Goal: Task Accomplishment & Management: Complete application form

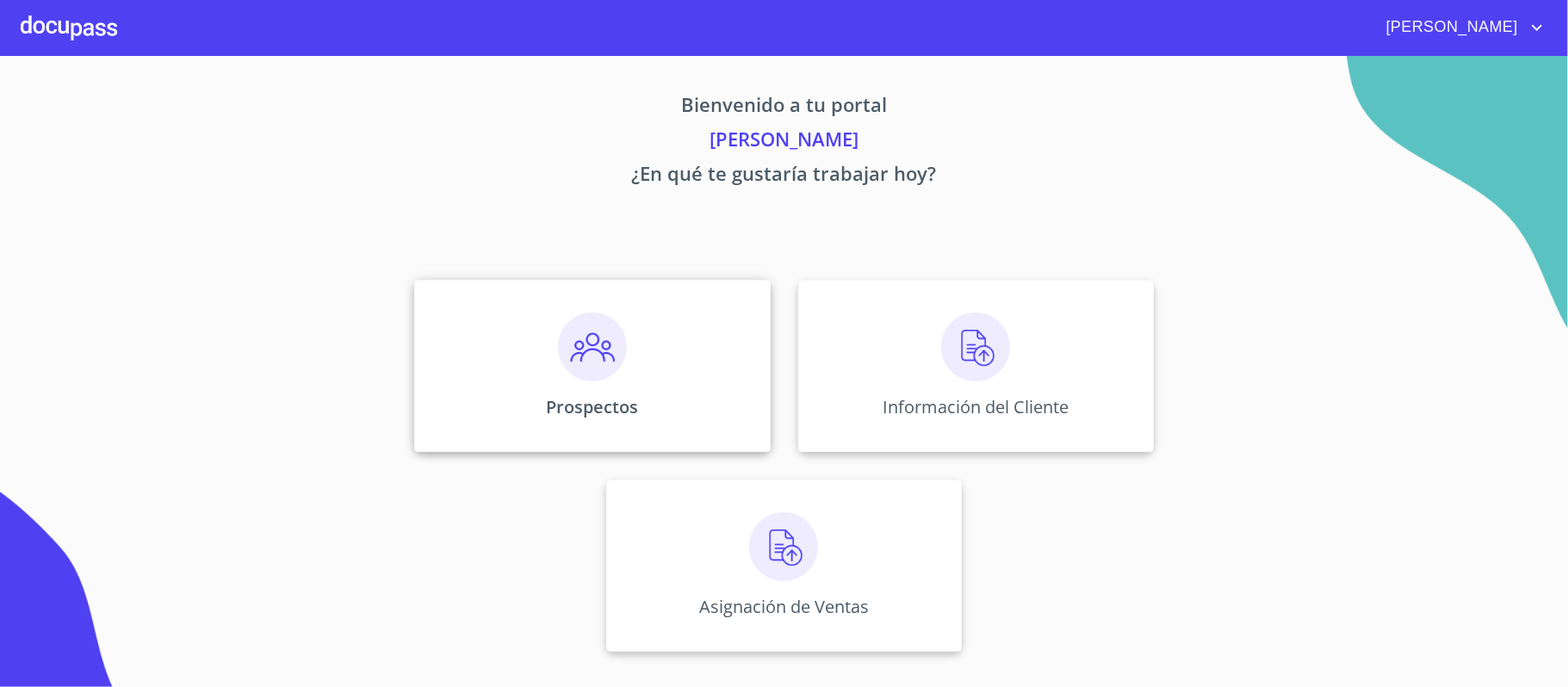
click at [615, 361] on img at bounding box center [592, 347] width 69 height 69
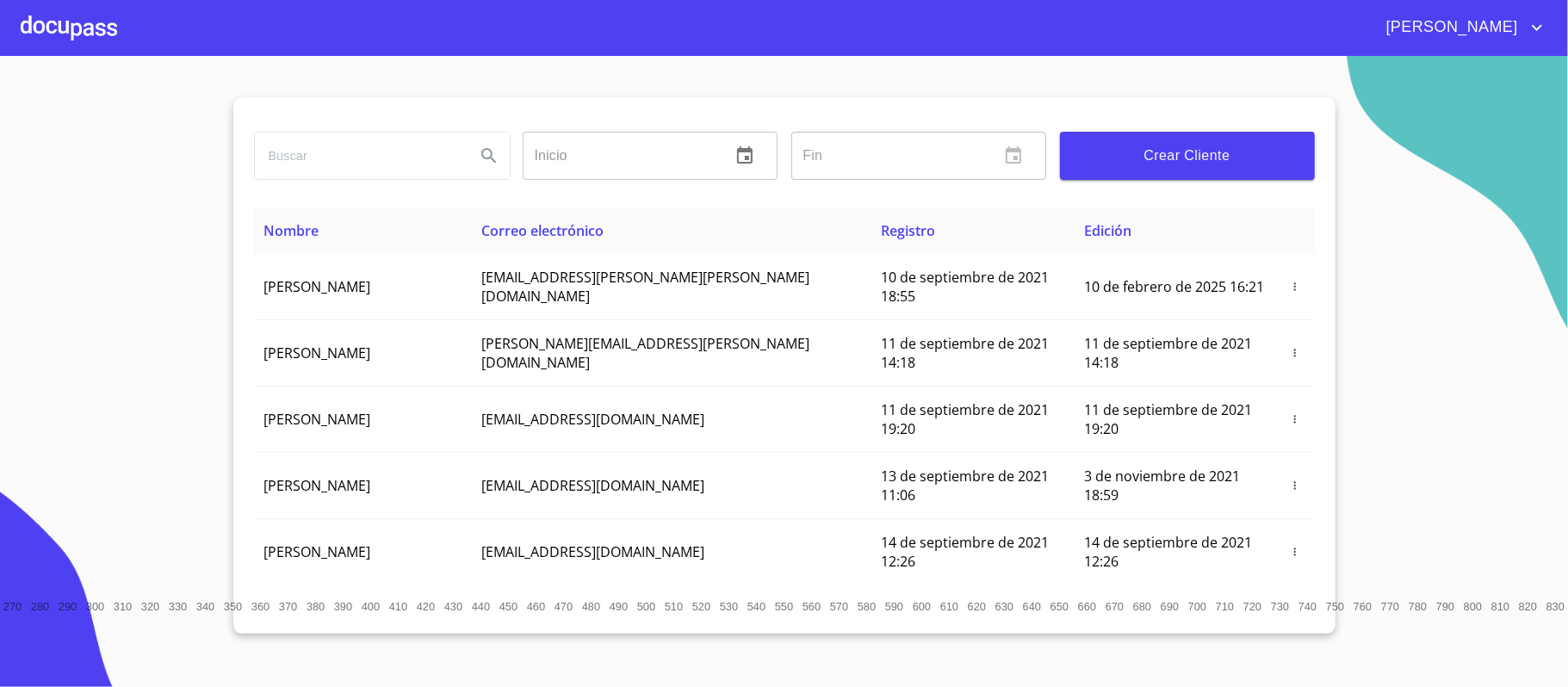
click at [1217, 156] on span "Crear Cliente" at bounding box center [1188, 156] width 228 height 25
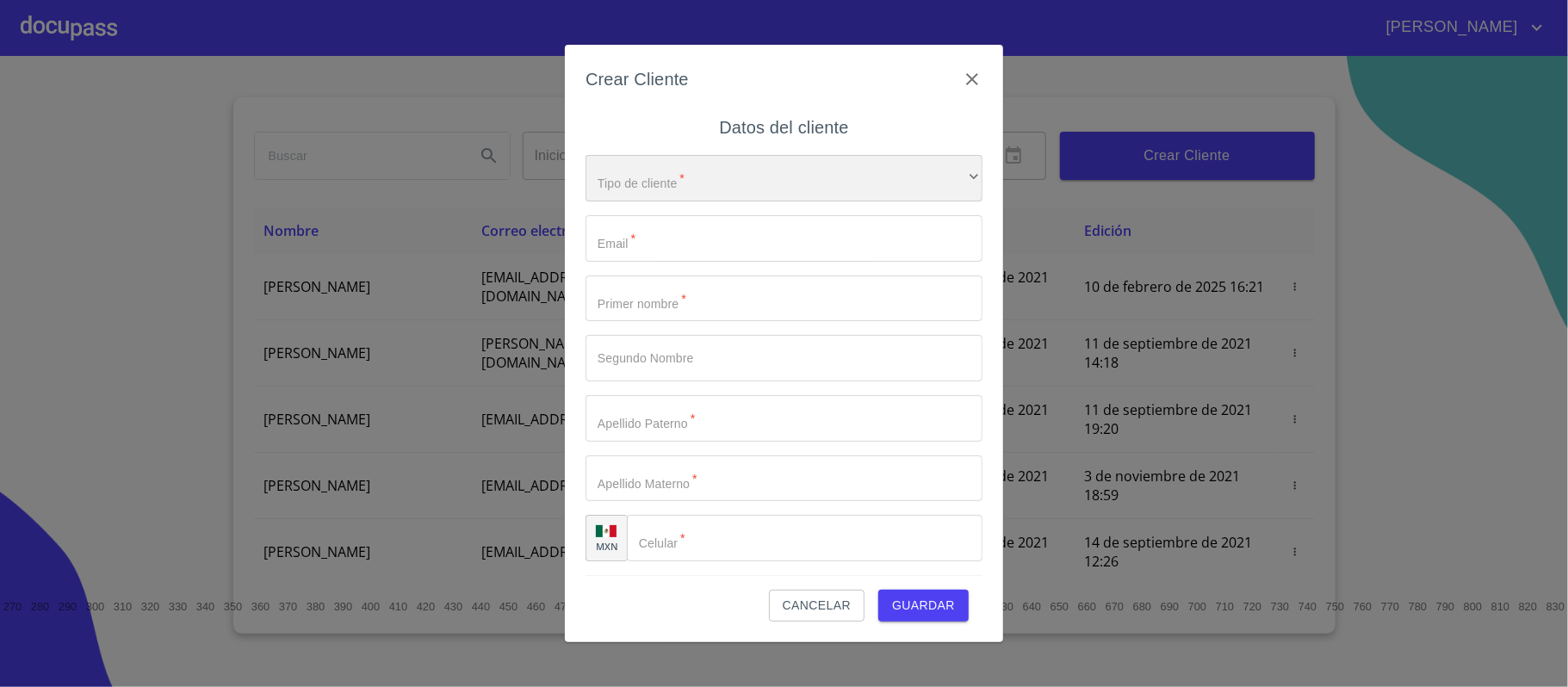
click at [758, 167] on div "​" at bounding box center [784, 178] width 397 height 46
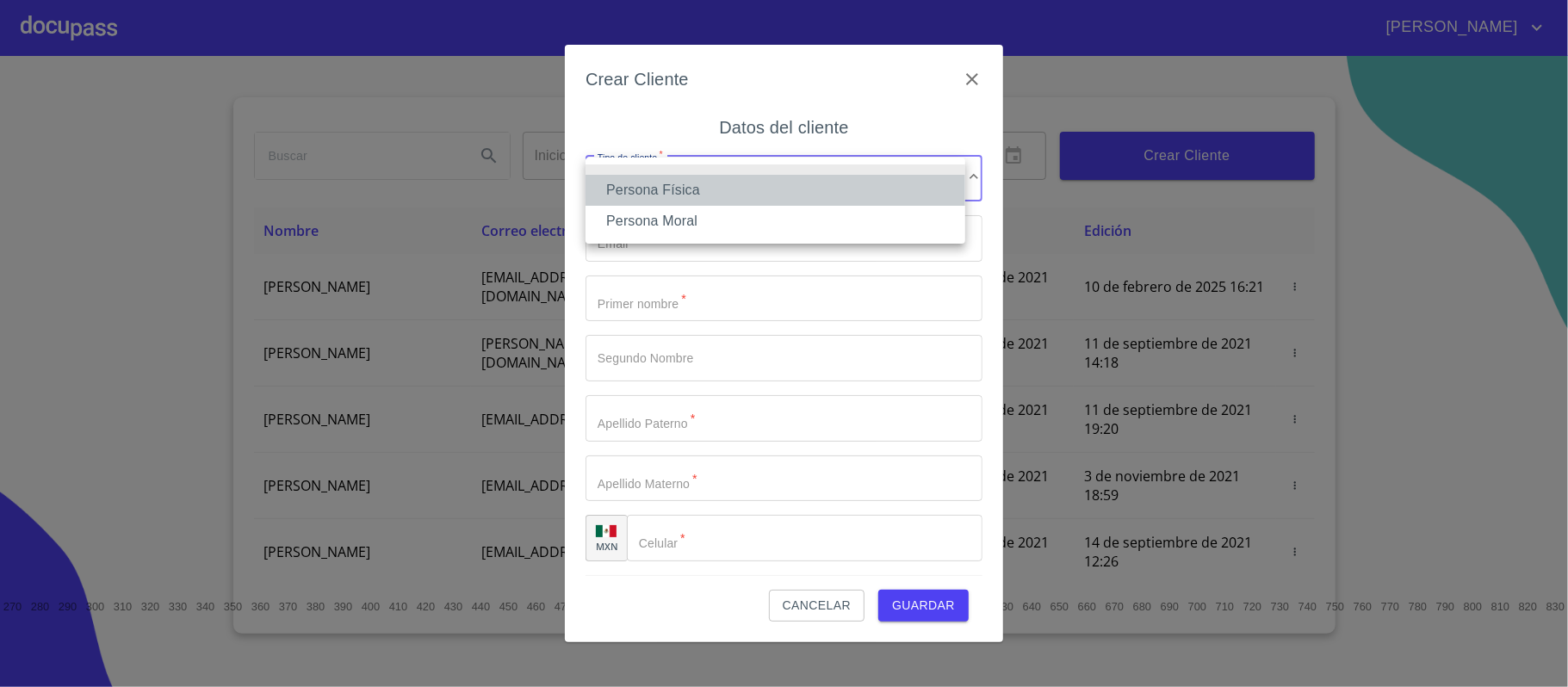
click at [686, 187] on li "Persona Física" at bounding box center [776, 190] width 380 height 31
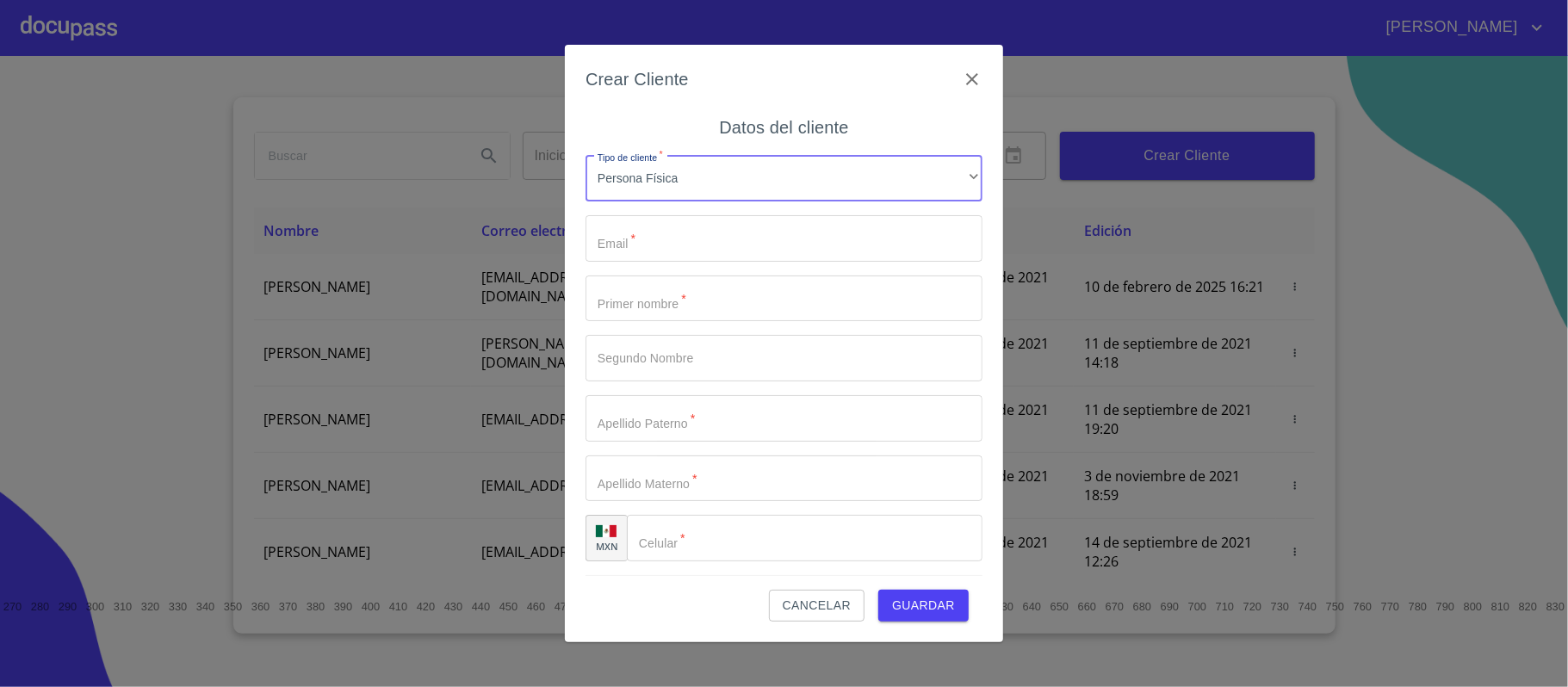
click at [651, 229] on input "Tipo de cliente   *" at bounding box center [784, 238] width 397 height 46
type input "alexarroyomb@gmail.com"
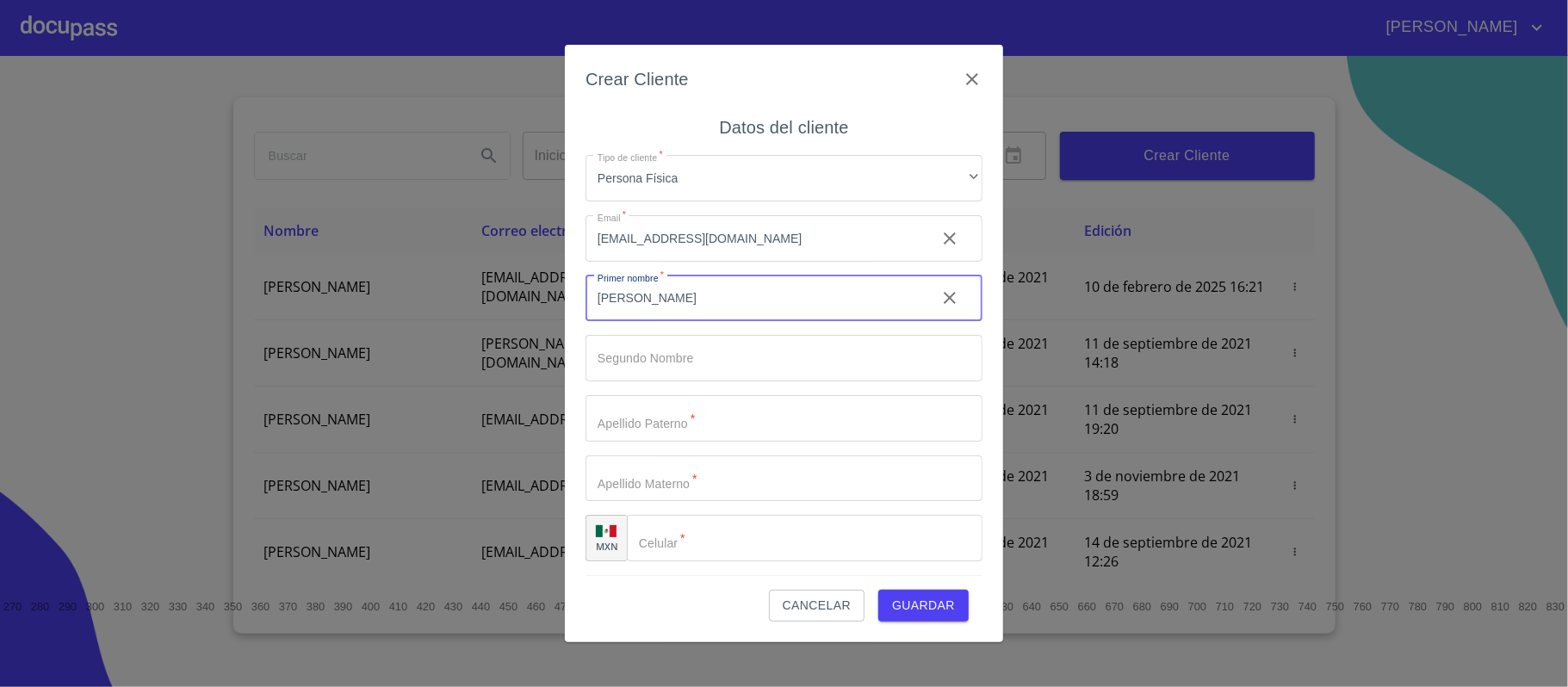
type input "[PERSON_NAME]"
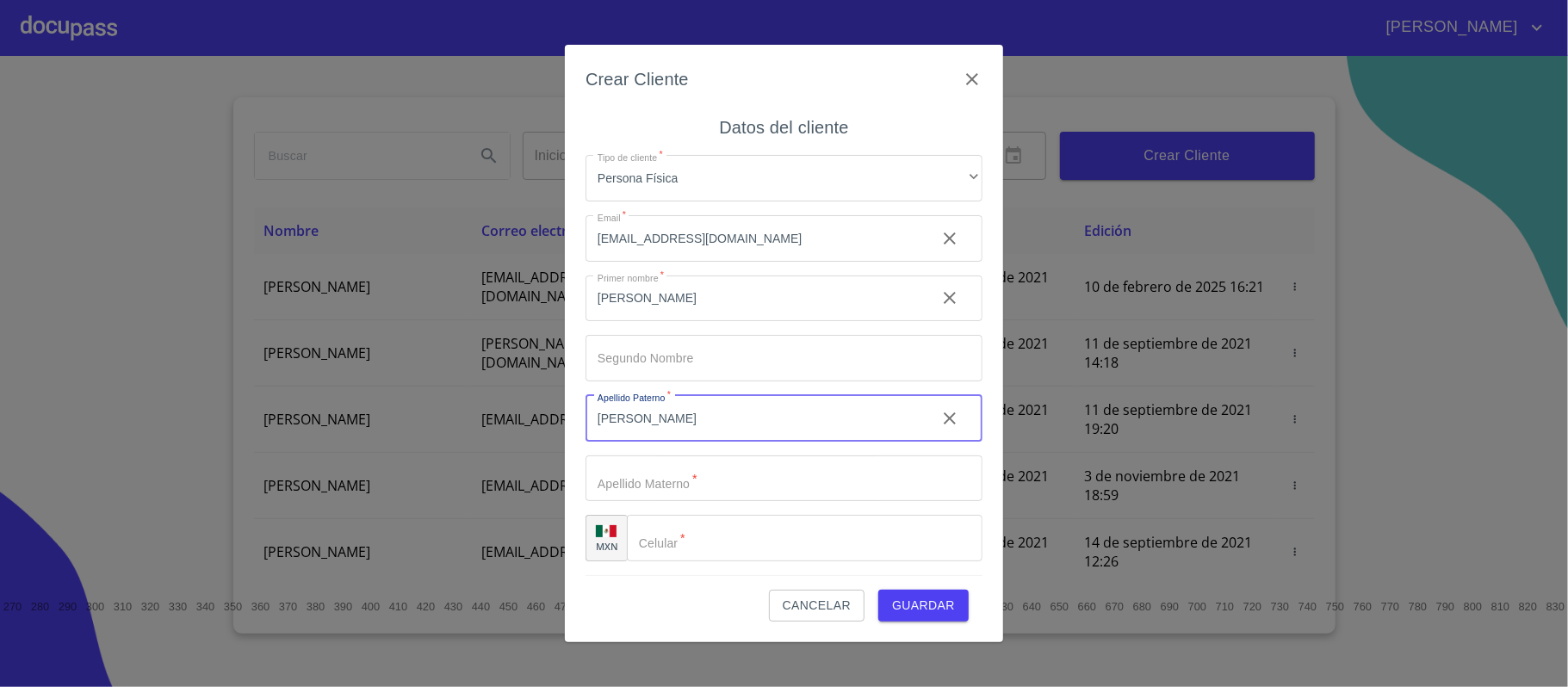
type input "[PERSON_NAME]"
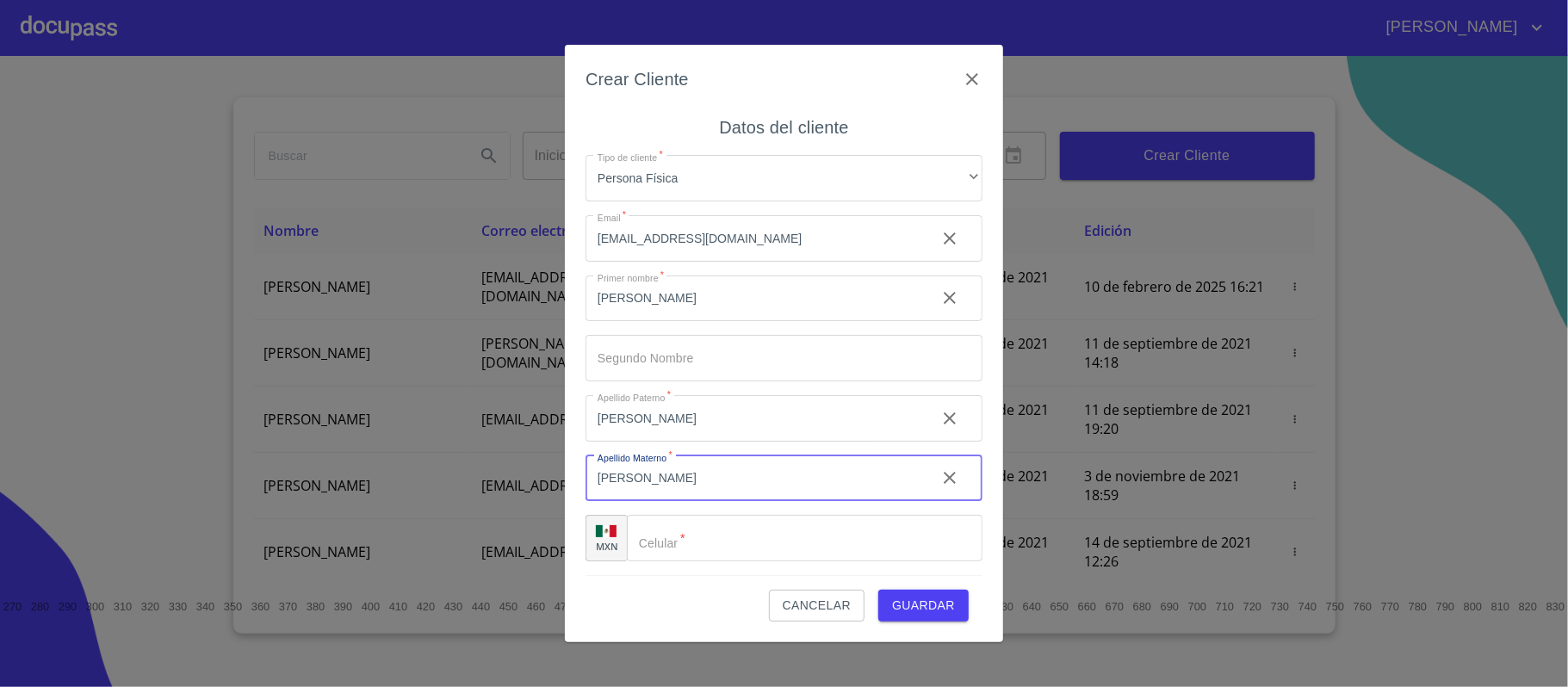
type input "GUARDADO"
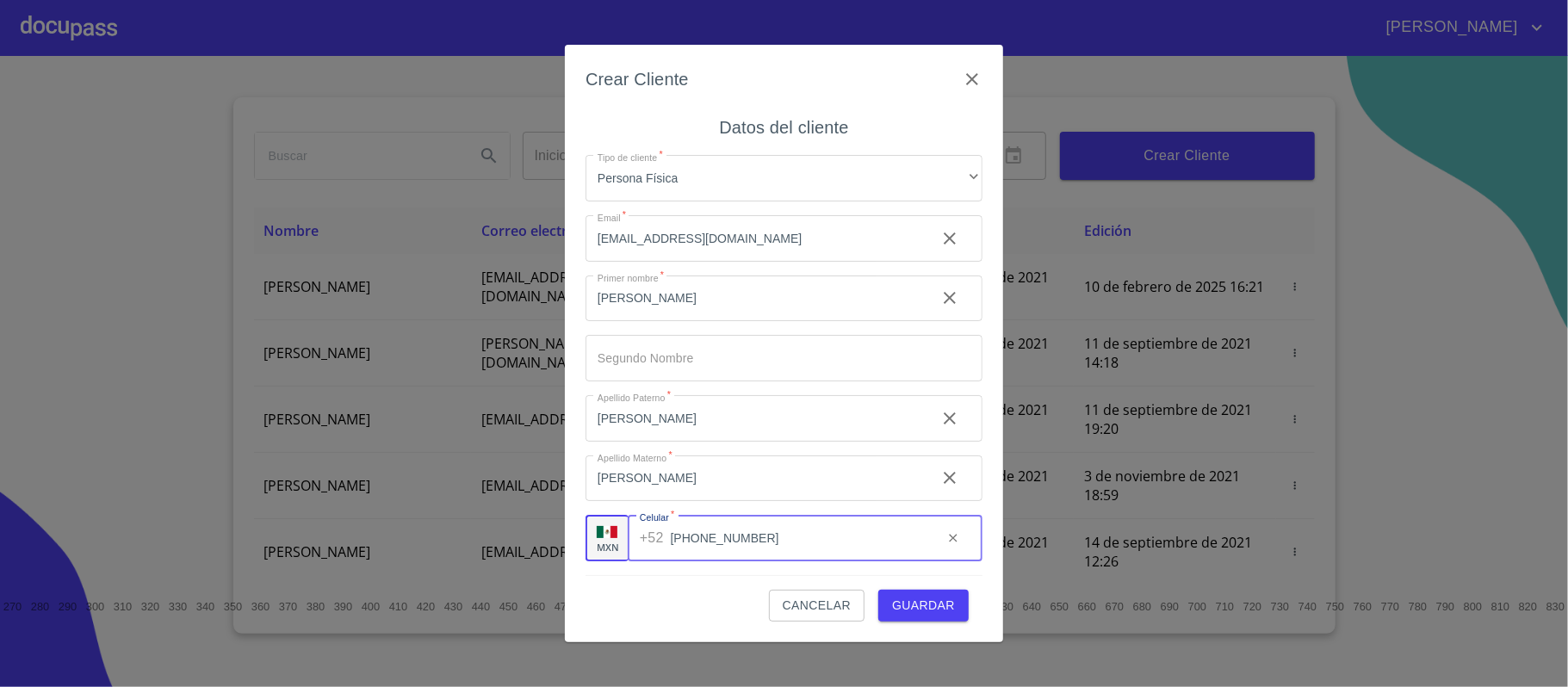
type input "[PHONE_NUMBER]"
click at [917, 601] on span "Guardar" at bounding box center [924, 606] width 63 height 22
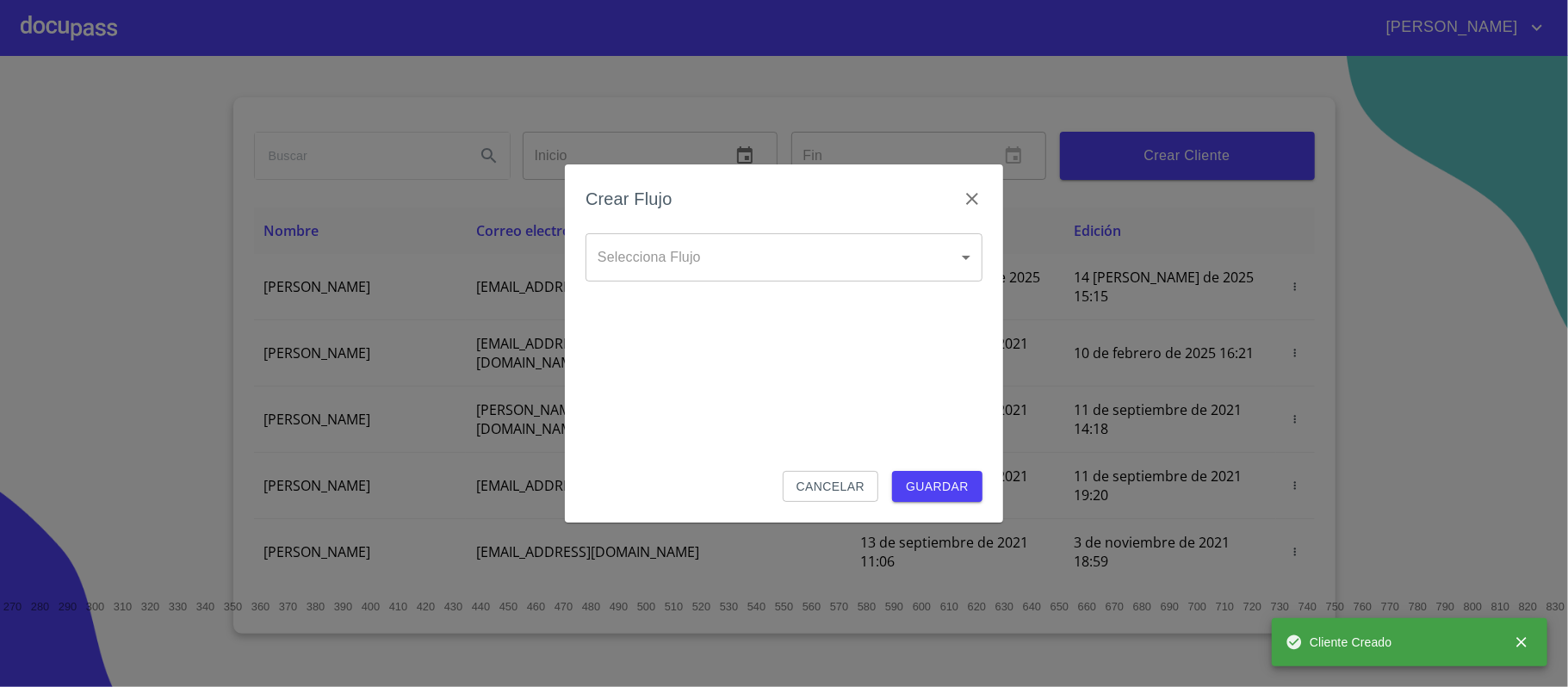
click at [728, 274] on body "Ricardo Inicio ​ Fin ​ Crear Cliente Nombre Correo electrónico Registro Edición…" at bounding box center [784, 343] width 1568 height 687
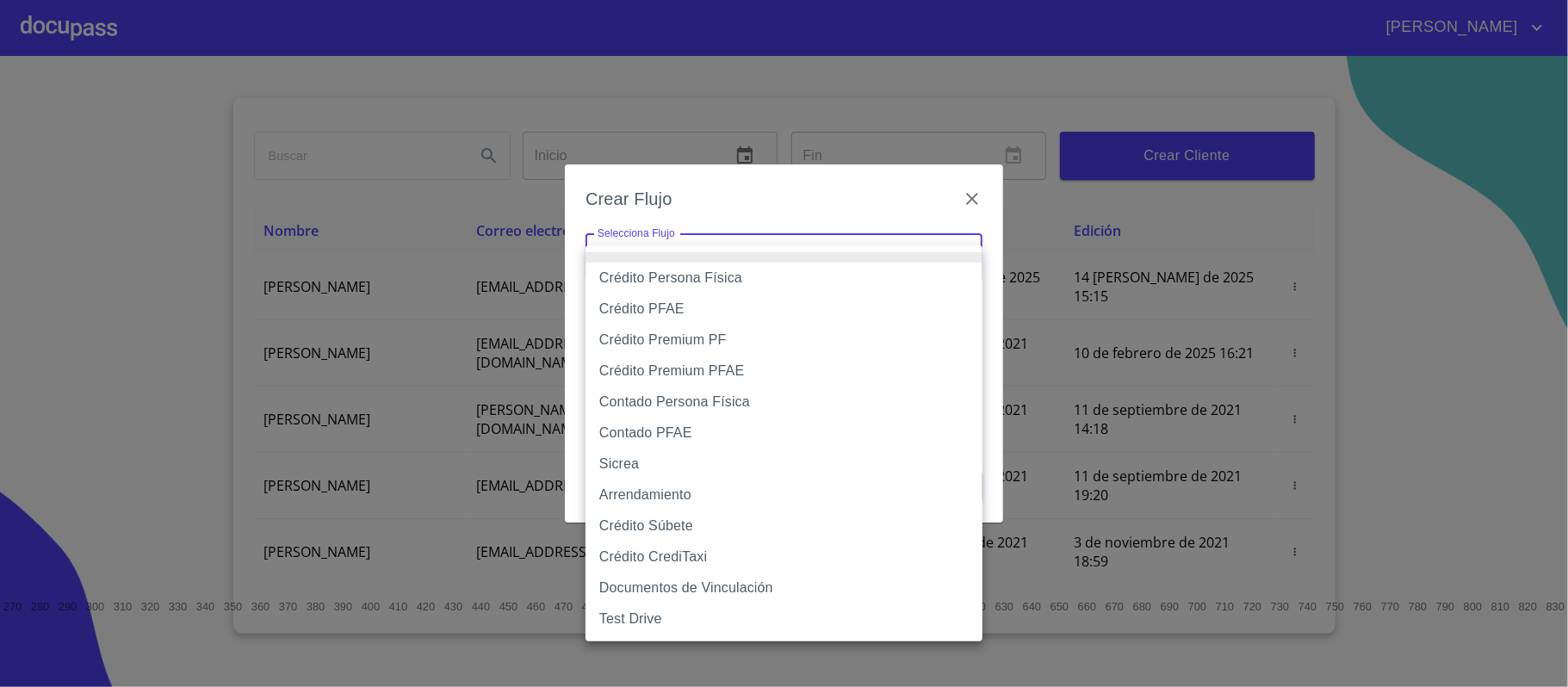
click at [680, 306] on li "Crédito PFAE" at bounding box center [784, 308] width 397 height 31
type input "60bfa0150d9865ccc24afd7c"
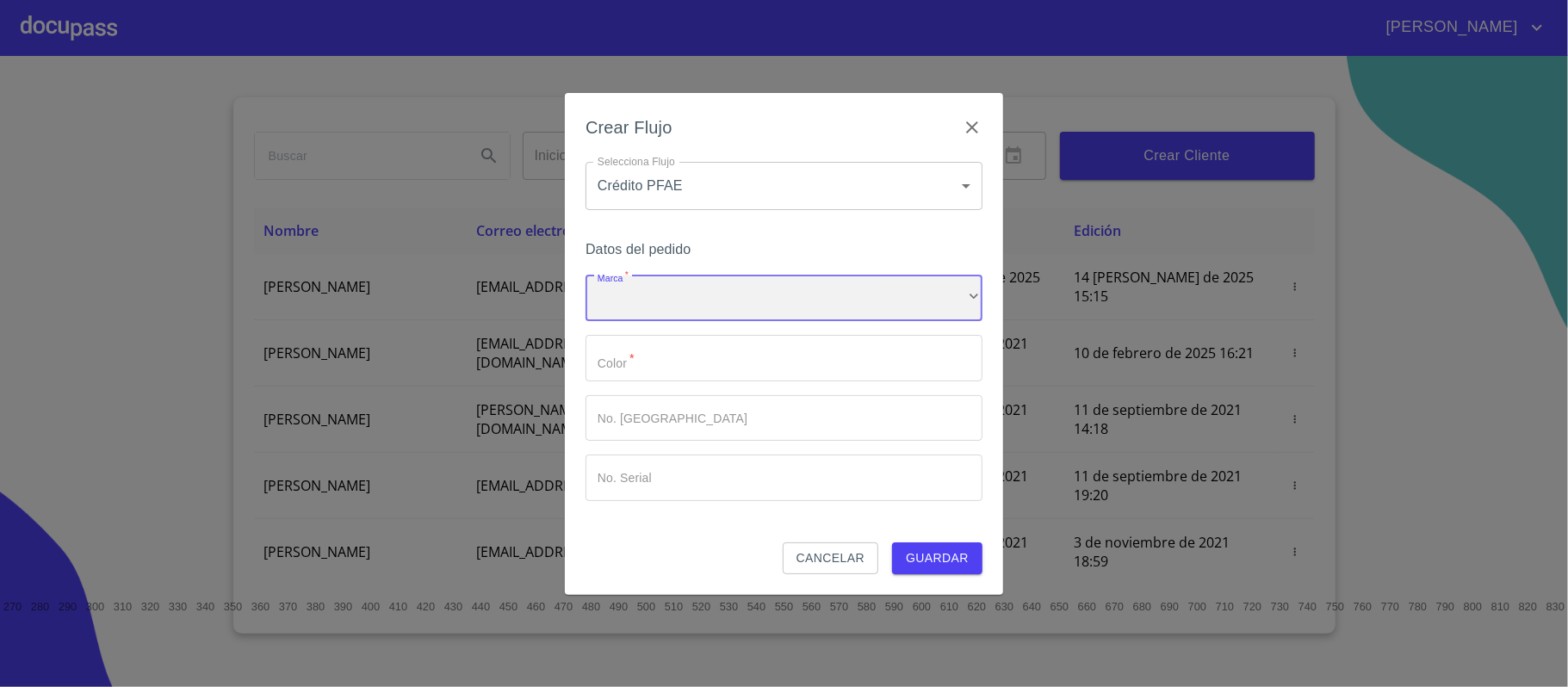
click at [680, 306] on div "​" at bounding box center [784, 298] width 397 height 46
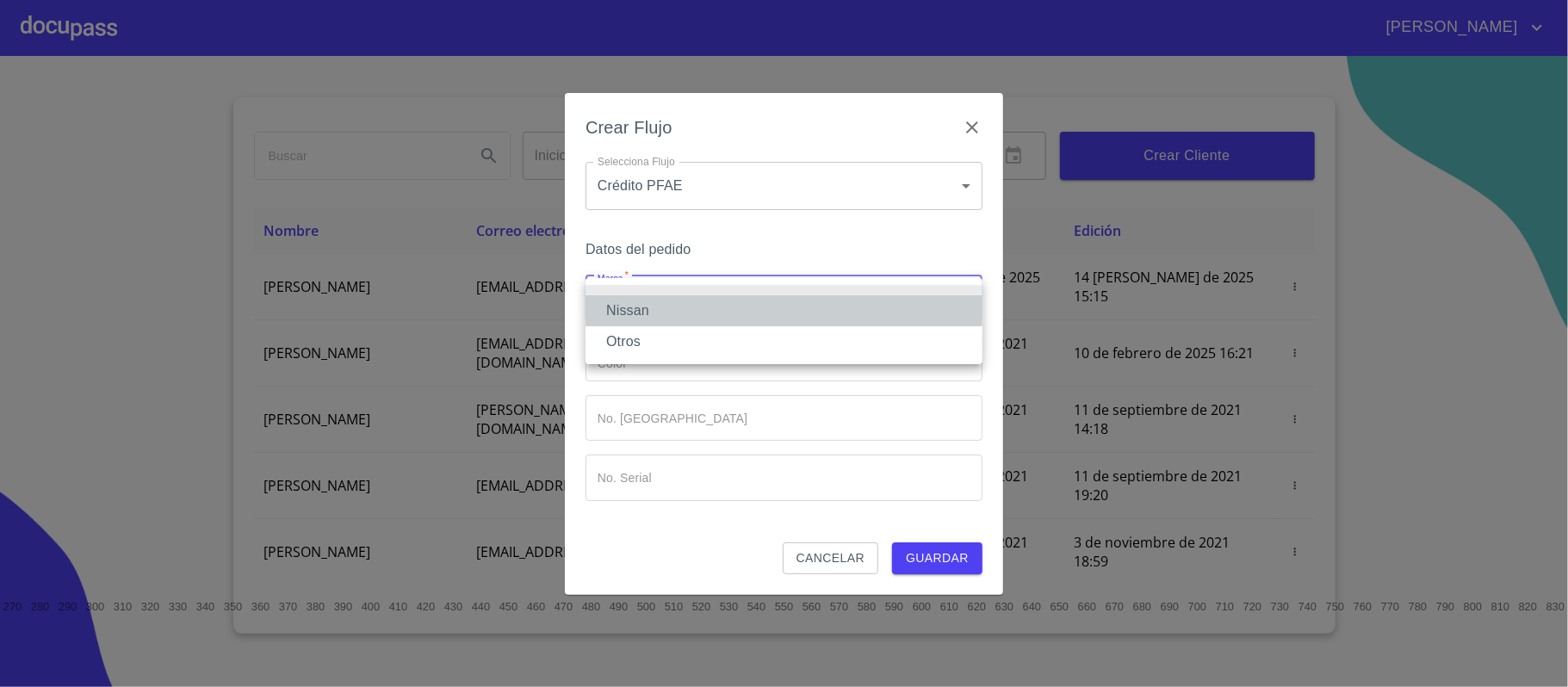
click at [675, 307] on li "Nissan" at bounding box center [784, 310] width 397 height 31
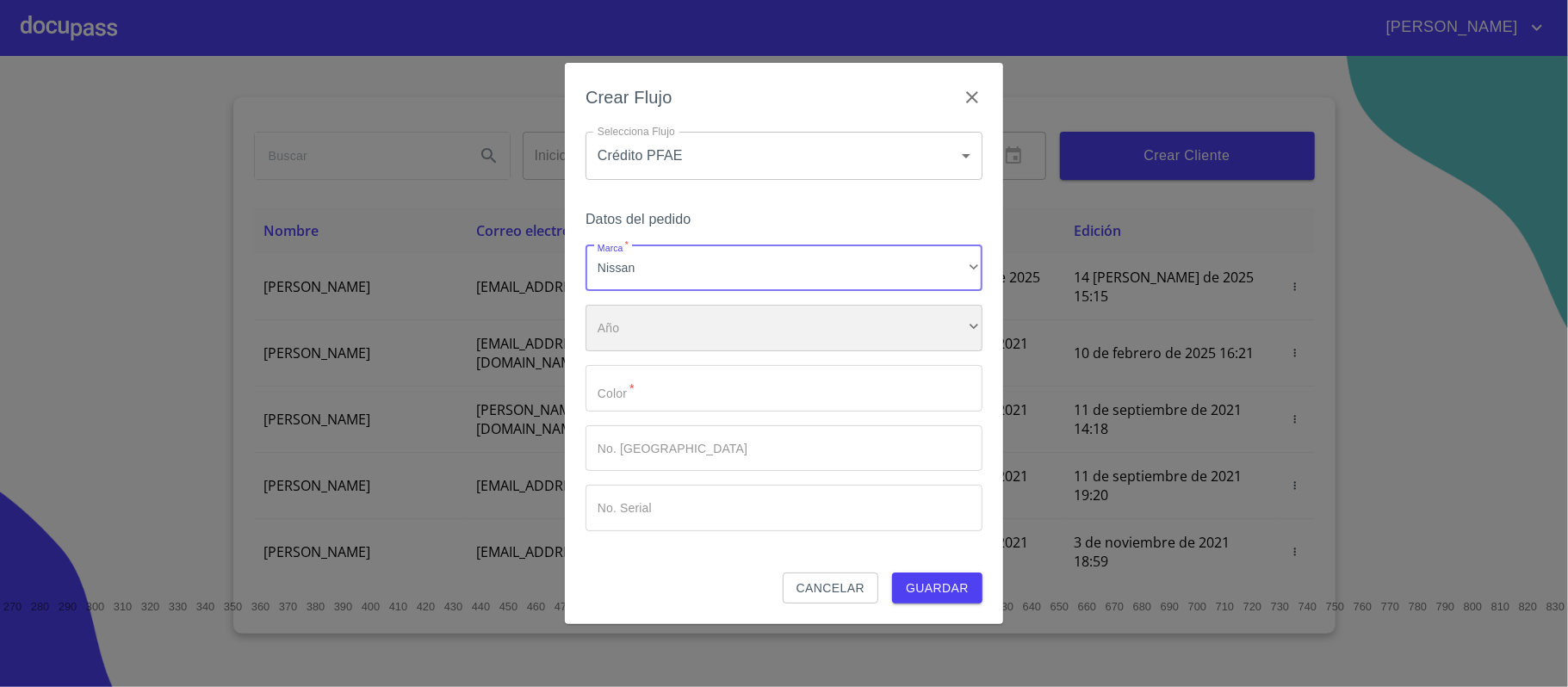
click at [671, 318] on div "​" at bounding box center [784, 327] width 397 height 46
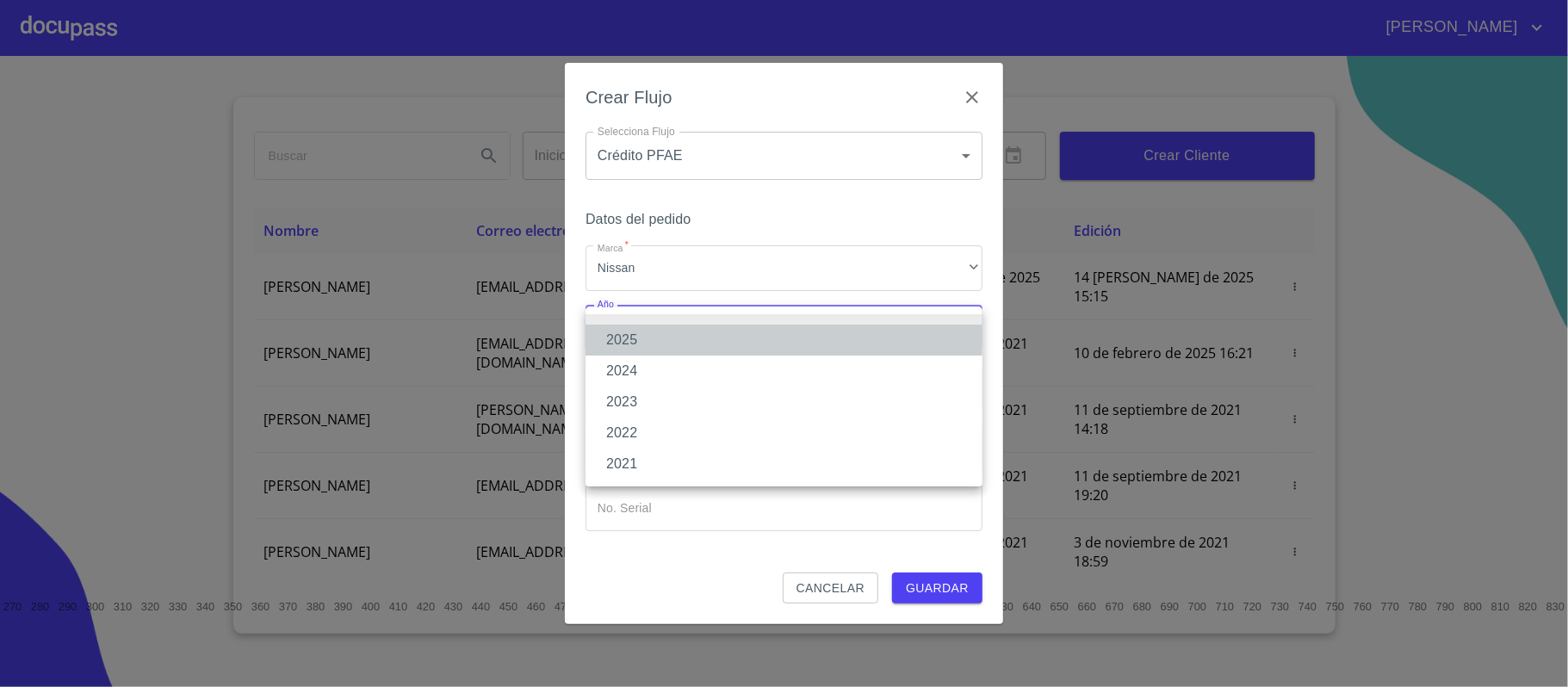
click at [648, 332] on li "2025" at bounding box center [784, 340] width 397 height 31
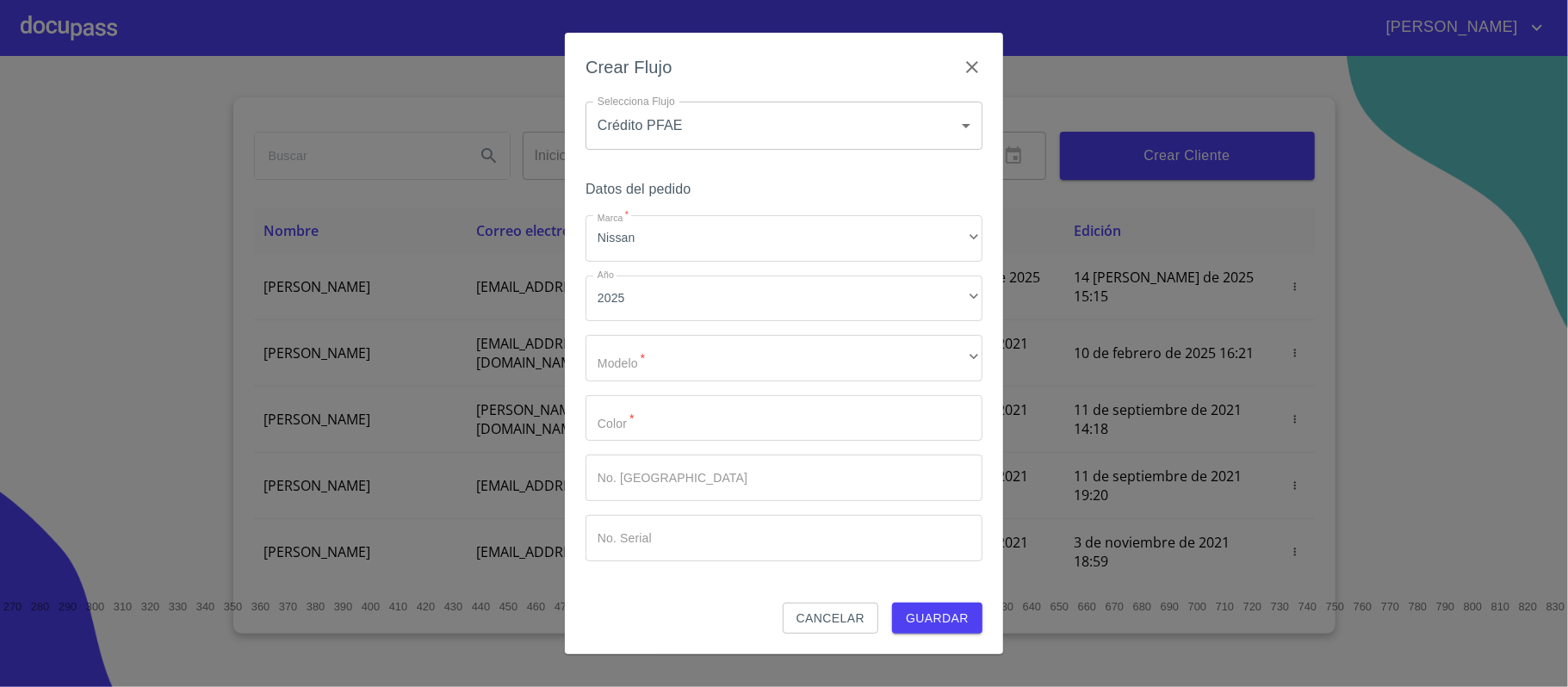
click at [648, 332] on div "Marca   * Nissan ​ Año 2025 ​ Modelo   * ​ ​ Color   * ​ No. Pedido ​ No. Seria…" at bounding box center [784, 388] width 397 height 346
click at [641, 349] on div "​" at bounding box center [784, 358] width 397 height 46
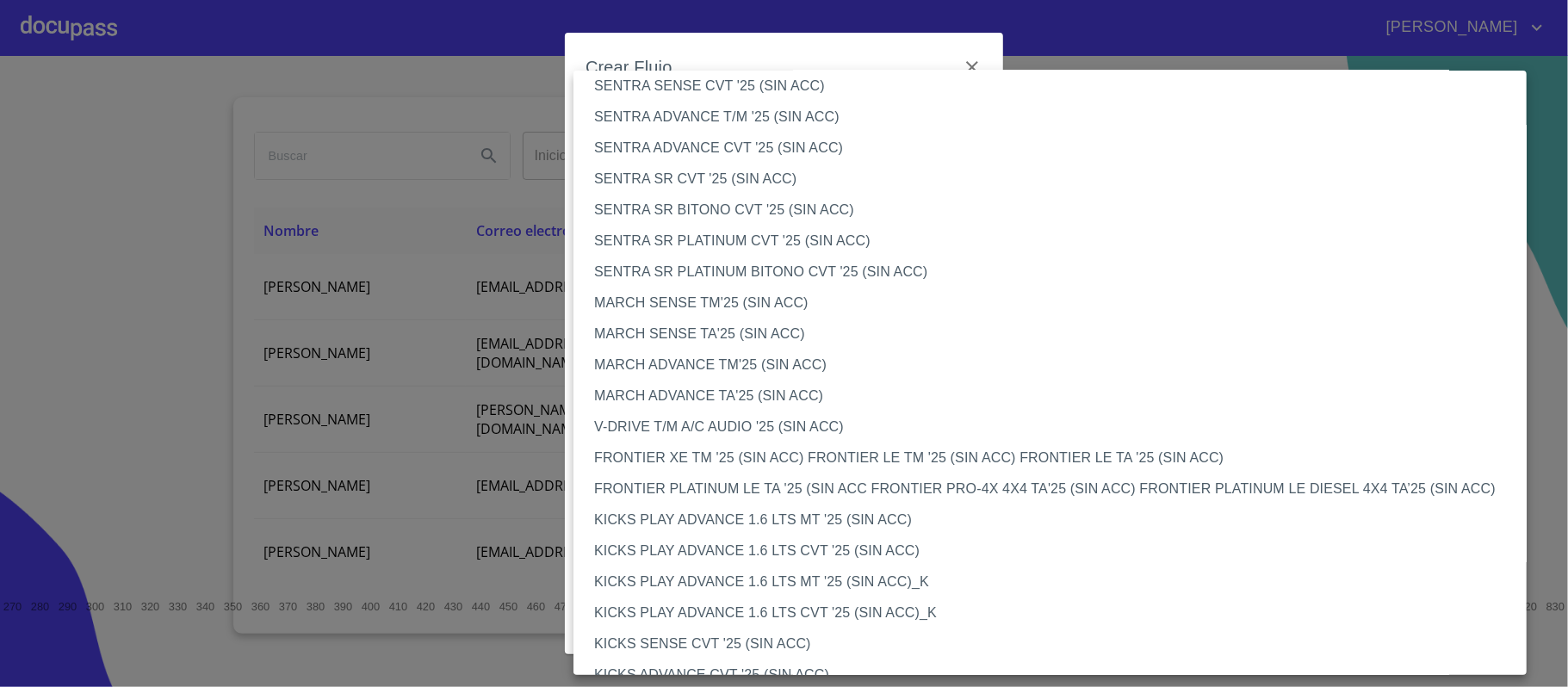
scroll to position [1033, 0]
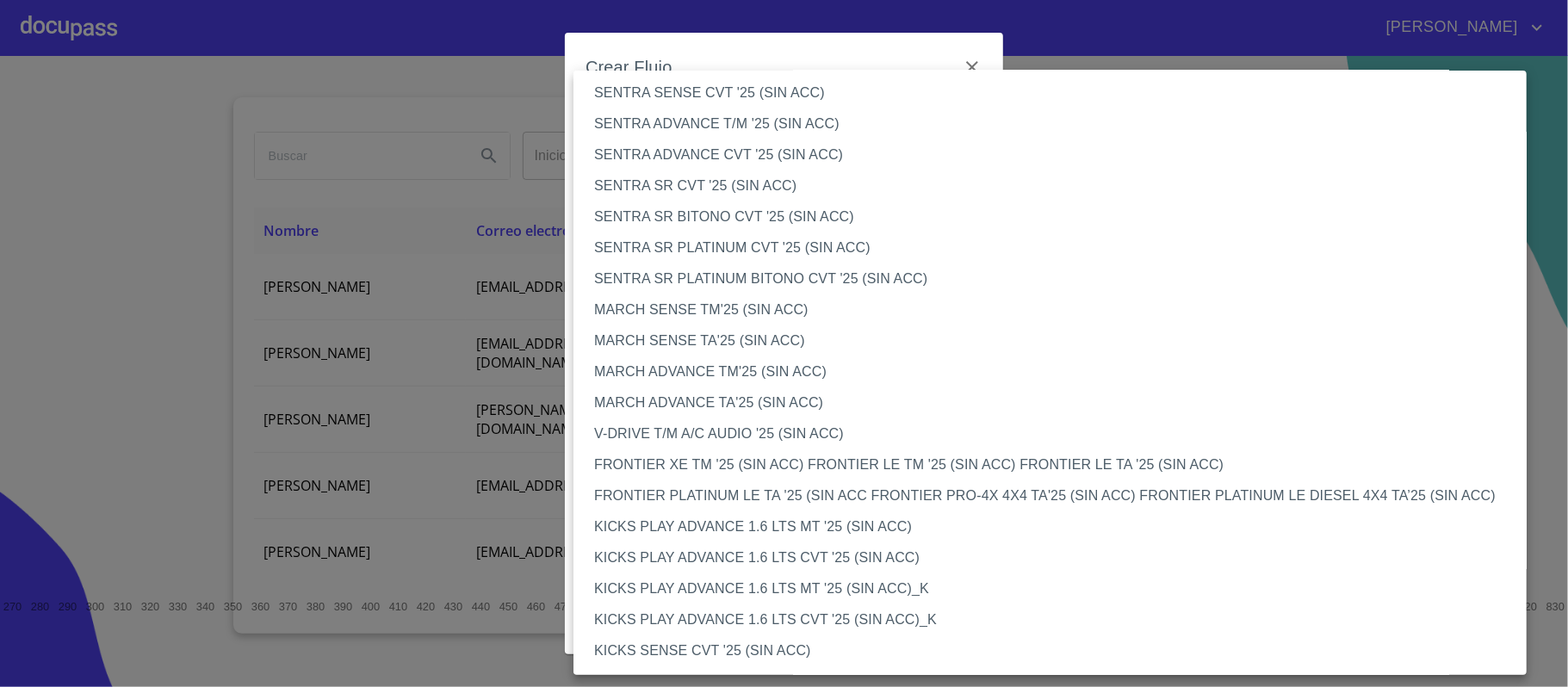
click at [661, 310] on li "MARCH SENSE TM'25 (SIN ACC)" at bounding box center [1058, 309] width 971 height 31
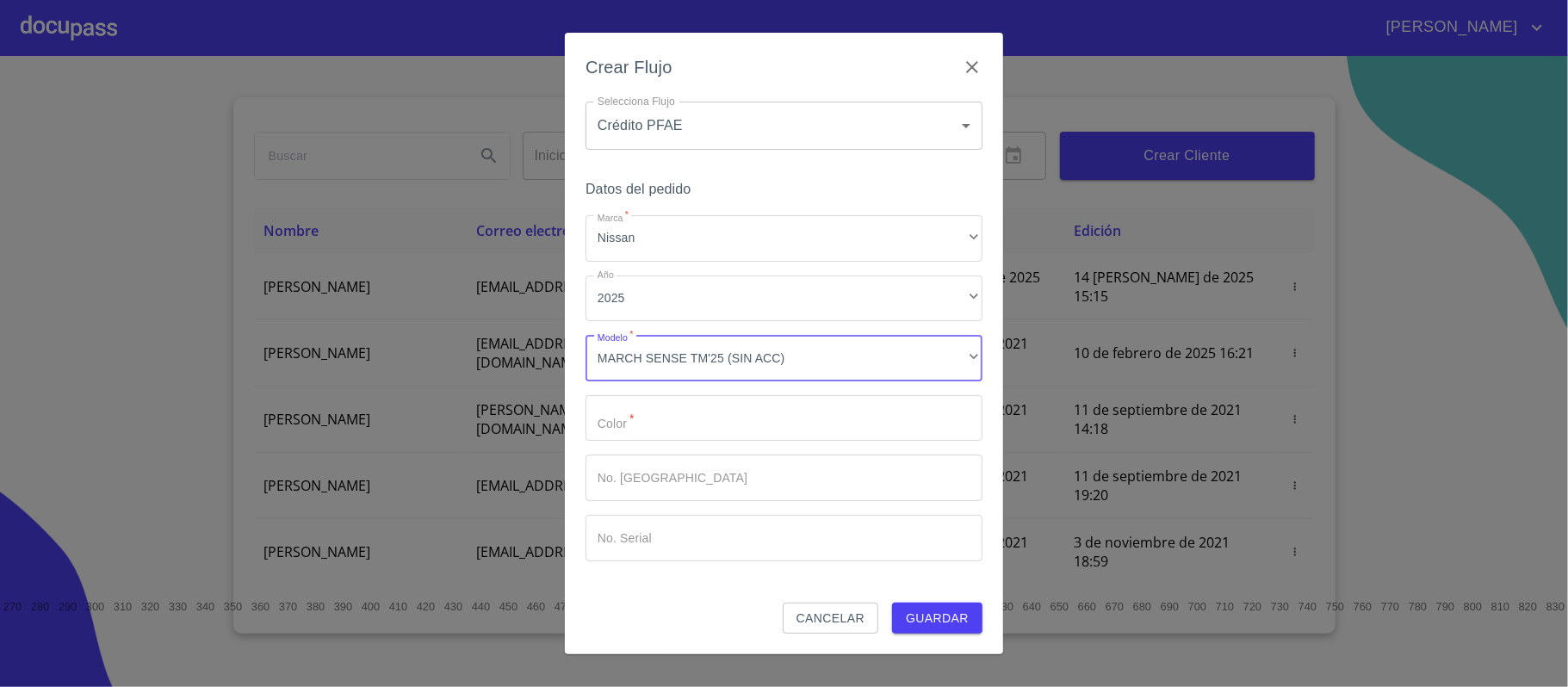
click at [671, 443] on div "Marca   * Nissan ​ Año 2025 ​ Modelo   * MARCH SENSE TM'25 (SIN ACC) ​ Color   …" at bounding box center [784, 388] width 397 height 346
click at [673, 425] on input "Marca   *" at bounding box center [784, 417] width 397 height 46
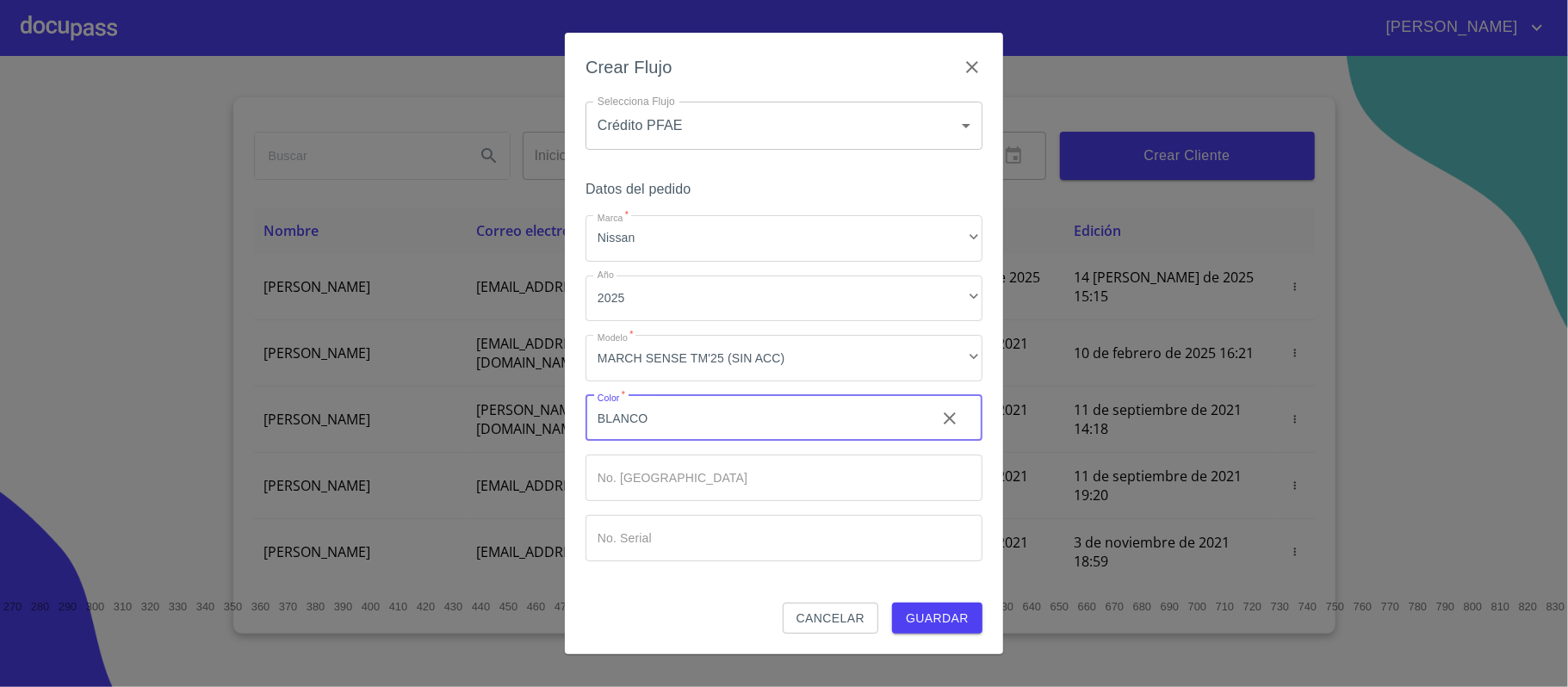
type input "BLANCO"
click at [892, 603] on button "Guardar" at bounding box center [937, 619] width 90 height 32
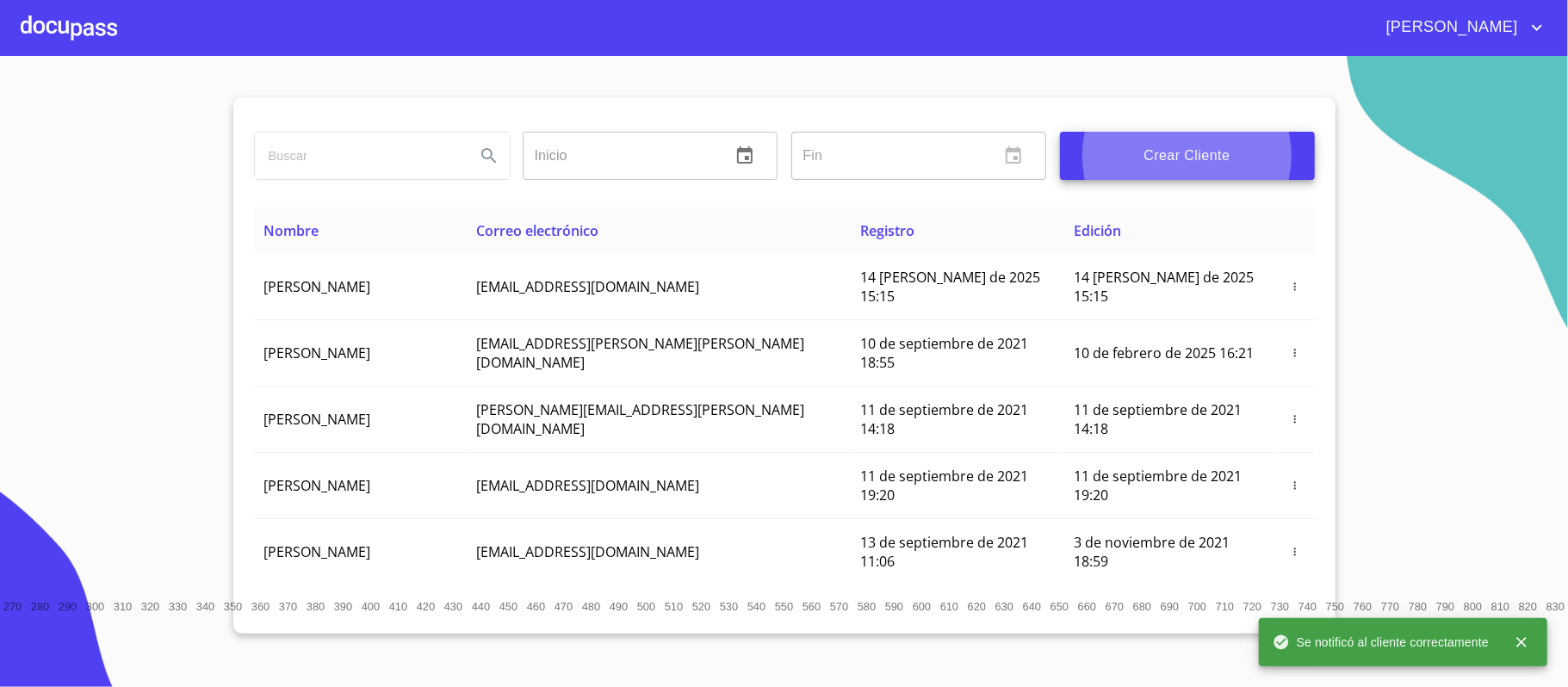
click at [29, 29] on div at bounding box center [69, 27] width 96 height 55
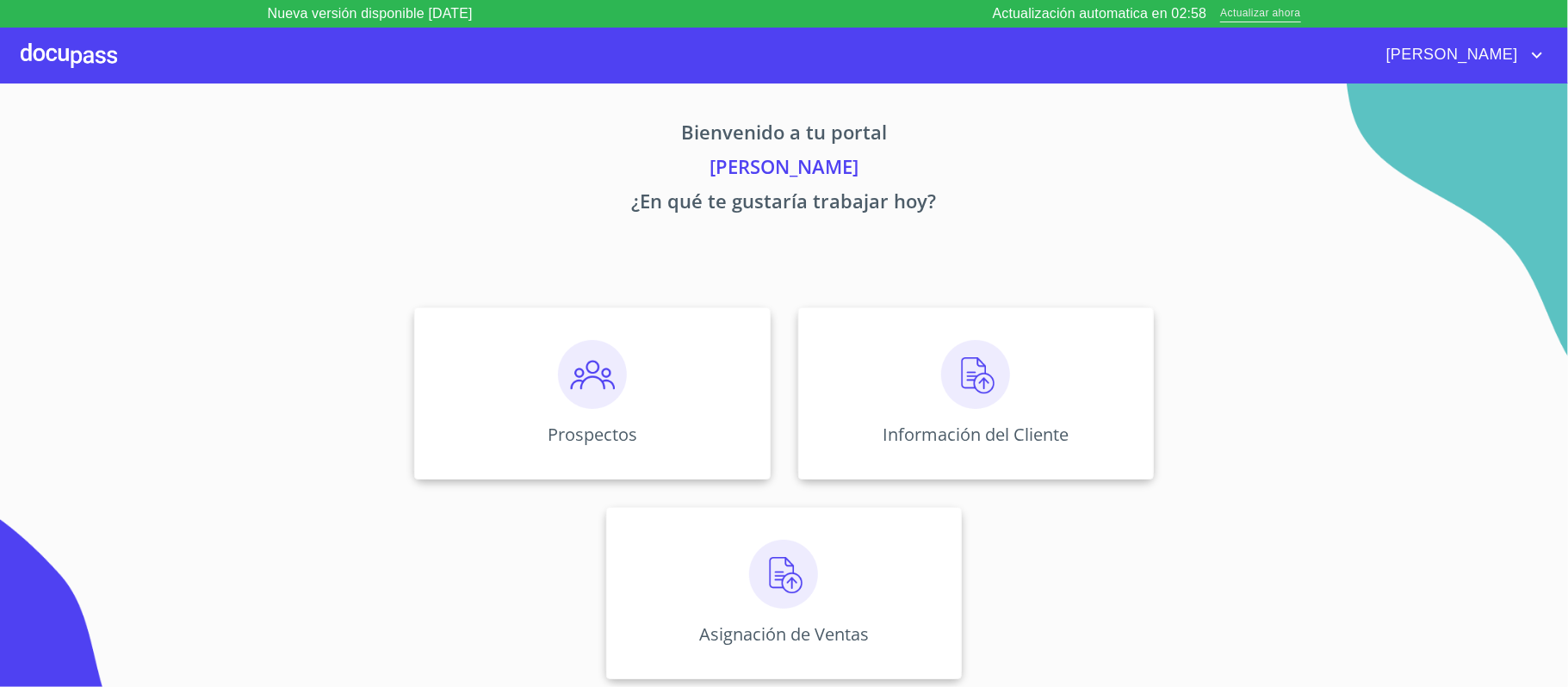
click at [1271, 14] on span "Actualizar ahora" at bounding box center [1260, 14] width 80 height 18
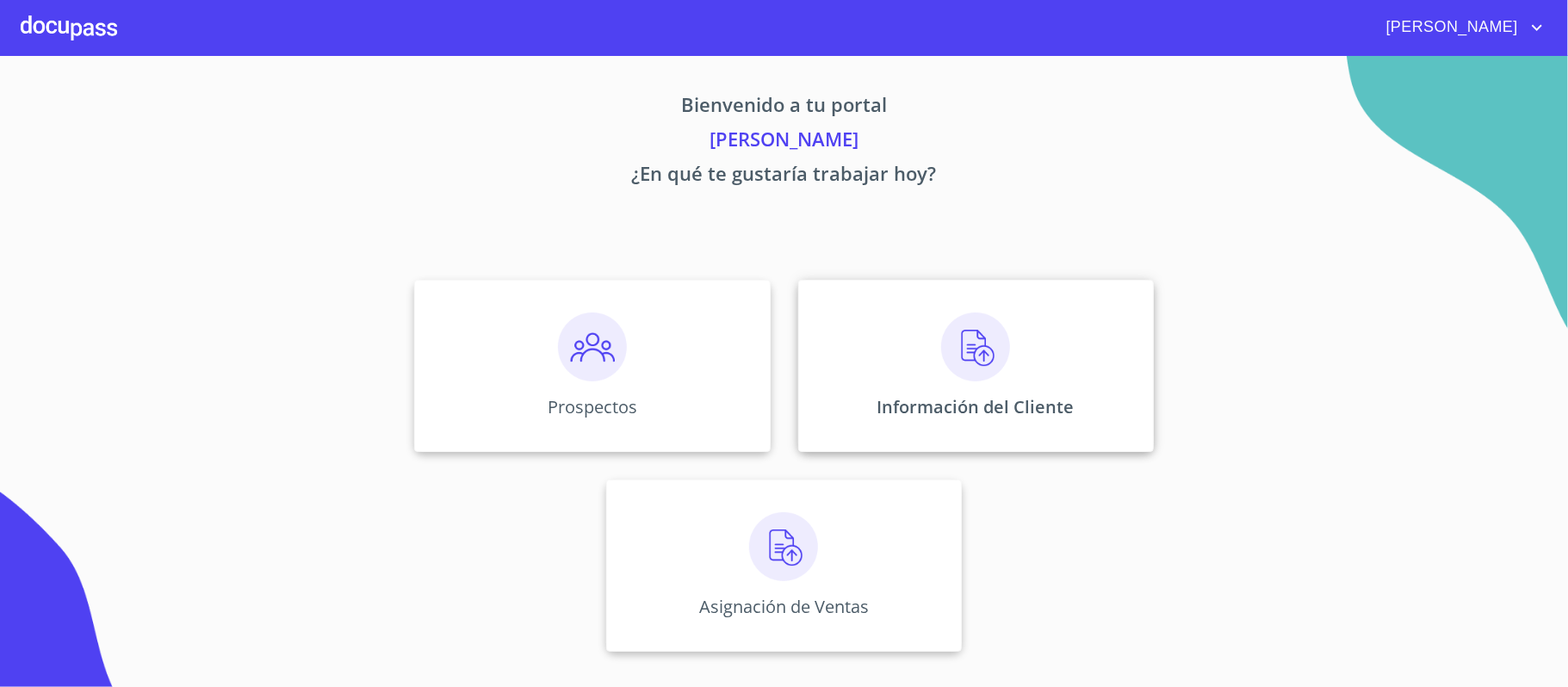
click at [954, 345] on img at bounding box center [975, 347] width 69 height 69
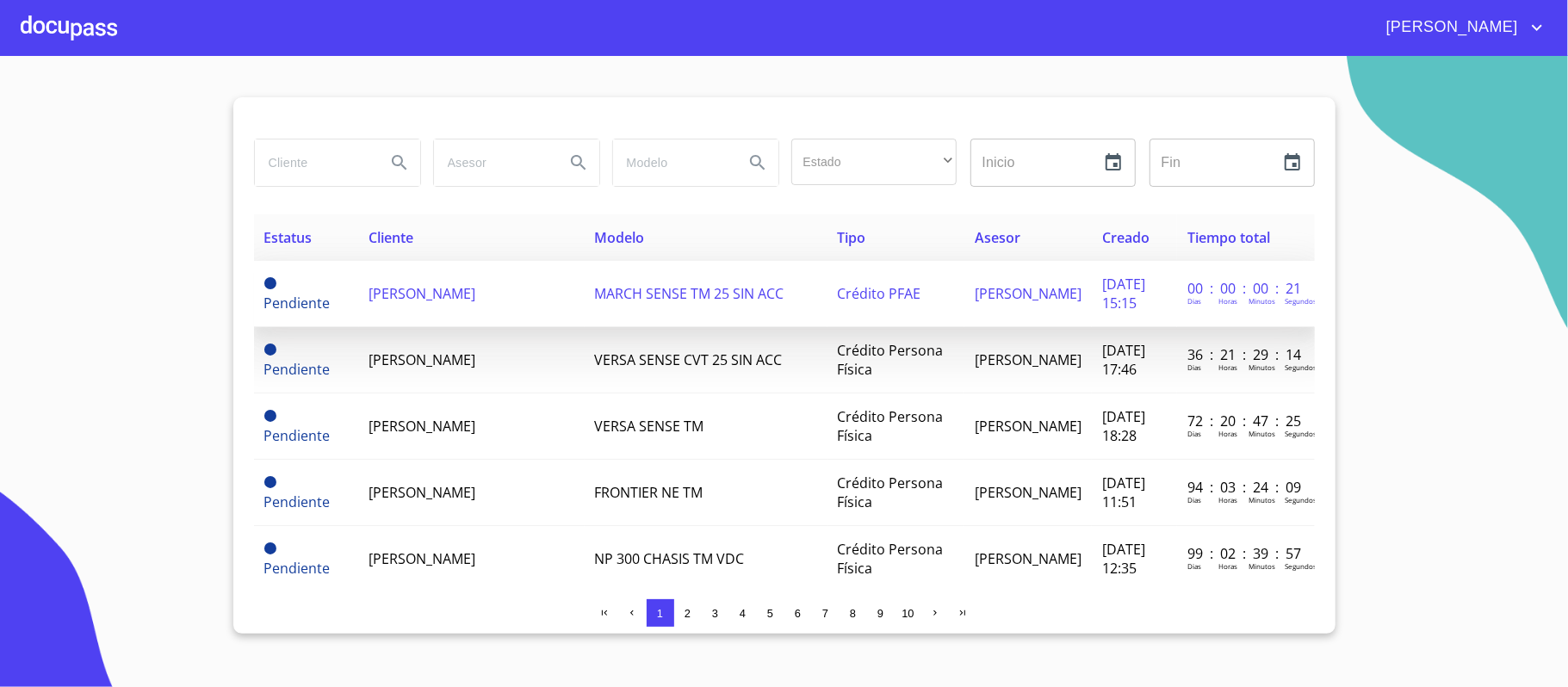
click at [439, 298] on span "[PERSON_NAME]" at bounding box center [423, 294] width 107 height 19
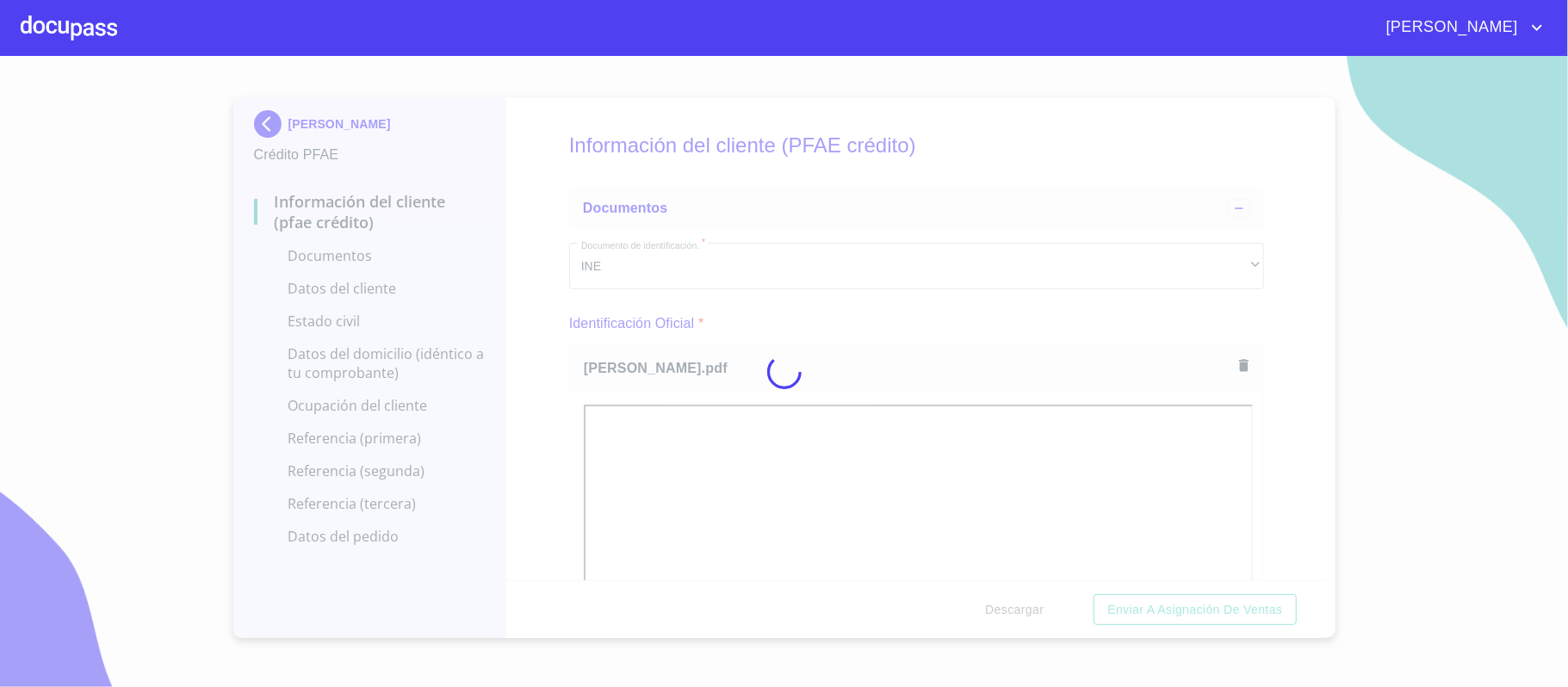
click at [1268, 414] on div at bounding box center [784, 371] width 1568 height 631
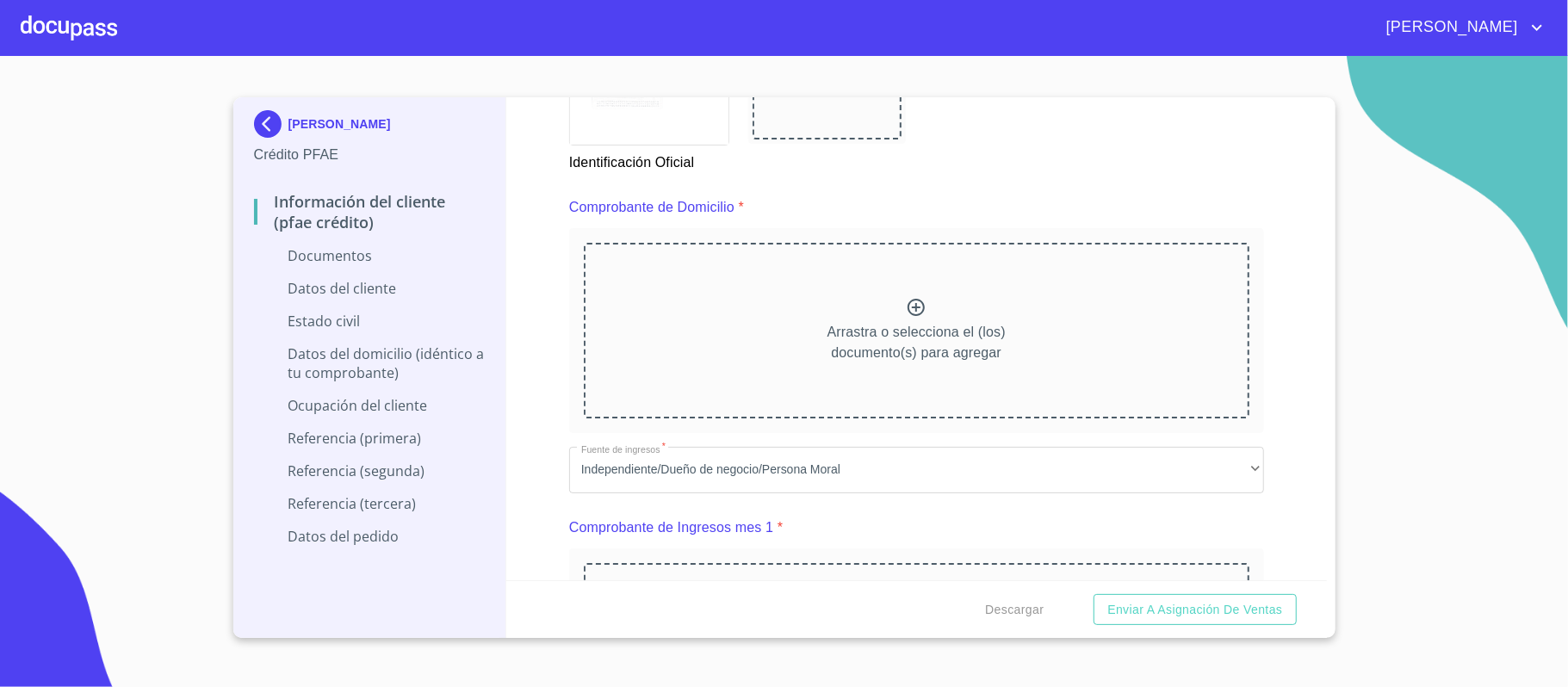
scroll to position [918, 0]
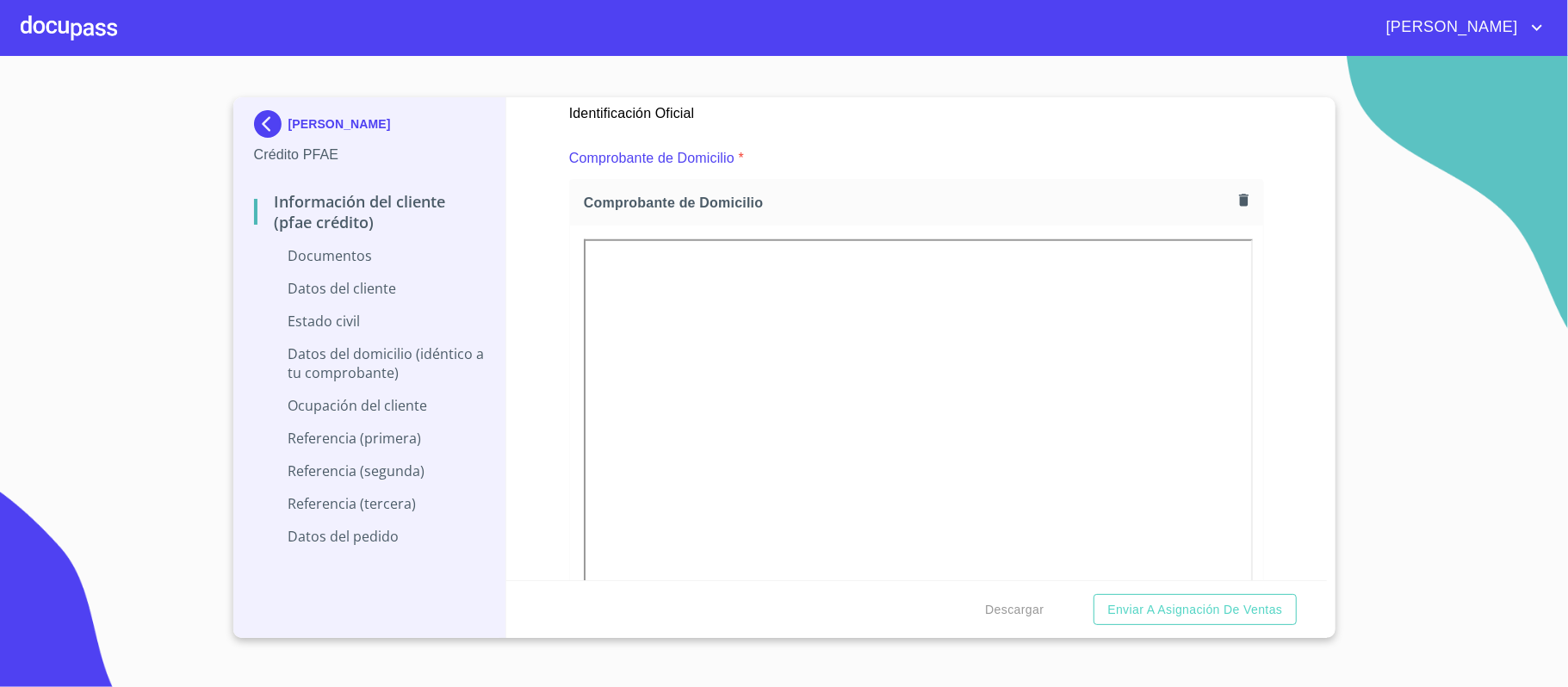
click at [1265, 324] on div "Información del cliente (PFAE crédito) Documentos Documento de identificación. …" at bounding box center [916, 339] width 820 height 483
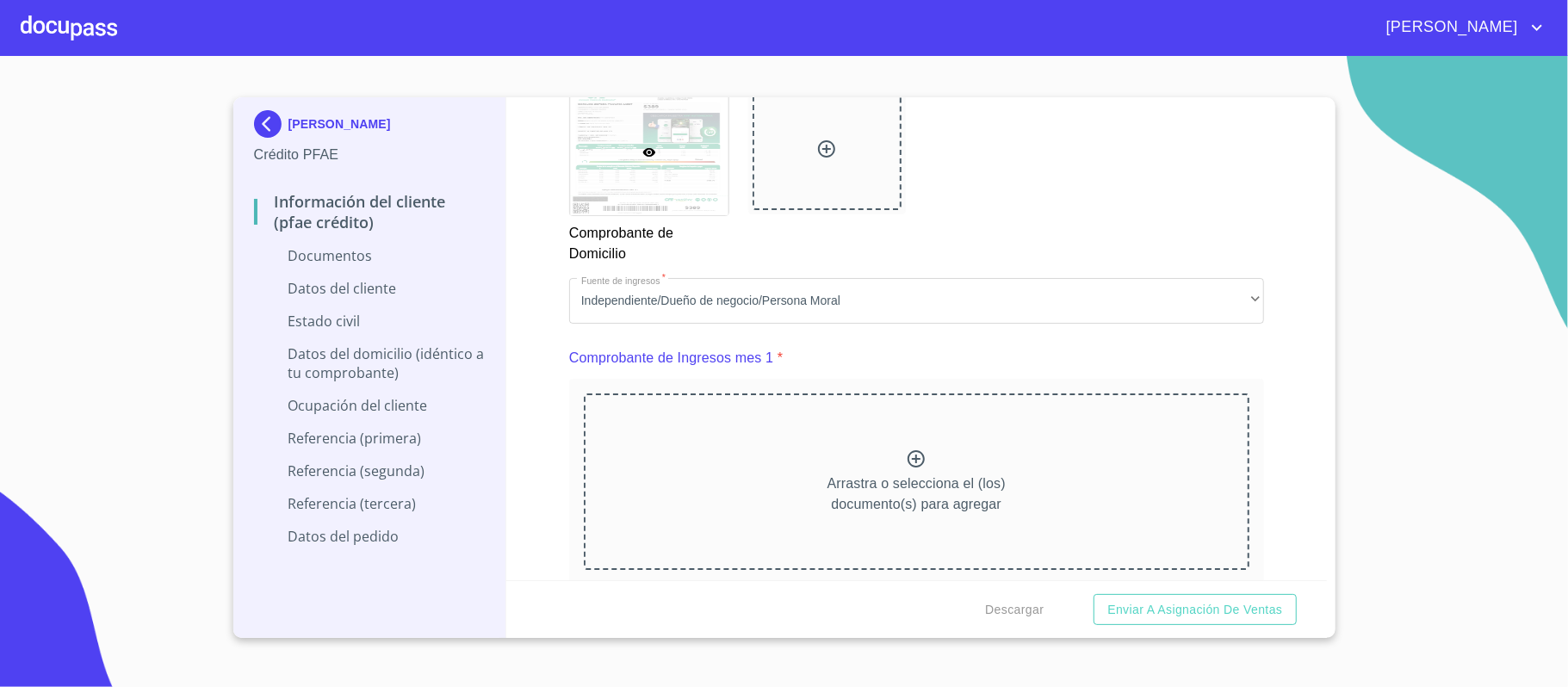
scroll to position [1606, 0]
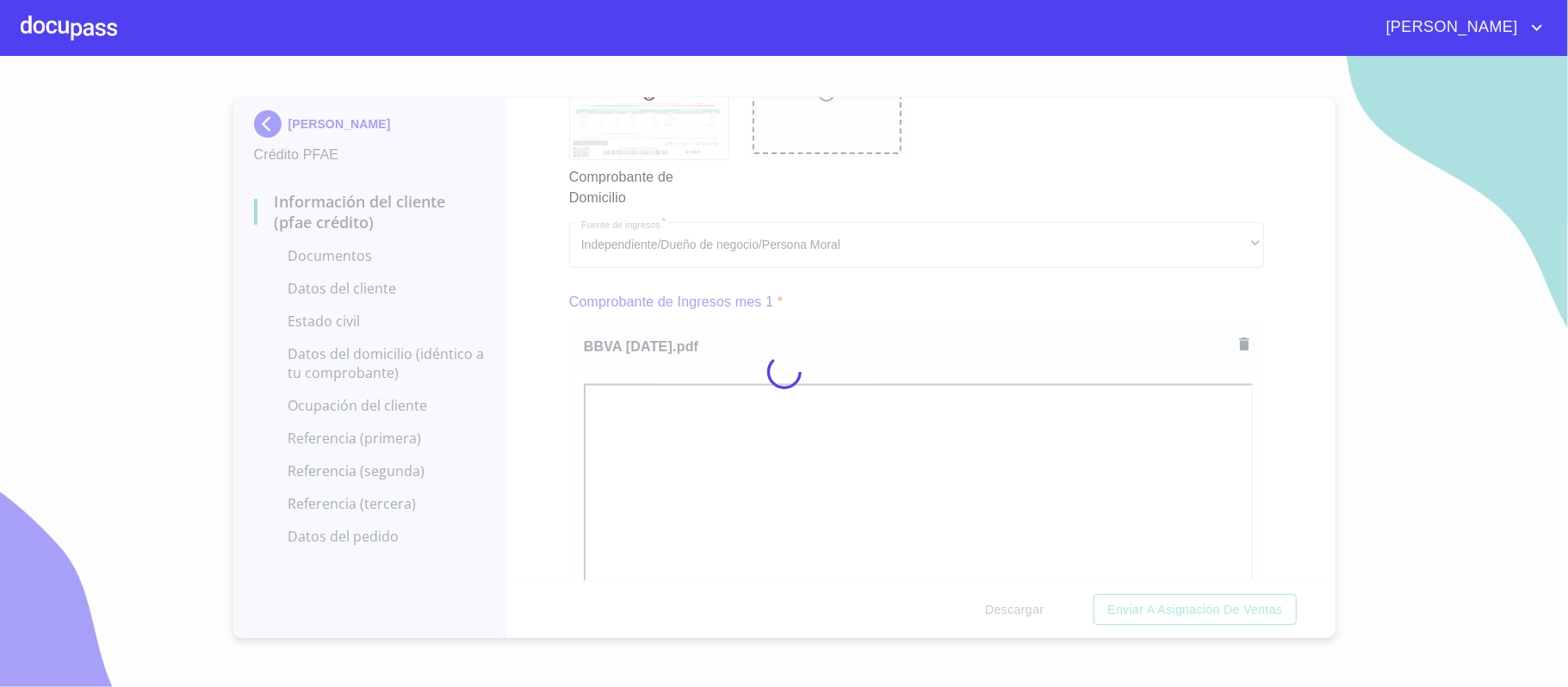
click at [1269, 388] on div at bounding box center [784, 371] width 1568 height 631
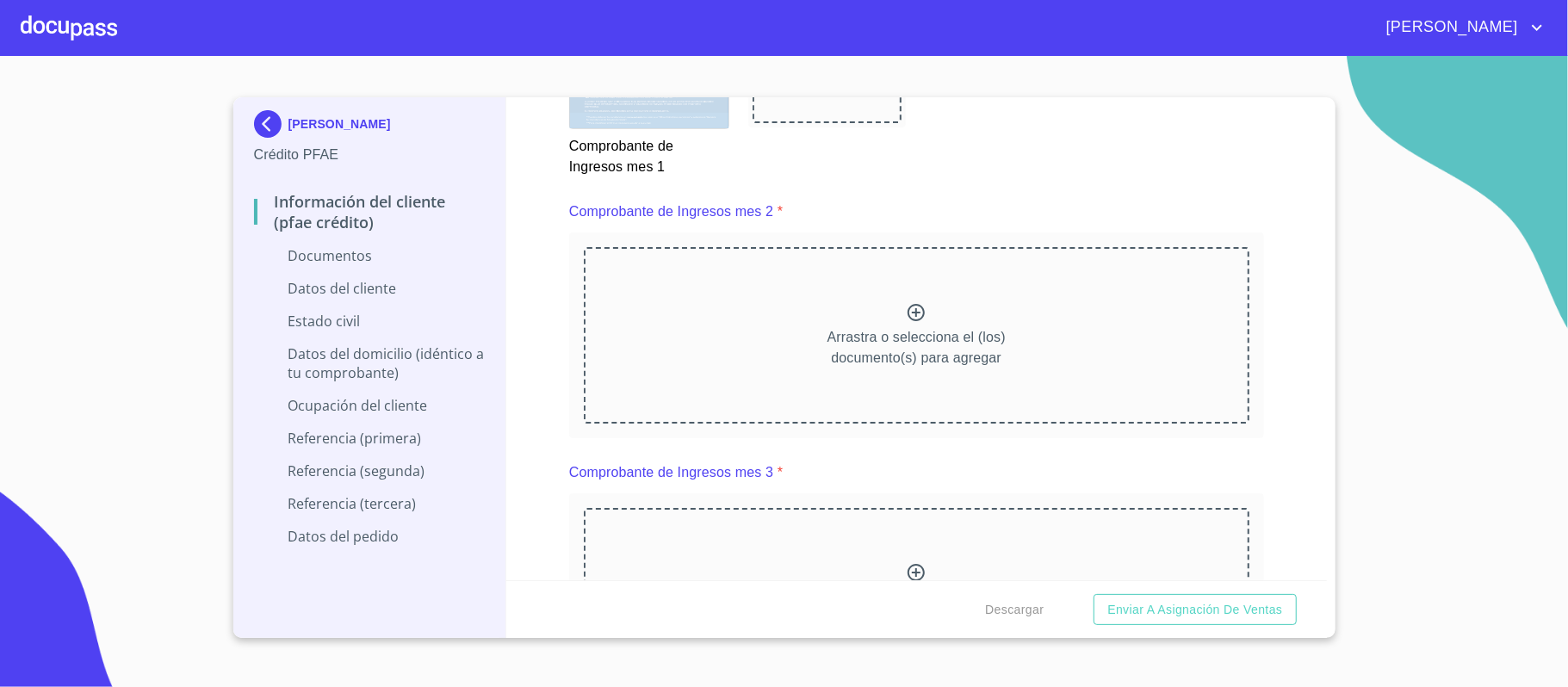
scroll to position [2525, 0]
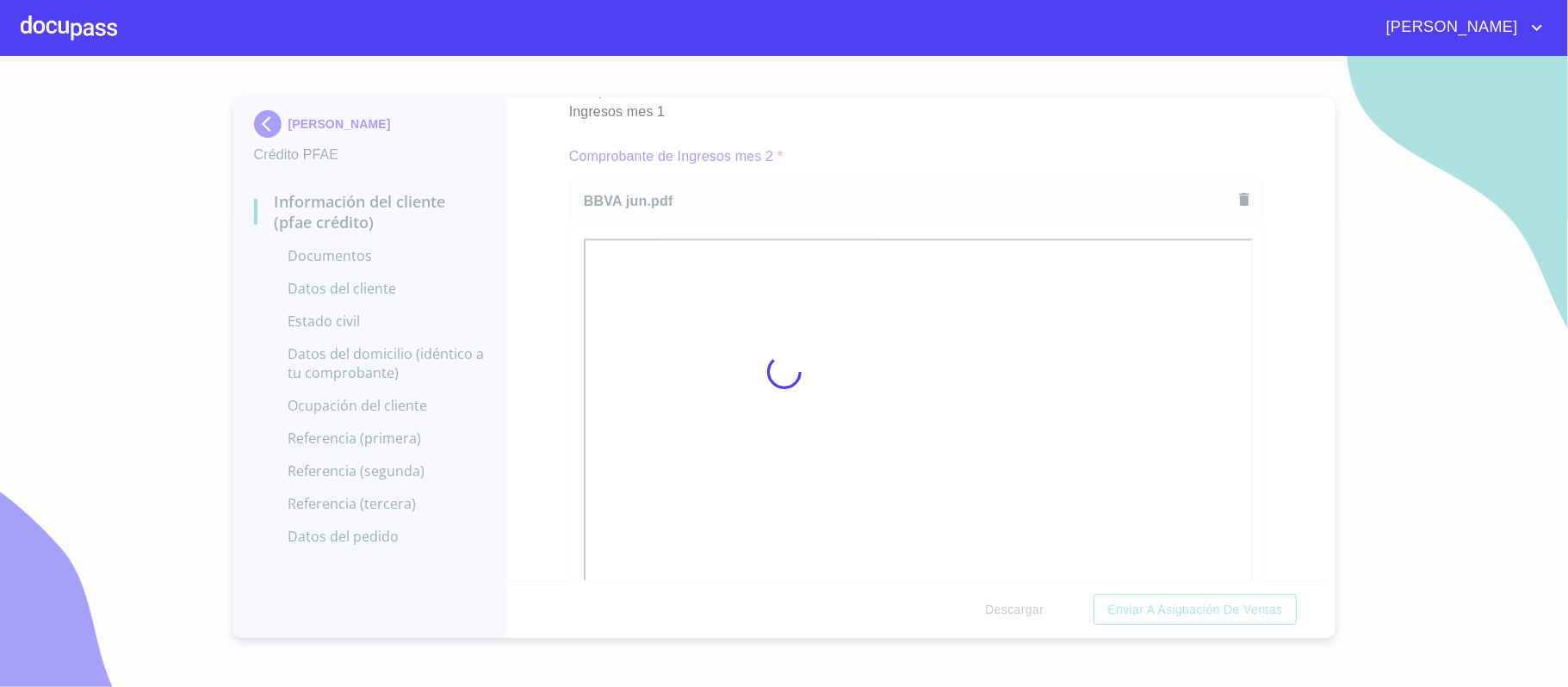
click at [1262, 355] on div at bounding box center [784, 371] width 1568 height 631
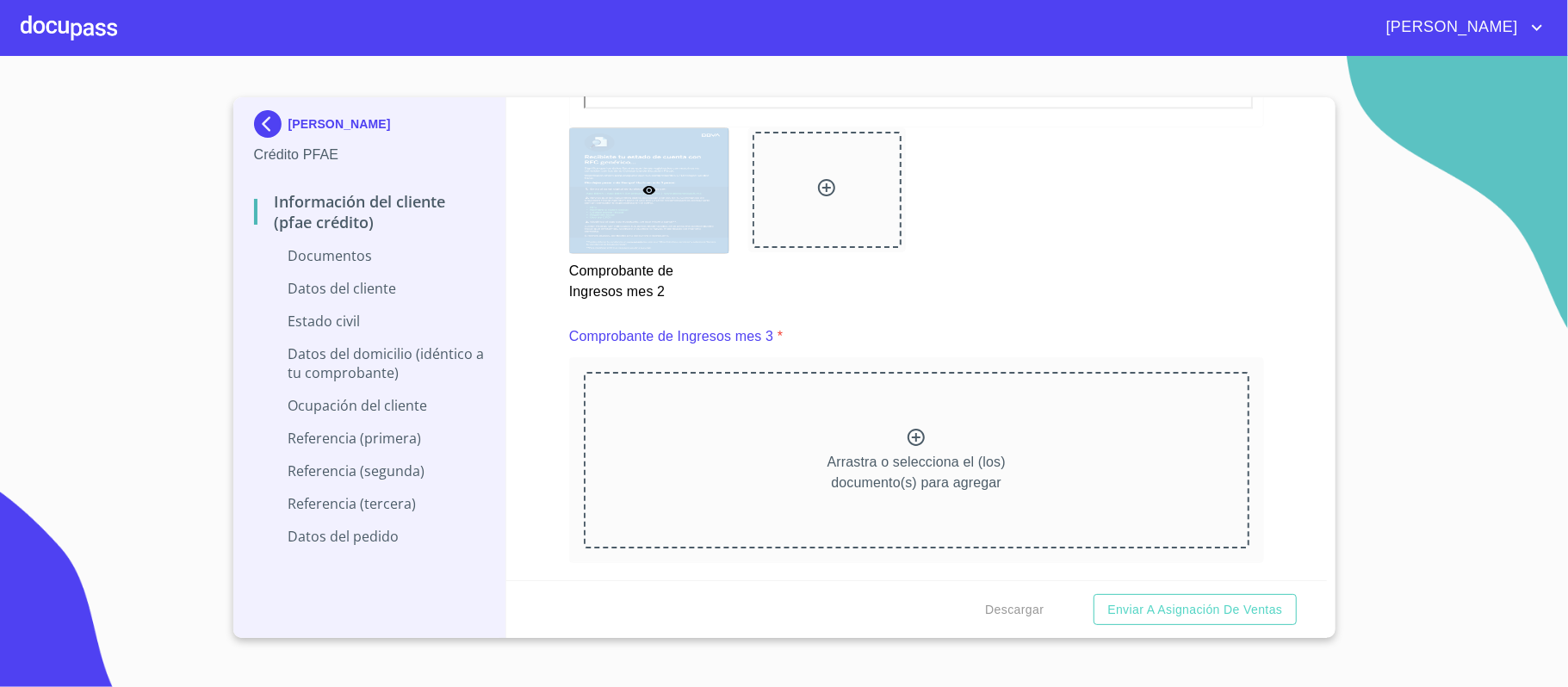
scroll to position [3214, 0]
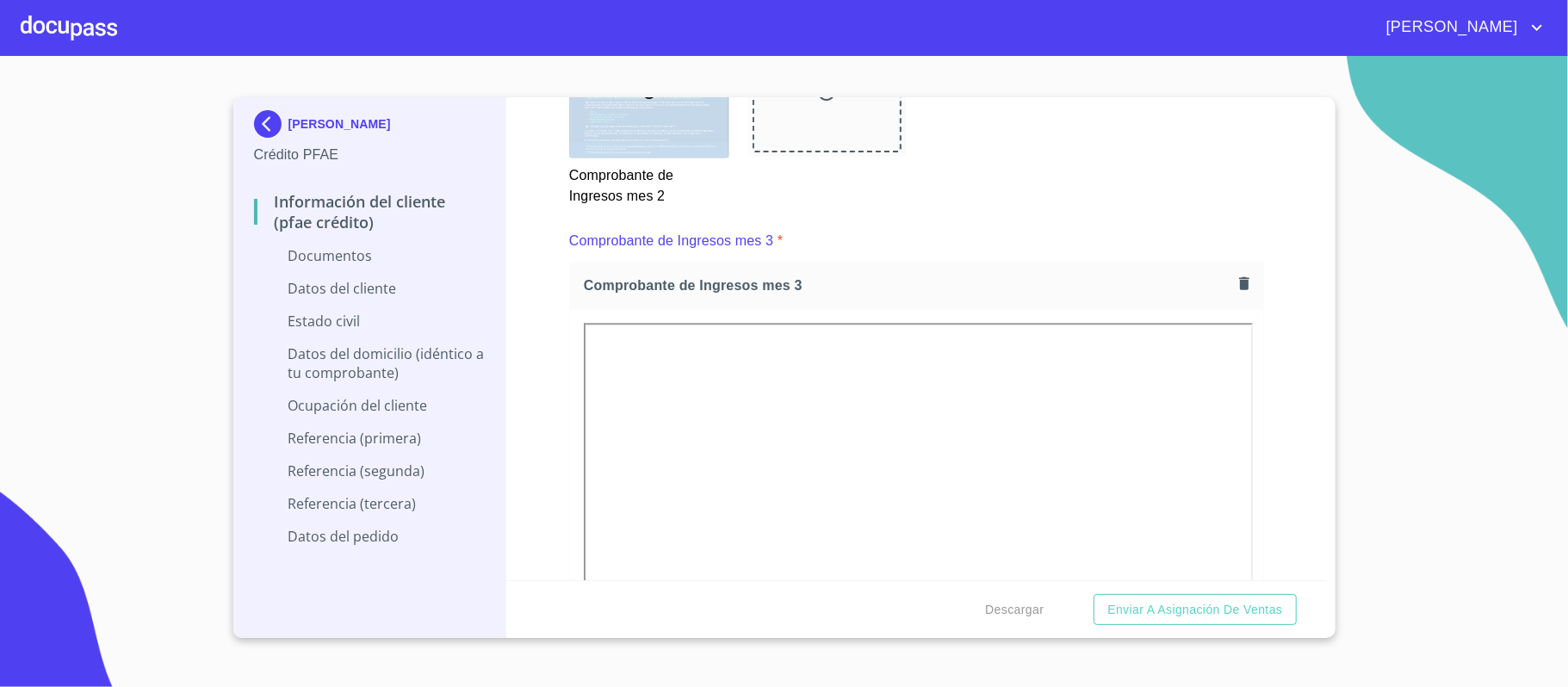
click at [1265, 397] on div "Información del cliente (PFAE crédito) Documentos Documento de identificación. …" at bounding box center [916, 339] width 820 height 483
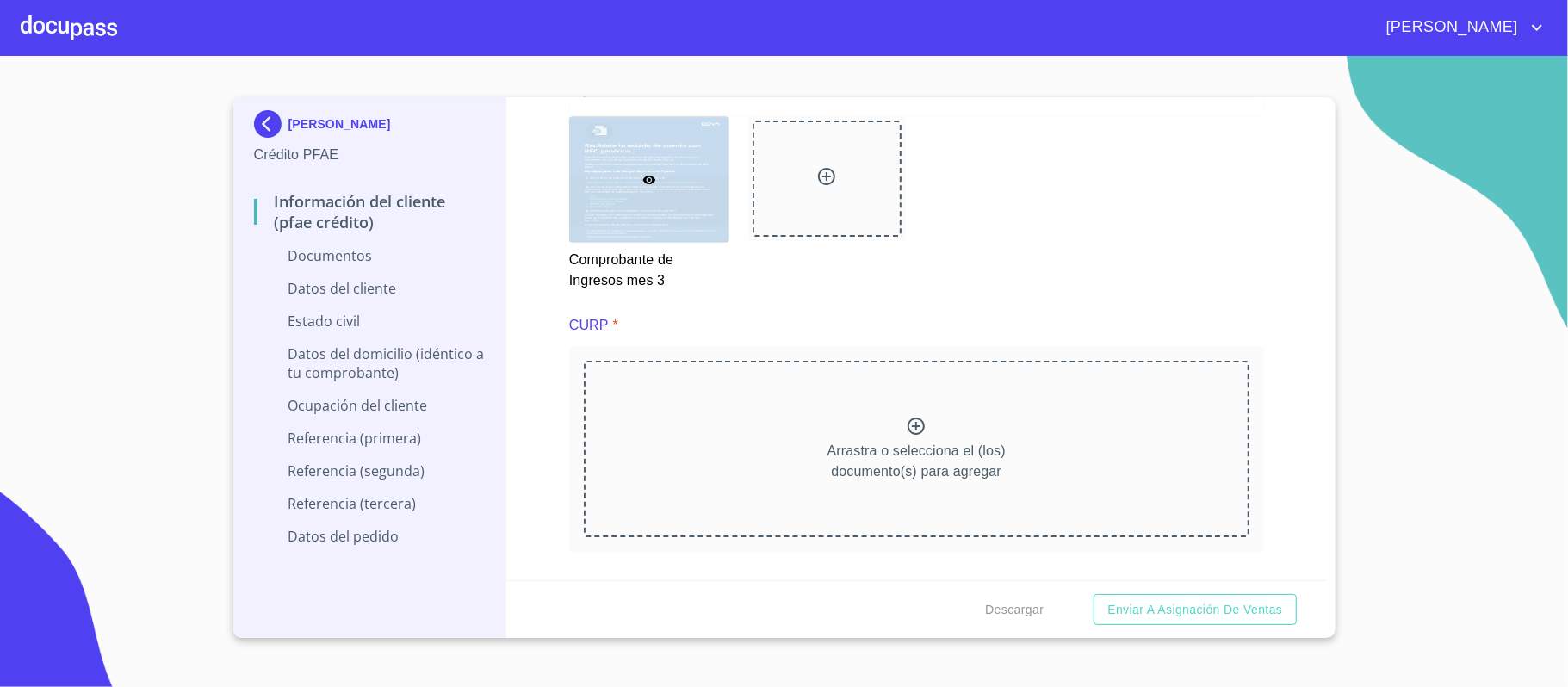
scroll to position [4017, 0]
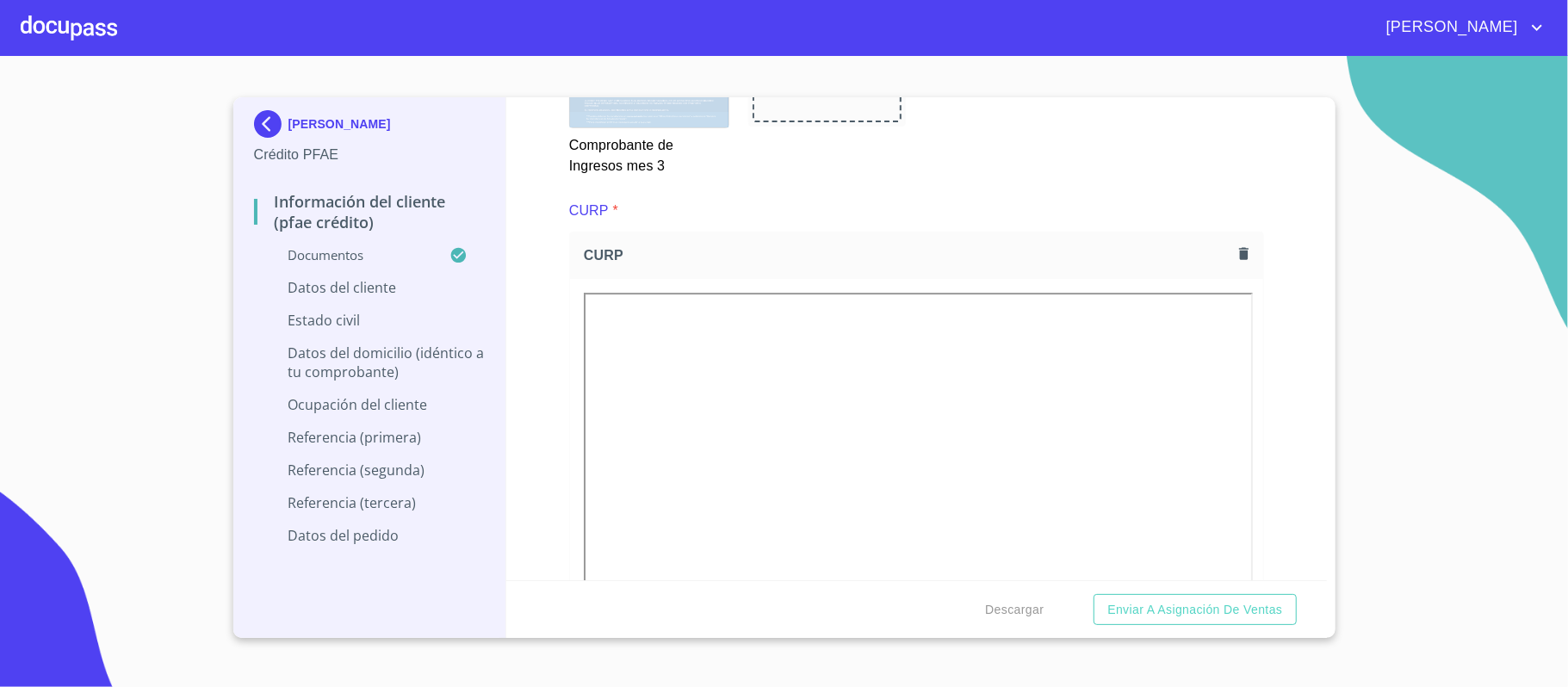
click at [1282, 379] on div "Información del cliente (PFAE crédito) Documentos Documento de identificación. …" at bounding box center [916, 339] width 820 height 483
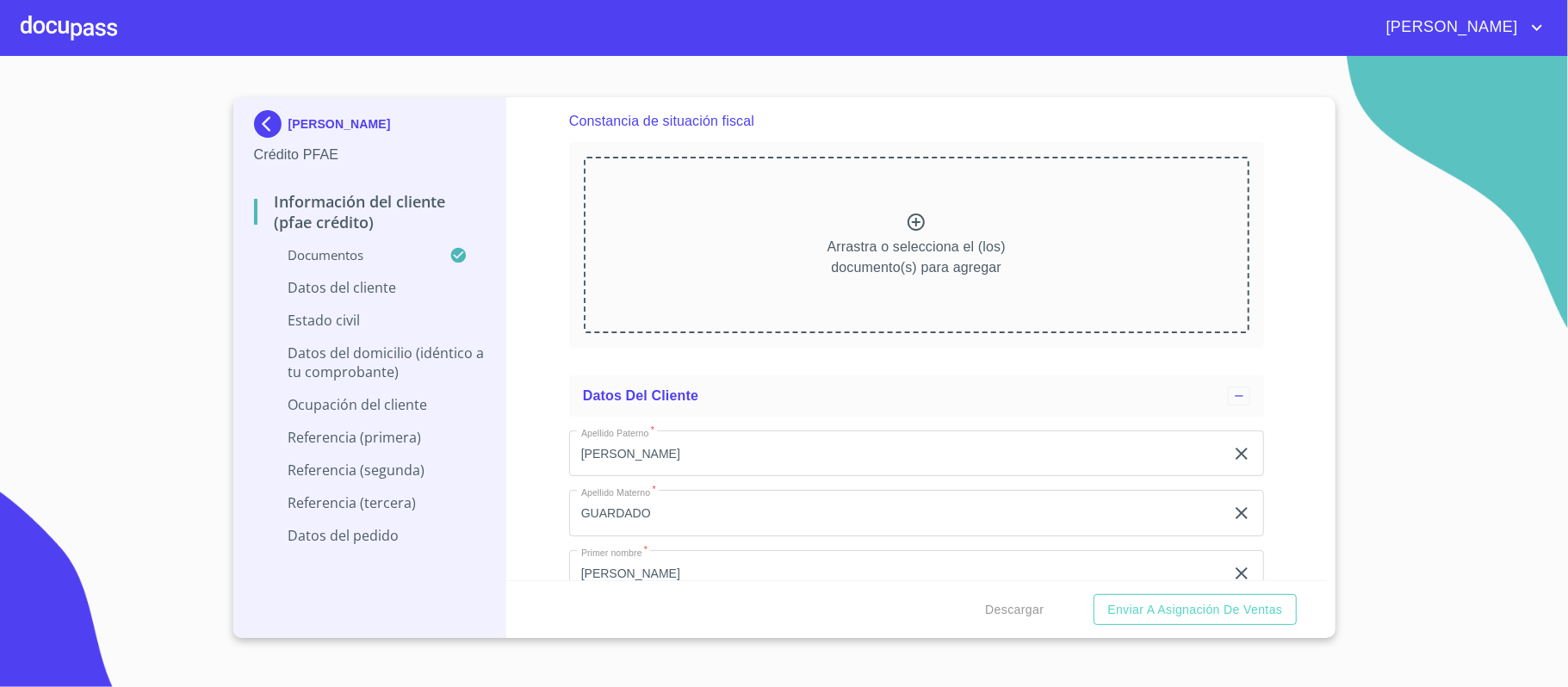
scroll to position [4820, 0]
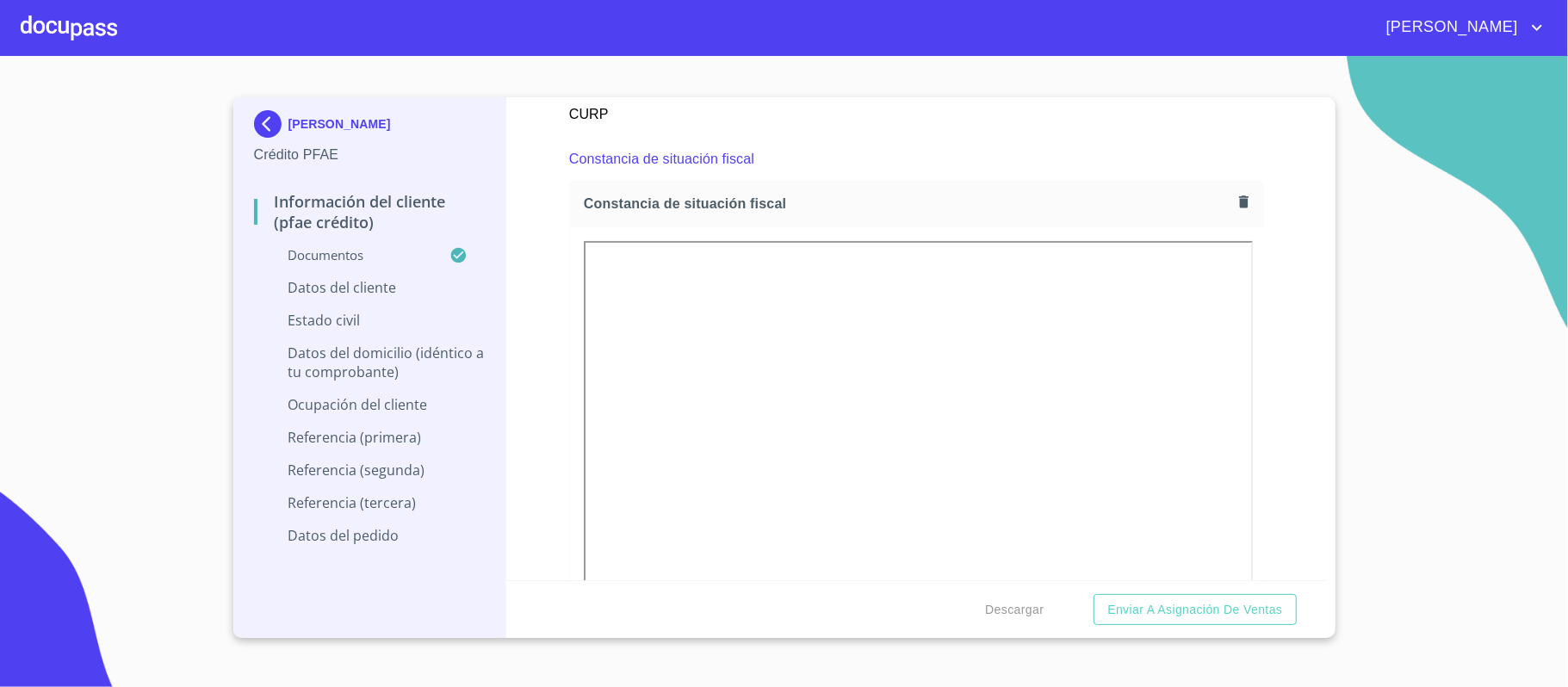
click at [1280, 253] on div "Información del cliente (PFAE crédito) Documentos Documento de identificación. …" at bounding box center [916, 339] width 820 height 483
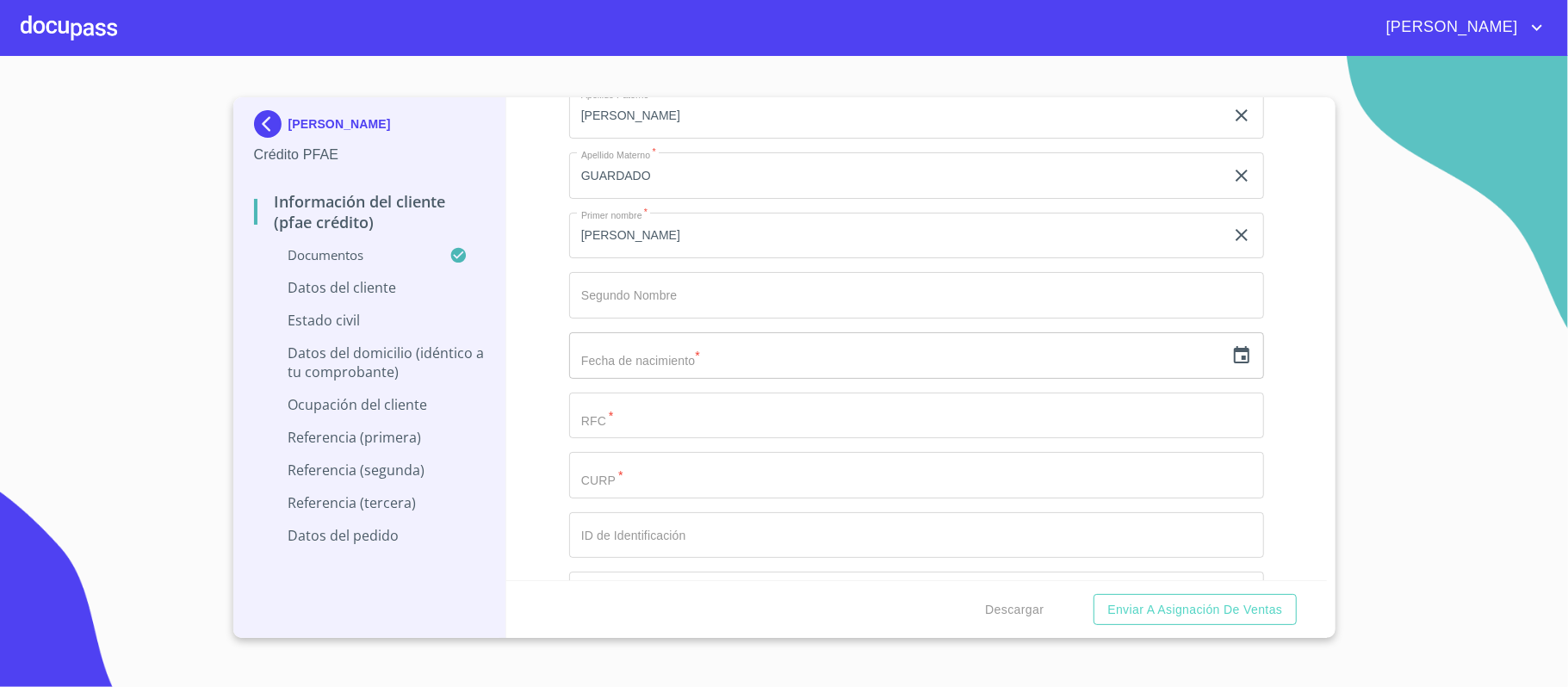
scroll to position [5738, 0]
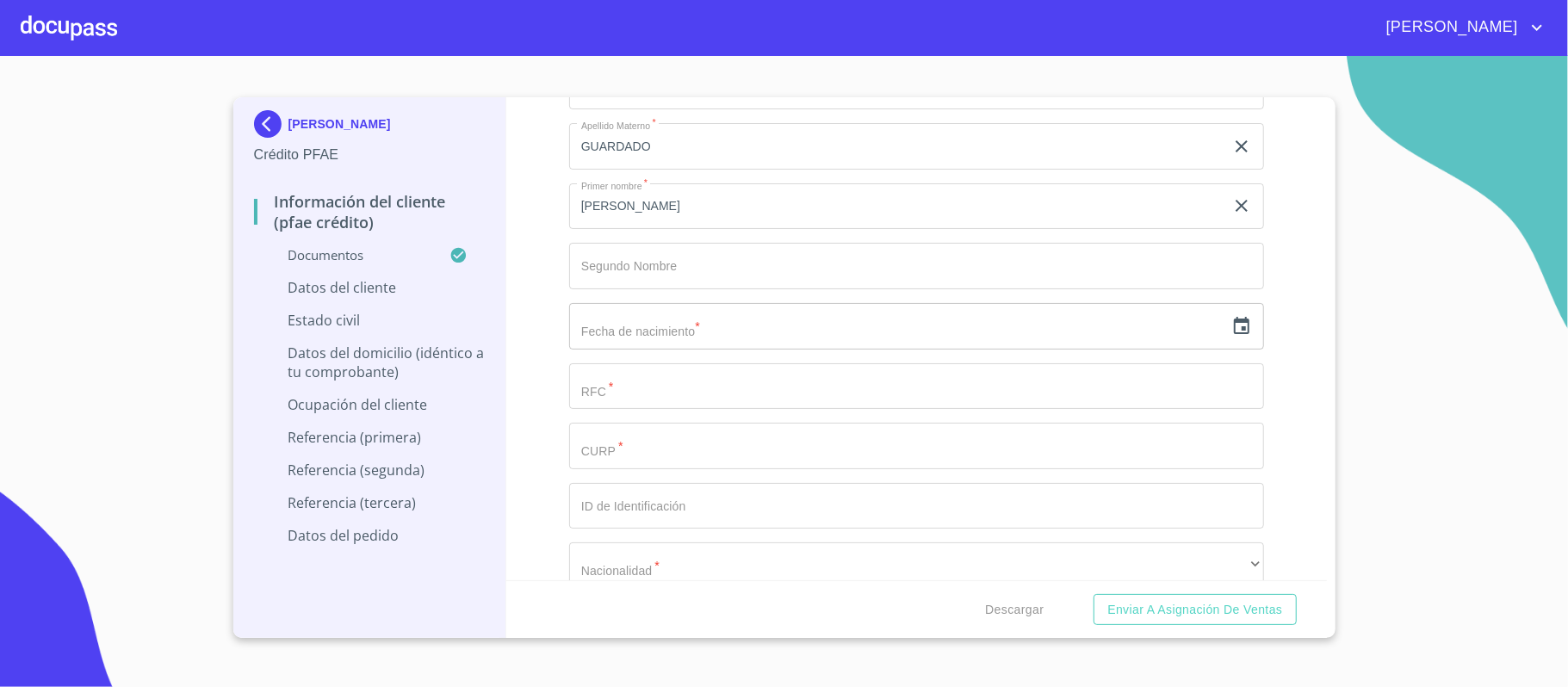
click at [1265, 246] on div "Información del cliente (PFAE crédito) Documentos Documento de identificación. …" at bounding box center [916, 339] width 820 height 483
click at [1234, 328] on icon "button" at bounding box center [1242, 326] width 16 height 18
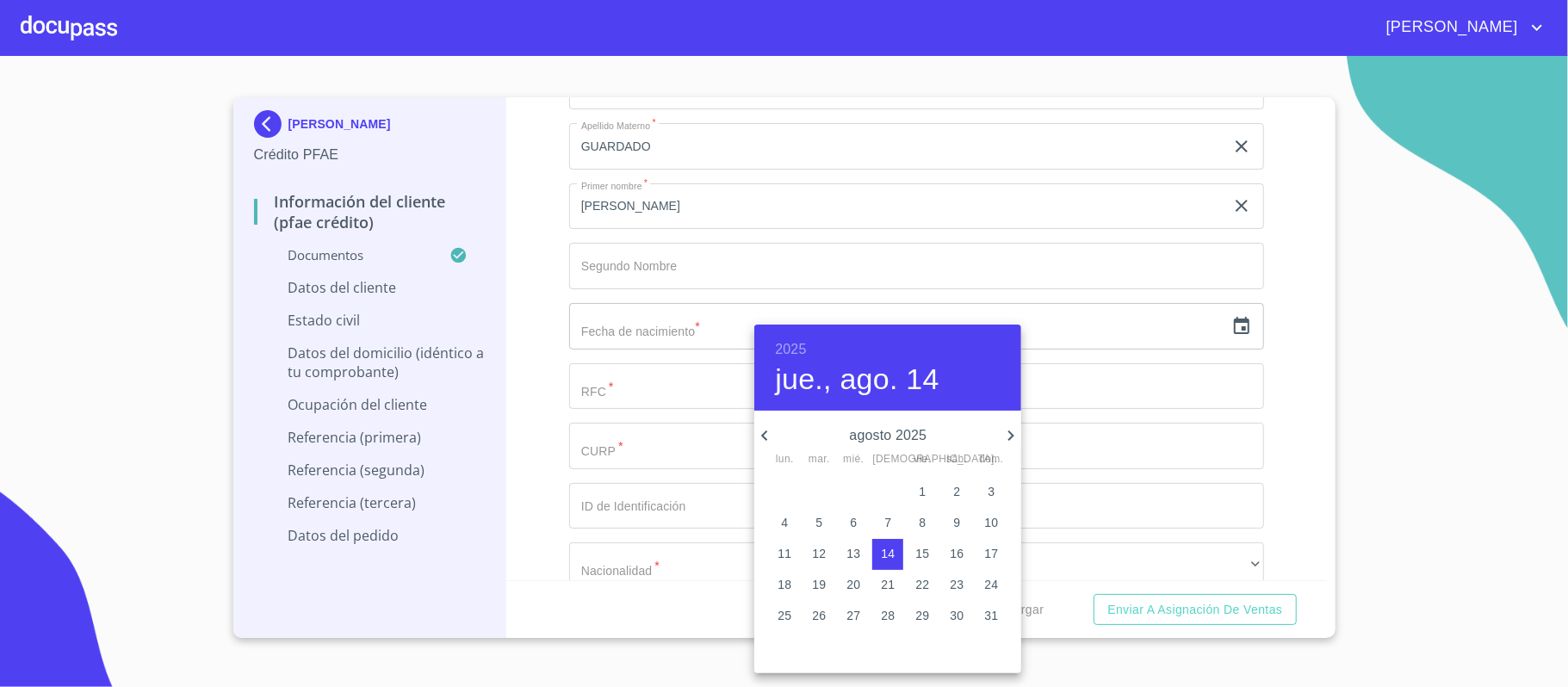
click at [798, 349] on h6 "2025" at bounding box center [790, 350] width 31 height 25
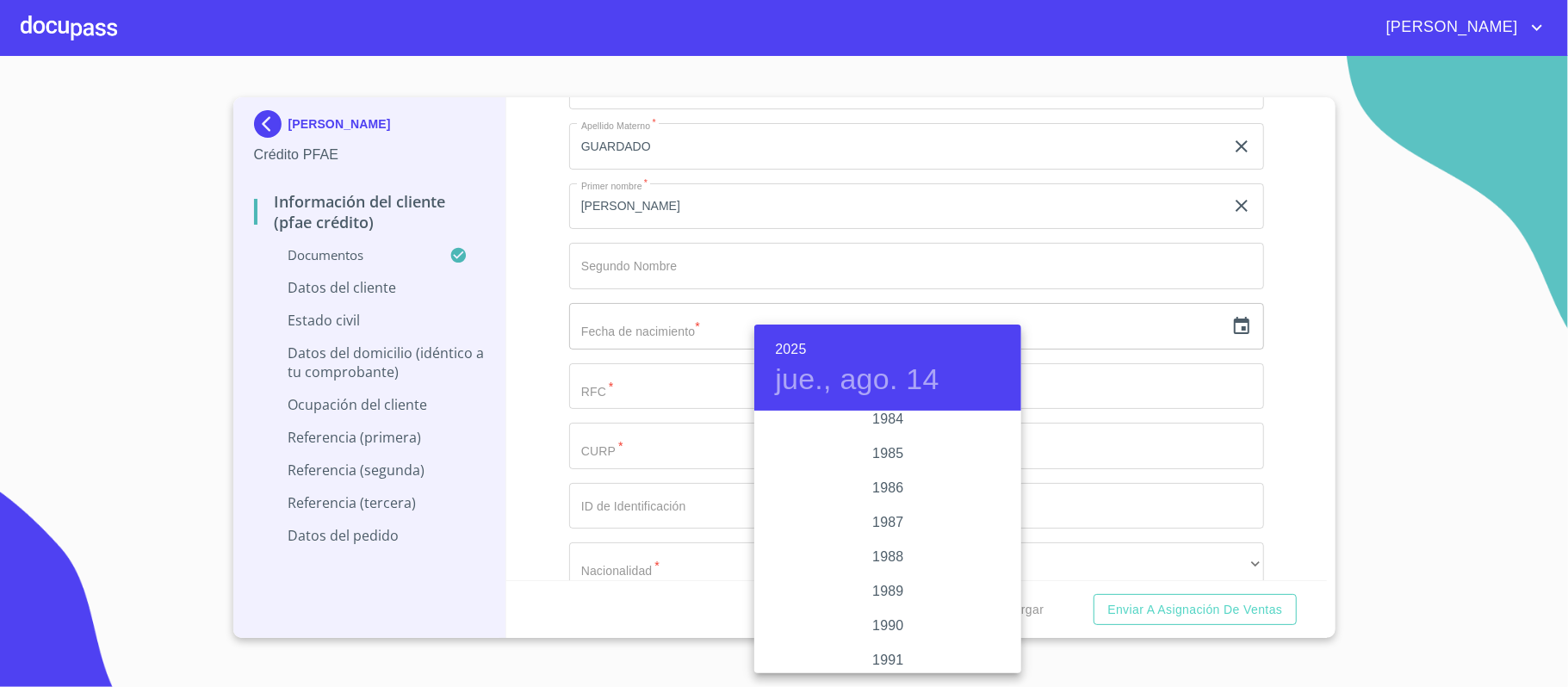
scroll to position [1990, 0]
click at [882, 613] on div "1988" at bounding box center [888, 609] width 267 height 34
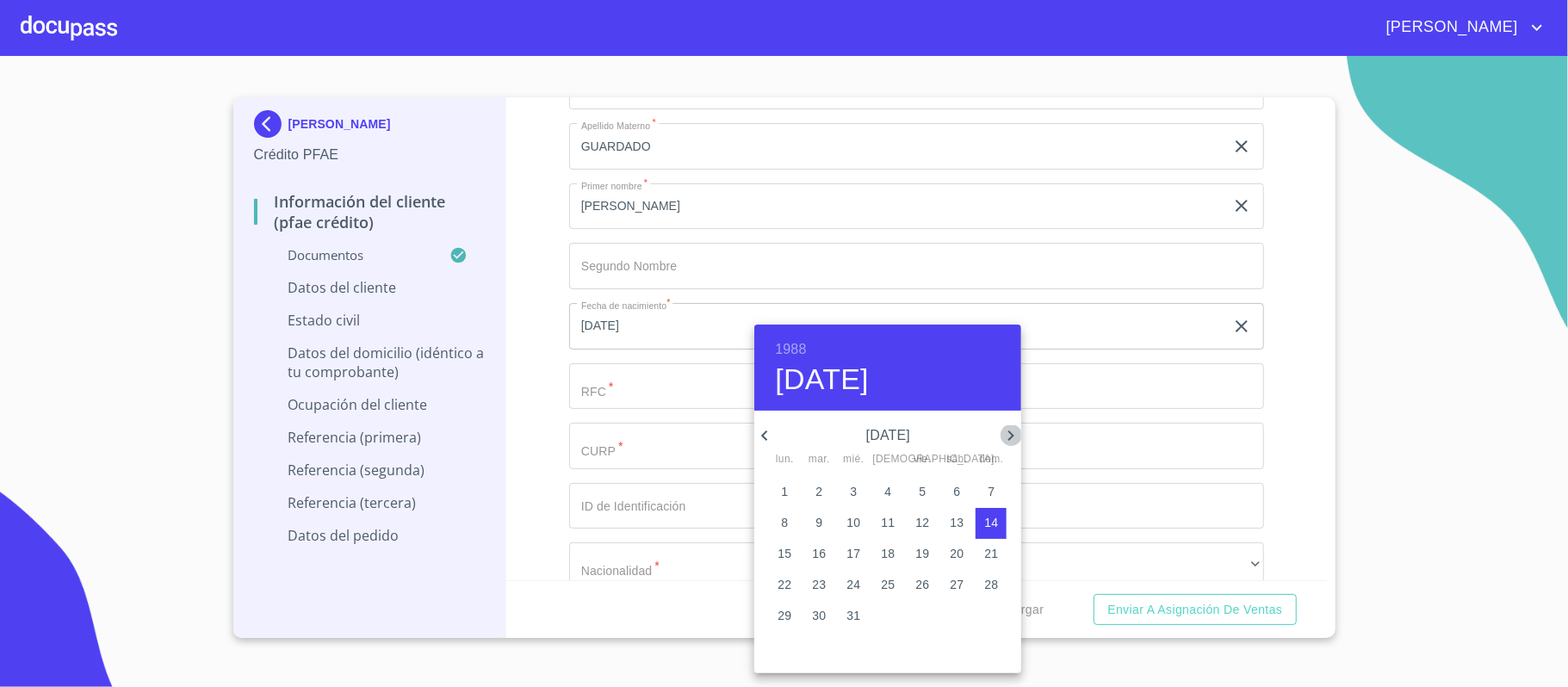
click at [1003, 436] on icon "button" at bounding box center [1011, 436] width 21 height 21
click at [1006, 434] on icon "button" at bounding box center [1011, 436] width 21 height 21
click at [817, 520] on p "6" at bounding box center [819, 522] width 7 height 18
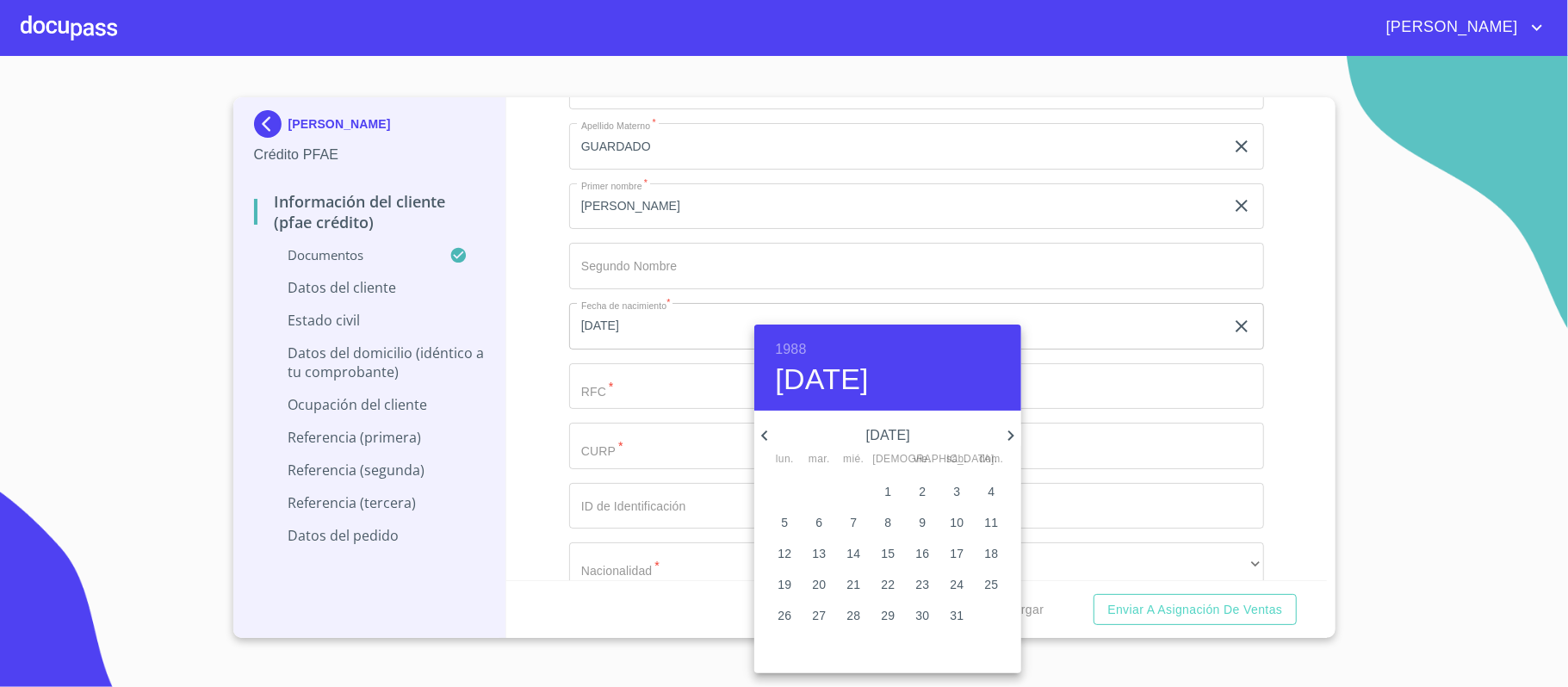
type input "[DATE]"
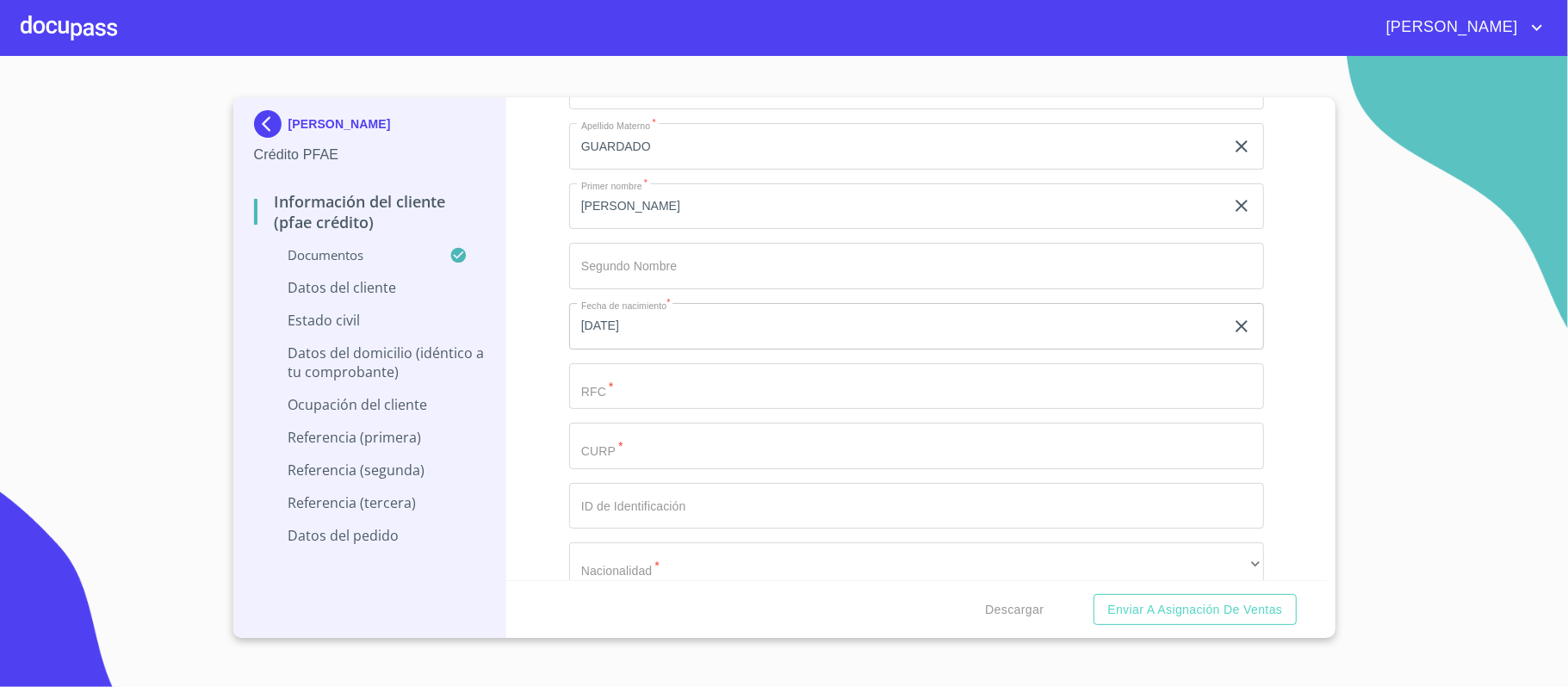
click at [672, 109] on input "Documento de identificación.   *" at bounding box center [897, 86] width 656 height 46
type input "AOGA881206G37"
click at [652, 109] on input "Documento de identificación.   *" at bounding box center [897, 86] width 656 height 46
type input "A"
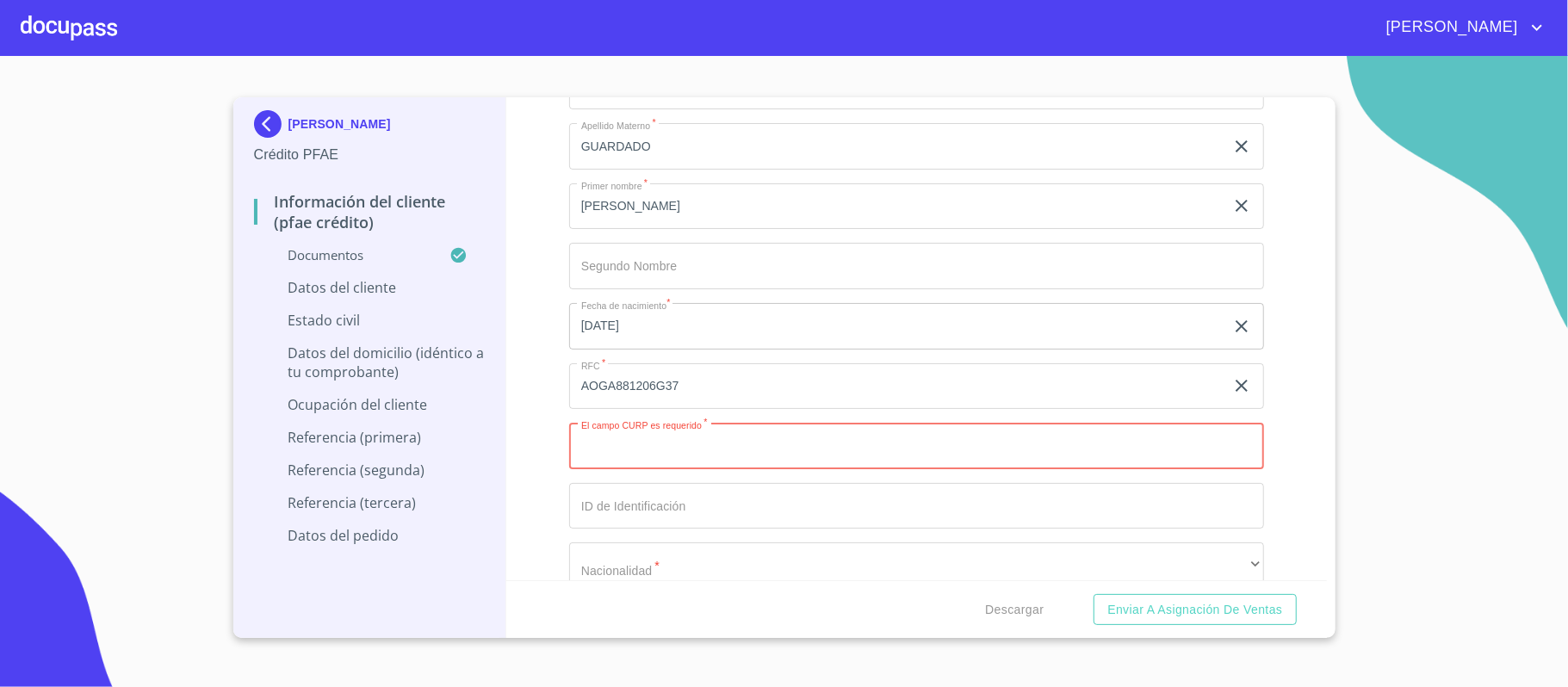
paste input "AOGA881206HJCRRL09"
type input "AOGA881206HJCRRL09"
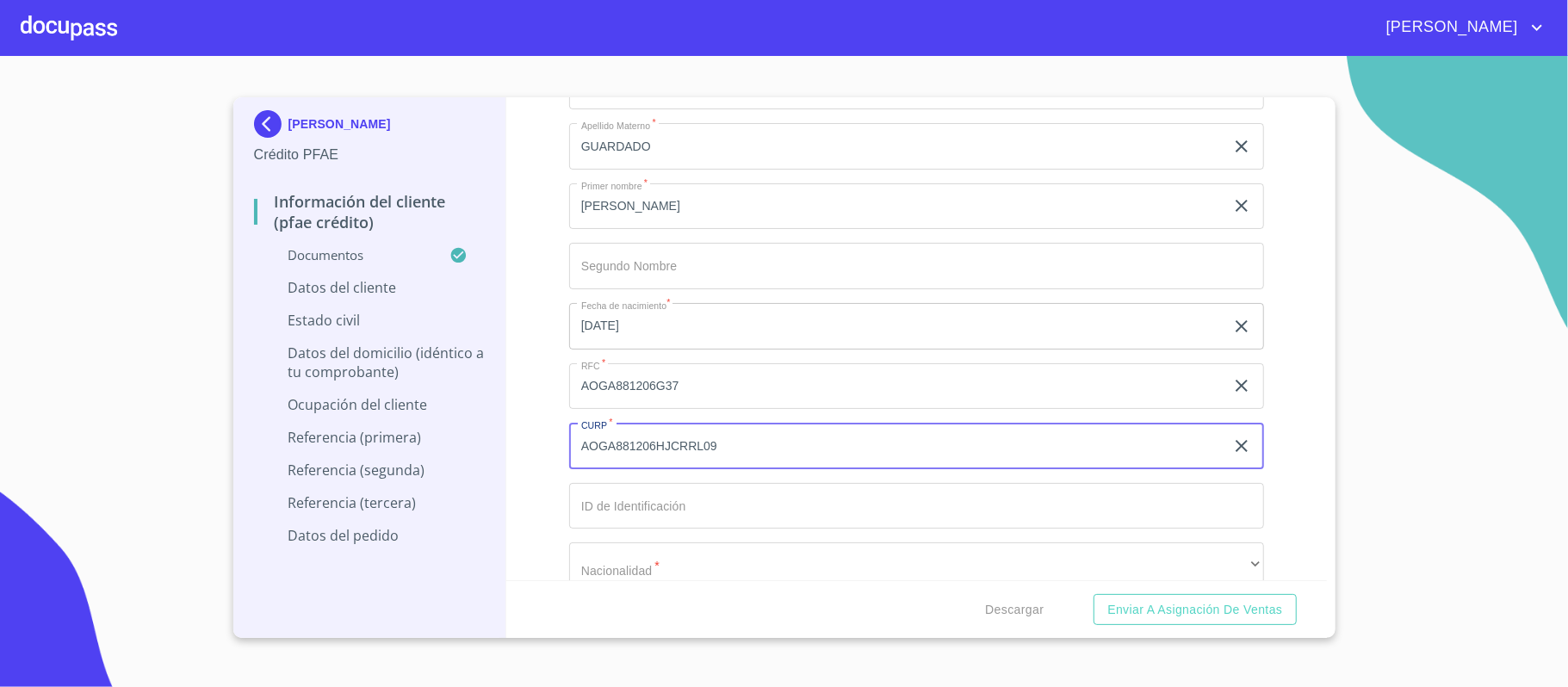
click at [605, 109] on input "Documento de identificación.   *" at bounding box center [897, 86] width 656 height 46
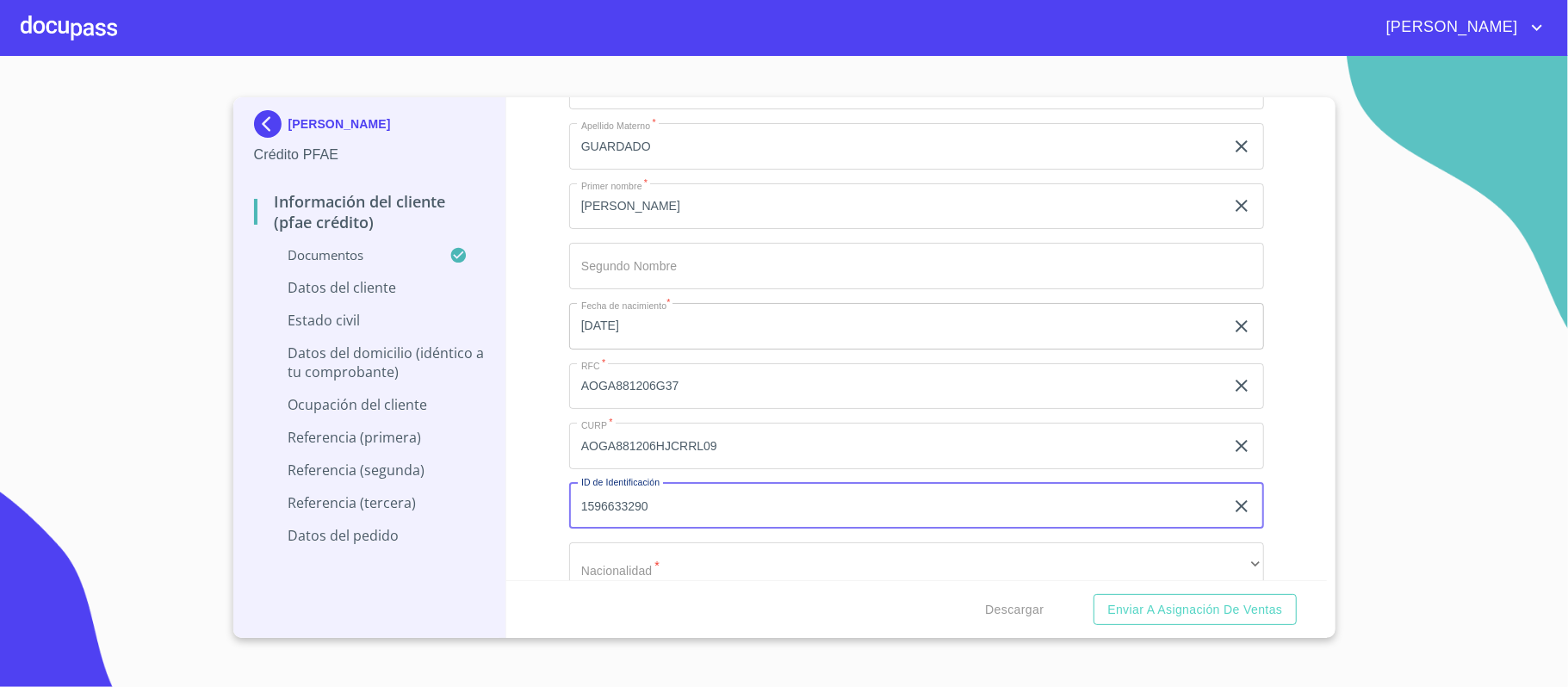
type input "1596633290"
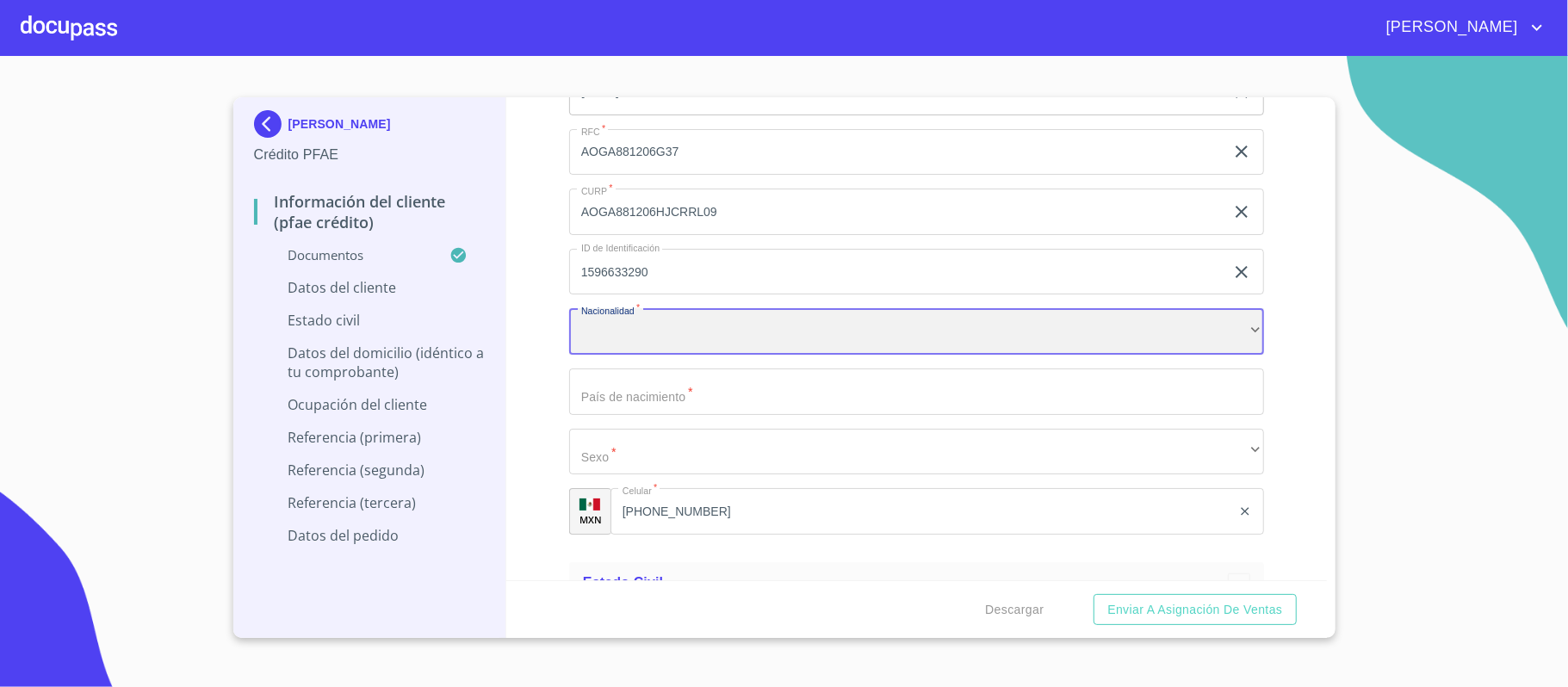
scroll to position [5978, 0]
click at [668, 324] on div "​" at bounding box center [917, 325] width 695 height 46
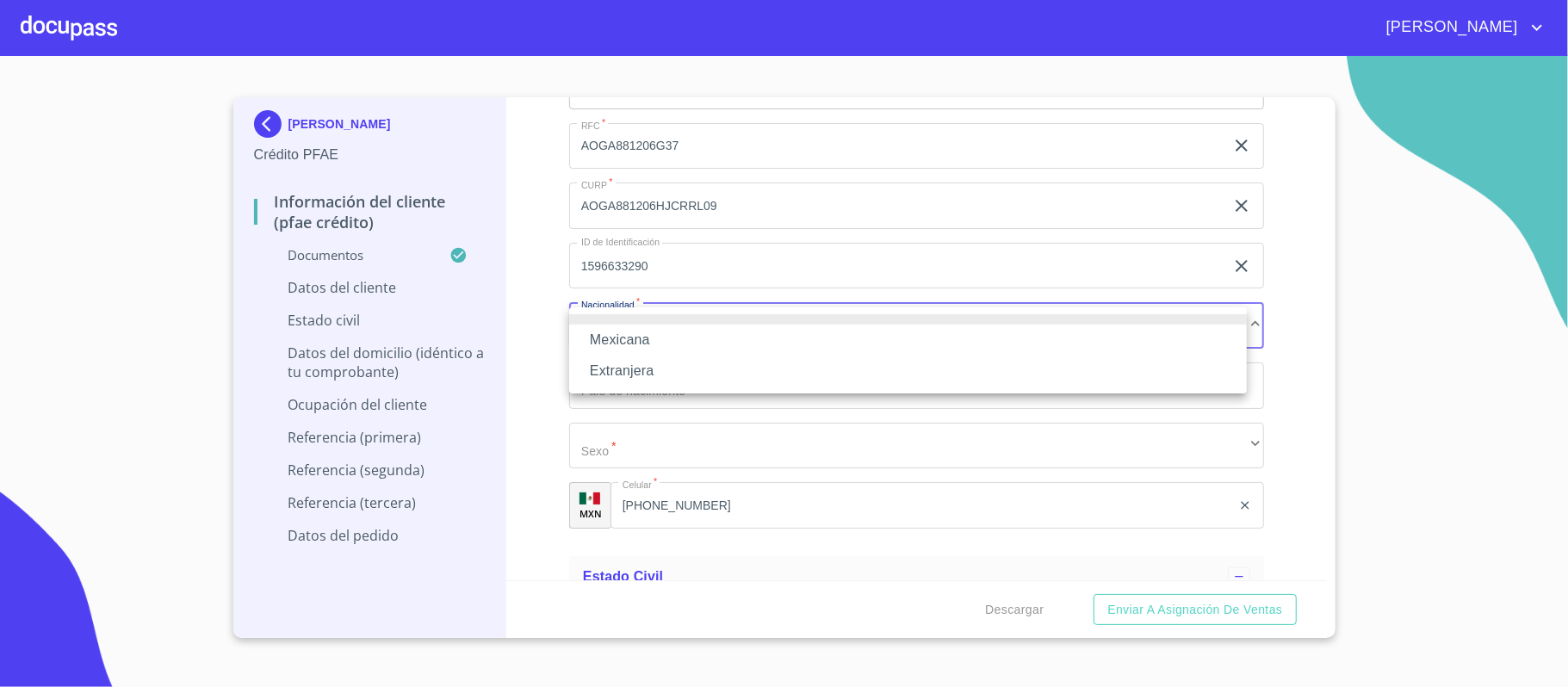
click at [642, 338] on li "Mexicana" at bounding box center [908, 340] width 678 height 31
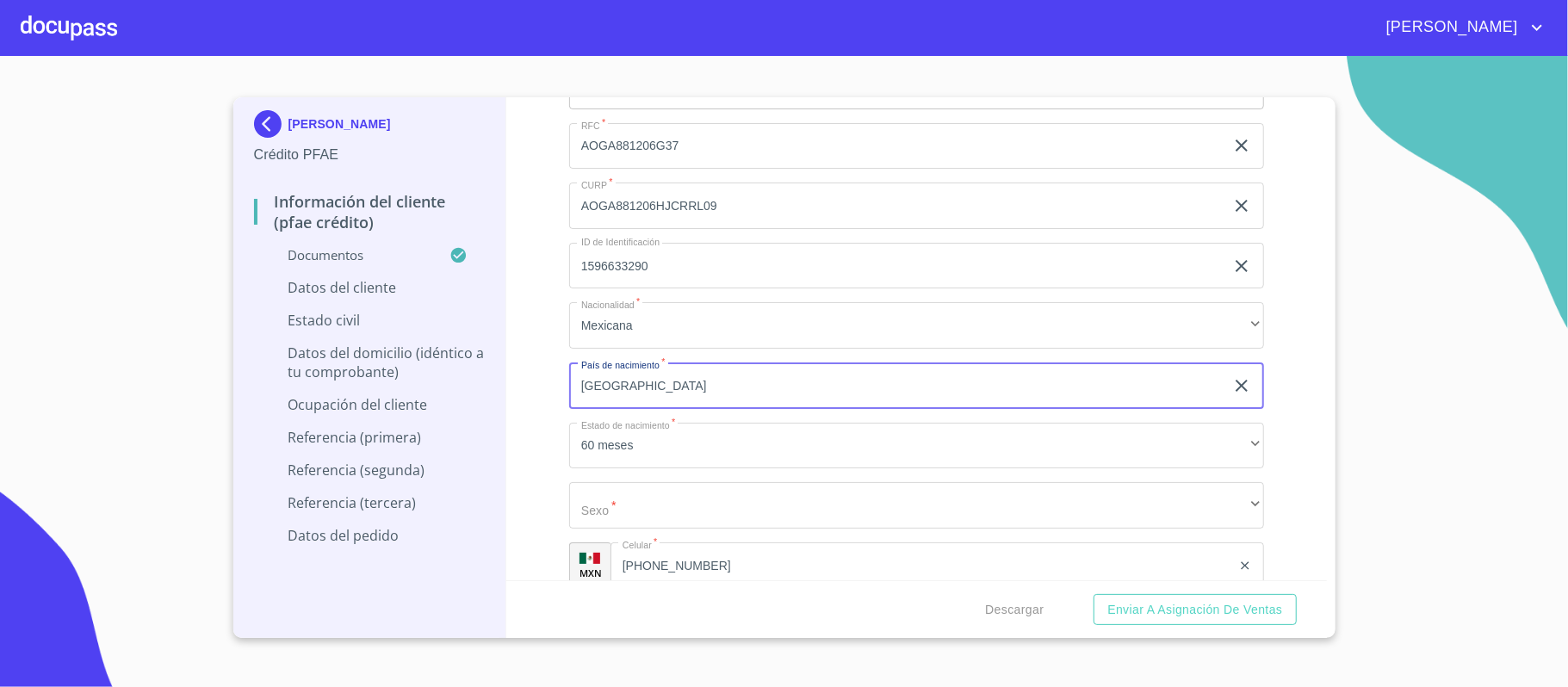
type input "[GEOGRAPHIC_DATA]"
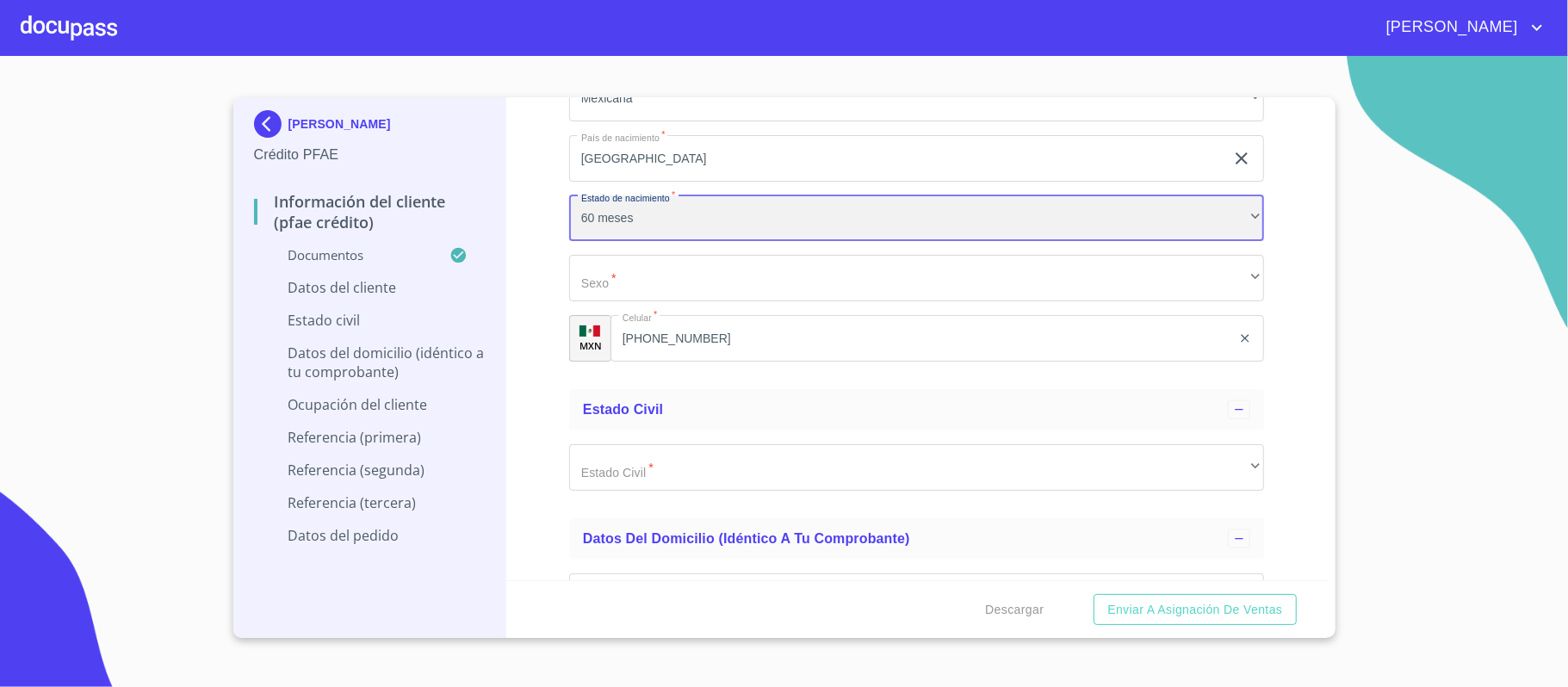
scroll to position [6208, 0]
click at [649, 218] on div "60 meses" at bounding box center [917, 215] width 695 height 46
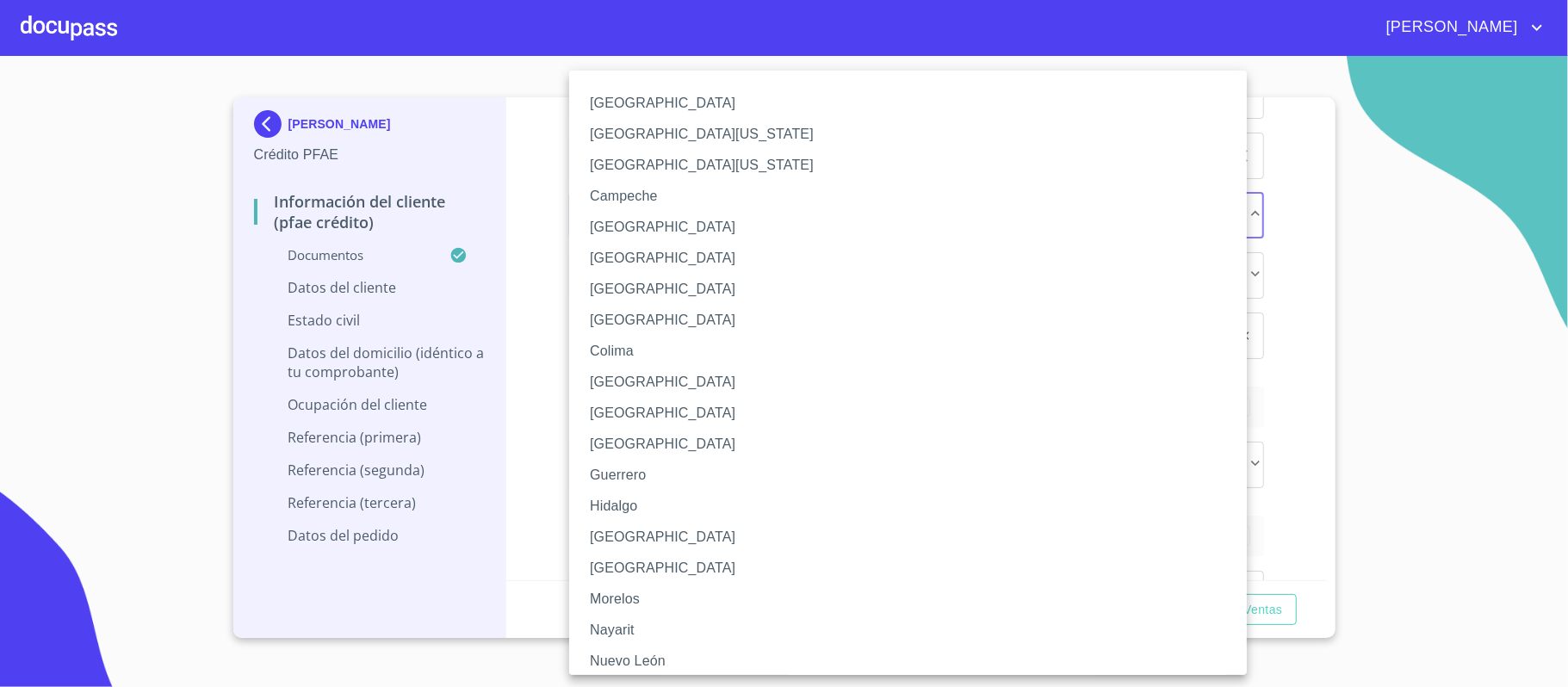
click at [614, 535] on li "[GEOGRAPHIC_DATA]" at bounding box center [917, 536] width 695 height 31
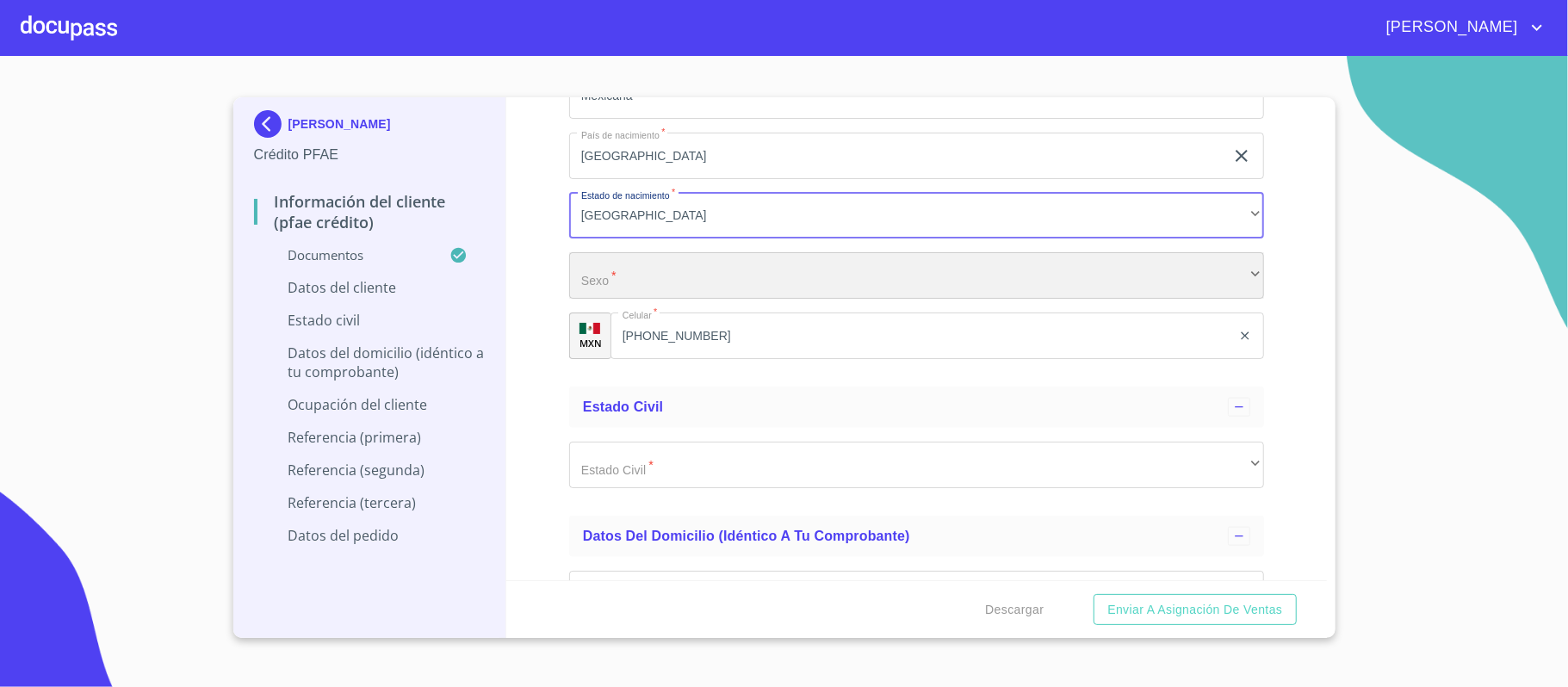
click at [658, 277] on div "​" at bounding box center [917, 275] width 695 height 46
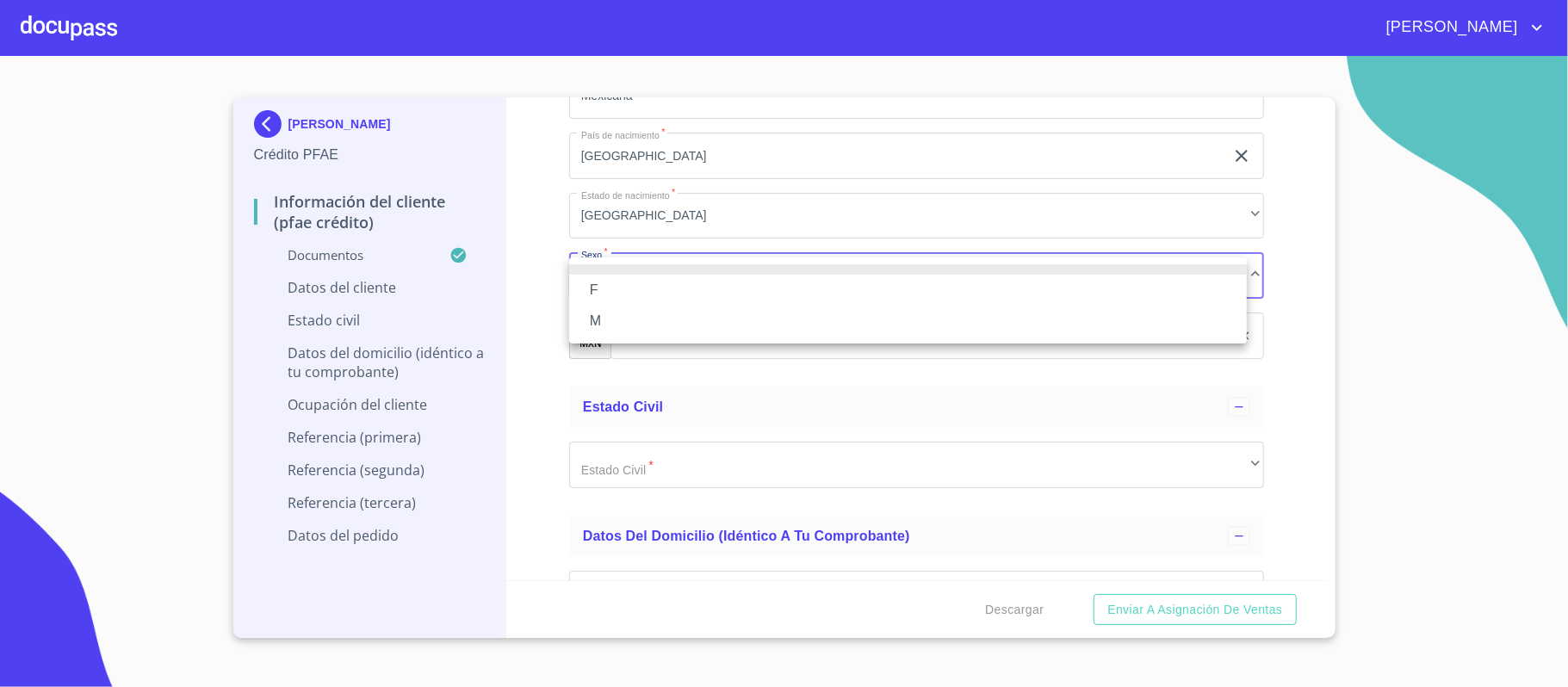
click at [609, 318] on li "M" at bounding box center [908, 320] width 678 height 31
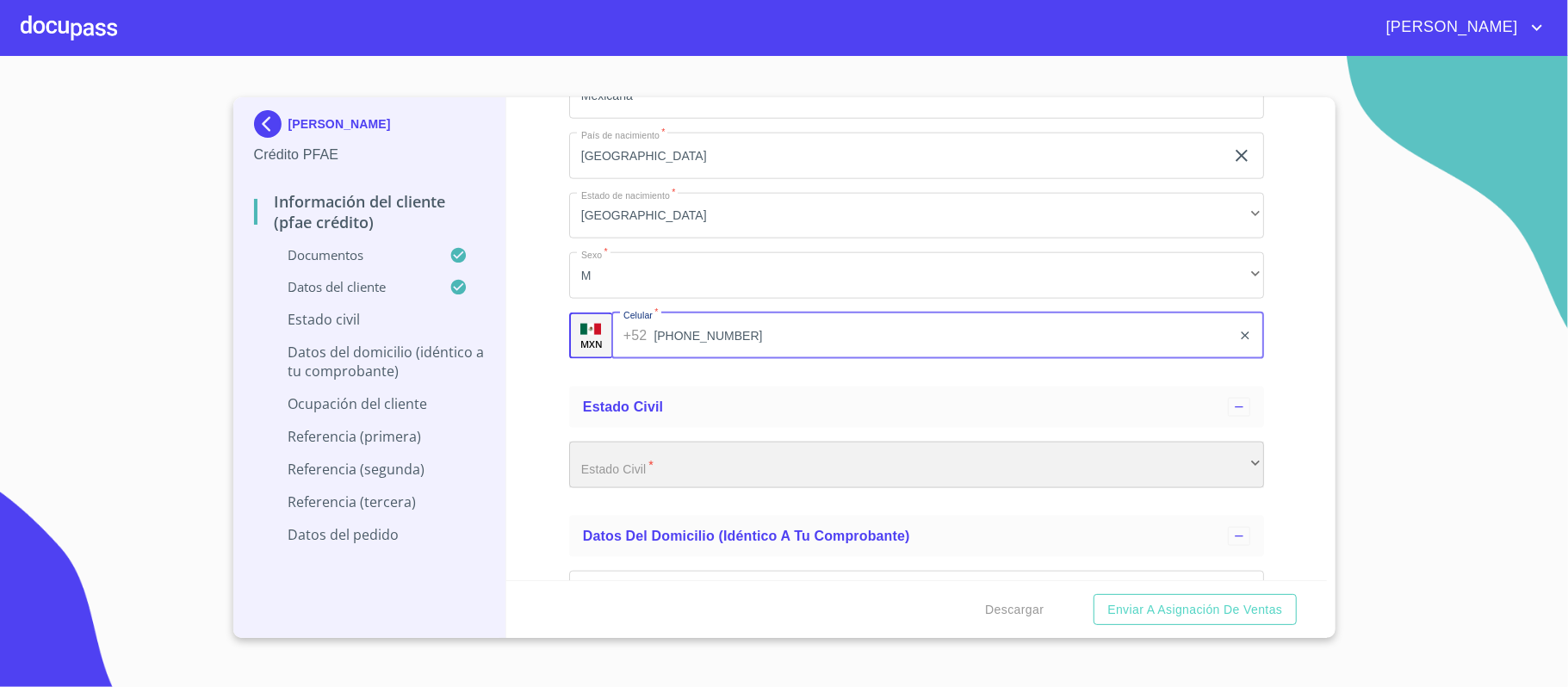
click at [629, 486] on div "​" at bounding box center [917, 465] width 695 height 46
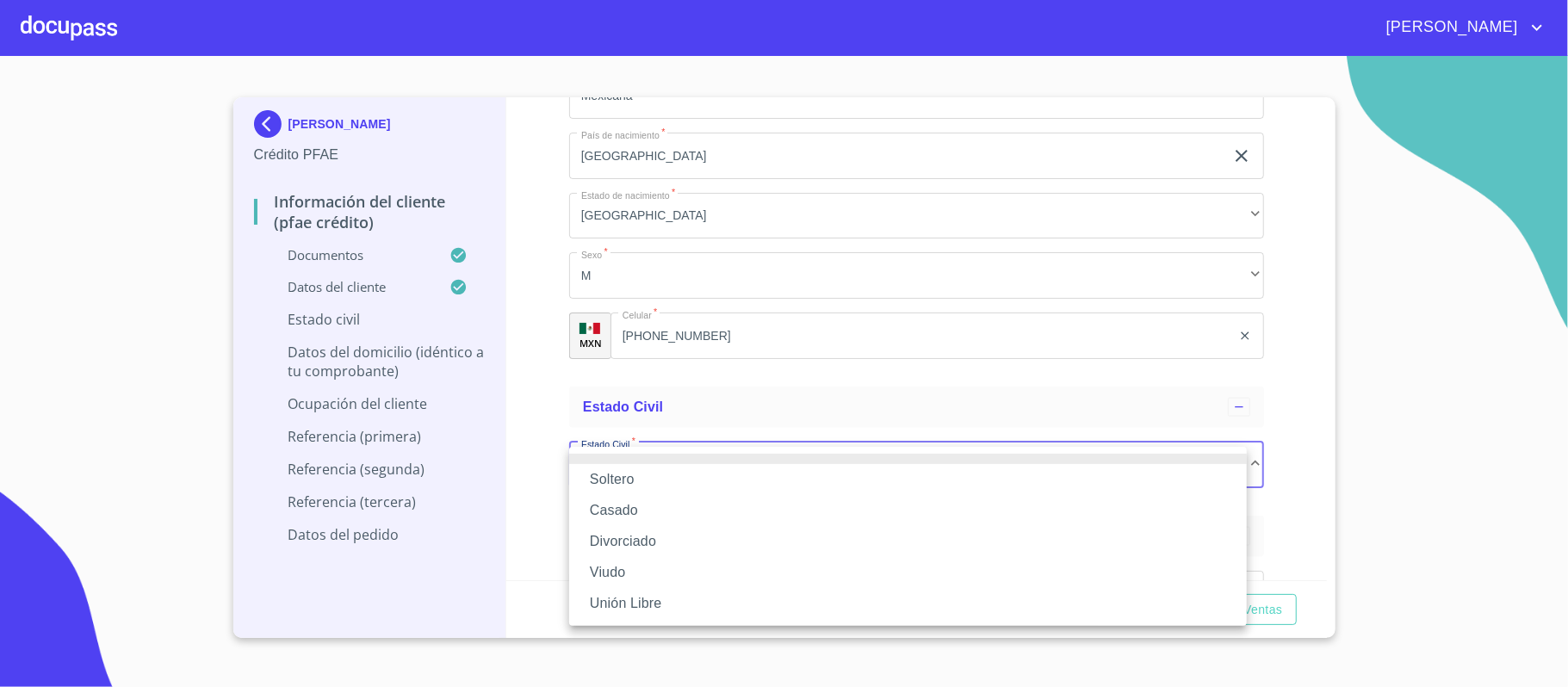
click at [620, 486] on li "Soltero" at bounding box center [908, 479] width 678 height 31
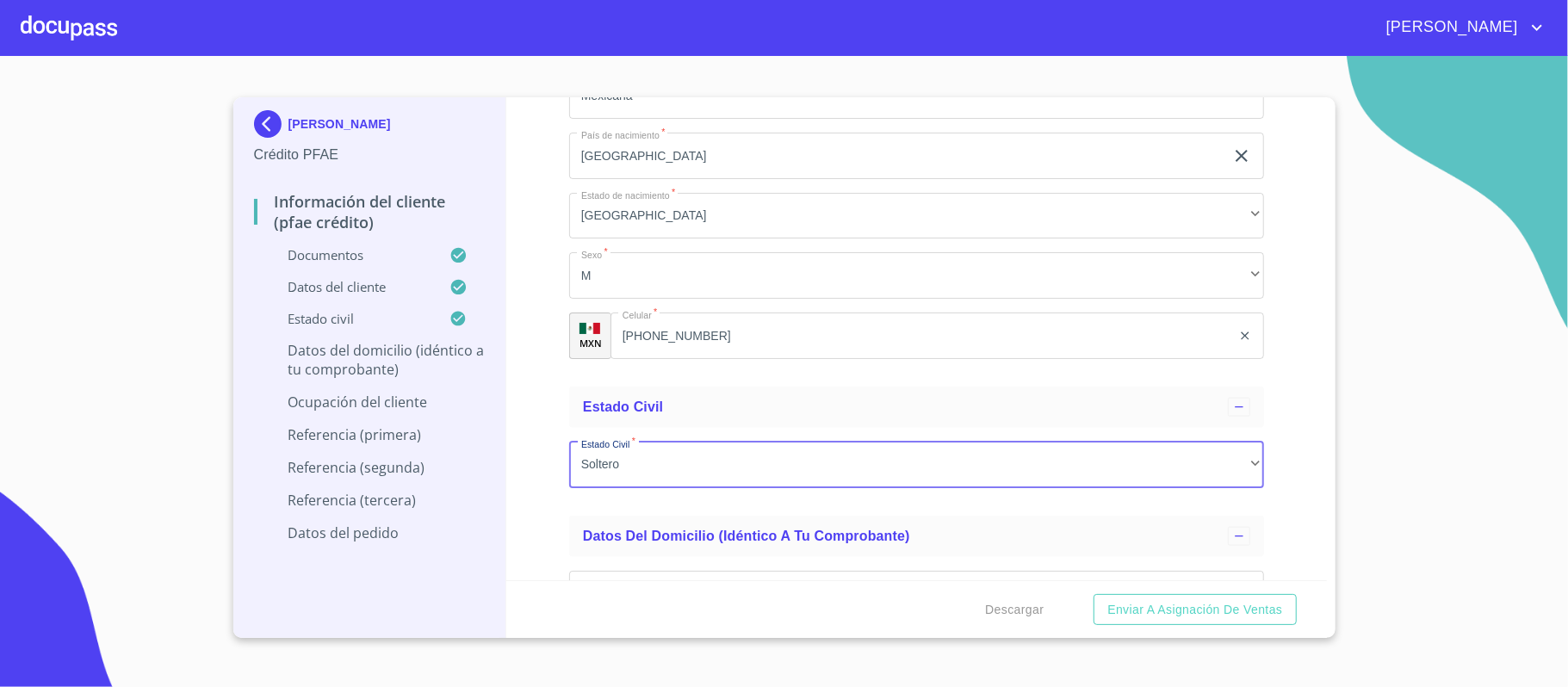
click at [552, 452] on div "Información del cliente (PFAE crédito) Documentos Documento de identificación. …" at bounding box center [916, 339] width 820 height 483
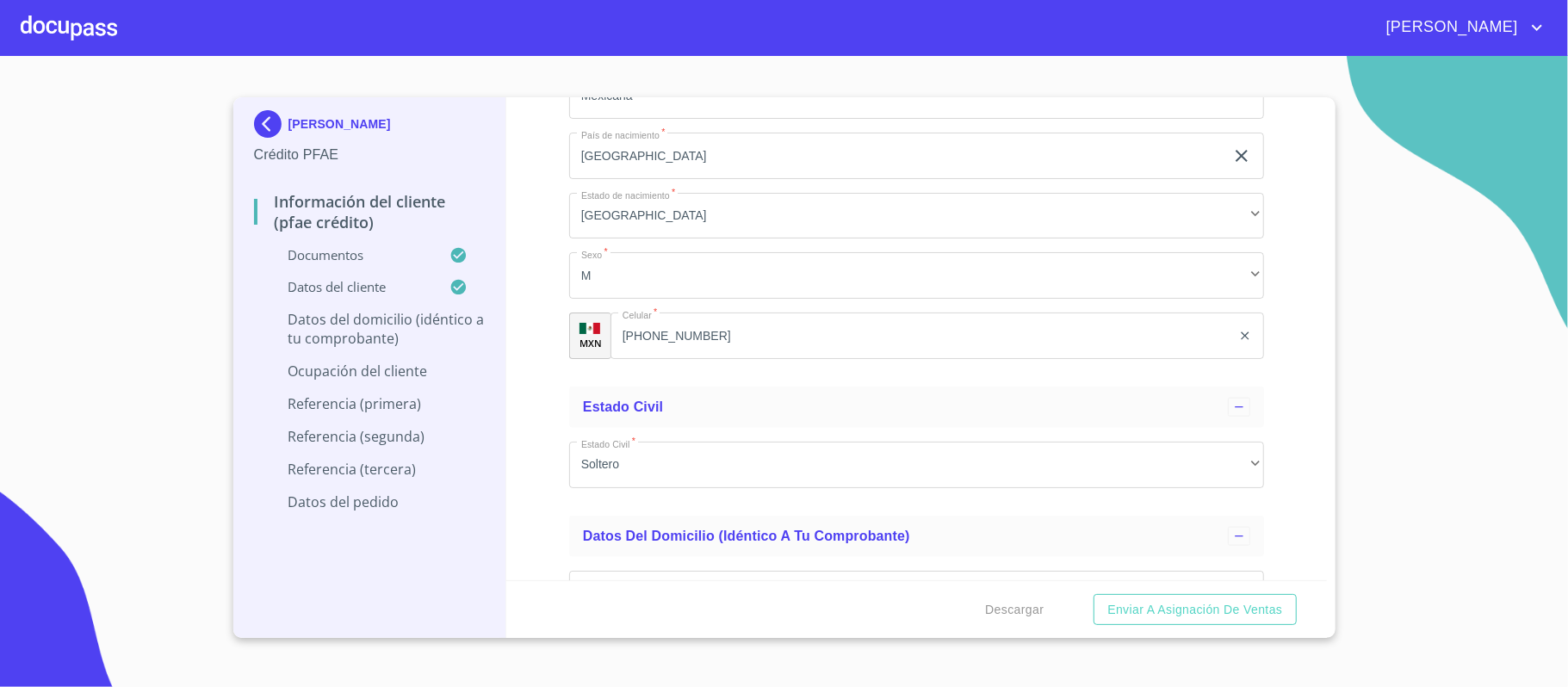
scroll to position [6438, 0]
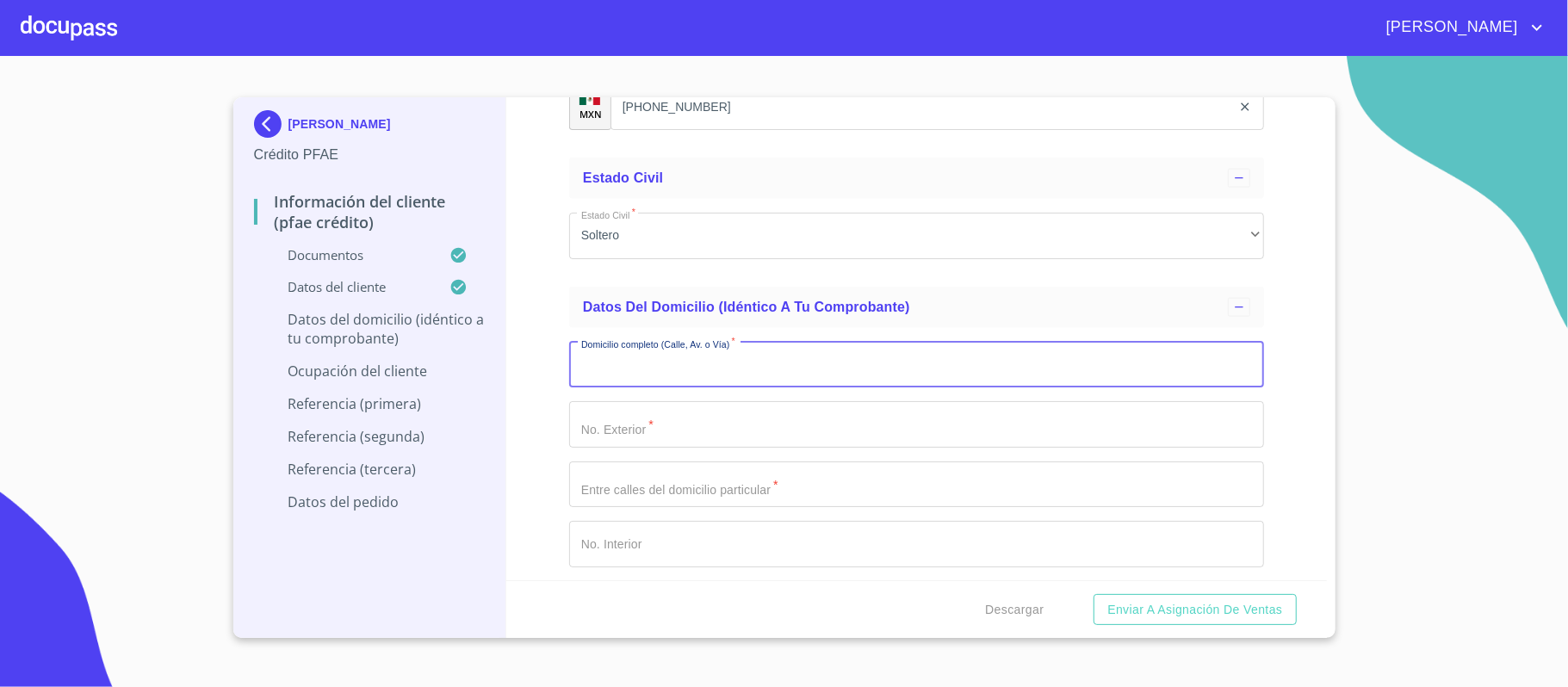
click at [606, 368] on input "Documento de identificación.   *" at bounding box center [917, 365] width 695 height 46
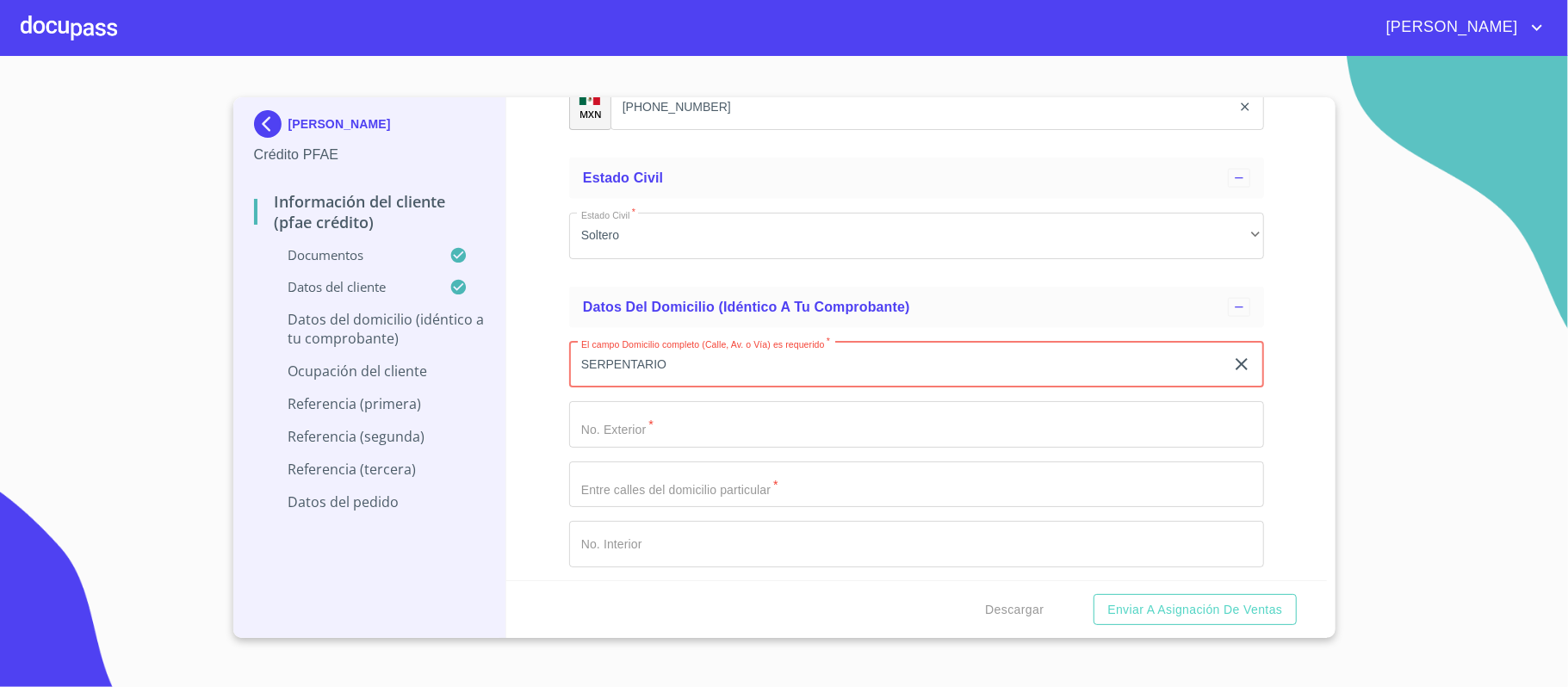
type input "SERPENTARIO"
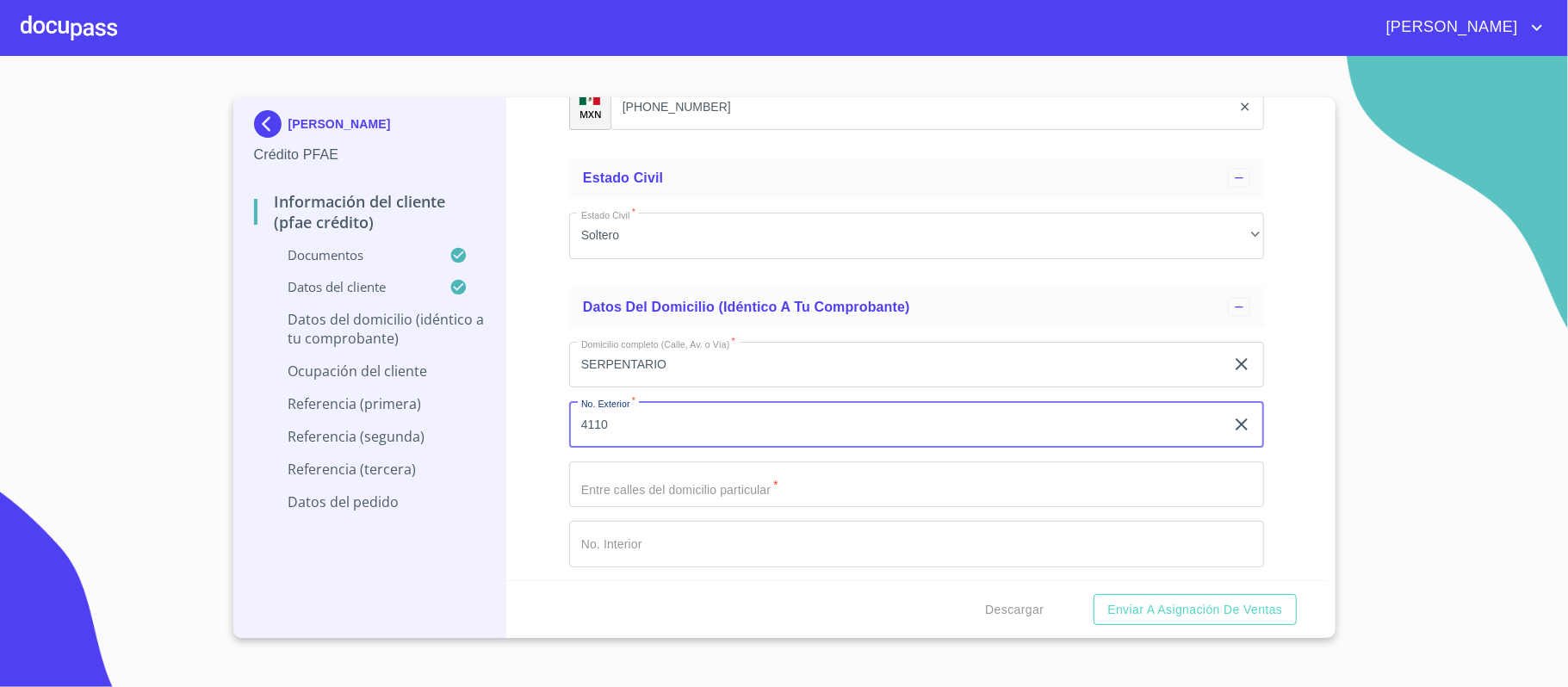
type input "4110"
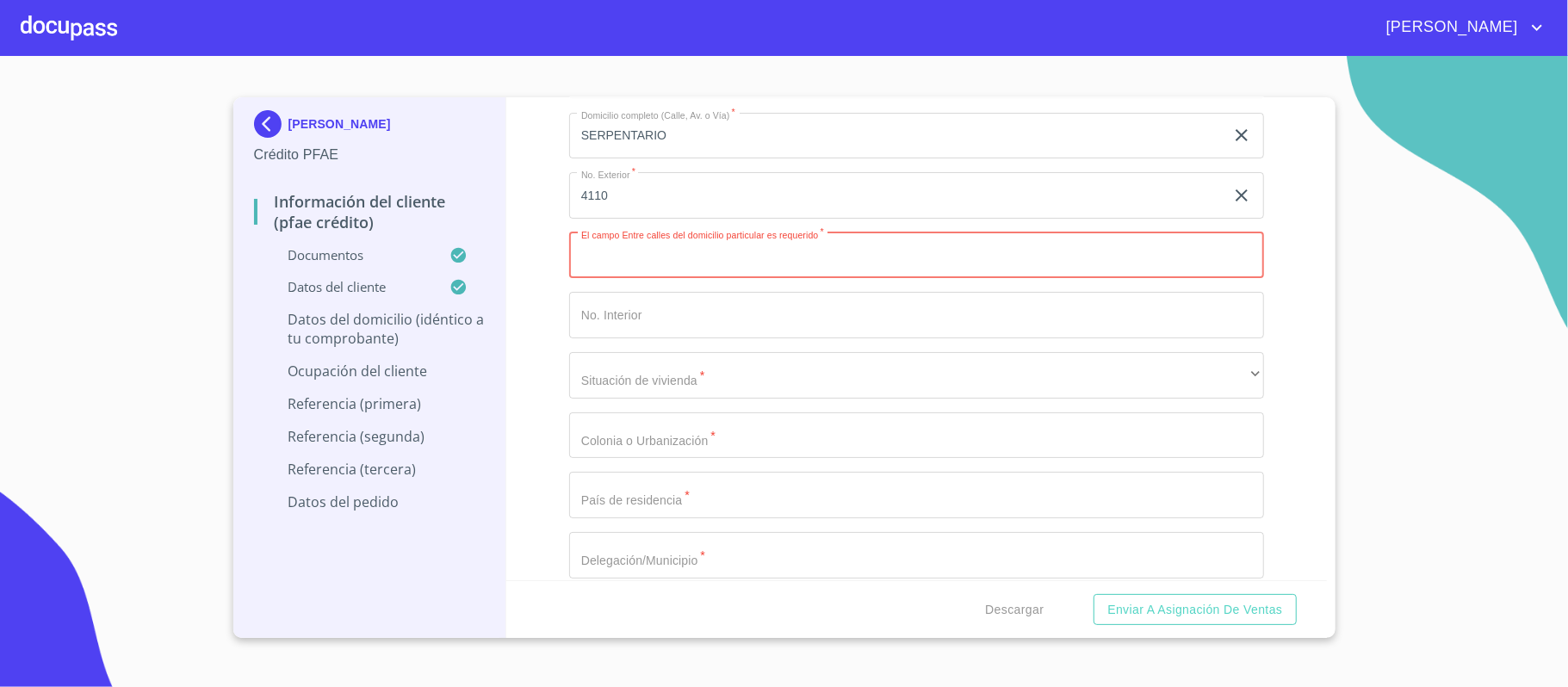
scroll to position [6667, 0]
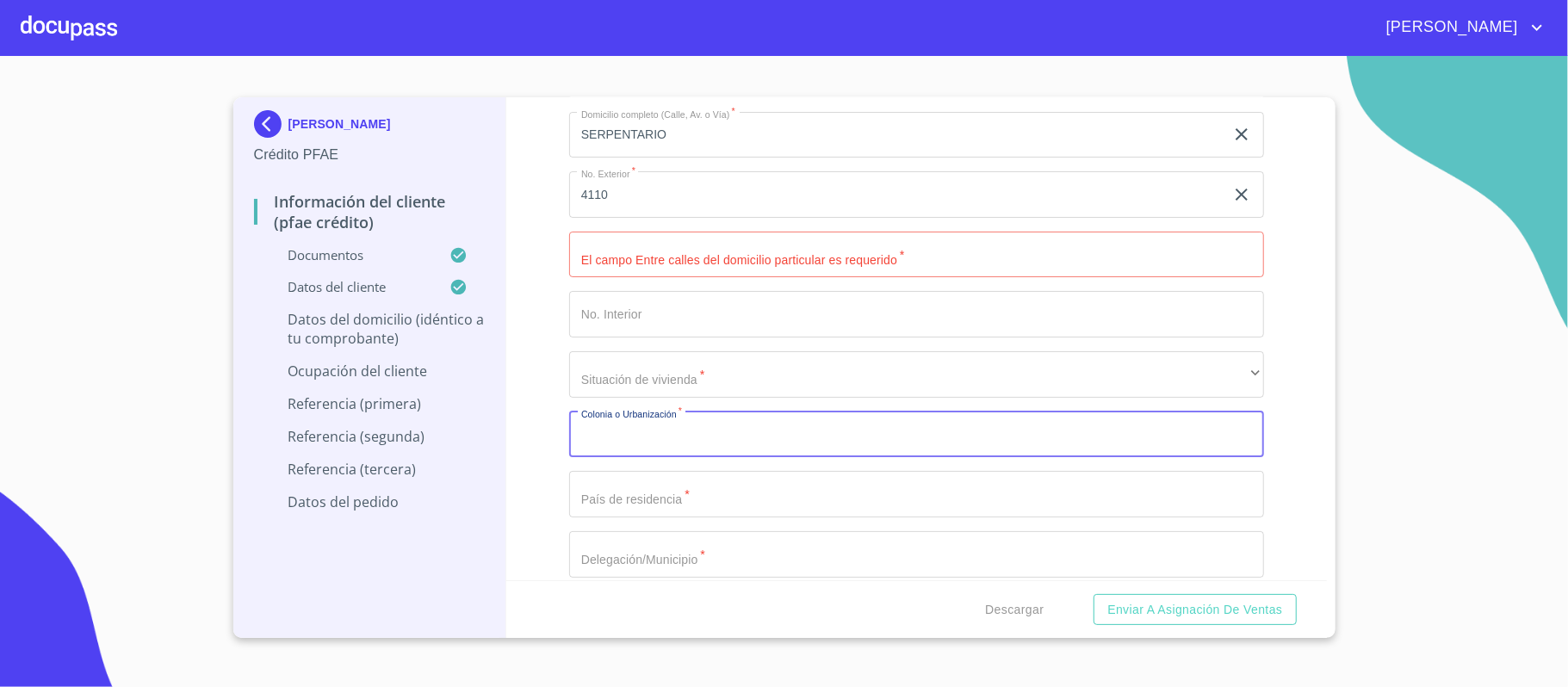
paste input "ARBOLEDAS"
type input "ARBOLEDAS"
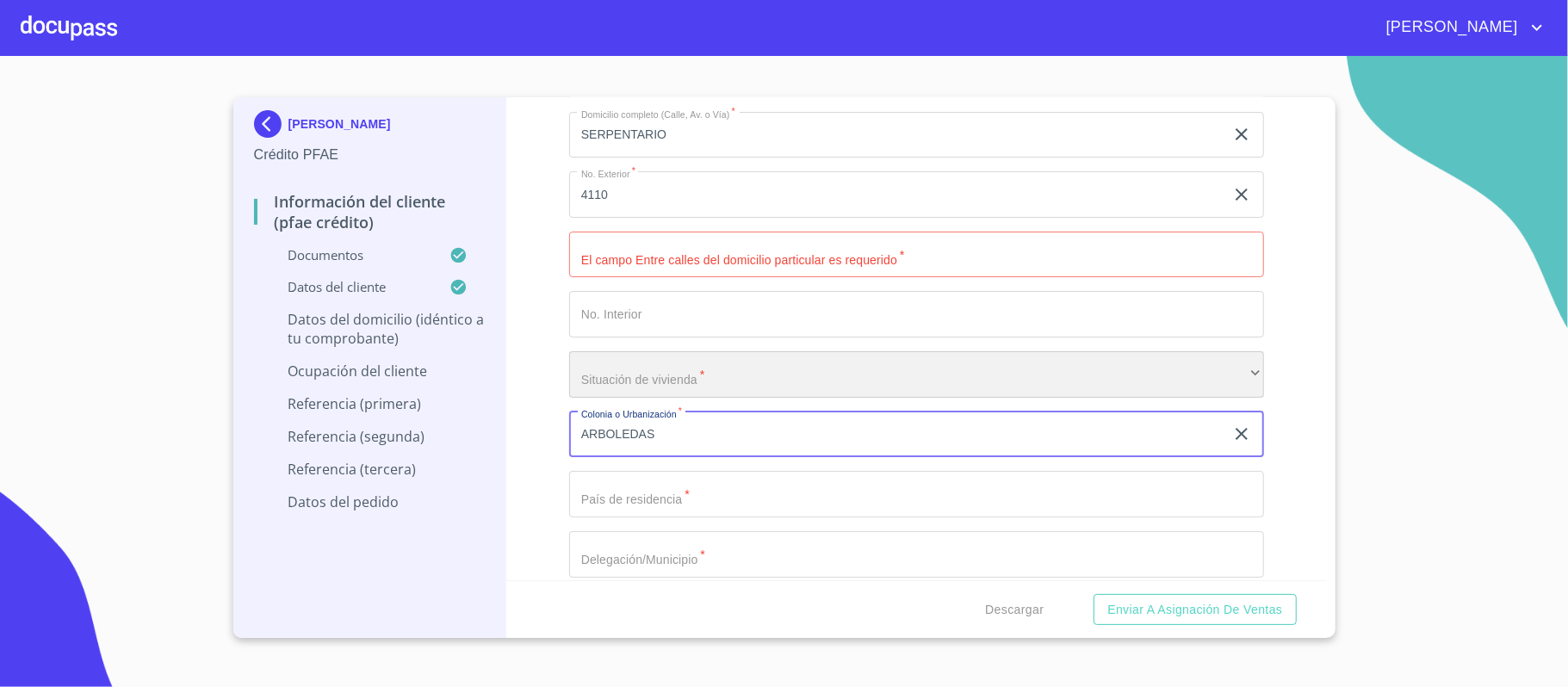
click at [628, 370] on div "​" at bounding box center [917, 374] width 695 height 46
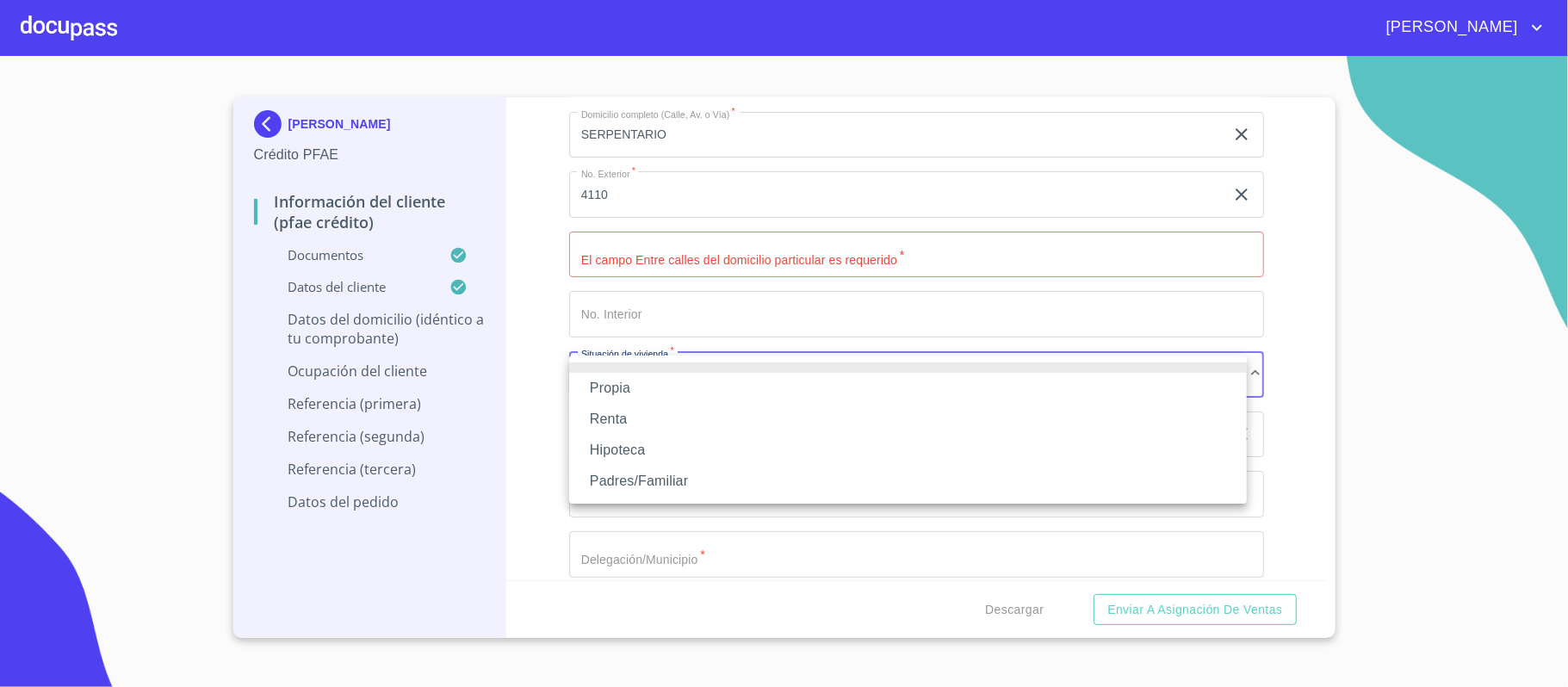
click at [604, 417] on li "Renta" at bounding box center [908, 418] width 678 height 31
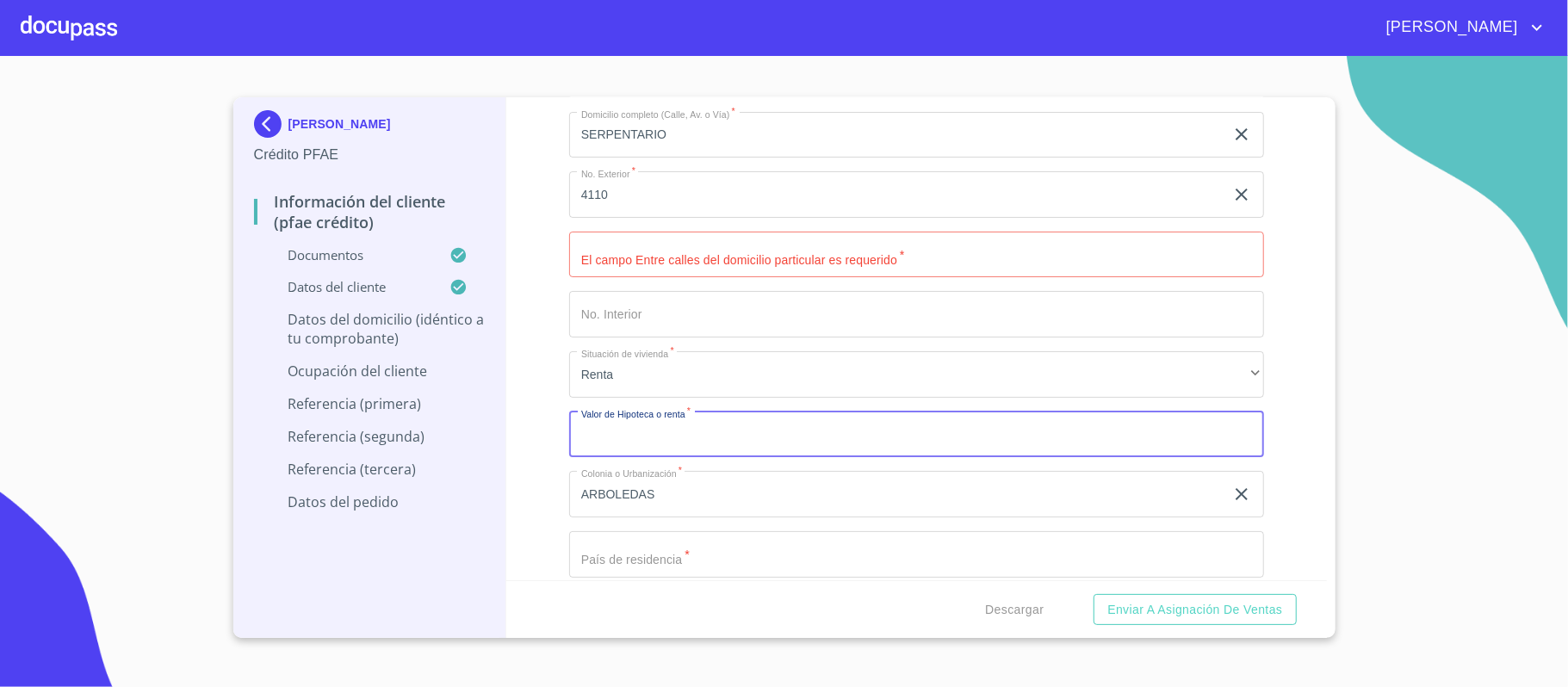
click at [621, 434] on input "Documento de identificación.   *" at bounding box center [917, 434] width 695 height 46
type input "$10,000"
click at [539, 363] on div "Información del cliente (PFAE crédito) Documentos Documento de identificación. …" at bounding box center [916, 339] width 820 height 483
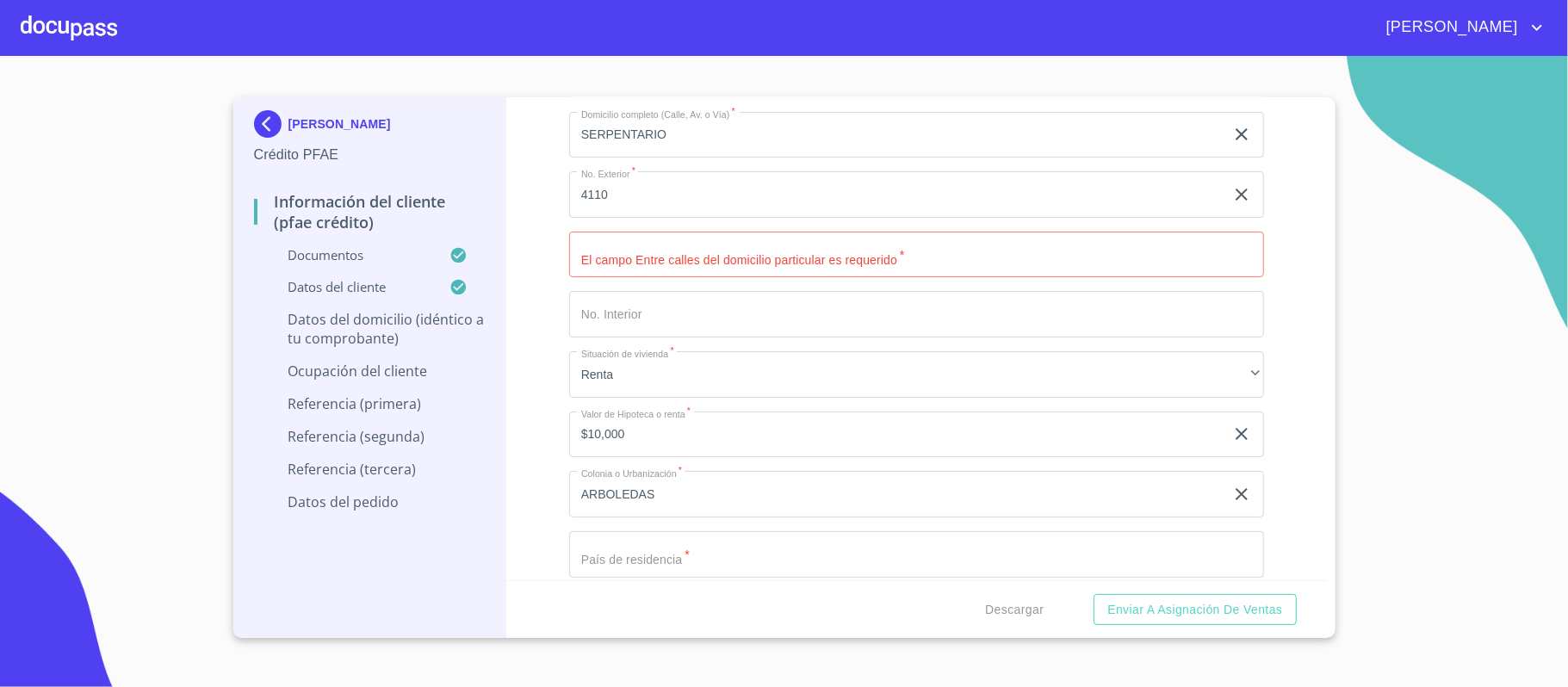
click at [644, 272] on input "Documento de identificación.   *" at bounding box center [917, 255] width 695 height 46
paste input "[PERSON_NAME] Y [PERSON_NAME]"
type input "[PERSON_NAME] Y [PERSON_NAME]"
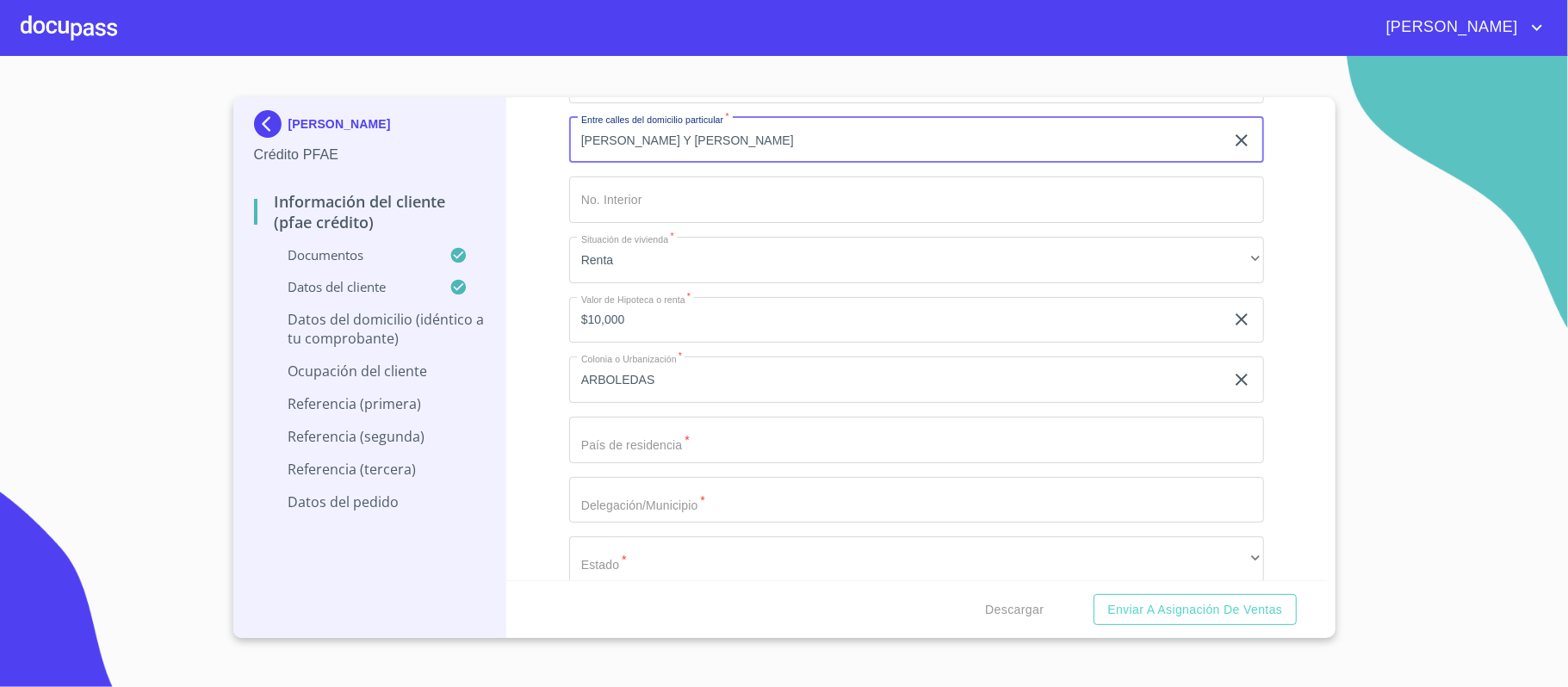
scroll to position [6897, 0]
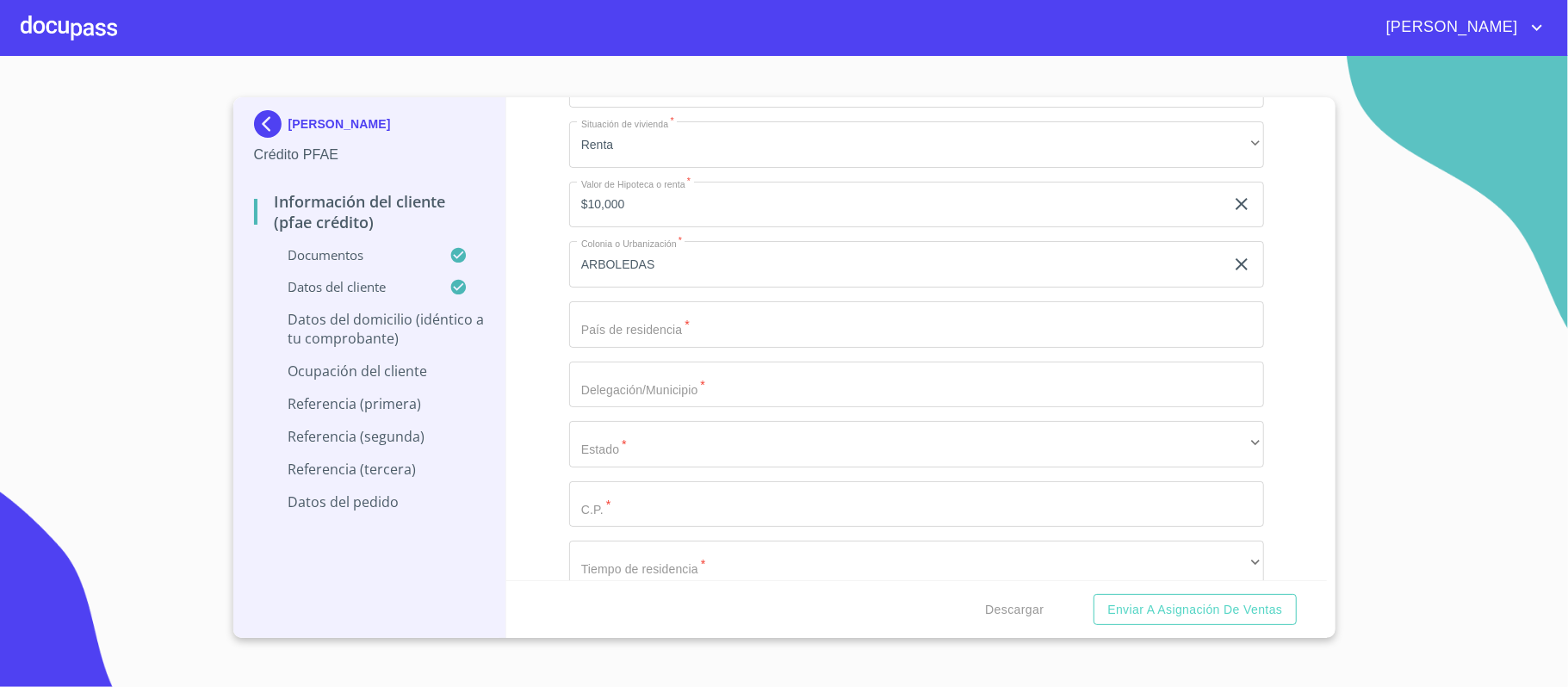
type input "[GEOGRAPHIC_DATA]"
type input "ZAPOPAN"
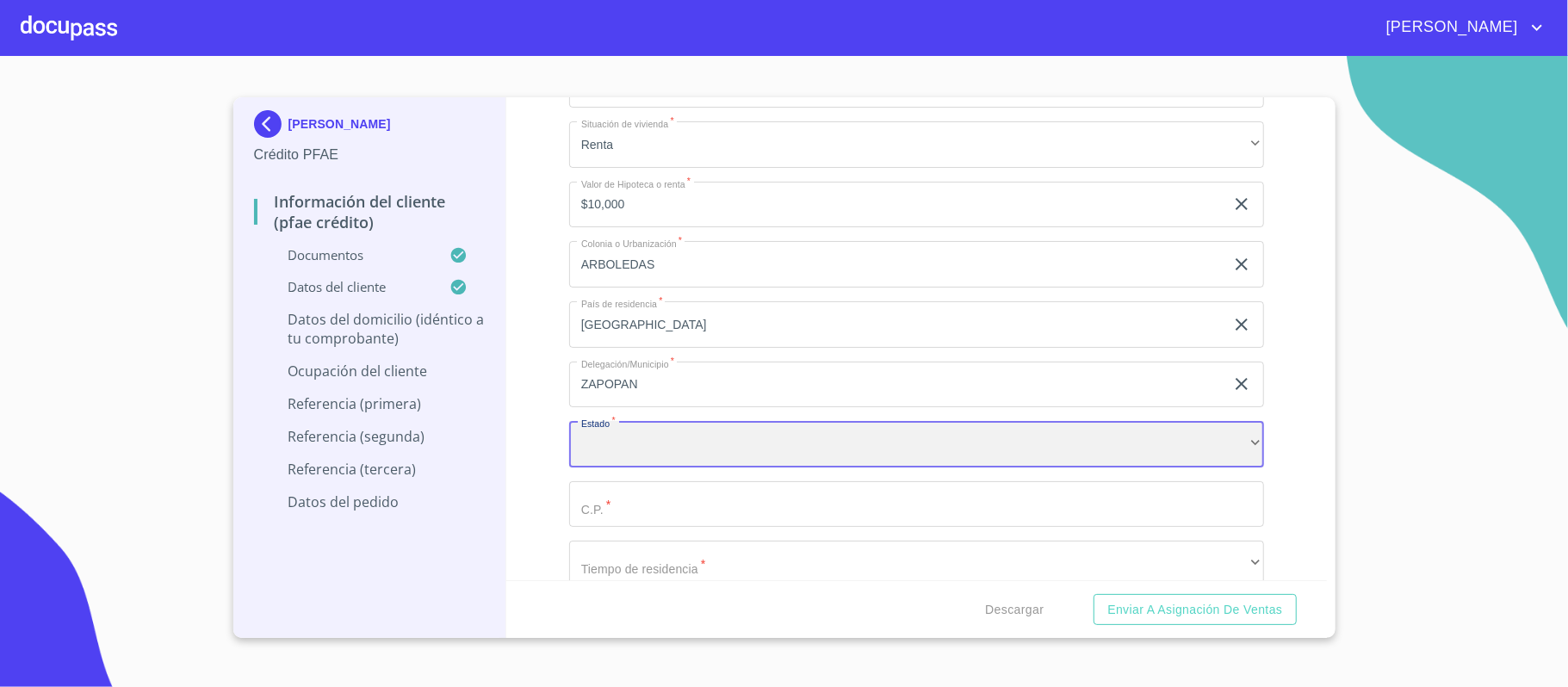
click at [637, 445] on div "​" at bounding box center [917, 444] width 695 height 46
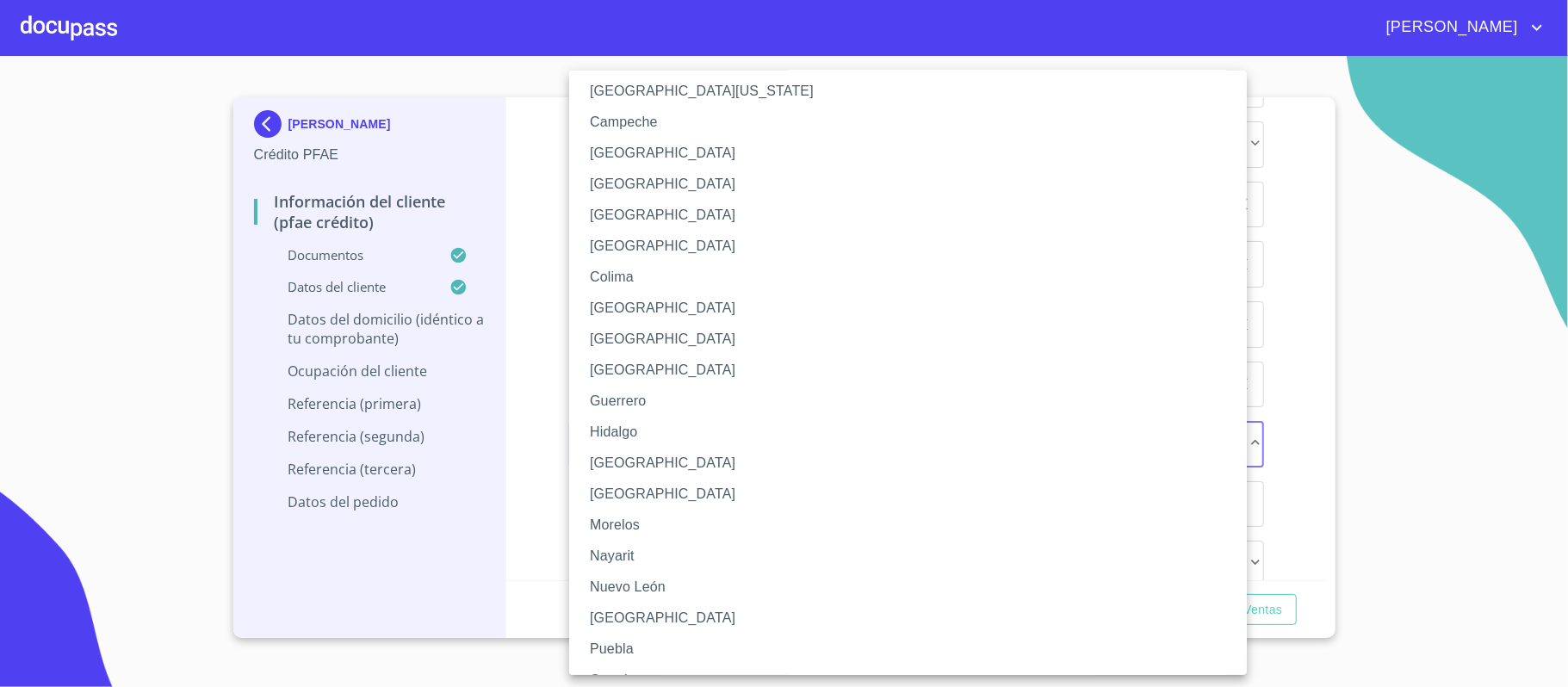
scroll to position [115, 0]
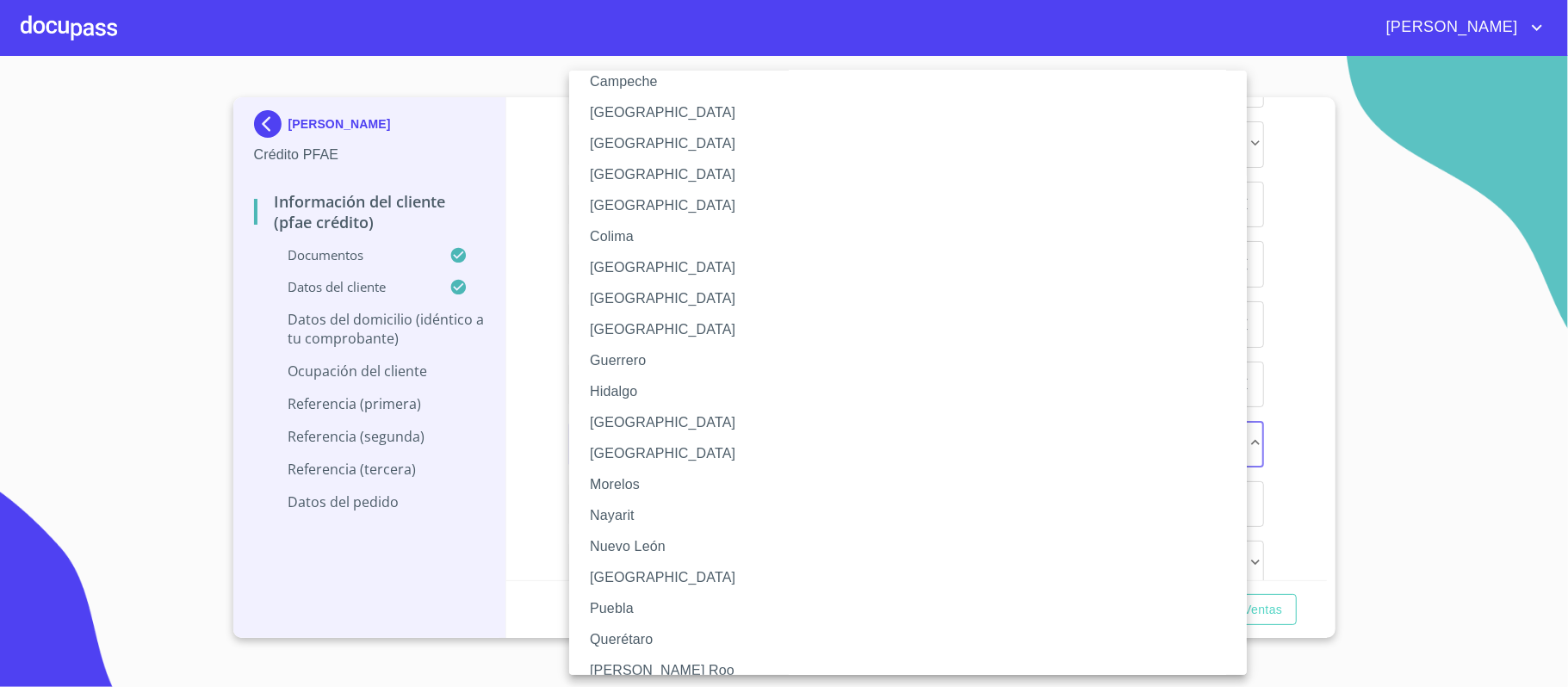
click at [594, 429] on li "[GEOGRAPHIC_DATA]" at bounding box center [917, 422] width 695 height 31
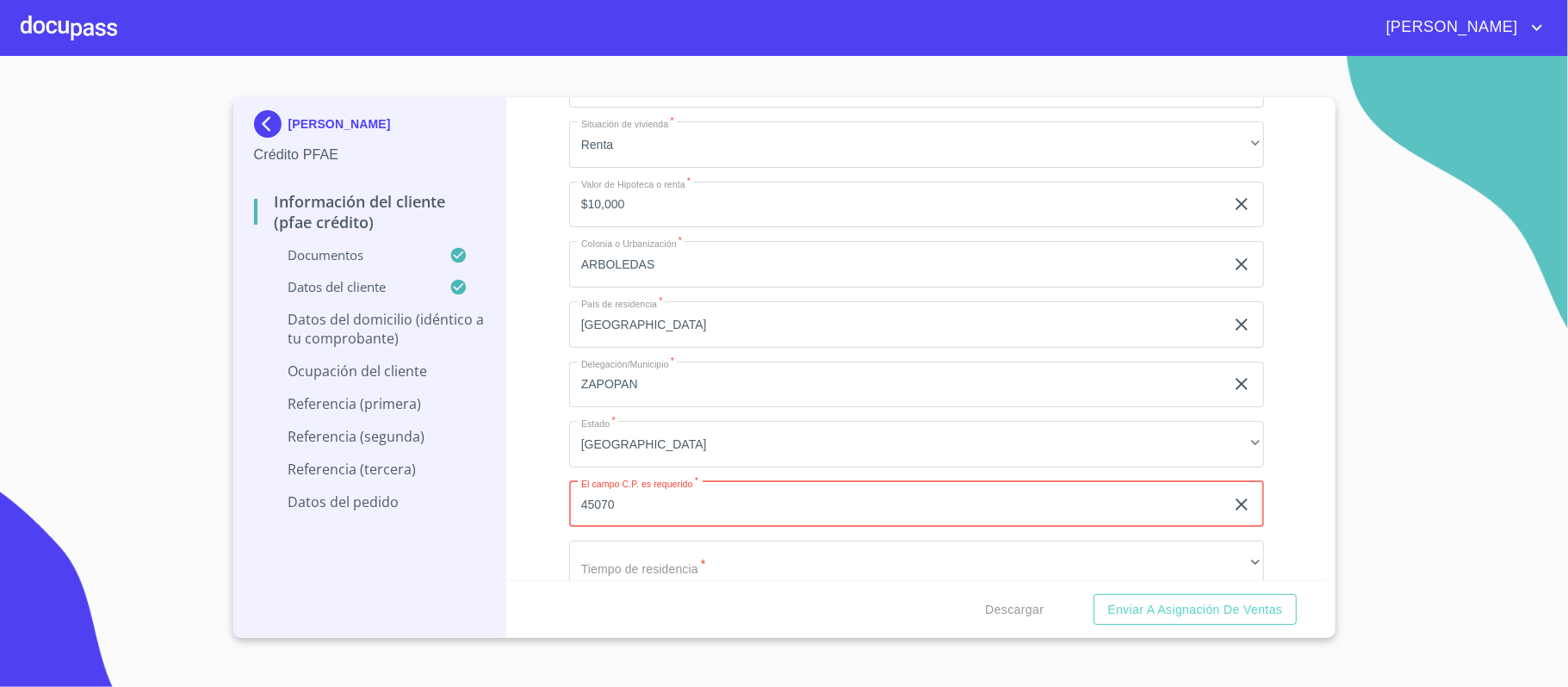
type input "45070"
click at [552, 494] on div "Información del cliente (PFAE crédito) Documentos Documento de identificación. …" at bounding box center [916, 339] width 820 height 483
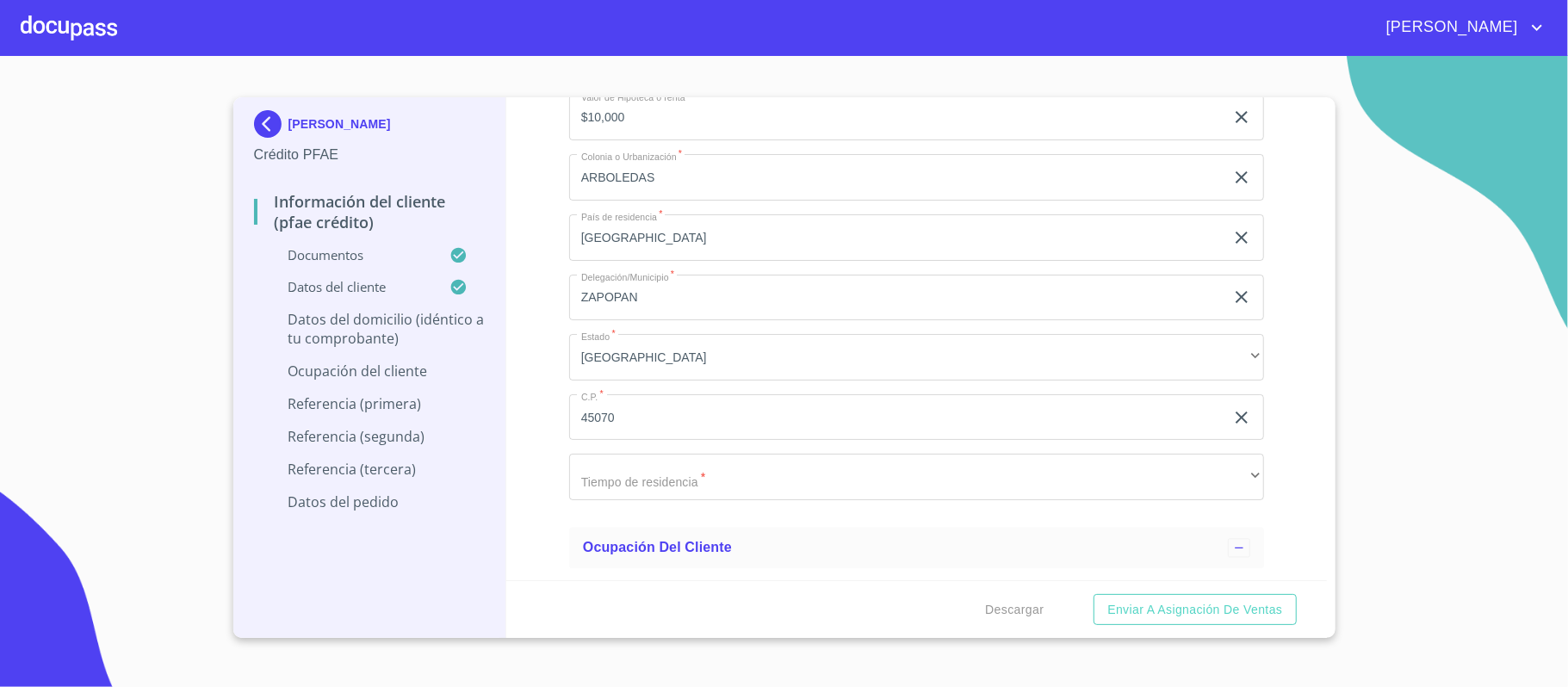
scroll to position [7126, 0]
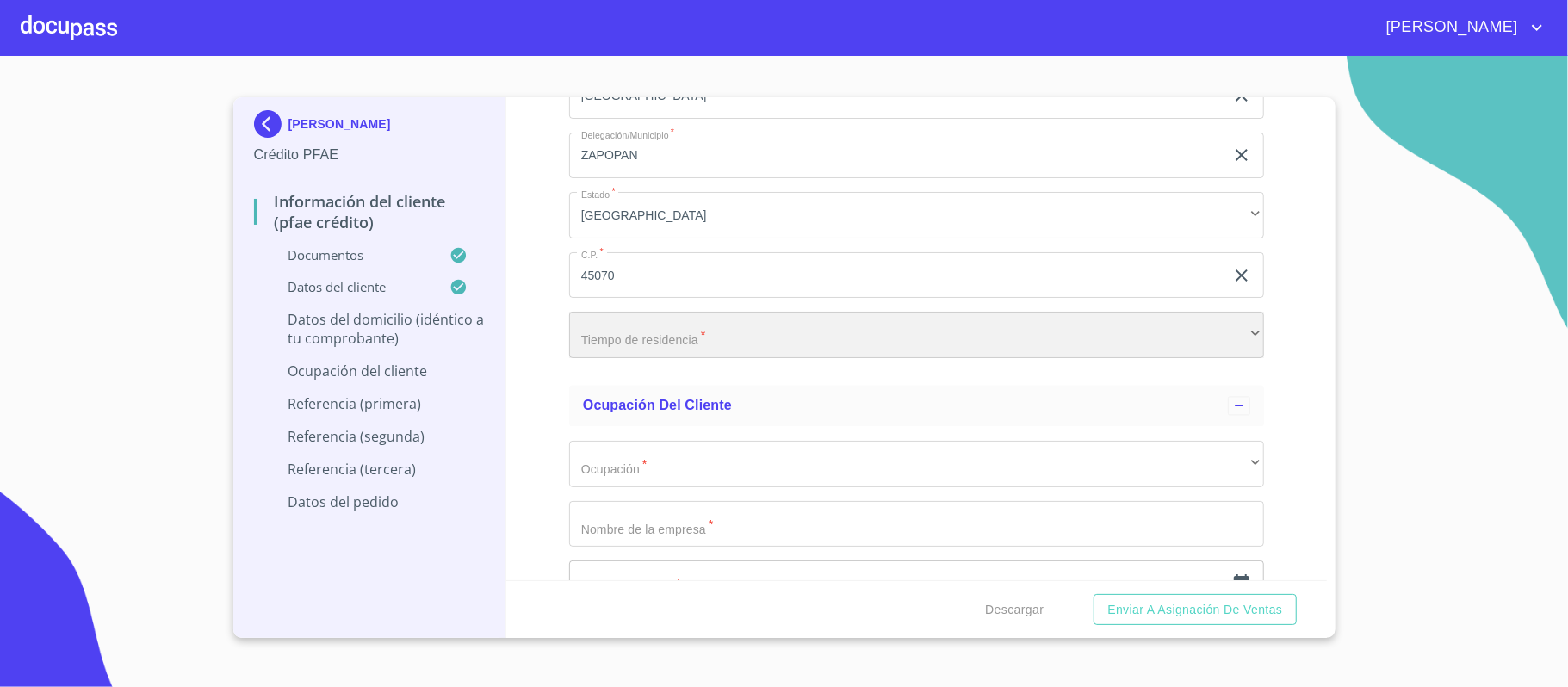
click at [644, 328] on div "​" at bounding box center [917, 334] width 695 height 46
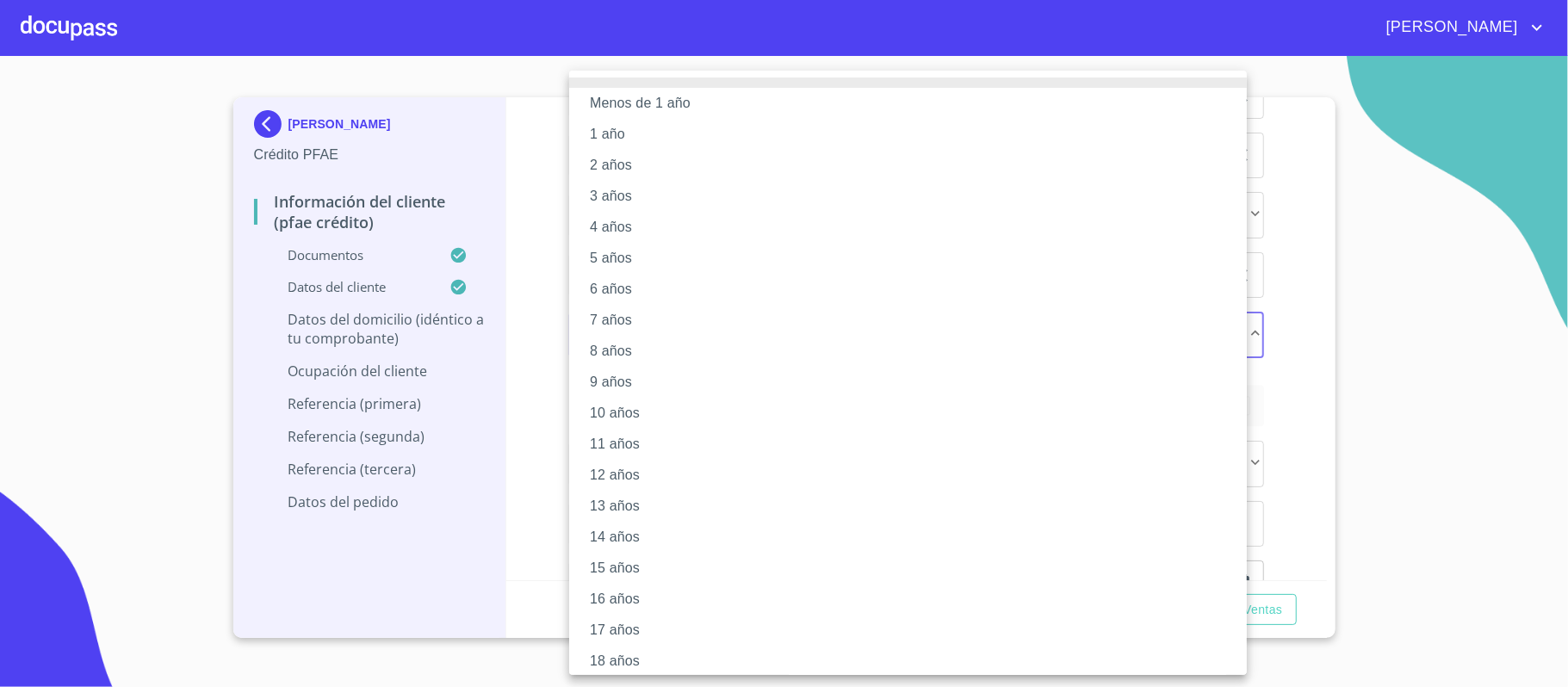
click at [643, 200] on li "3 años" at bounding box center [917, 196] width 695 height 31
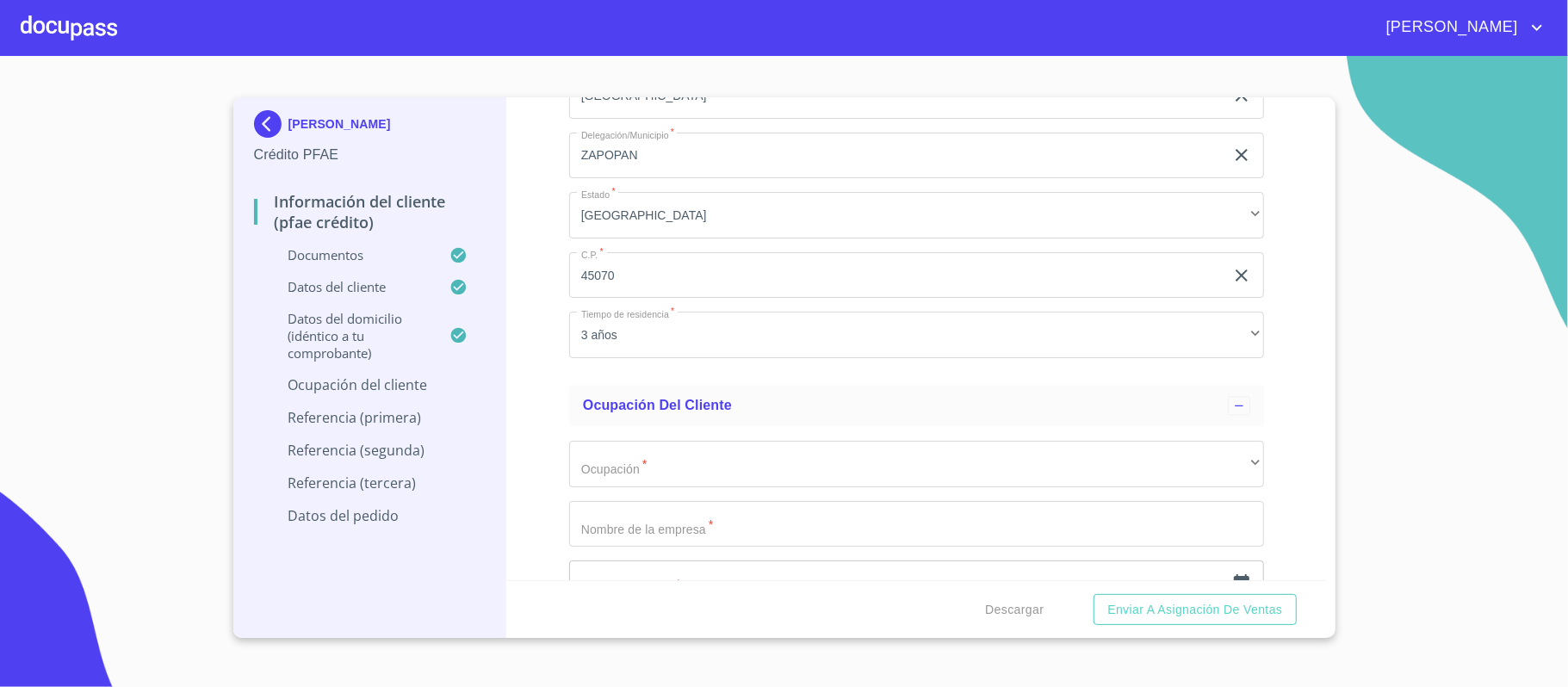
click at [522, 462] on div "Información del cliente (PFAE crédito) Documentos Documento de identificación. …" at bounding box center [916, 339] width 820 height 483
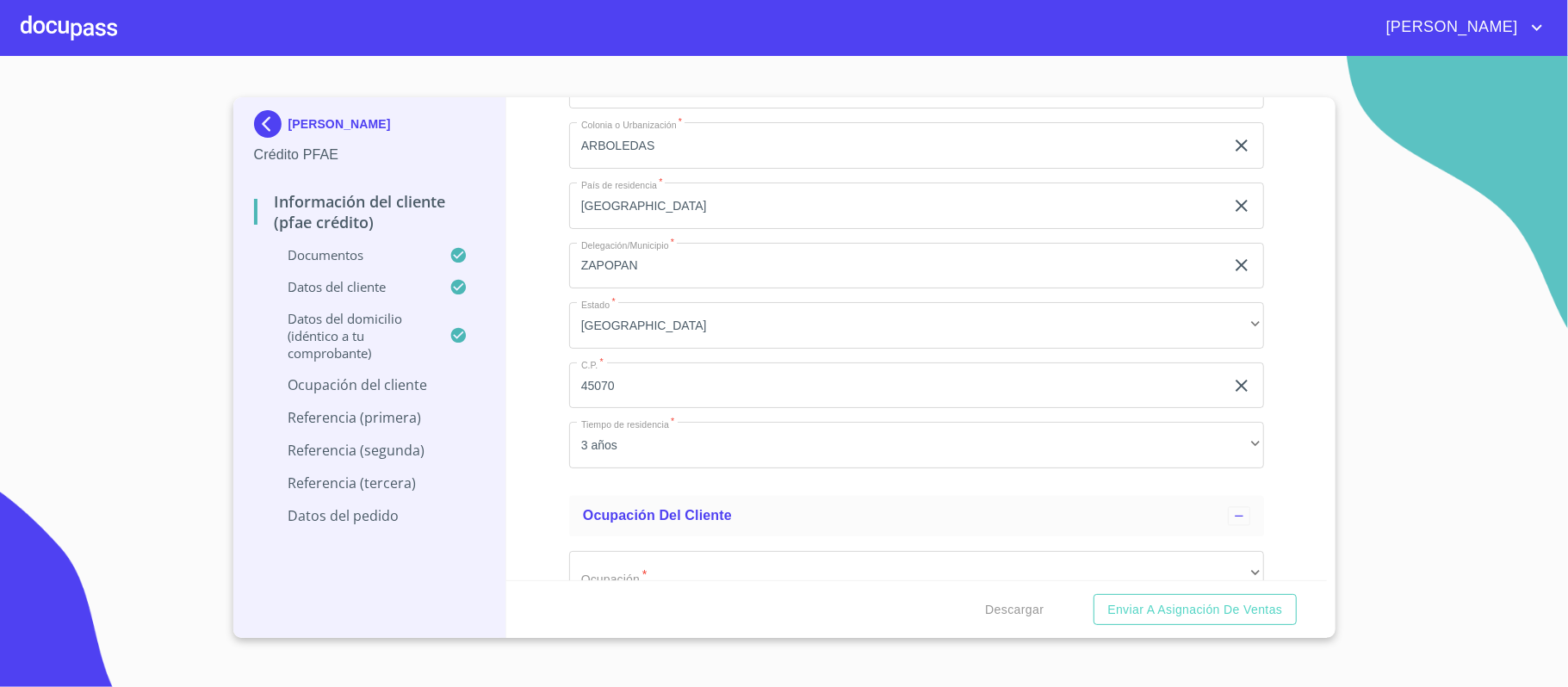
scroll to position [7208, 0]
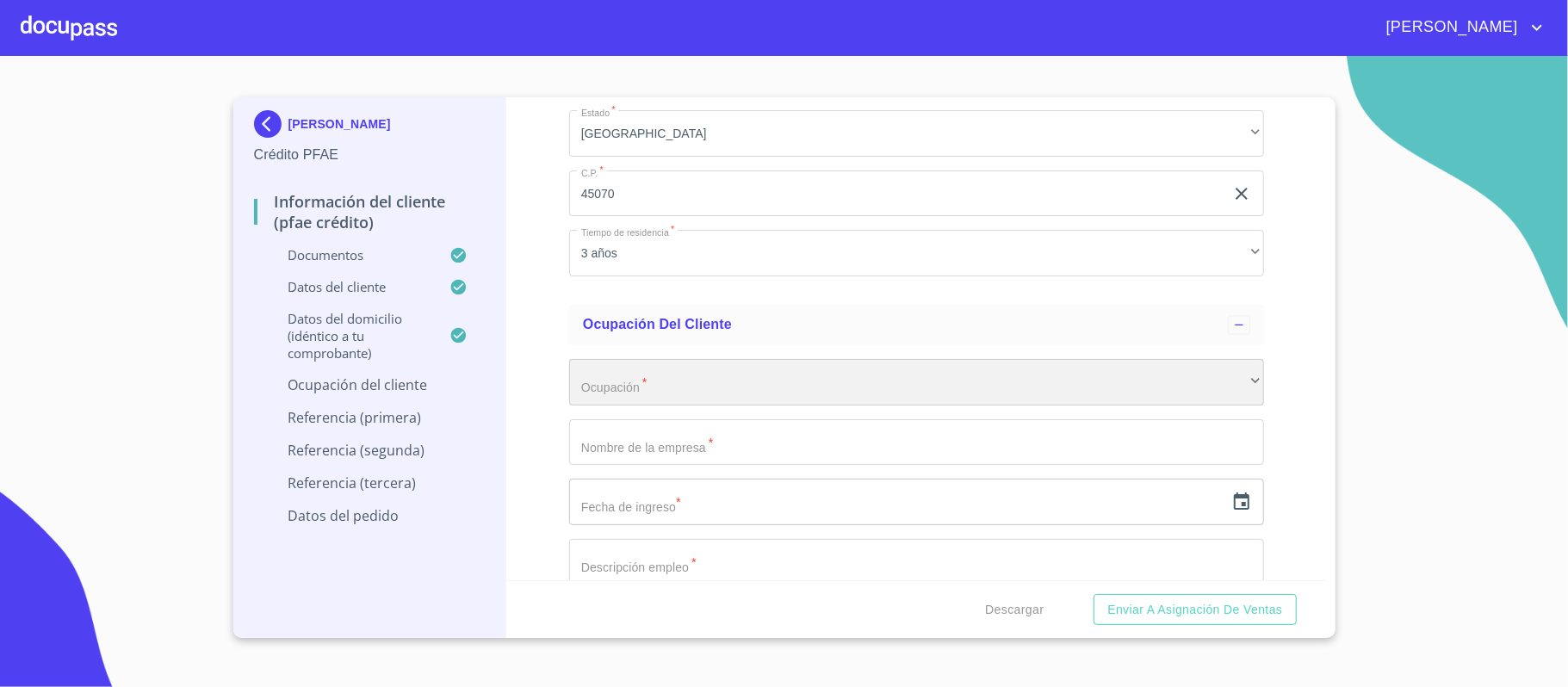
click at [673, 394] on div "​" at bounding box center [917, 382] width 695 height 46
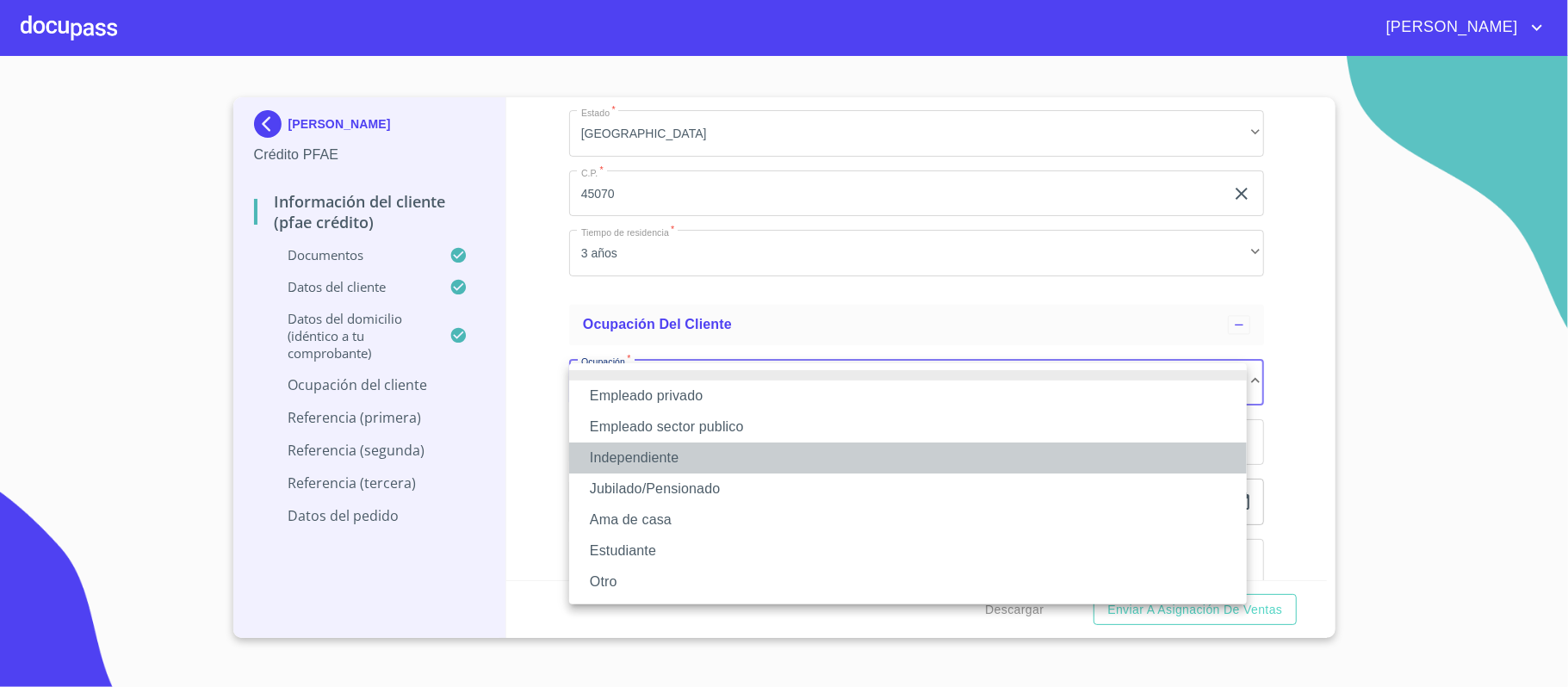
click at [642, 459] on li "Independiente" at bounding box center [908, 458] width 678 height 31
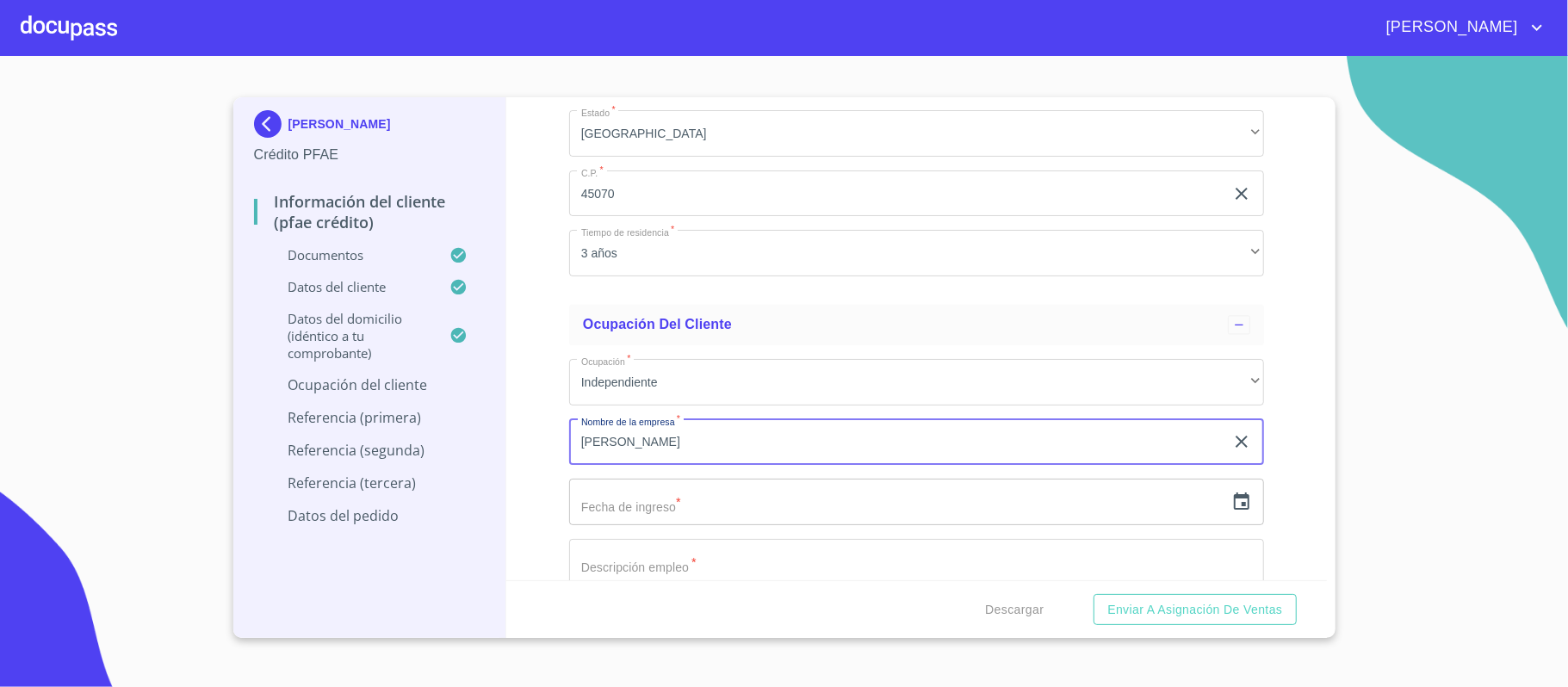
type input "[PERSON_NAME]"
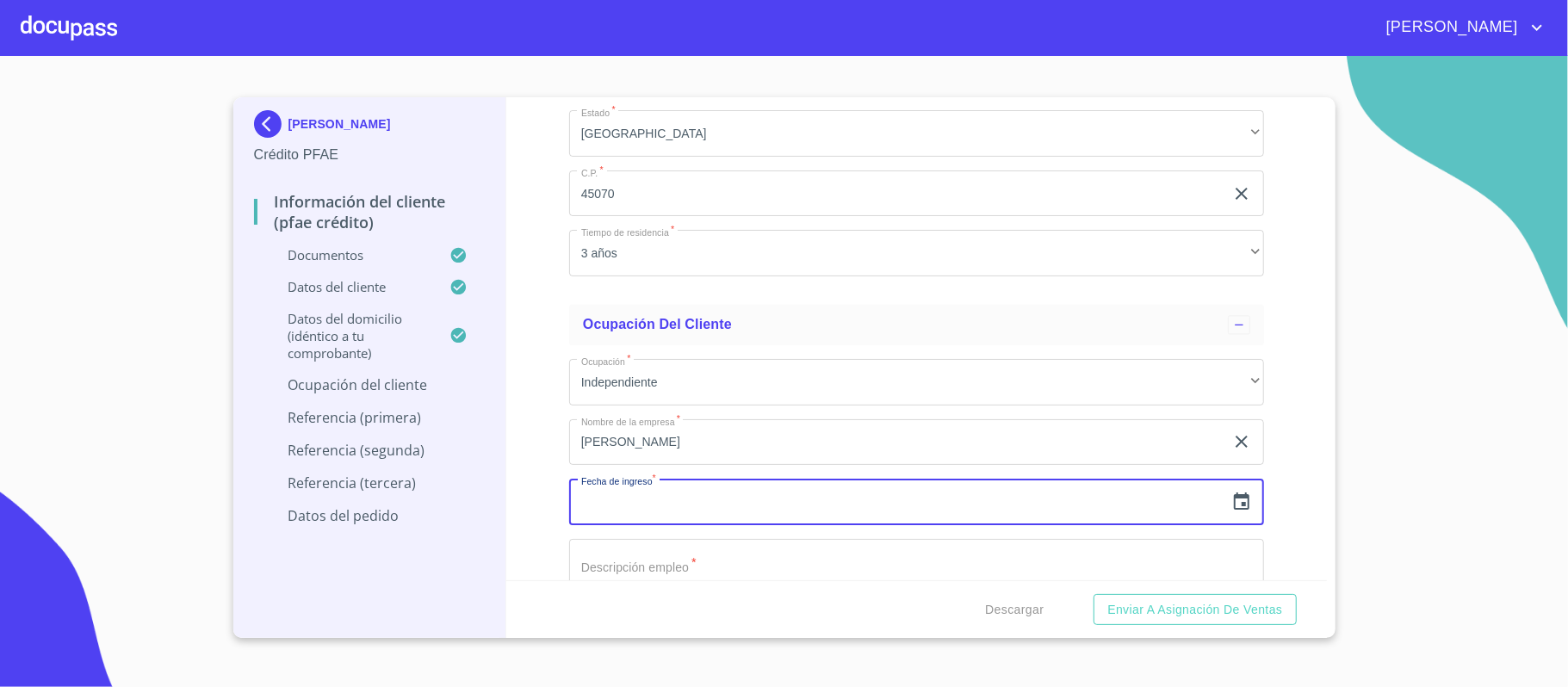
click at [1232, 501] on icon "button" at bounding box center [1242, 502] width 21 height 21
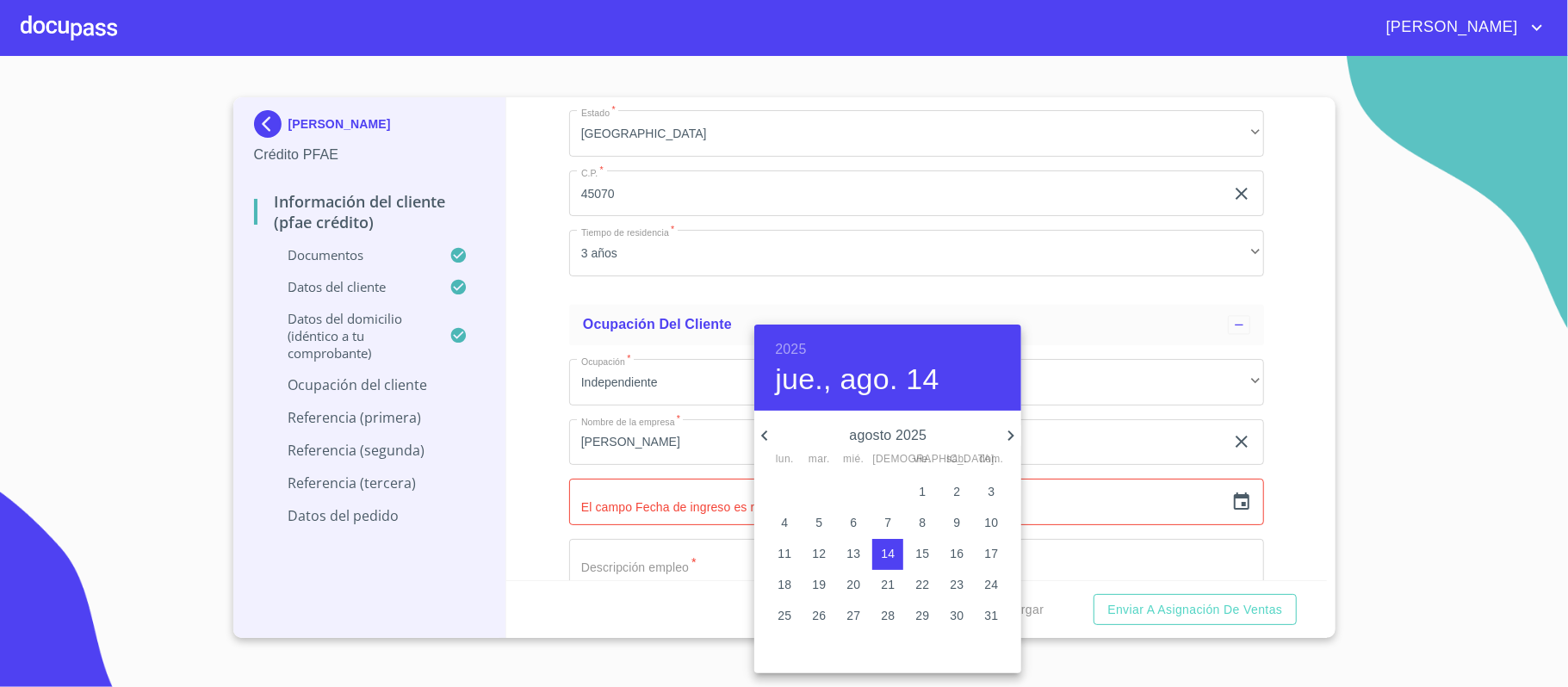
click at [791, 349] on h6 "2025" at bounding box center [790, 350] width 31 height 25
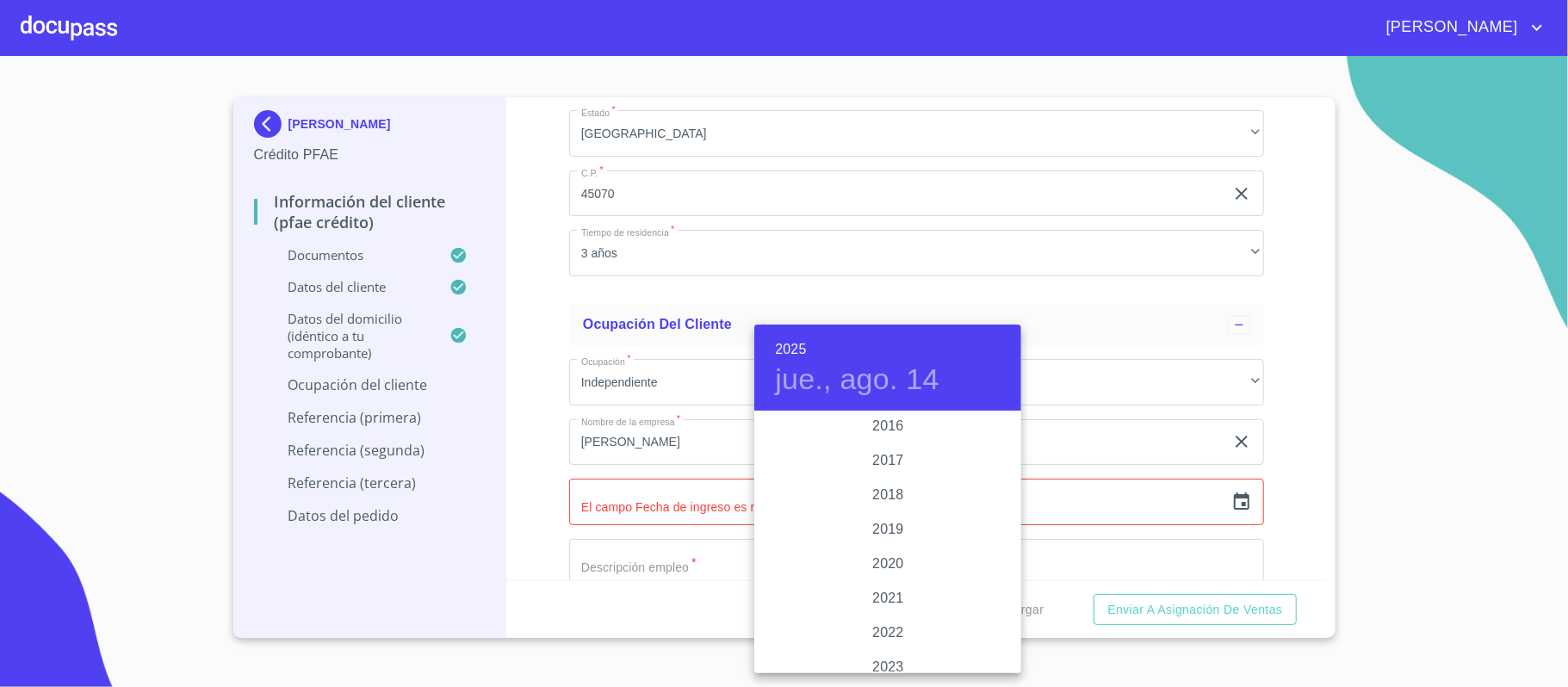
scroll to position [3115, 0]
click at [882, 479] on div "2017" at bounding box center [888, 483] width 267 height 34
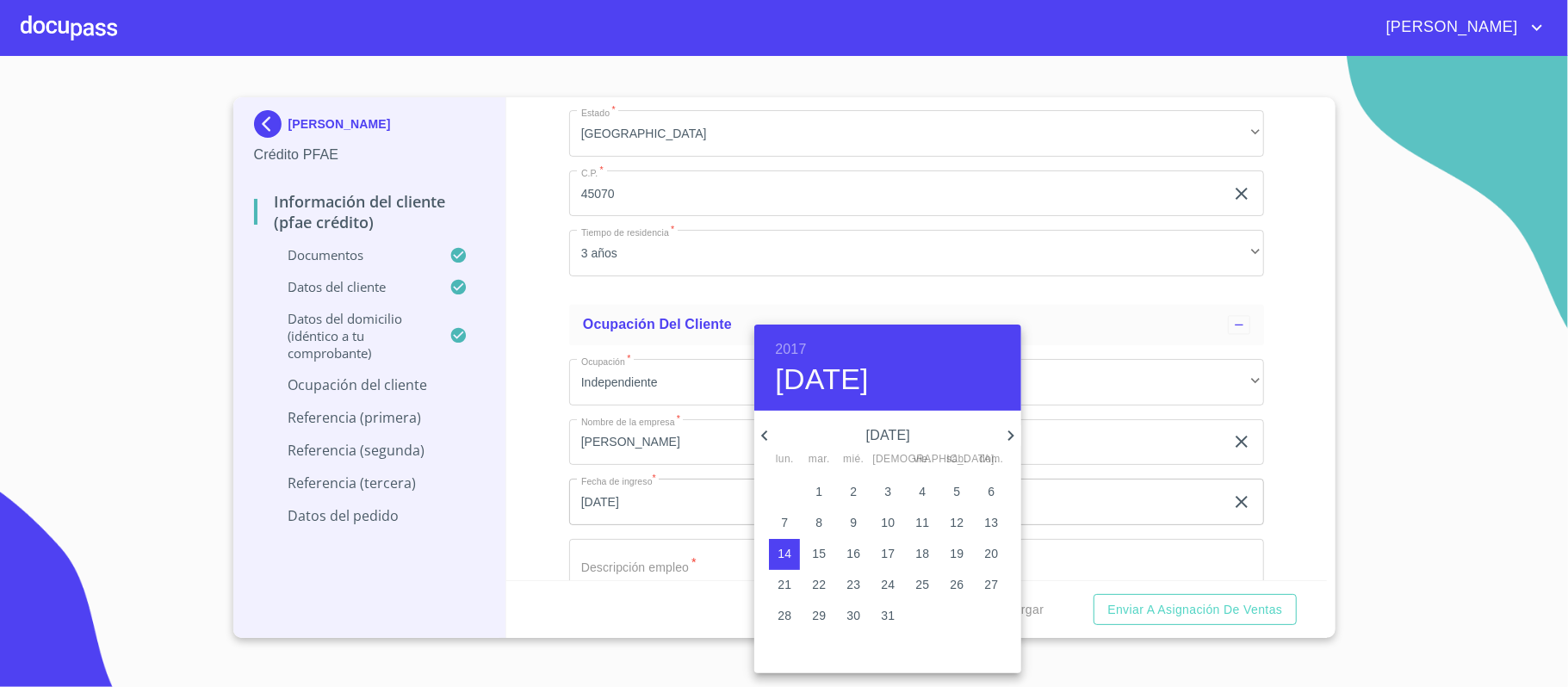
click at [763, 435] on icon "button" at bounding box center [764, 436] width 6 height 11
click at [890, 490] on p "1" at bounding box center [888, 492] width 7 height 18
type input "[DATE]"
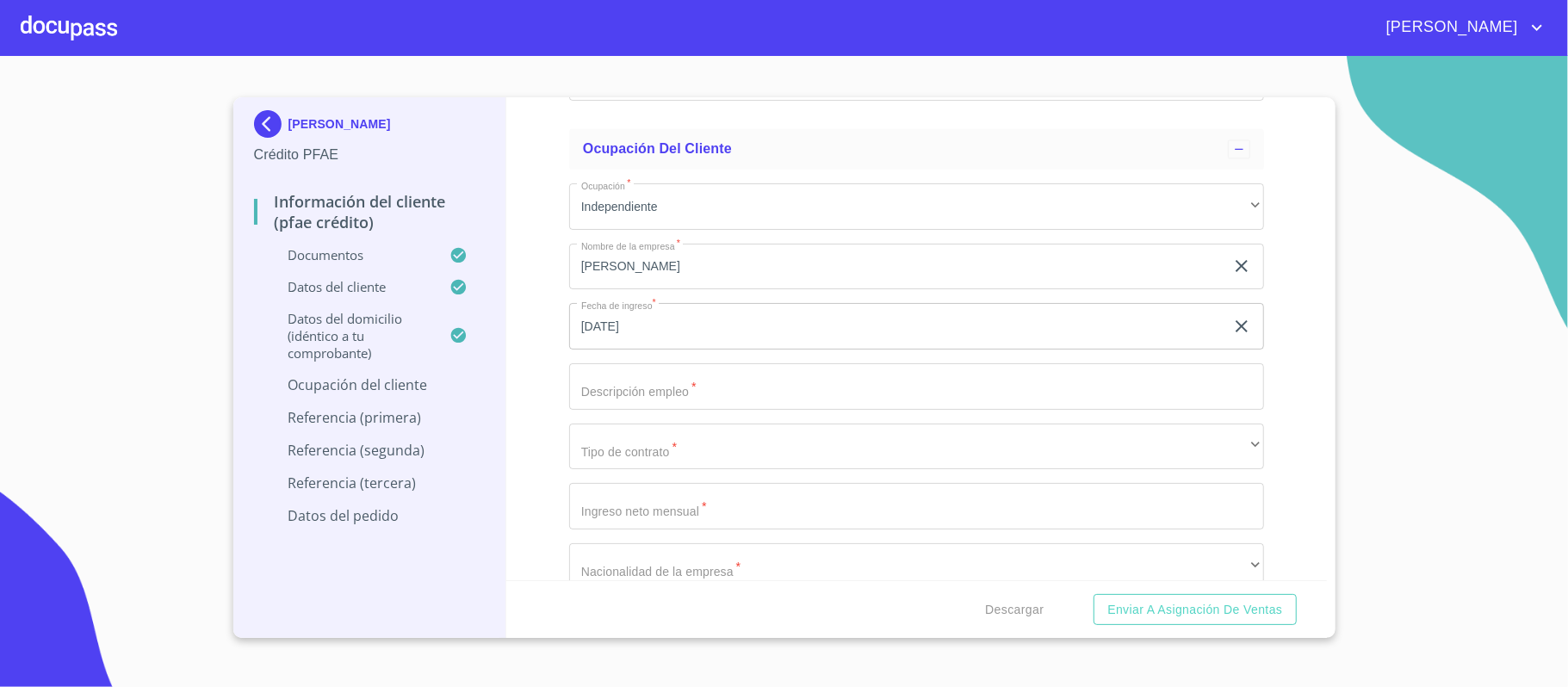
scroll to position [7438, 0]
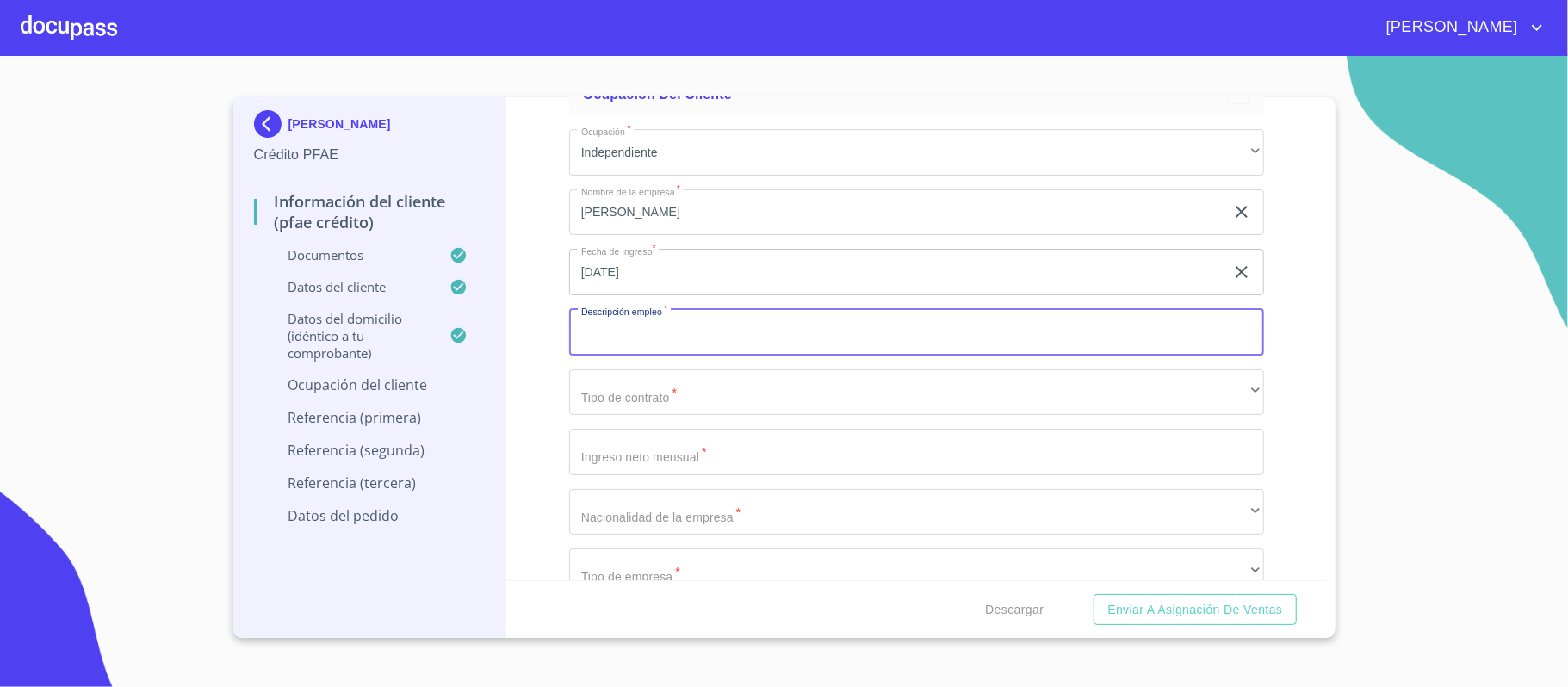
click at [691, 332] on input "Documento de identificación.   *" at bounding box center [917, 332] width 695 height 46
type input "DUEÑO DEL NEGOCIO"
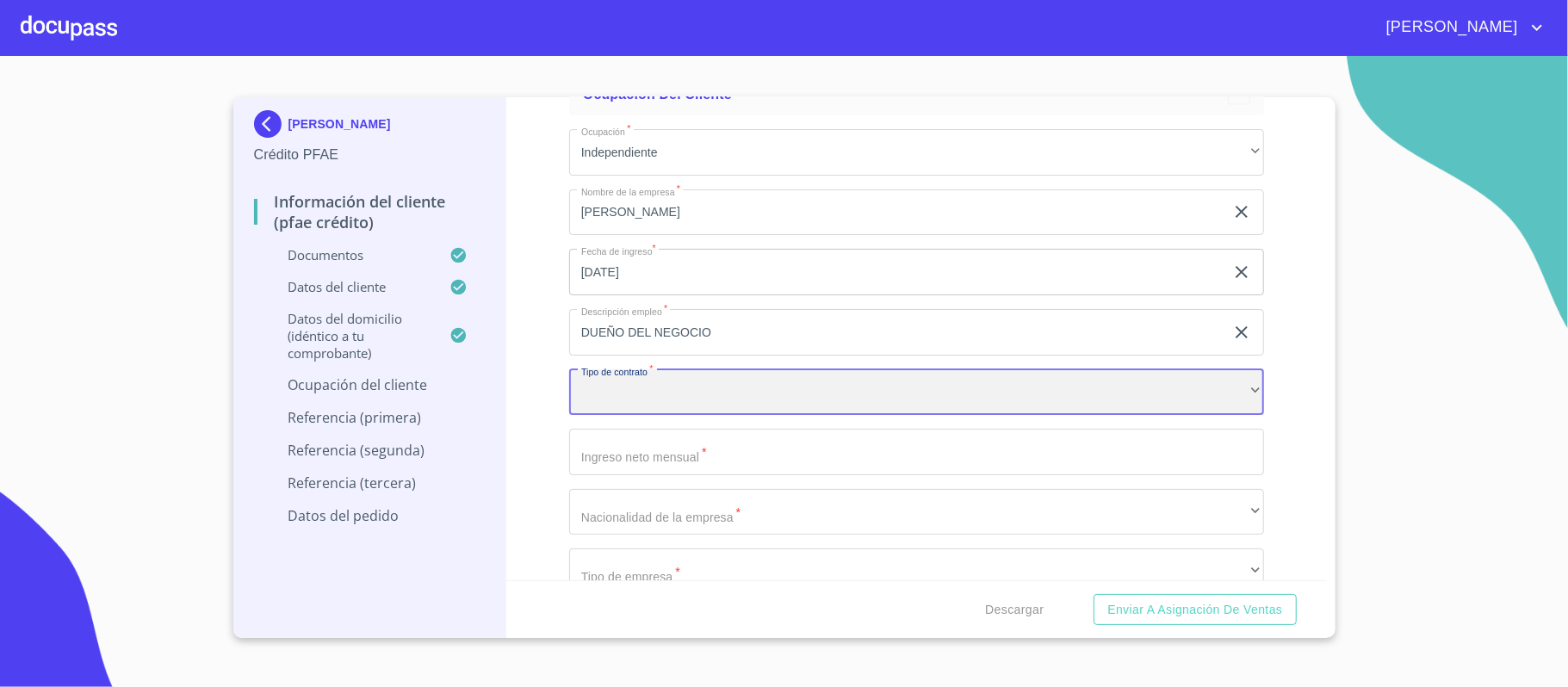
click at [635, 396] on div "​" at bounding box center [917, 392] width 695 height 46
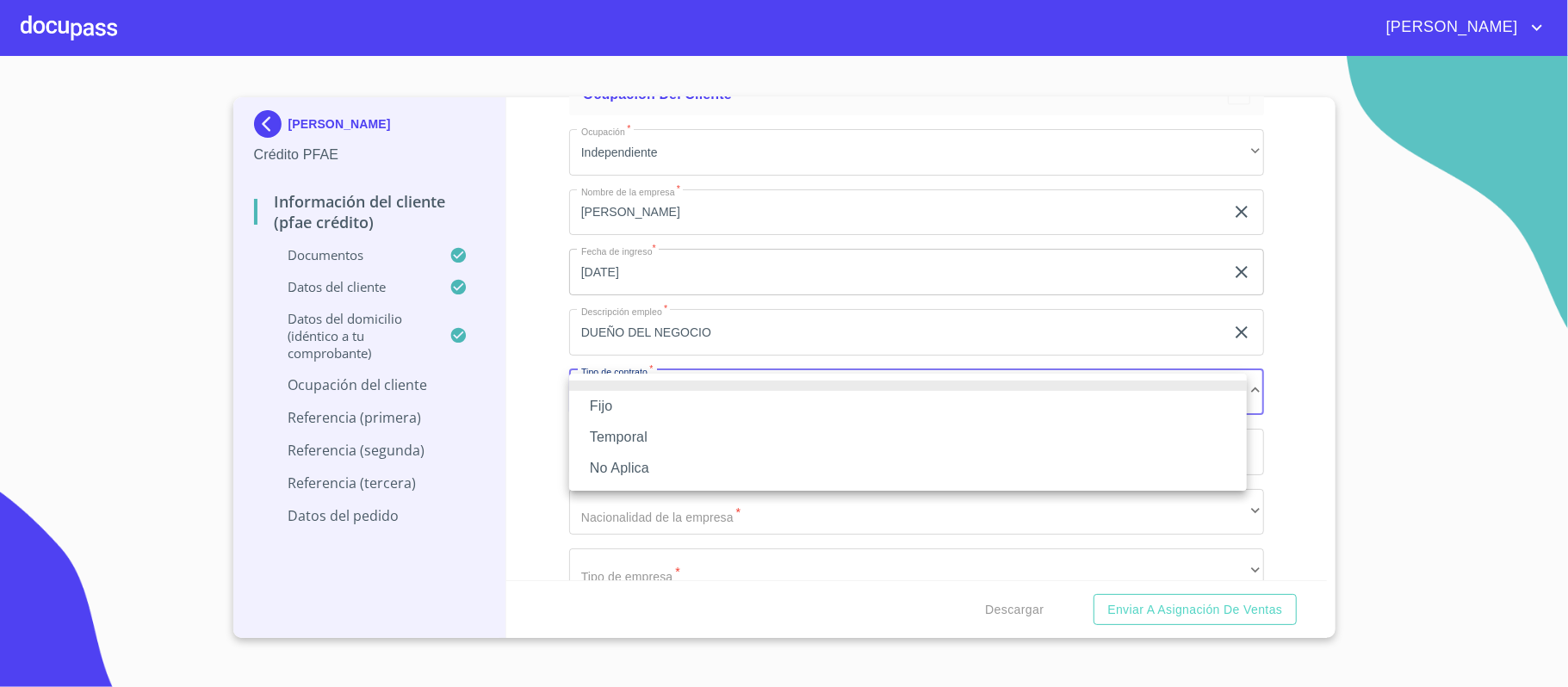
click at [607, 470] on li "No Aplica" at bounding box center [908, 467] width 678 height 31
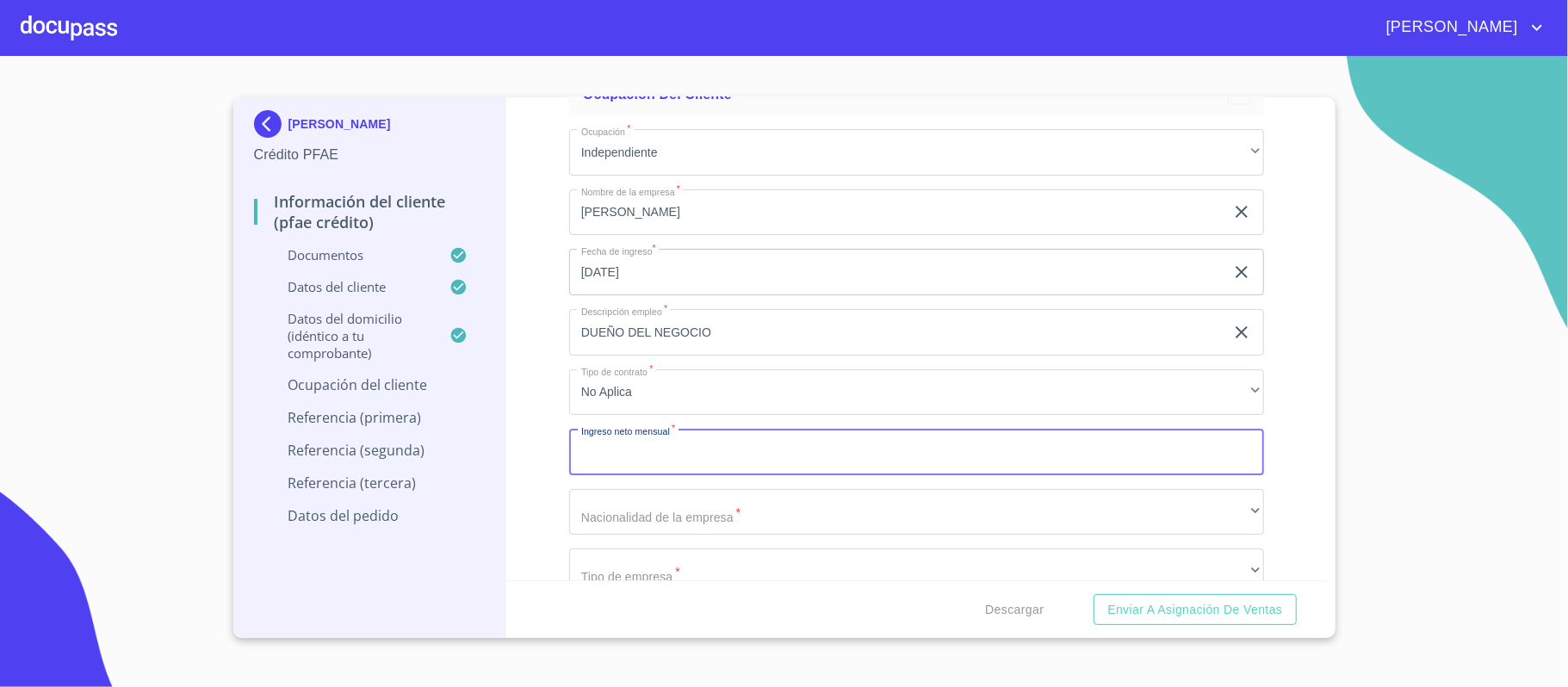
click at [644, 451] on input "Documento de identificación.   *" at bounding box center [917, 452] width 695 height 46
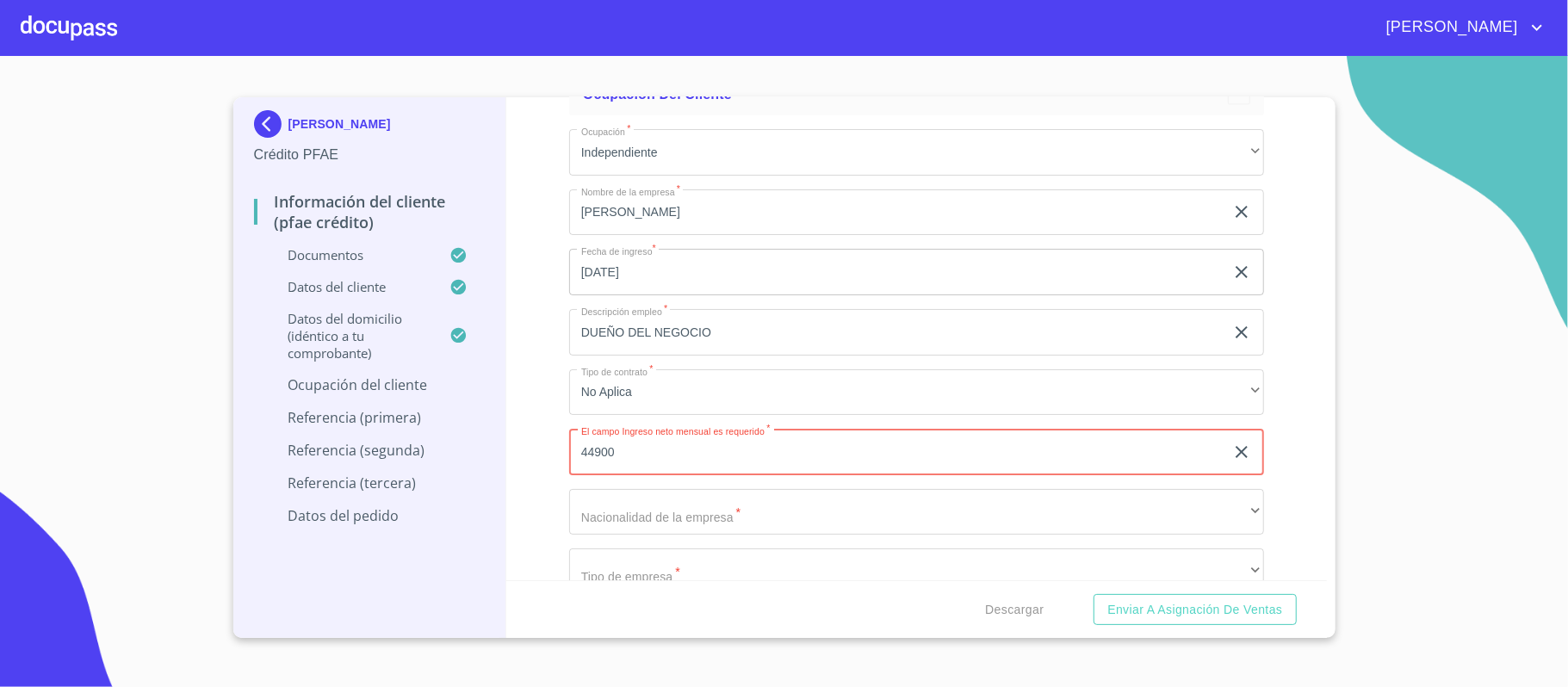
type input "44900"
click at [536, 431] on div "Información del cliente (PFAE crédito) Documentos Documento de identificación. …" at bounding box center [916, 339] width 820 height 483
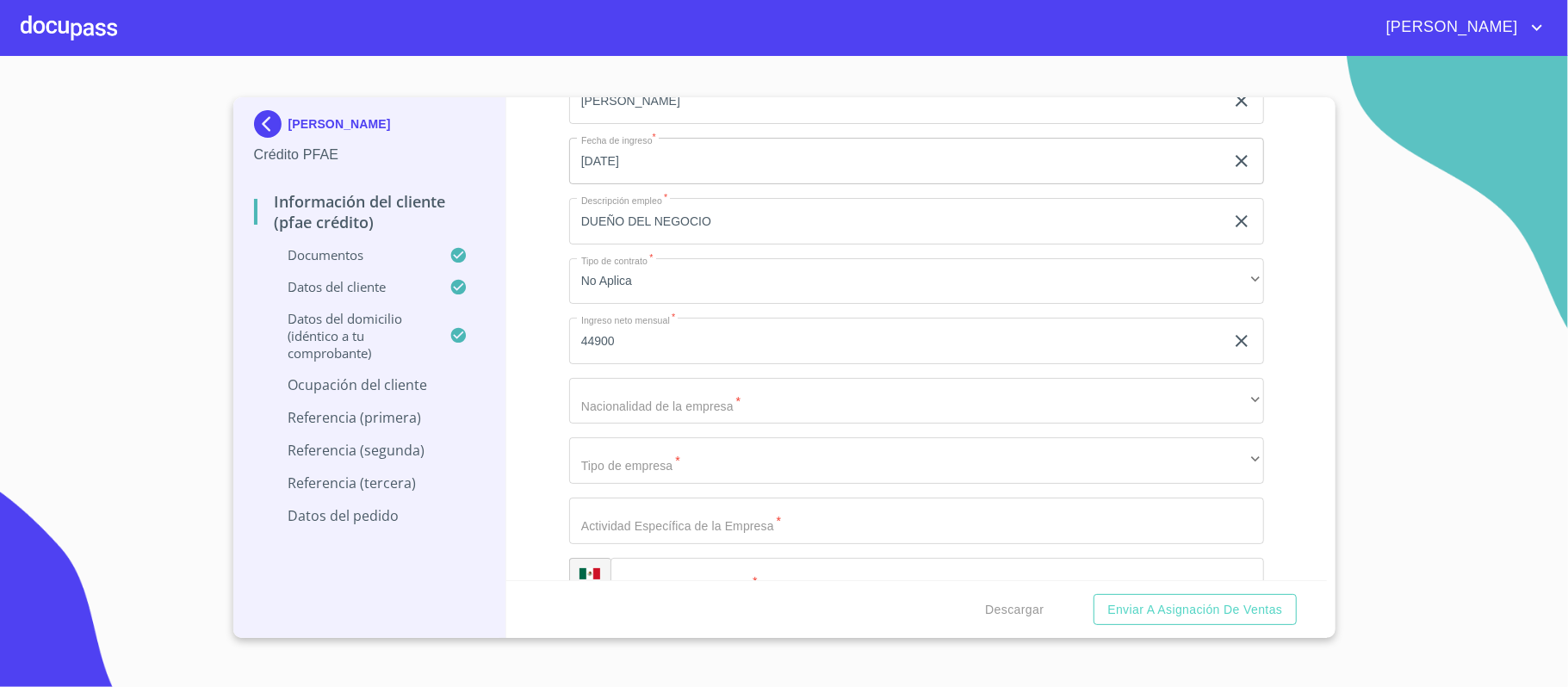
scroll to position [7553, 0]
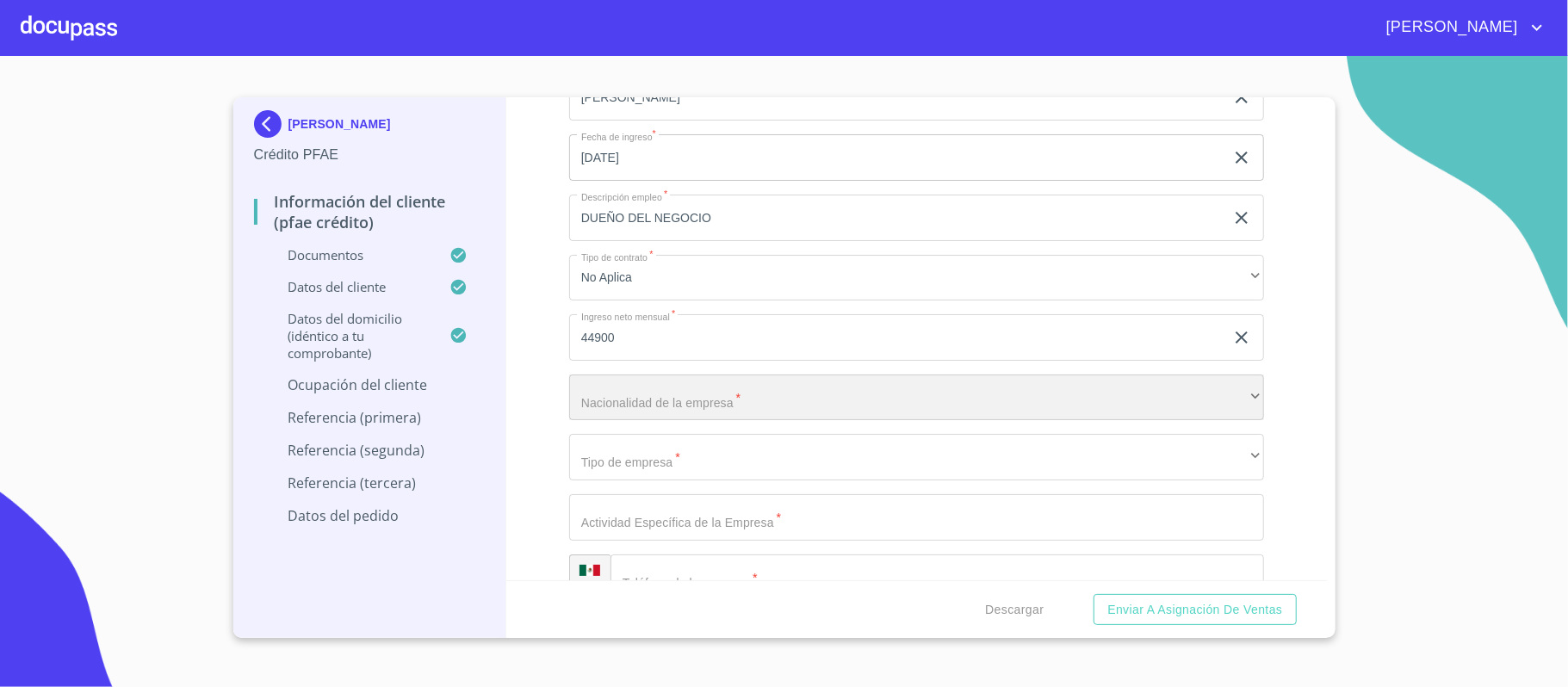
click at [609, 396] on div "​" at bounding box center [917, 397] width 695 height 46
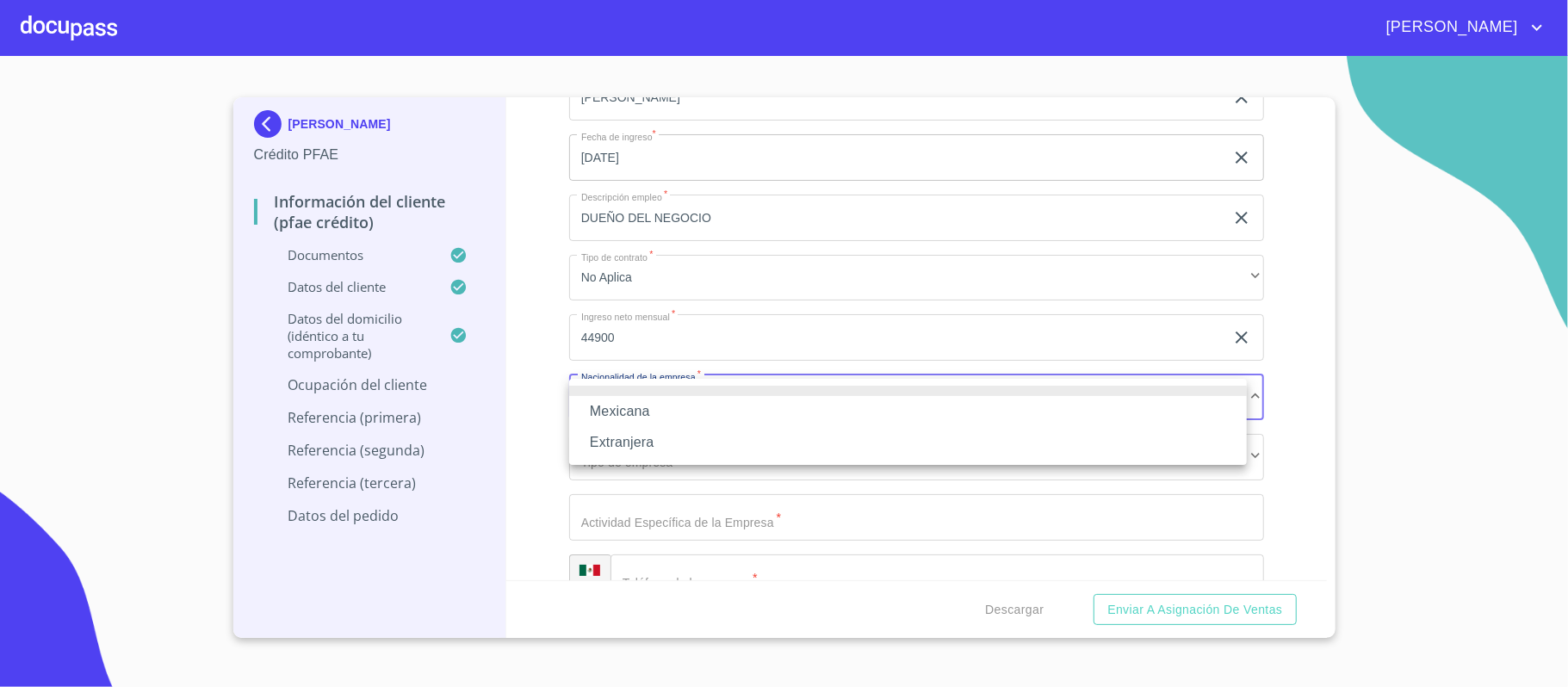
click at [611, 407] on li "Mexicana" at bounding box center [908, 410] width 678 height 31
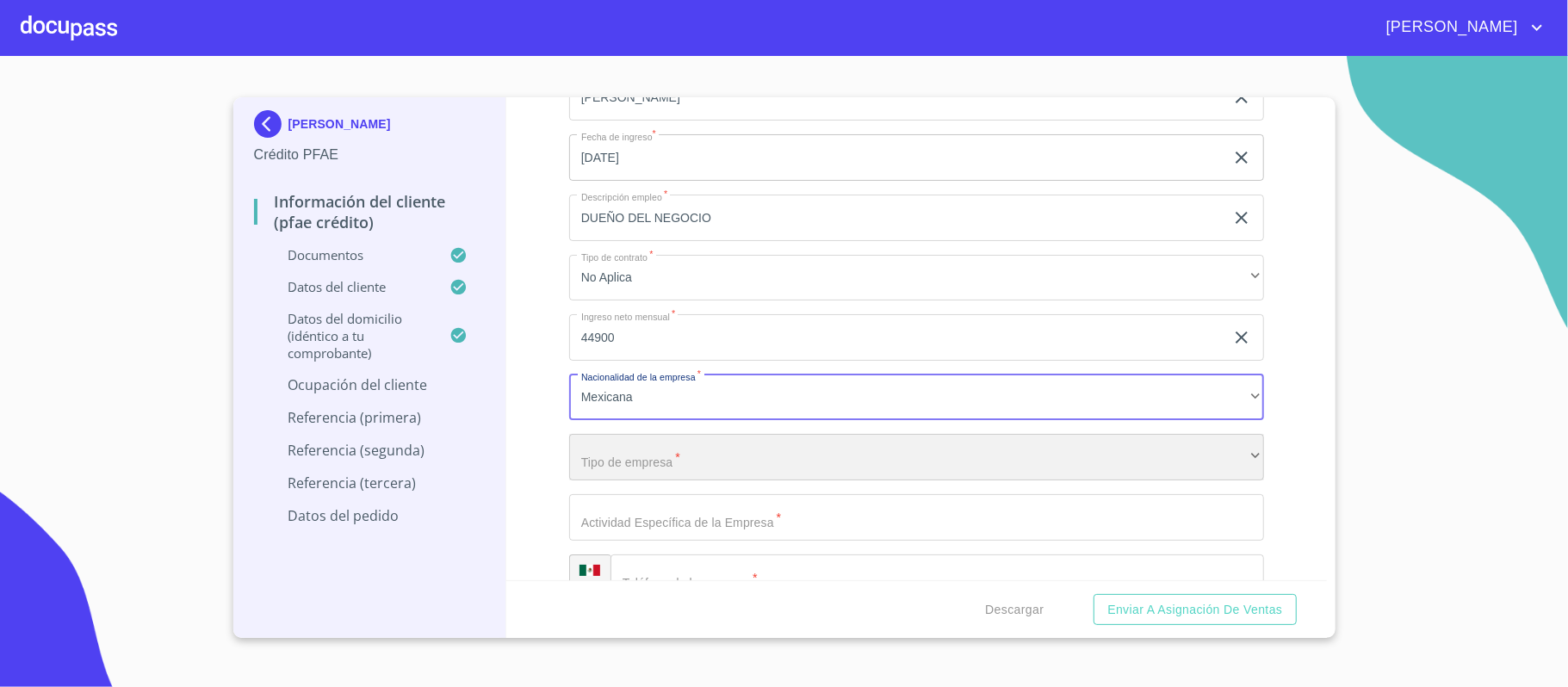
click at [621, 455] on div "​" at bounding box center [917, 457] width 695 height 46
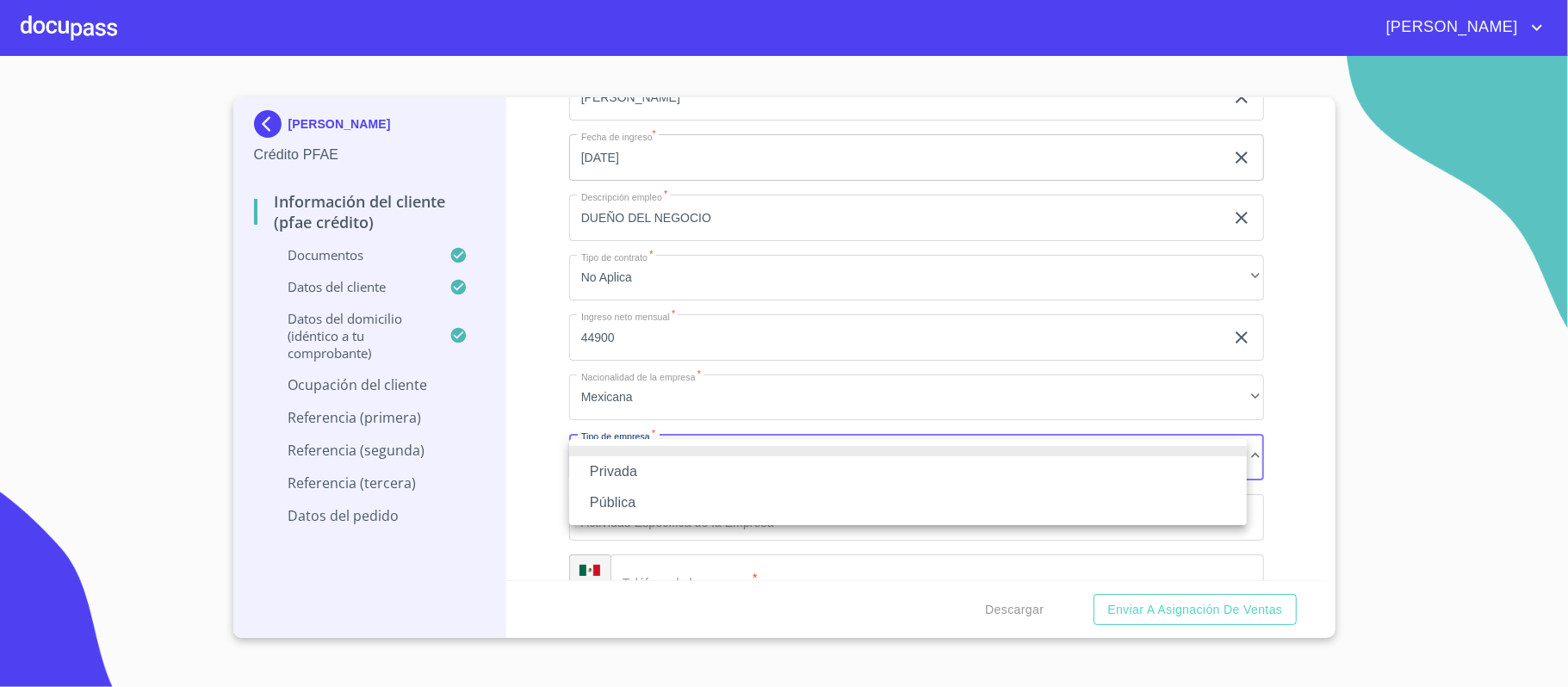
click at [606, 469] on li "Privada" at bounding box center [908, 471] width 678 height 31
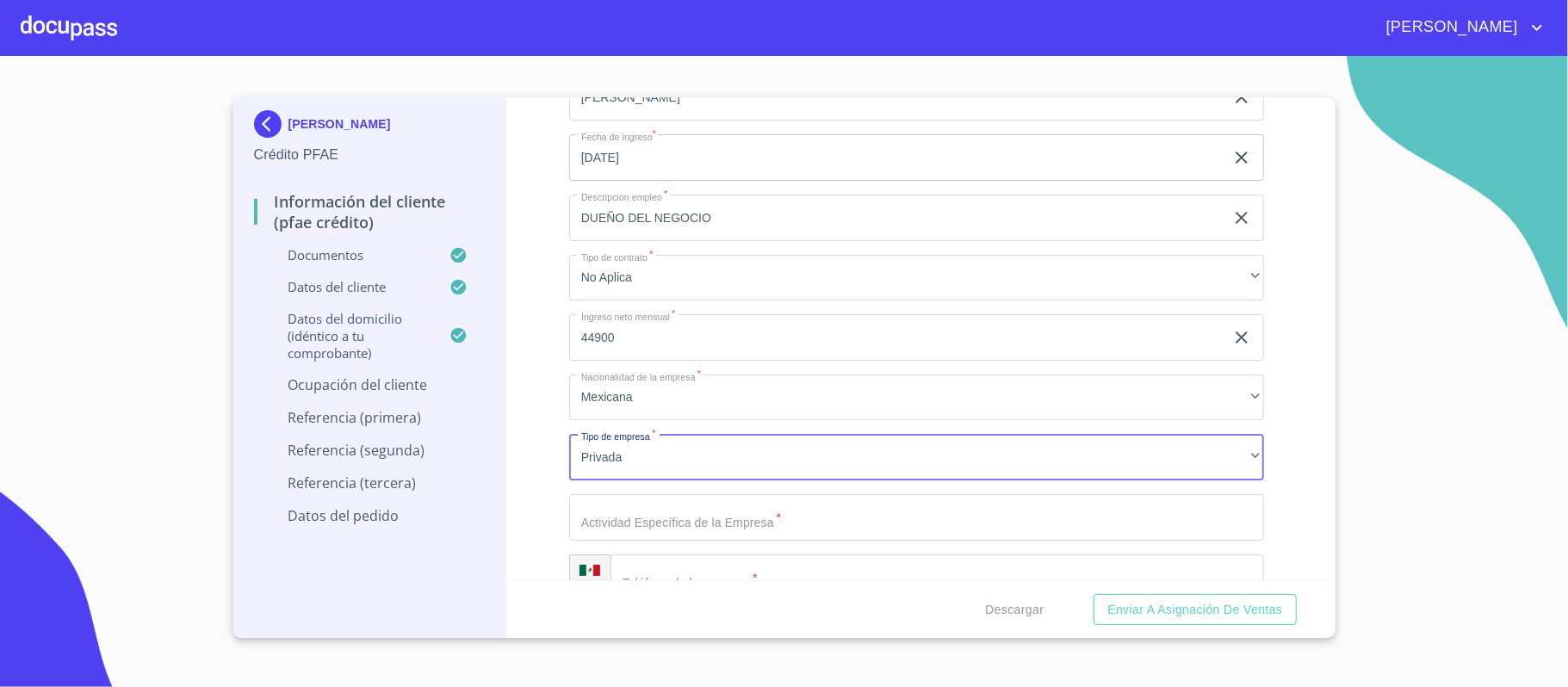
click at [545, 466] on div "Información del cliente (PFAE crédito) Documentos Documento de identificación. …" at bounding box center [916, 339] width 820 height 483
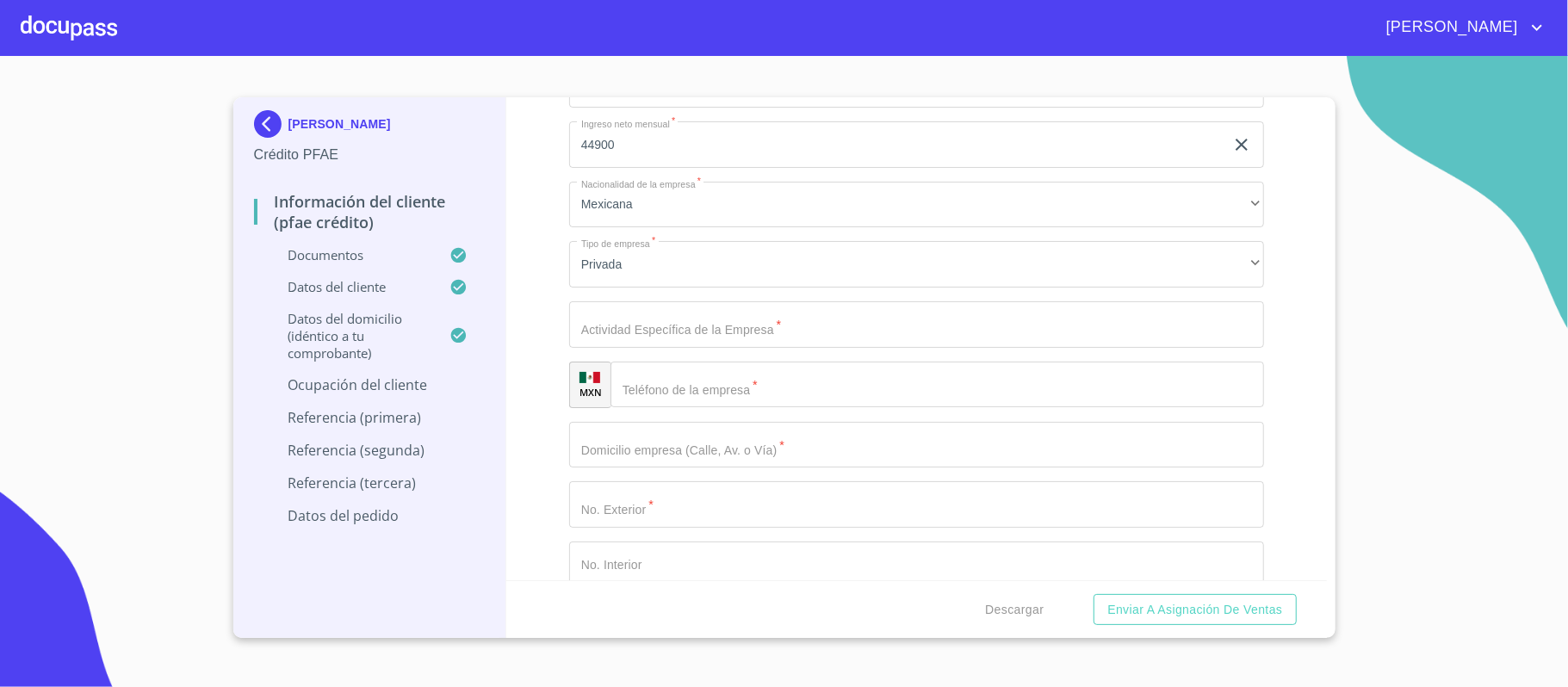
scroll to position [7782, 0]
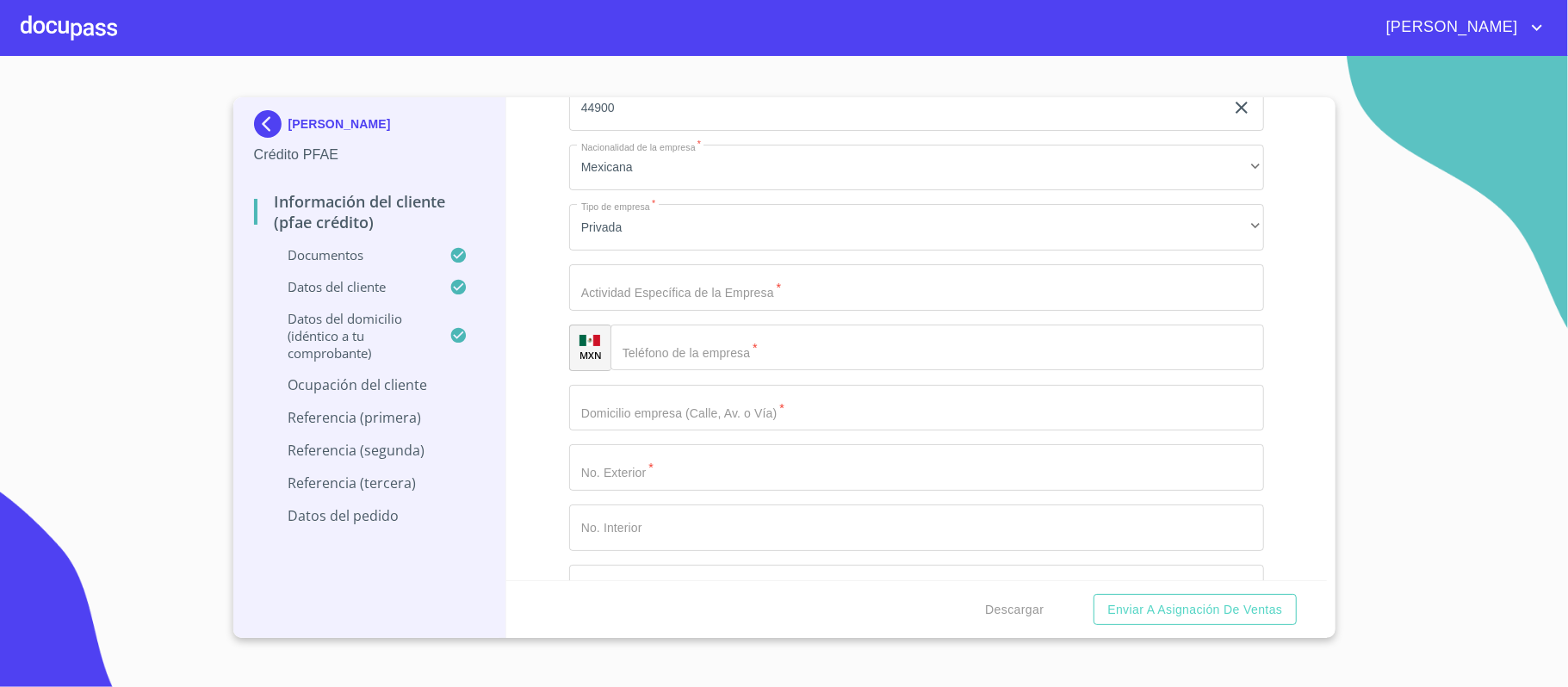
type input "CONSULTOR LEGAL"
click at [666, 352] on input "Documento de identificación.   *" at bounding box center [937, 347] width 654 height 46
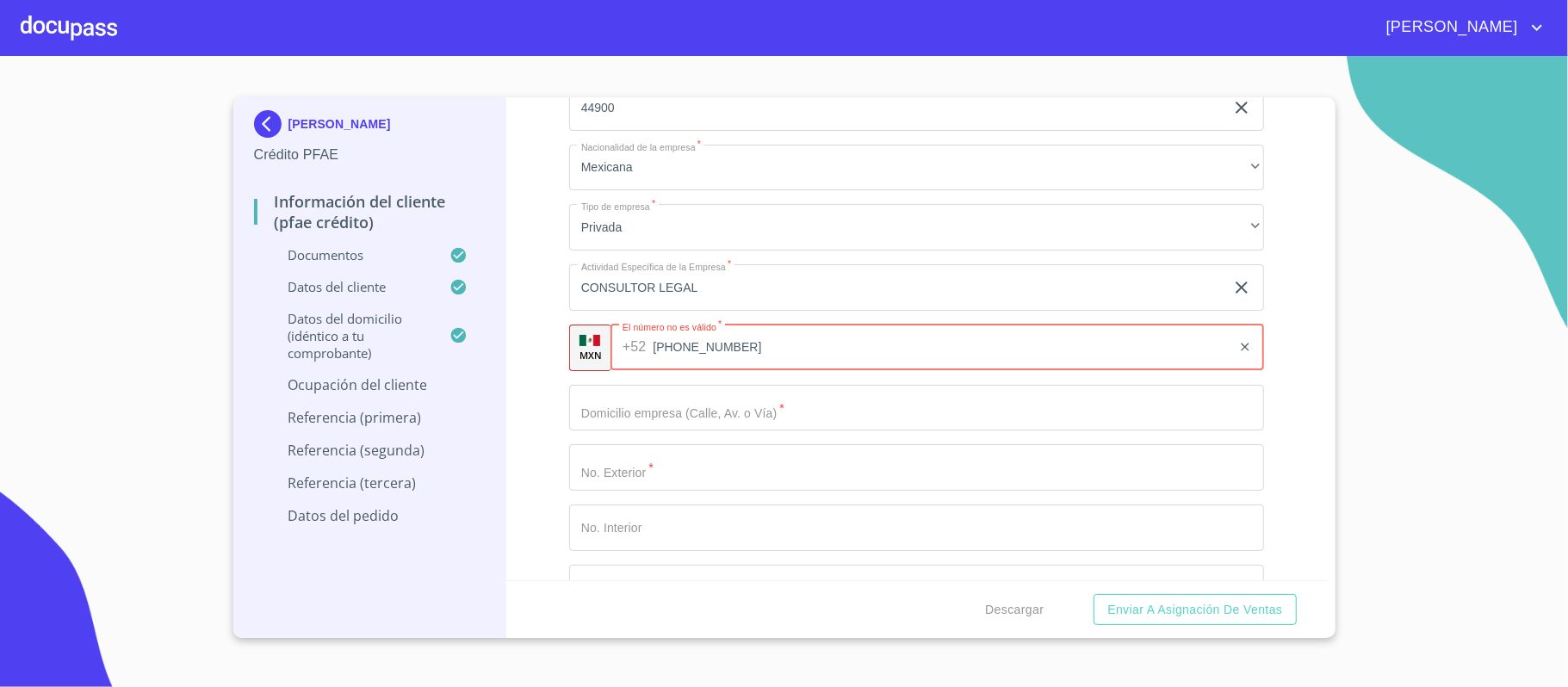
type input "[PHONE_NUMBER]"
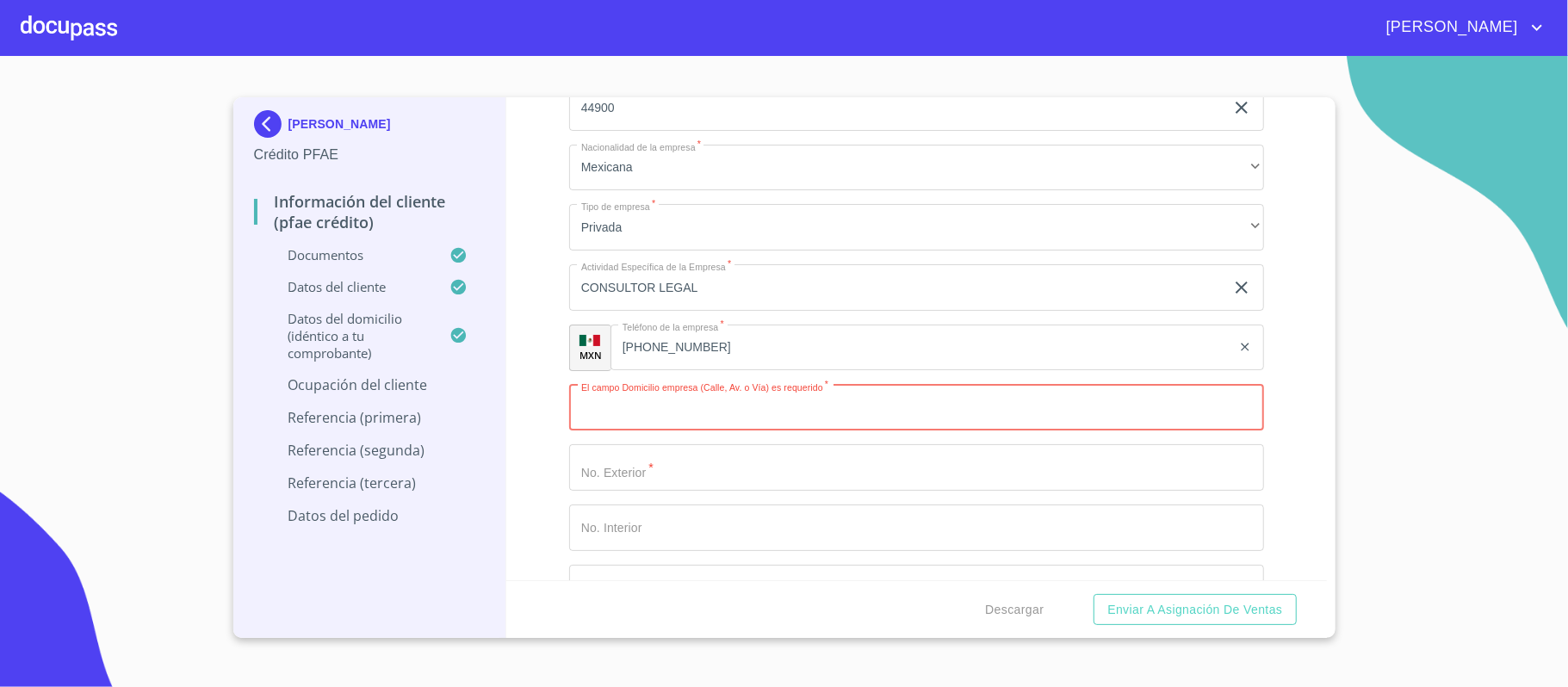
click at [708, 418] on input "Documento de identificación.   *" at bounding box center [917, 408] width 695 height 46
paste input "SERPENTARIO"
type input "SERPENTARIO"
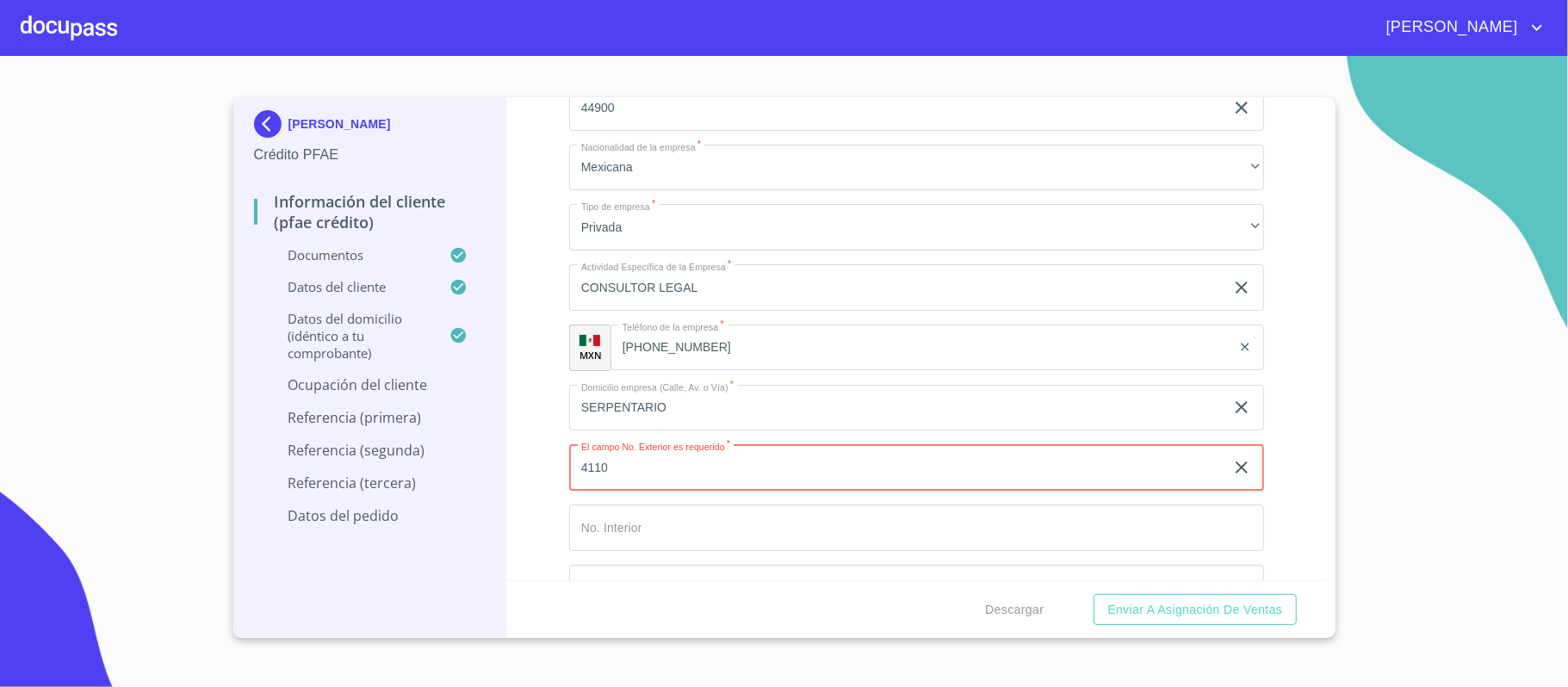
type input "4110"
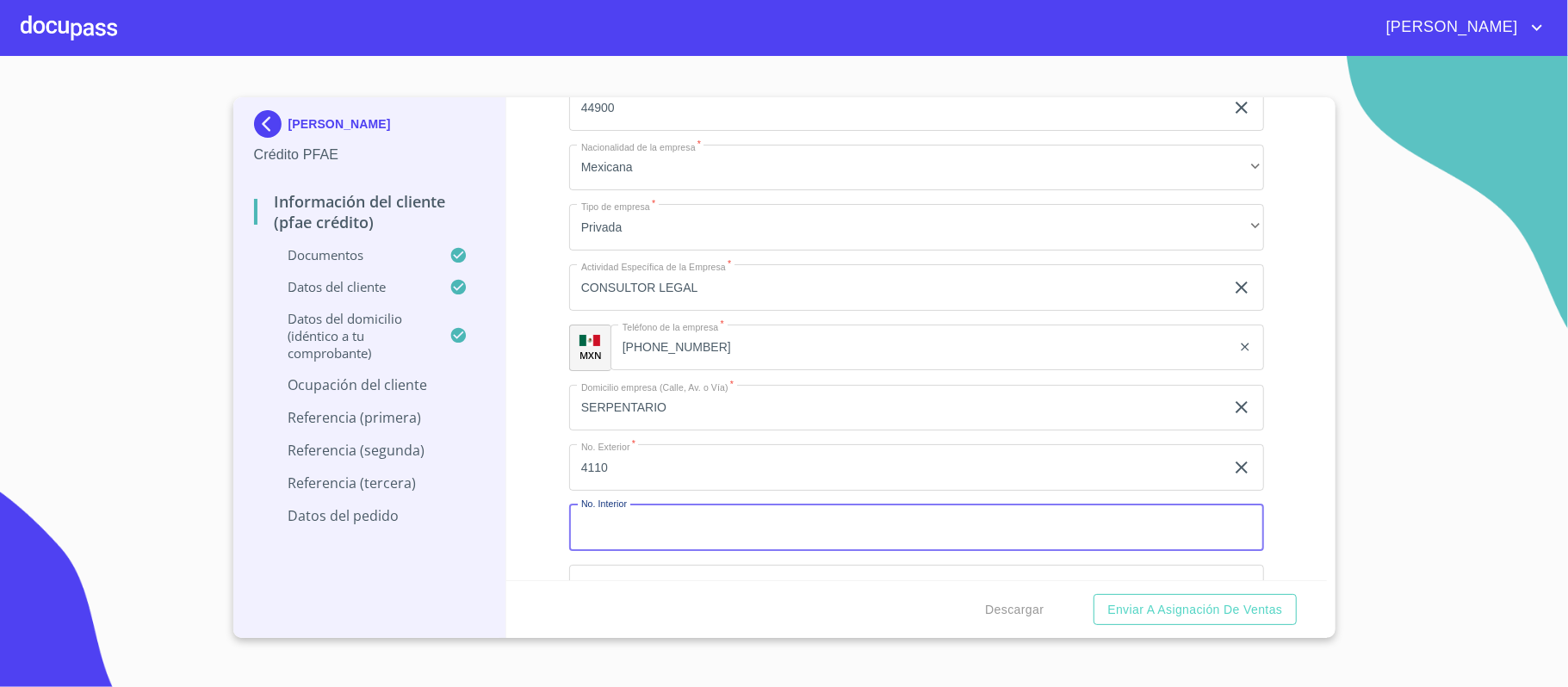
scroll to position [8011, 0]
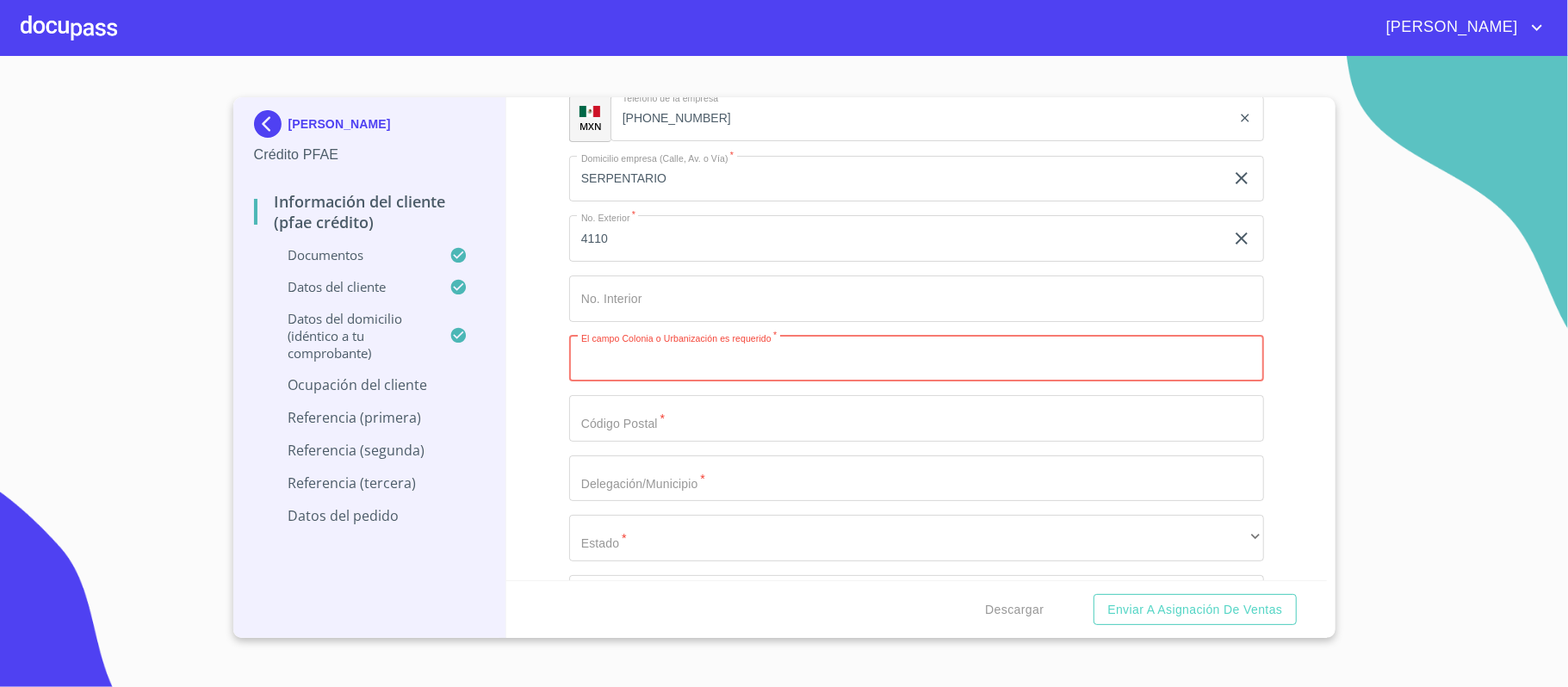
paste input "ARBOLEDAS"
type input "ARBOLEDAS"
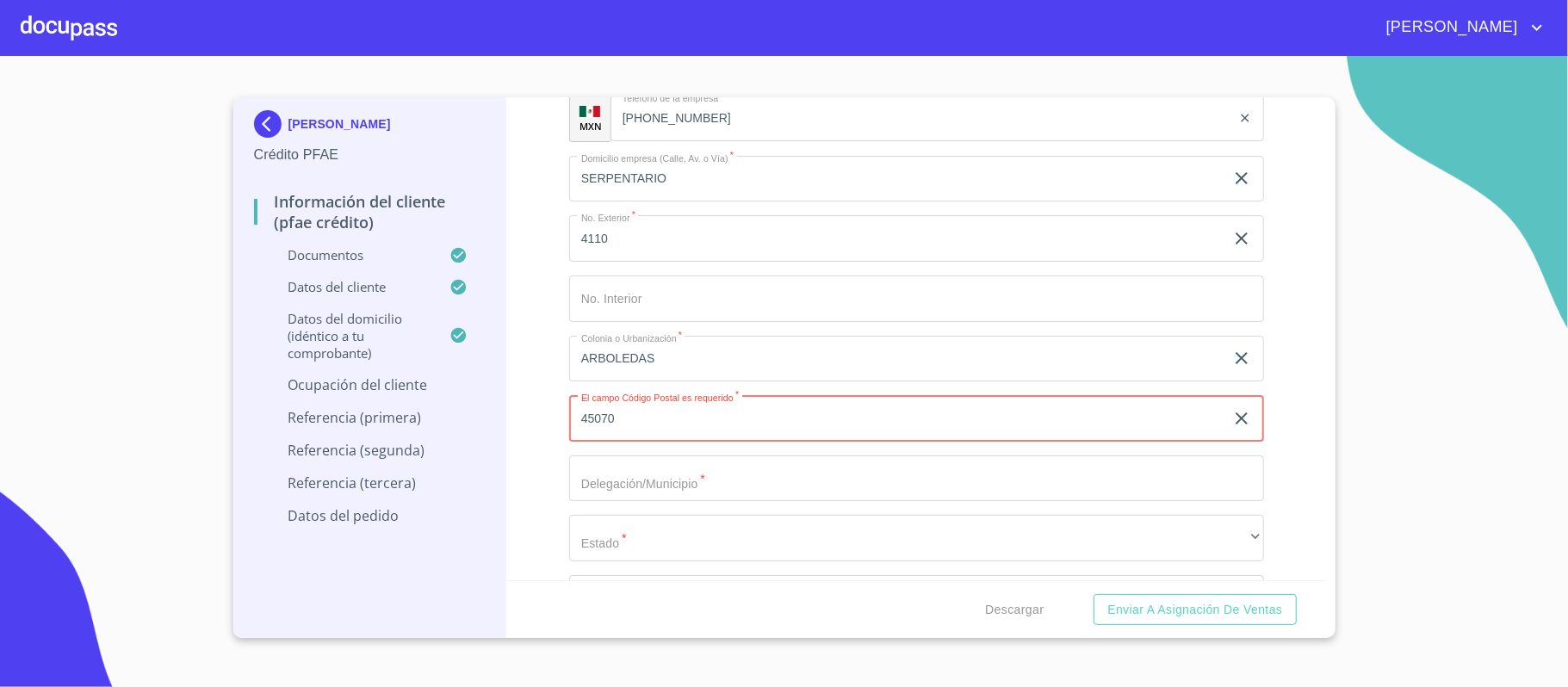
type input "45070"
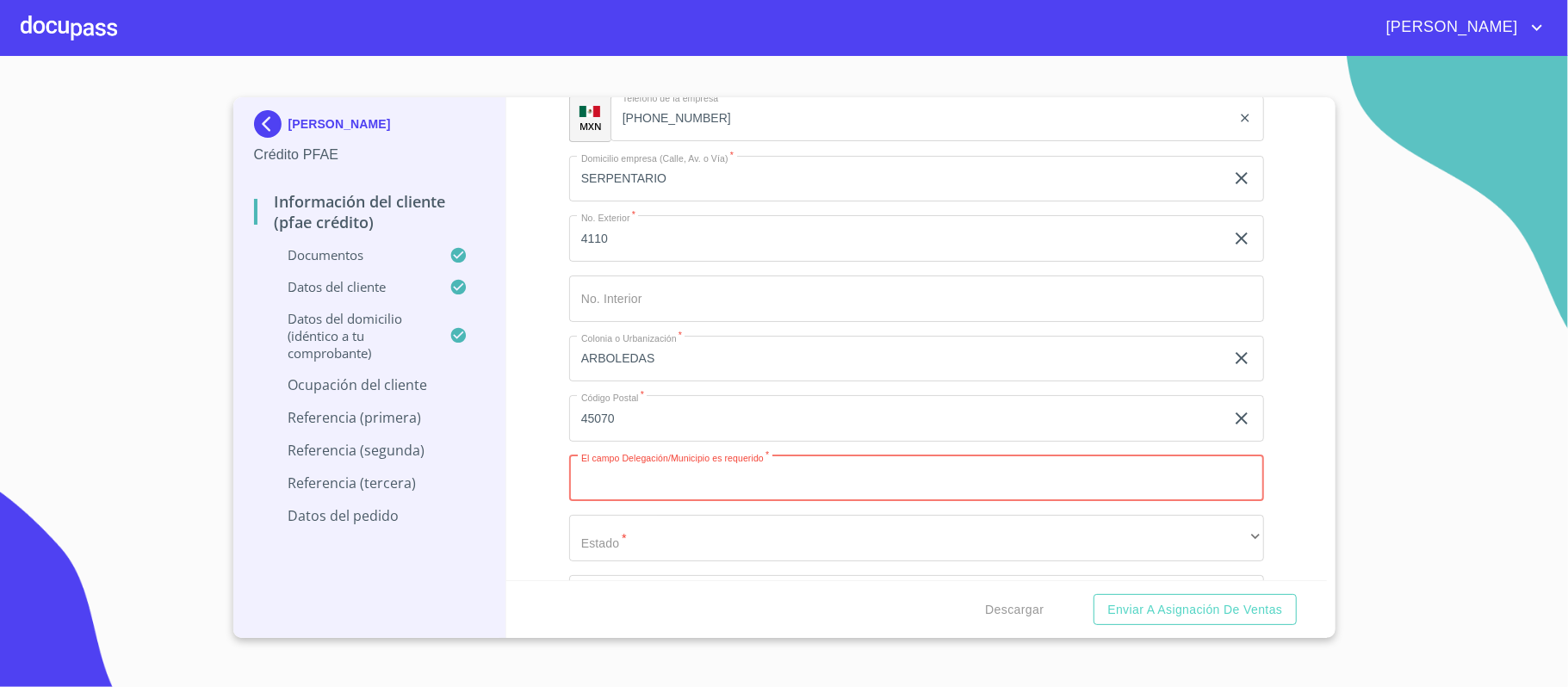
paste input "ZAPOPAN"
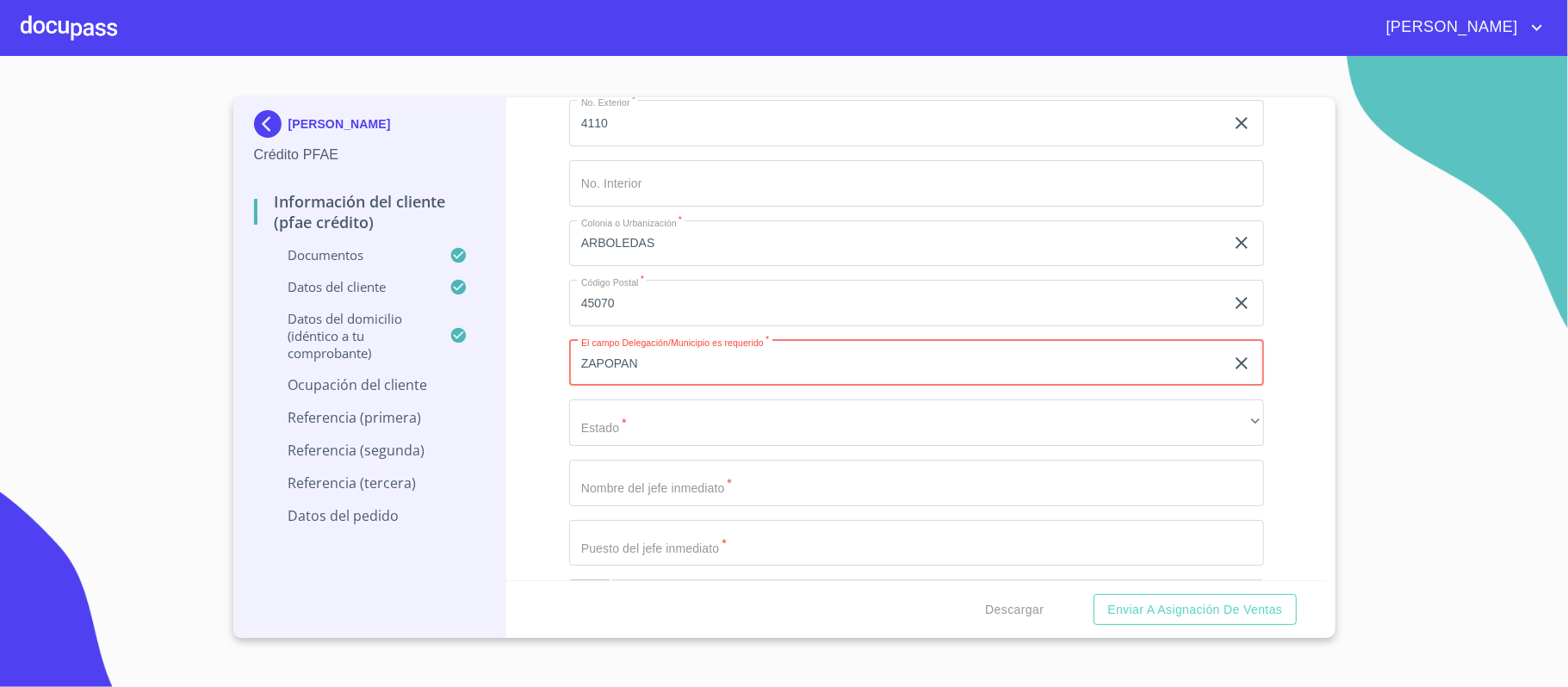
type input "ZAPOPAN"
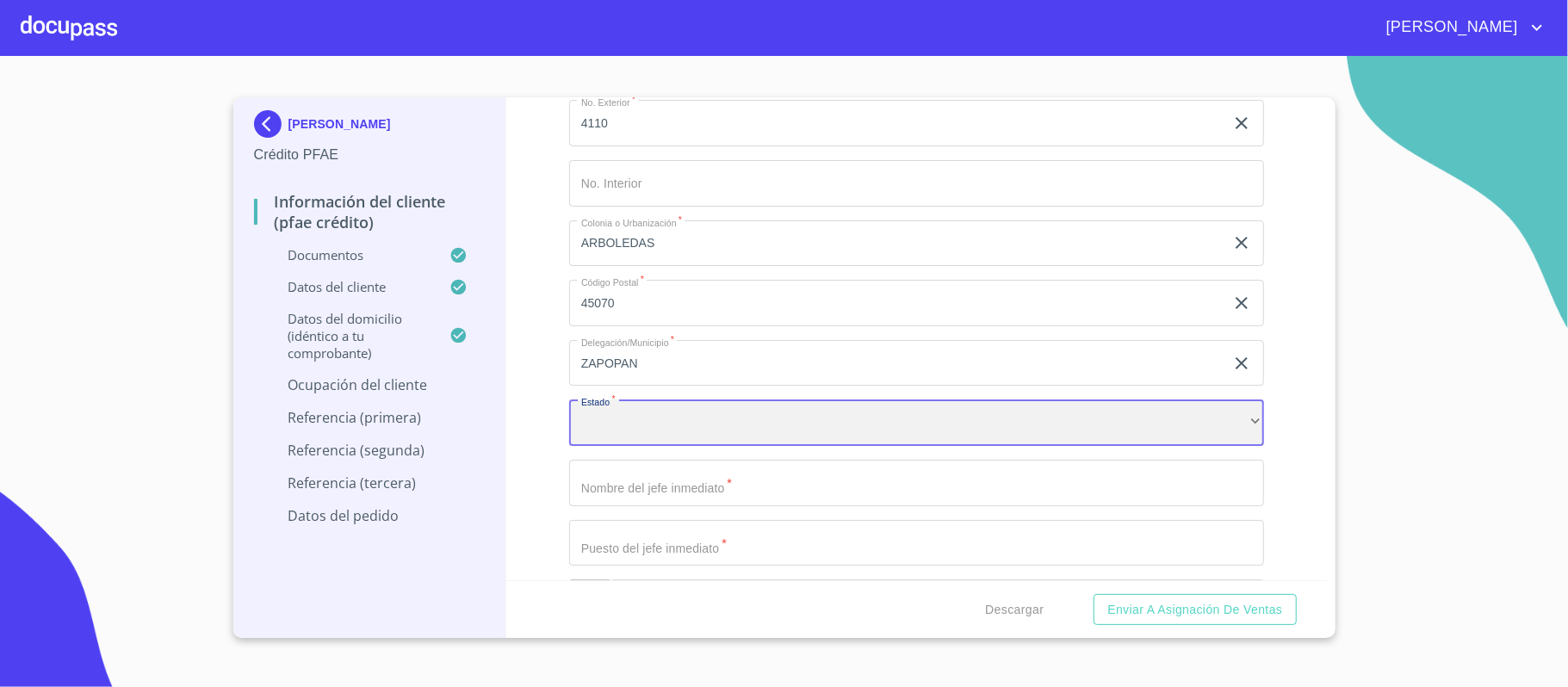
click at [637, 421] on div "​" at bounding box center [917, 422] width 695 height 46
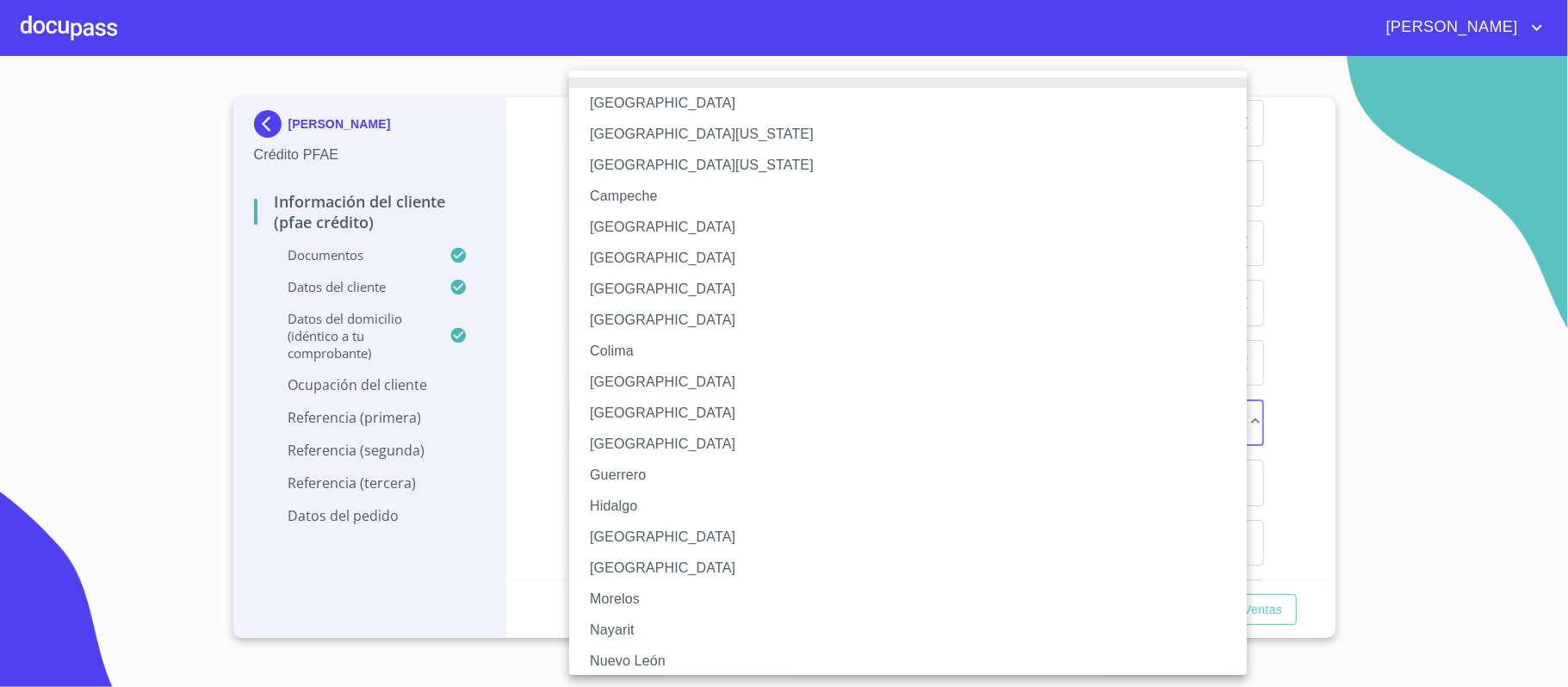
click at [610, 530] on li "[GEOGRAPHIC_DATA]" at bounding box center [917, 536] width 695 height 31
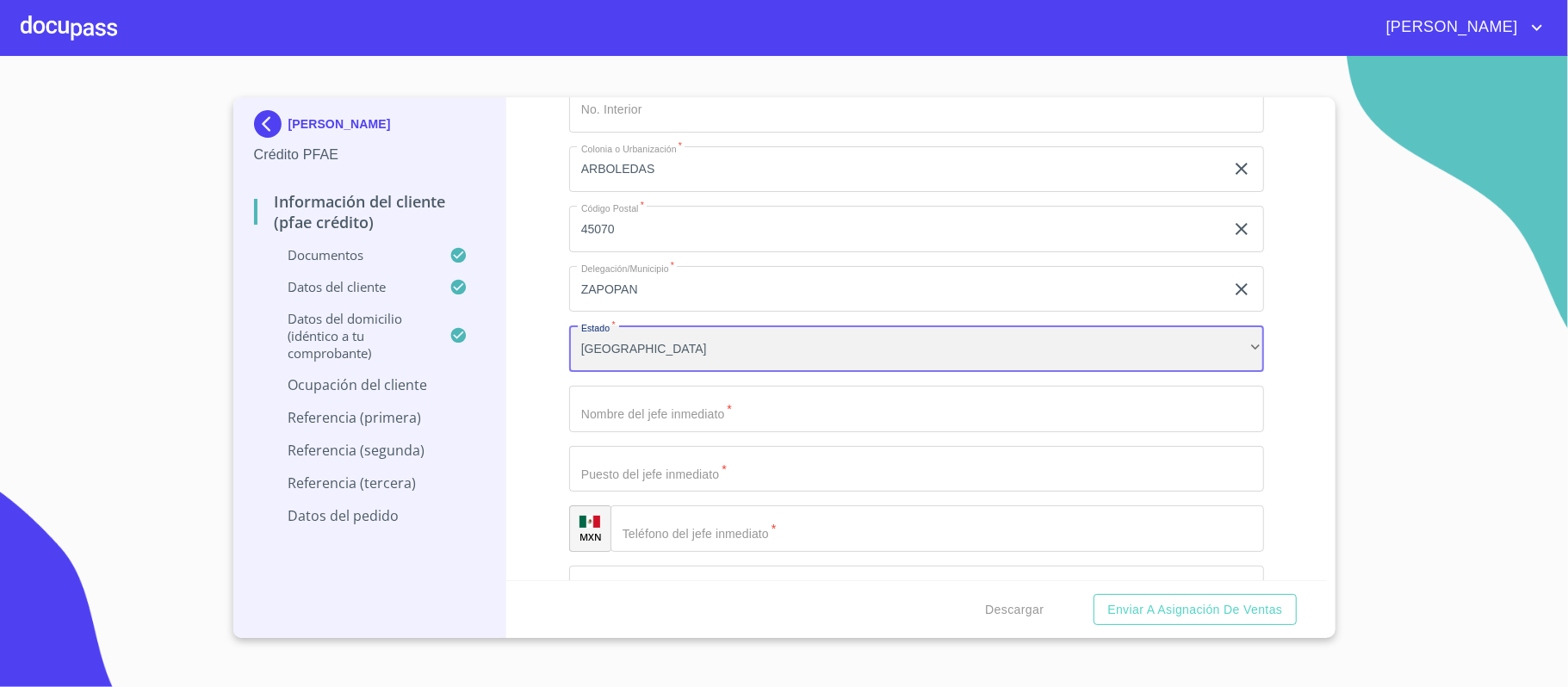
scroll to position [8241, 0]
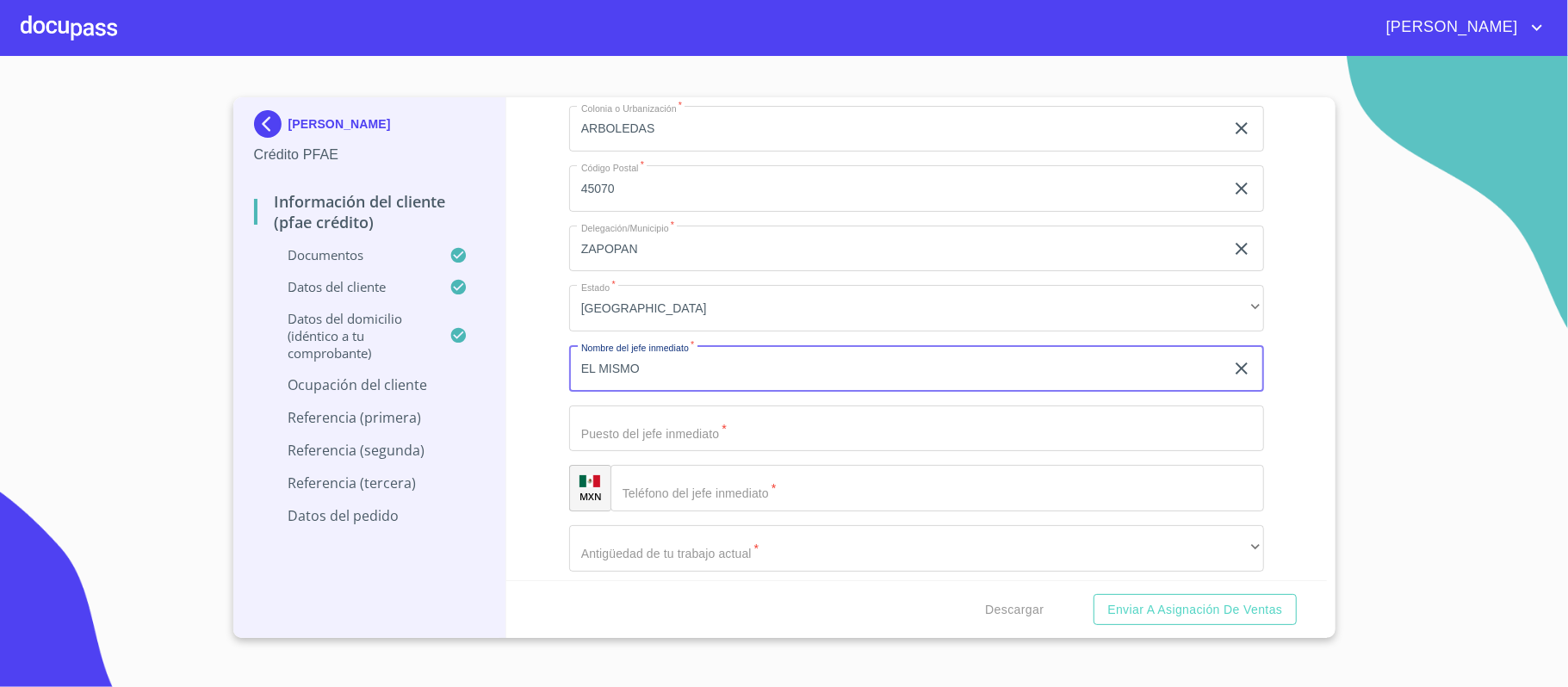
type input "EL MISMO"
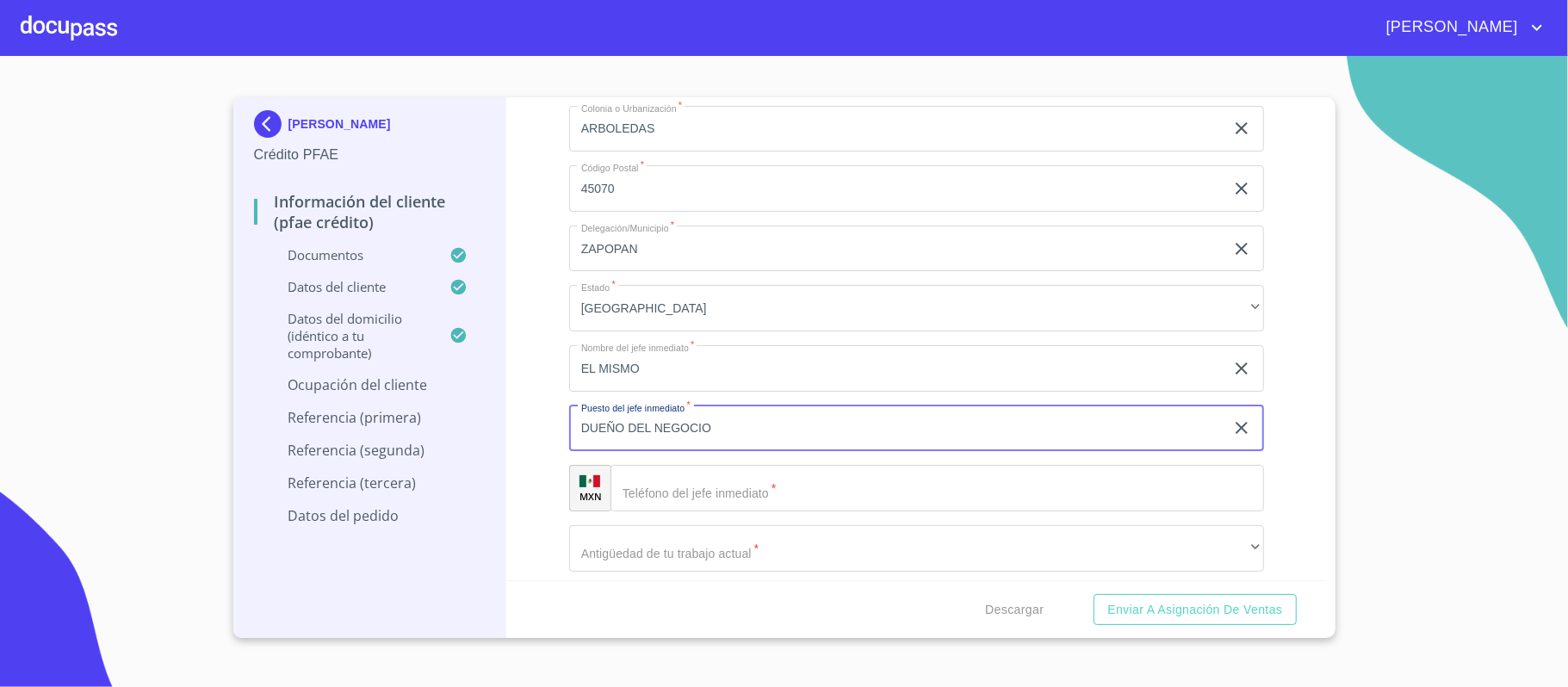
type input "DUEÑO DEL NEGOCIO"
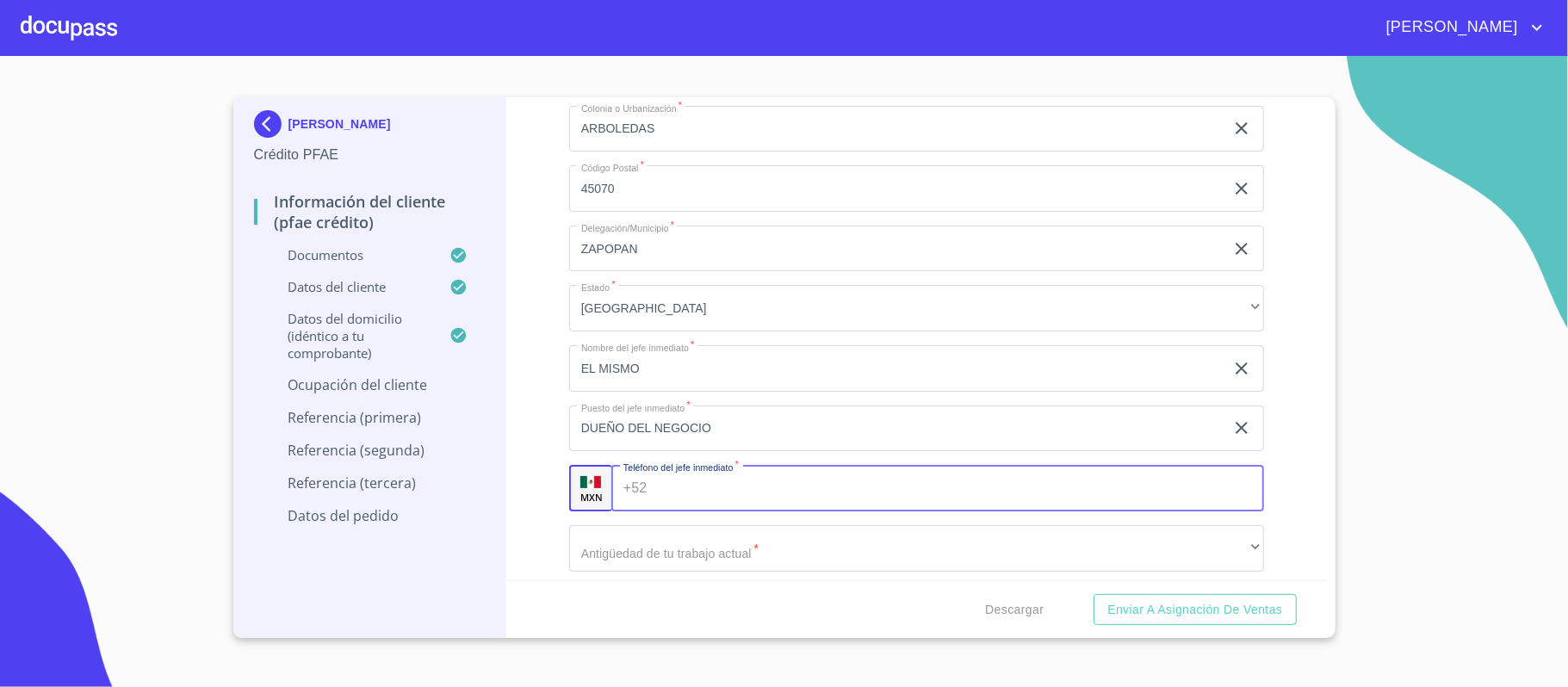
click at [691, 493] on input "Documento de identificación.   *" at bounding box center [959, 487] width 609 height 46
type input "[PHONE_NUMBER]"
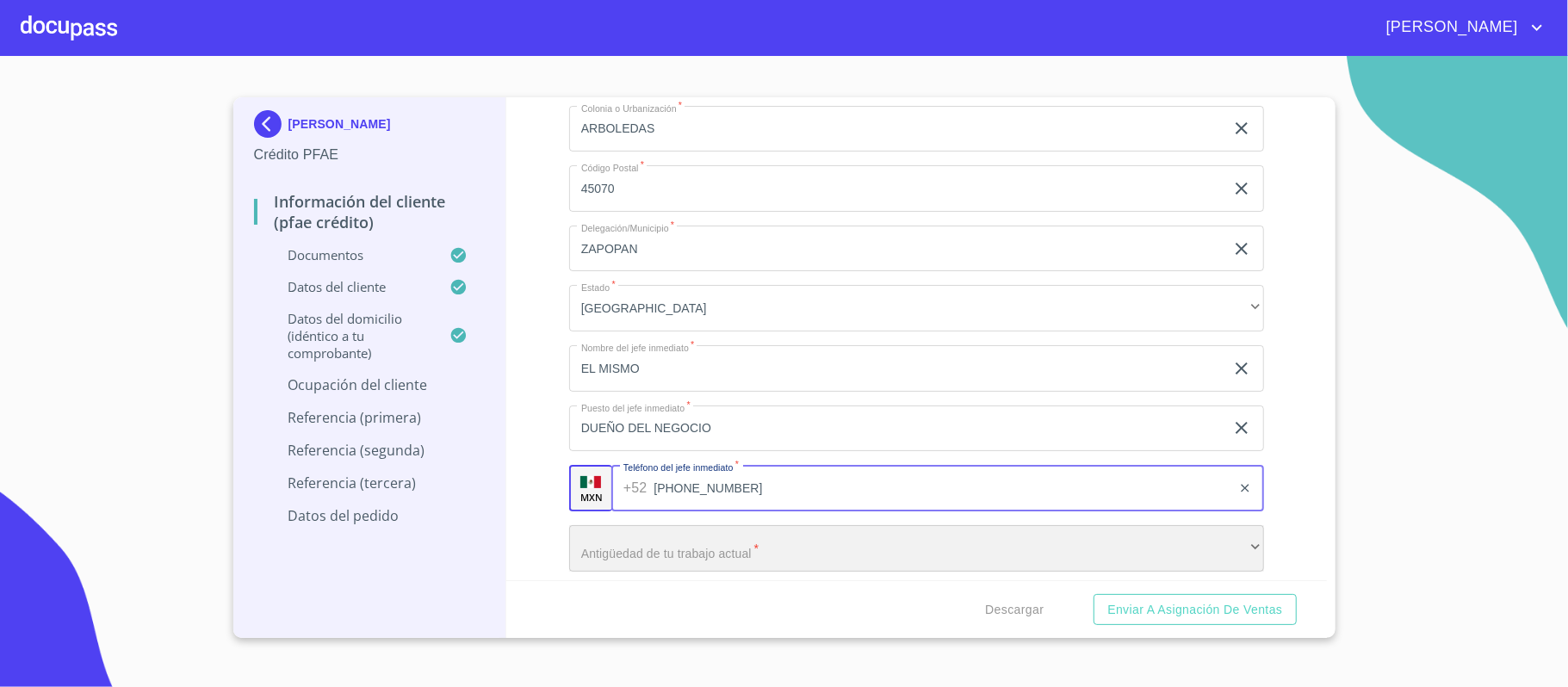
click at [655, 566] on div "​" at bounding box center [917, 548] width 695 height 46
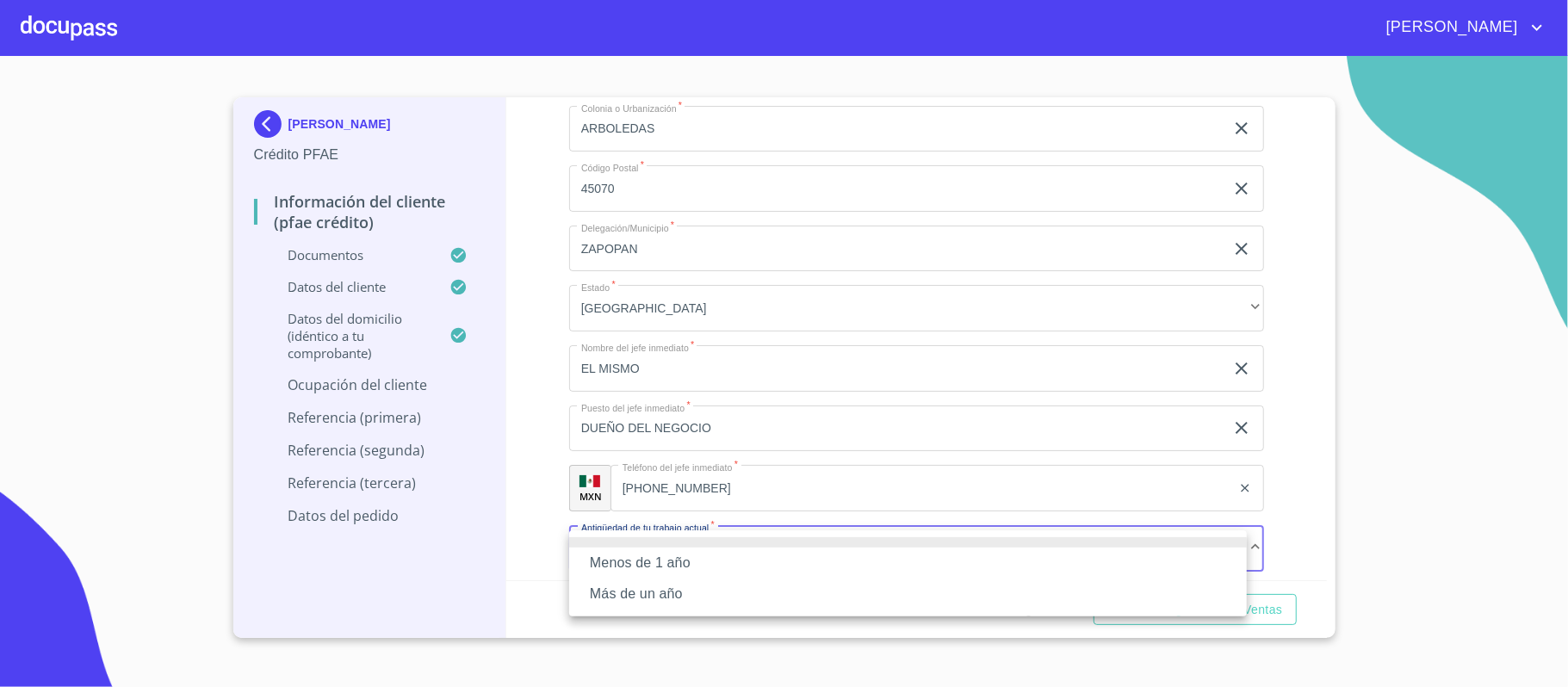
click at [642, 599] on li "Más de un año" at bounding box center [908, 593] width 678 height 31
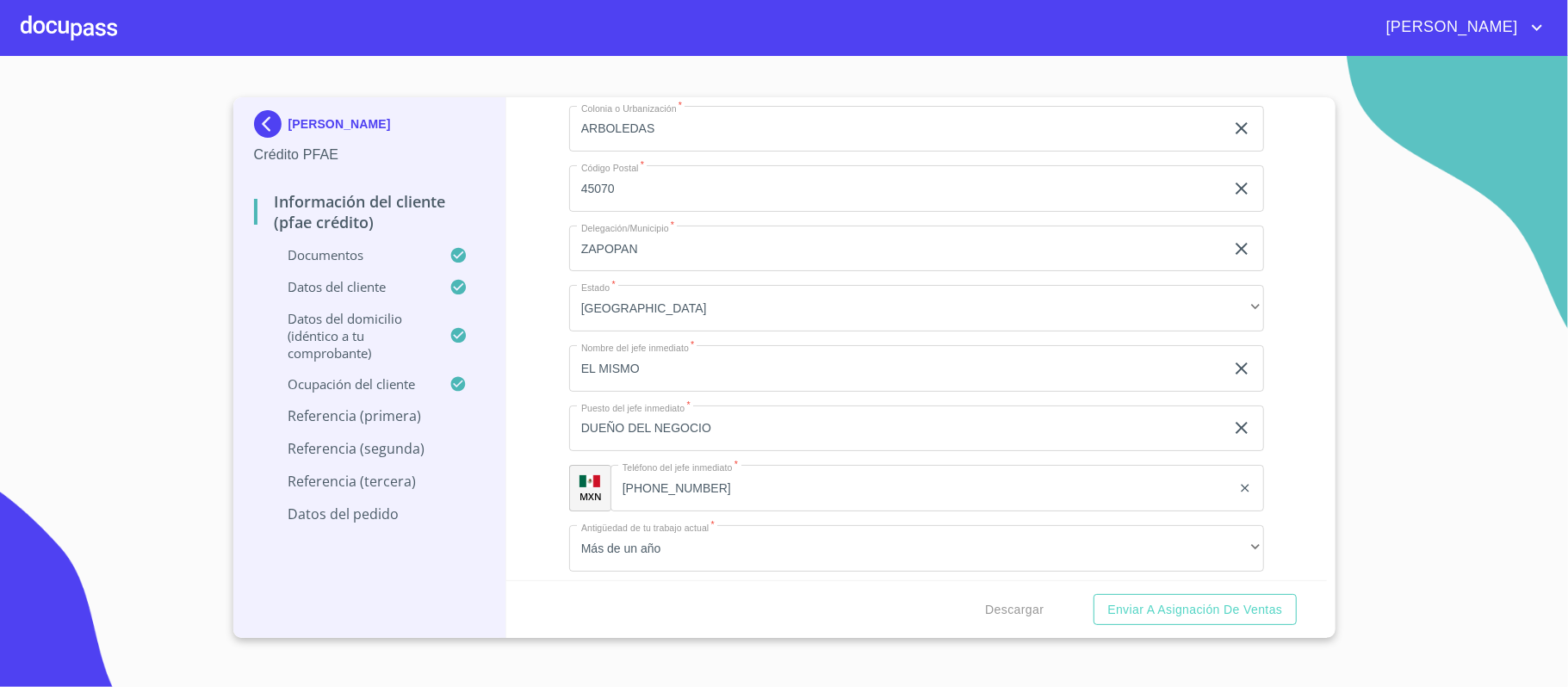
click at [521, 491] on div "Información del cliente (PFAE crédito) Documentos Documento de identificación. …" at bounding box center [916, 339] width 820 height 483
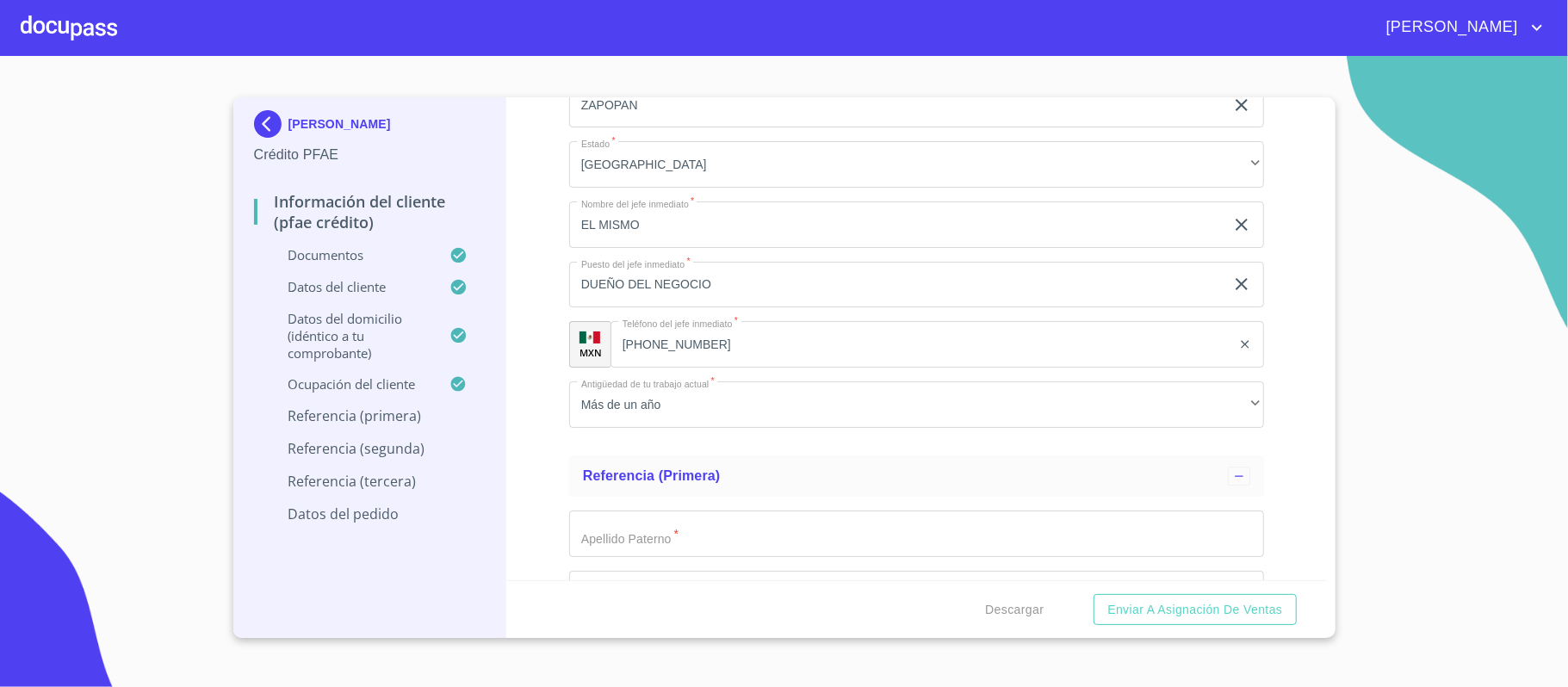
scroll to position [8585, 0]
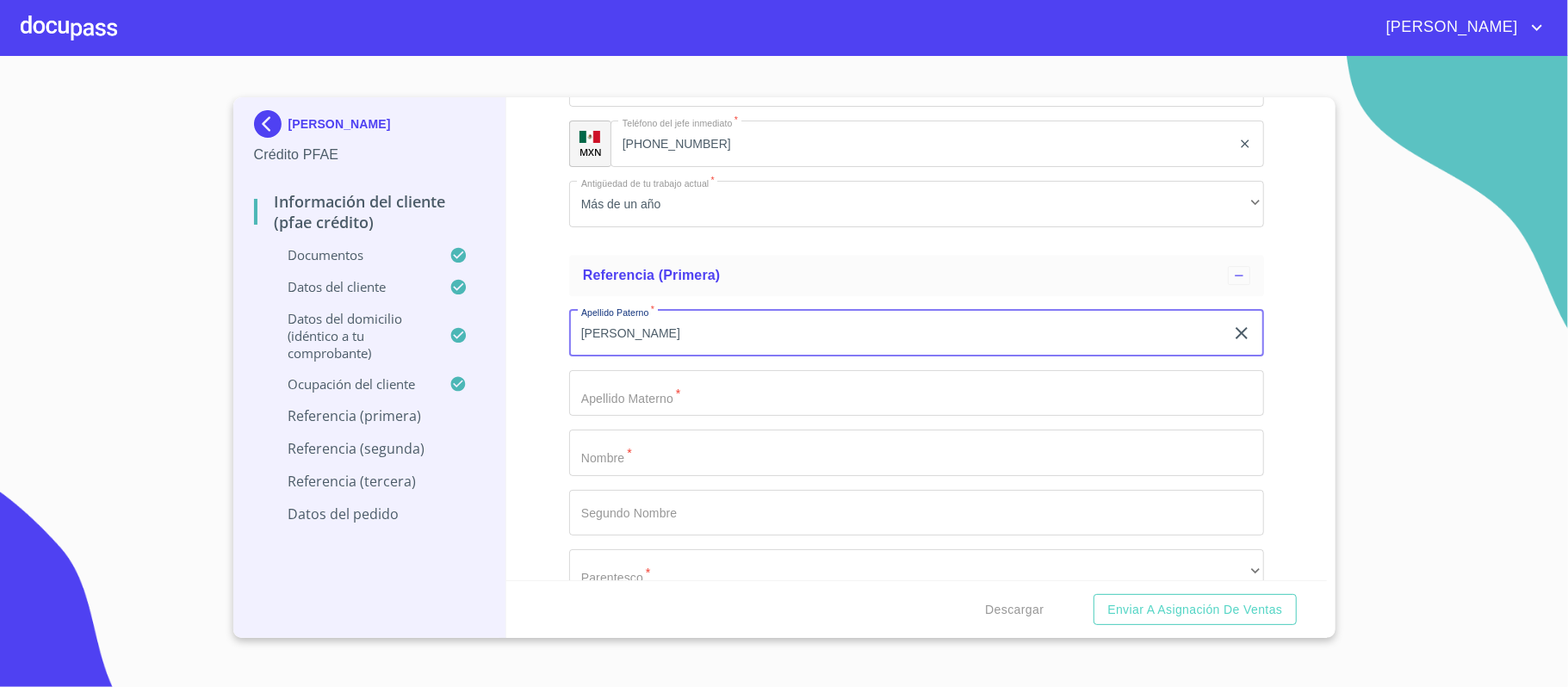
type input "[PERSON_NAME]"
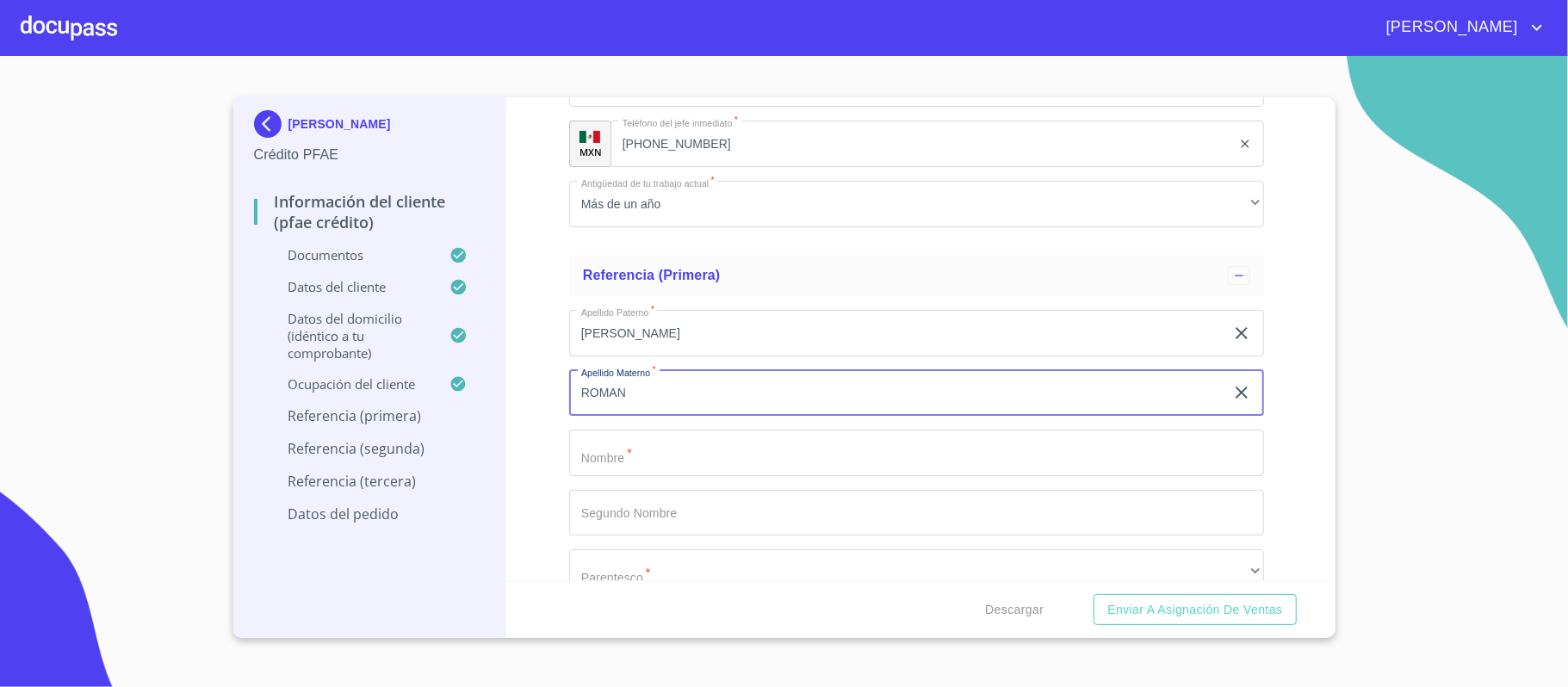
type input "ROMAN"
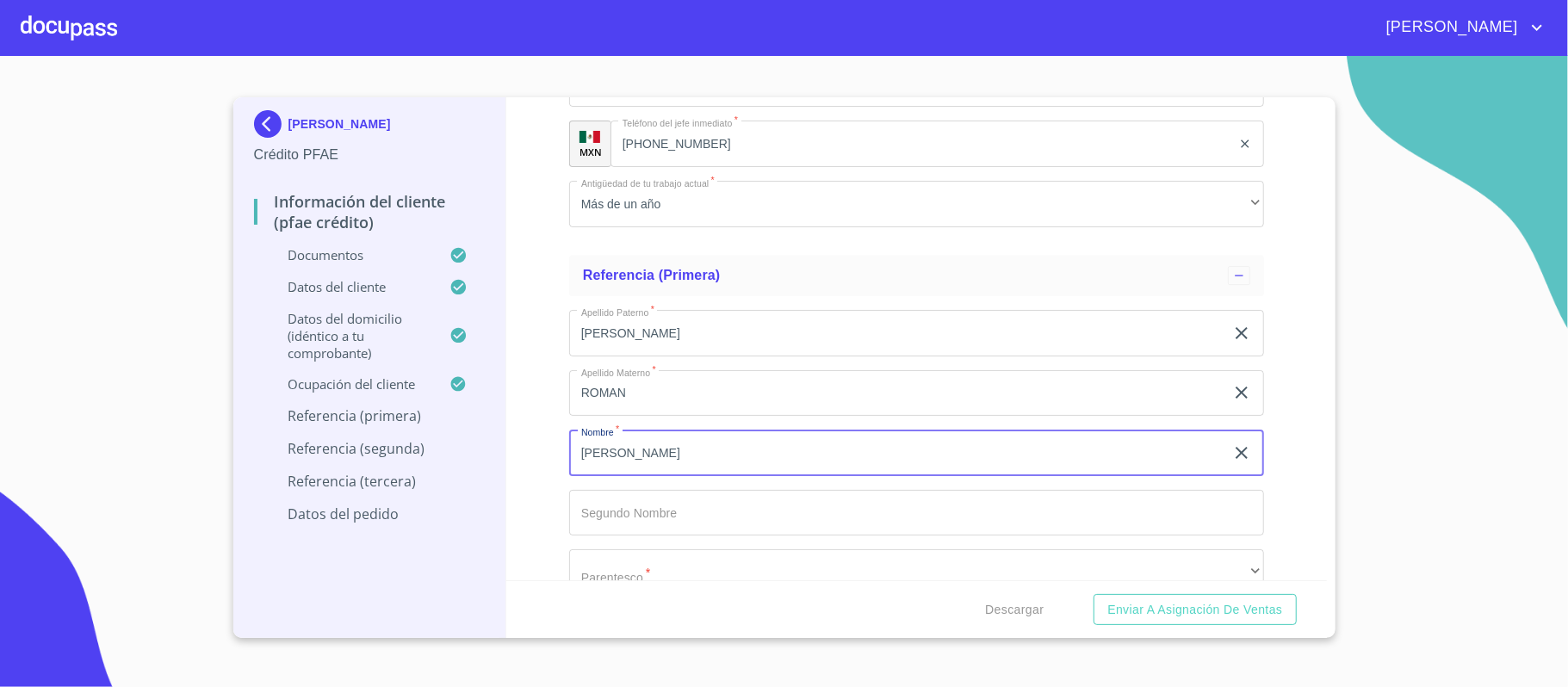
type input "[PERSON_NAME]"
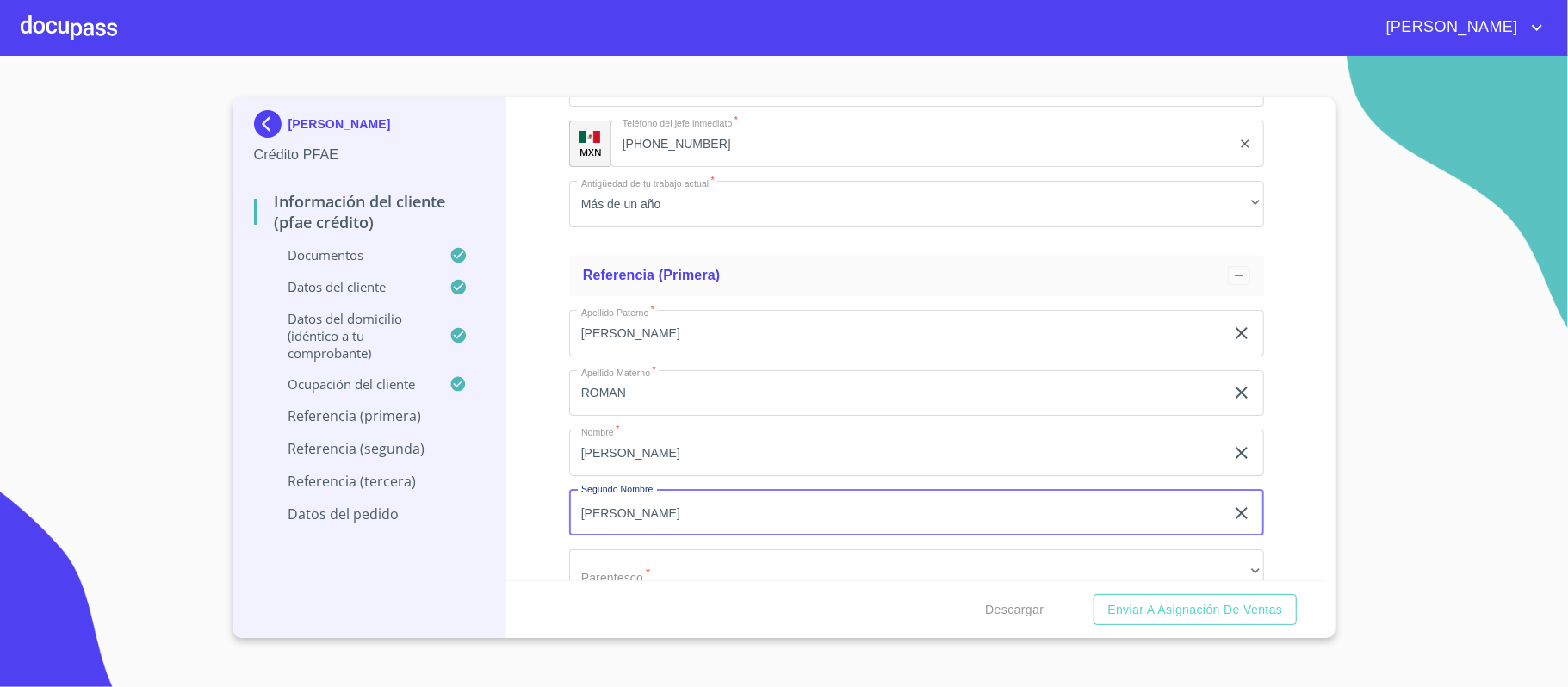
type input "[PERSON_NAME]"
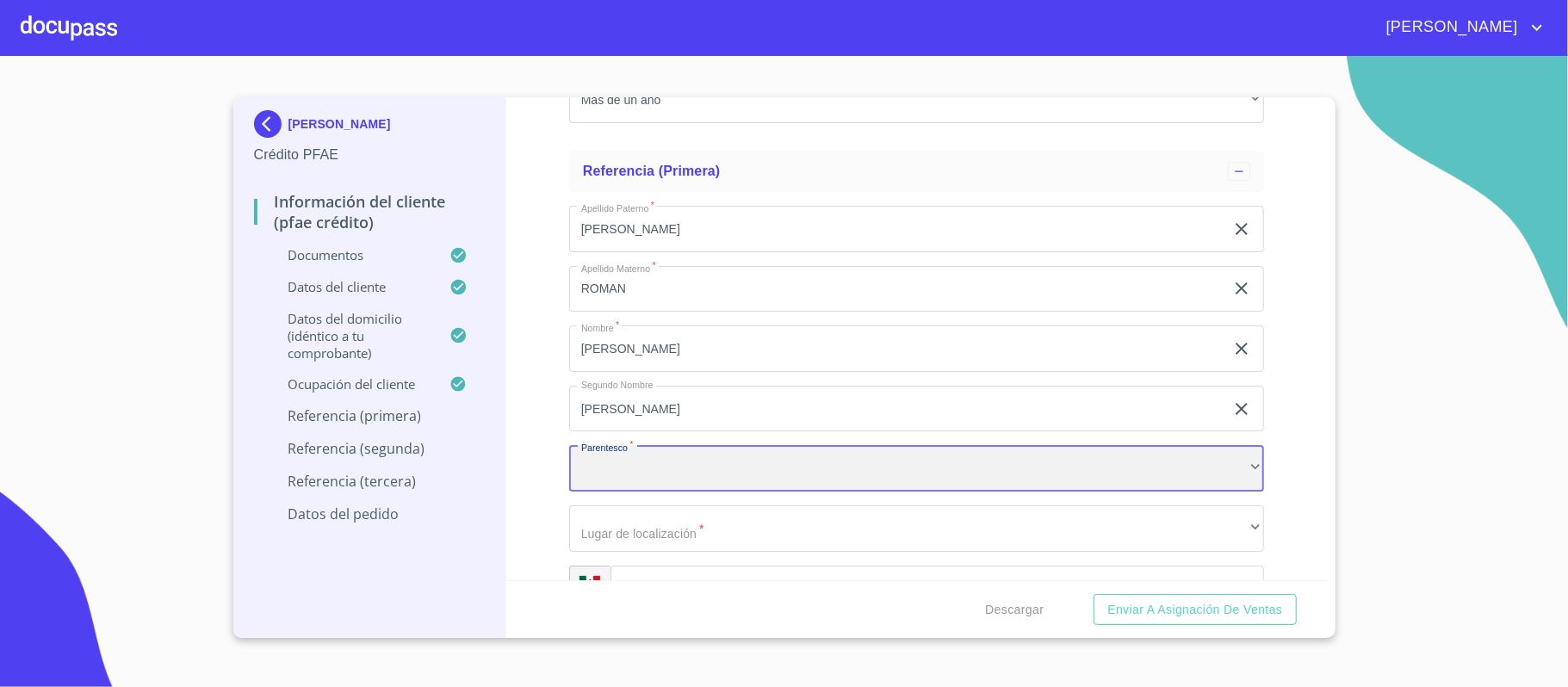
scroll to position [8833, 0]
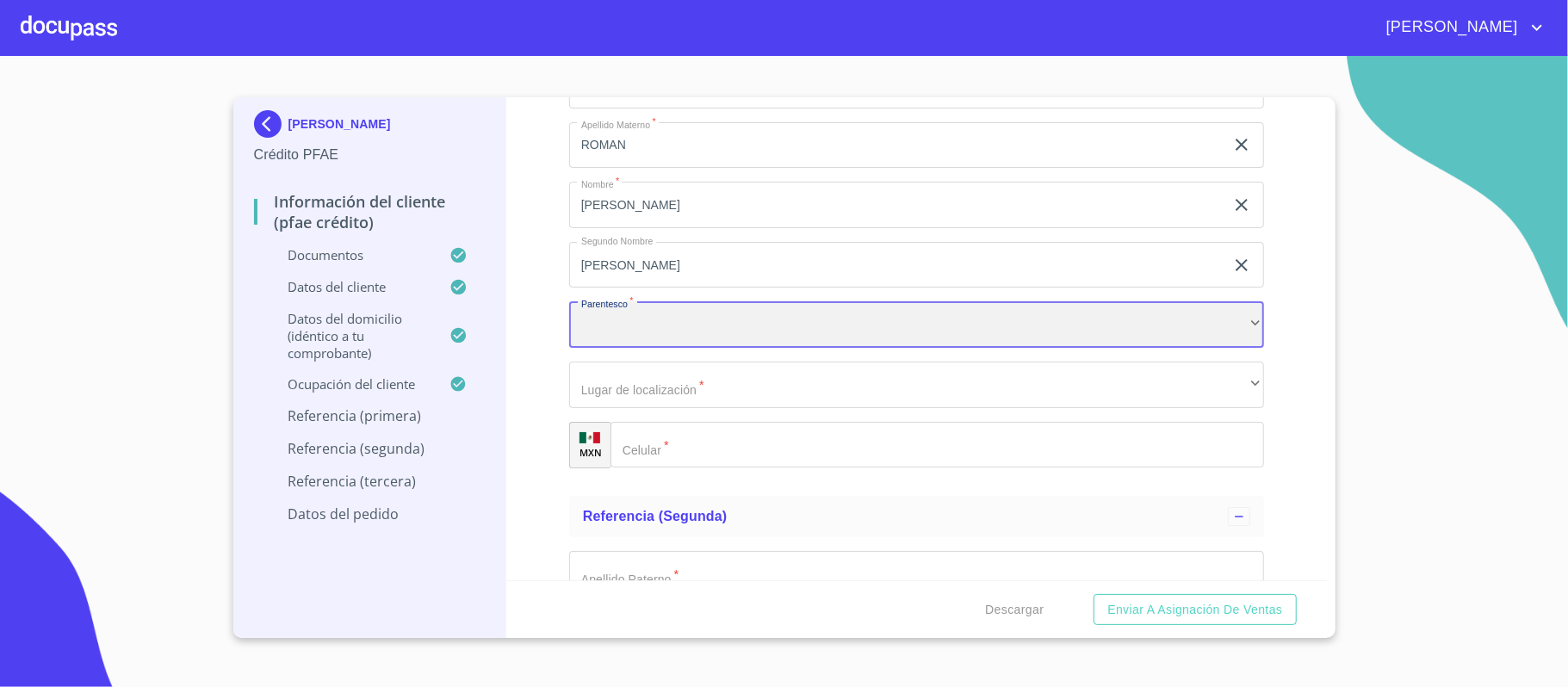
click at [625, 334] on div "​" at bounding box center [917, 324] width 695 height 46
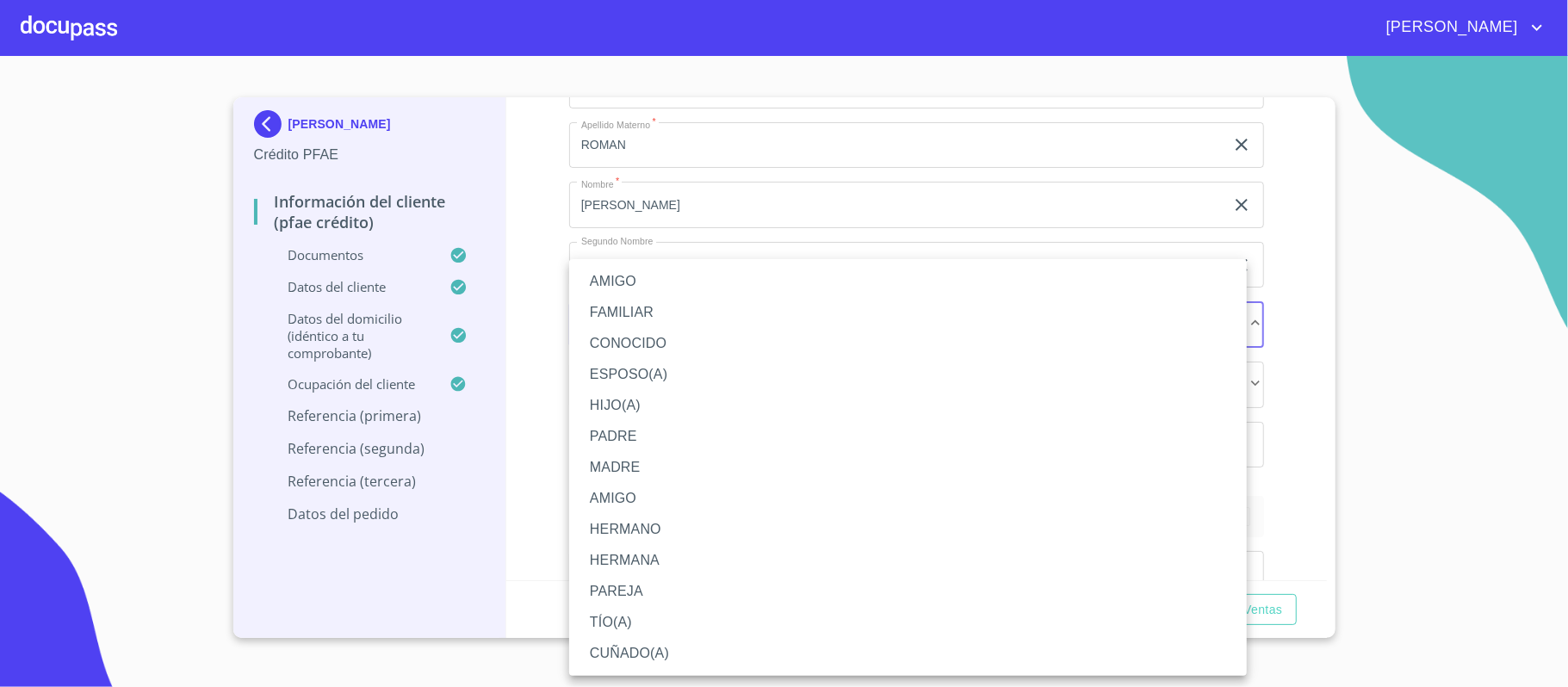
click at [627, 279] on li "AMIGO" at bounding box center [908, 281] width 678 height 31
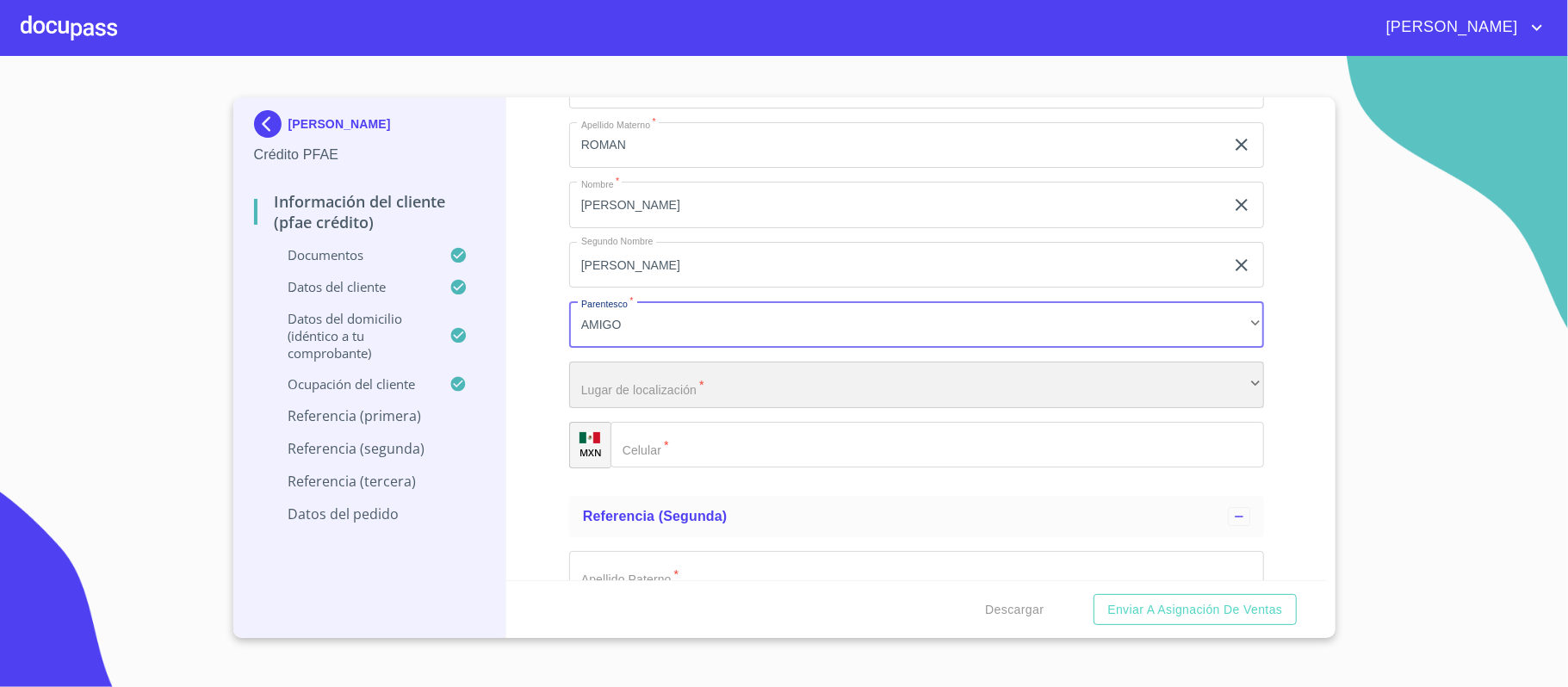
click at [644, 387] on div "​" at bounding box center [917, 384] width 695 height 46
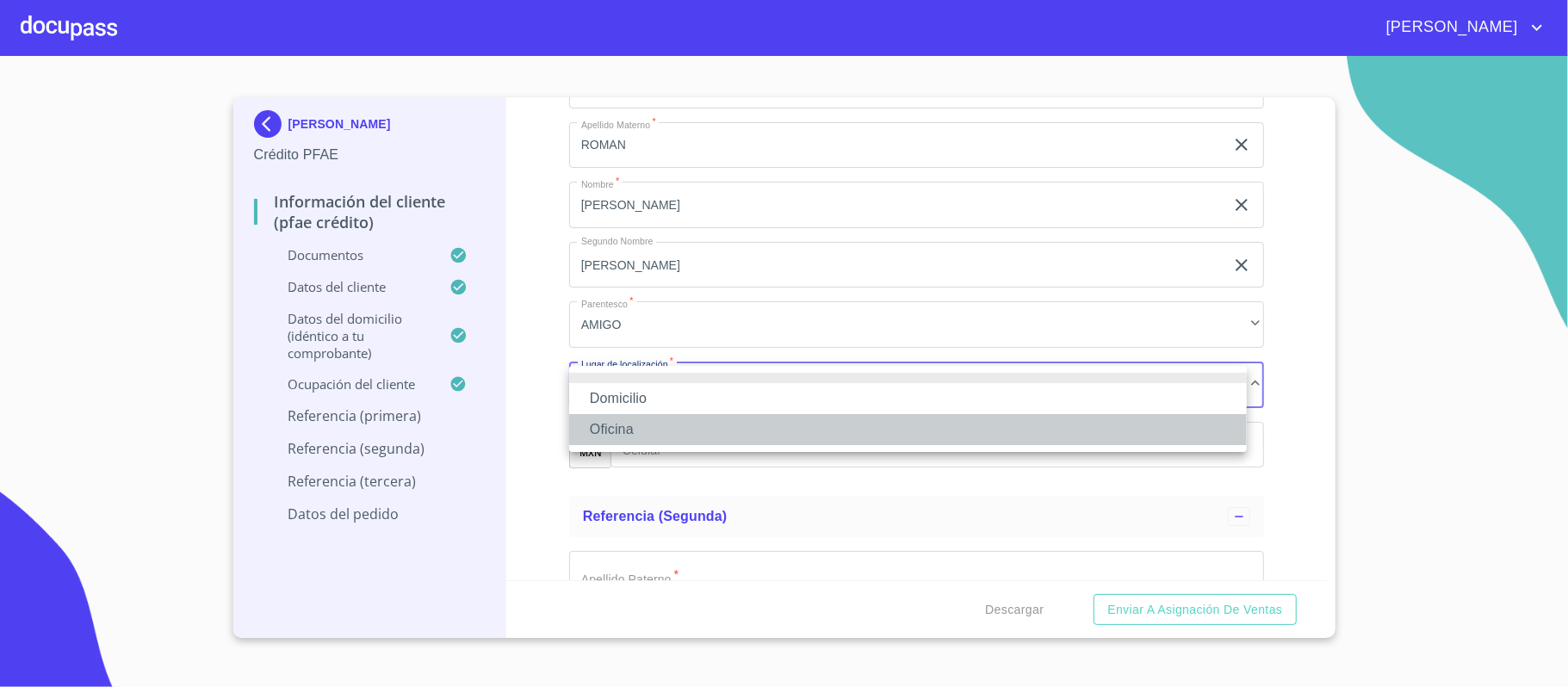
click at [606, 431] on li "Oficina" at bounding box center [908, 429] width 678 height 31
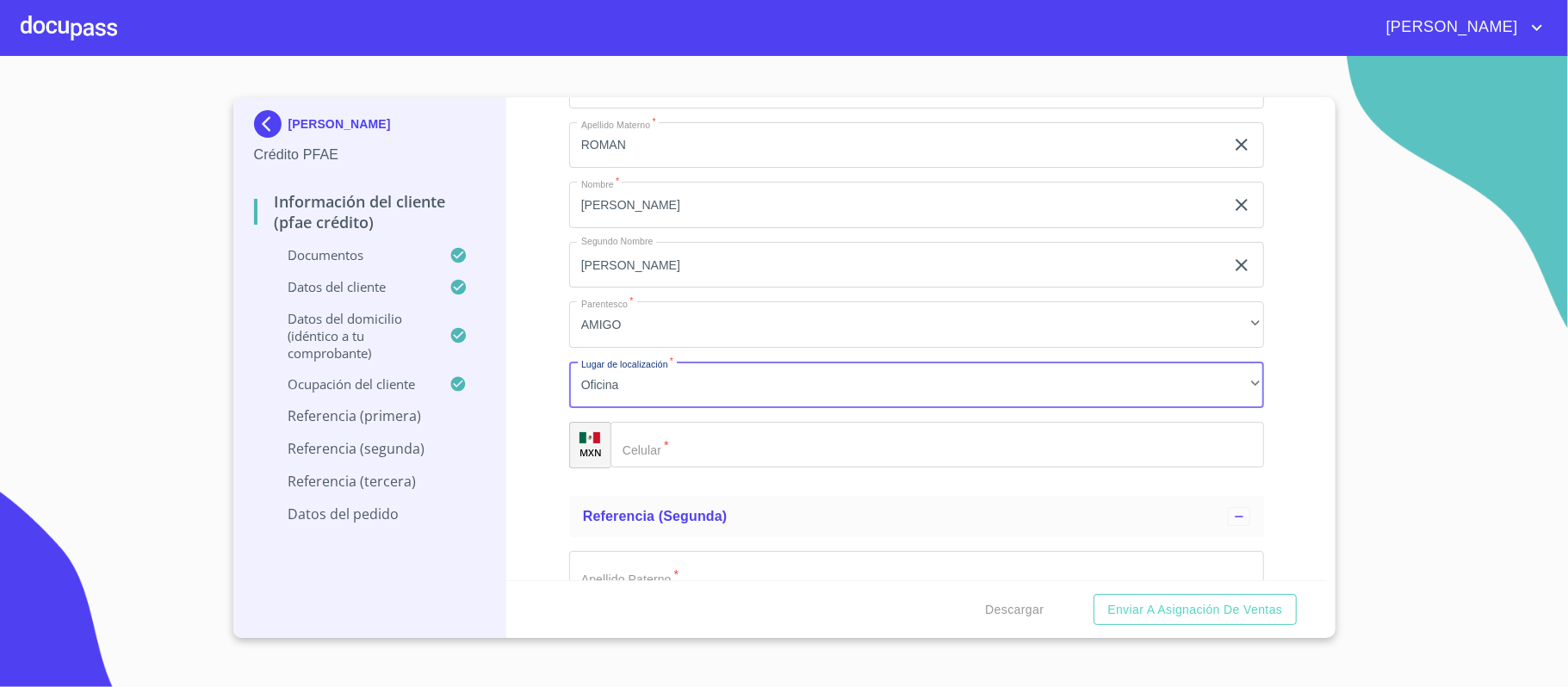
click at [721, 443] on input "Documento de identificación.   *" at bounding box center [937, 445] width 654 height 46
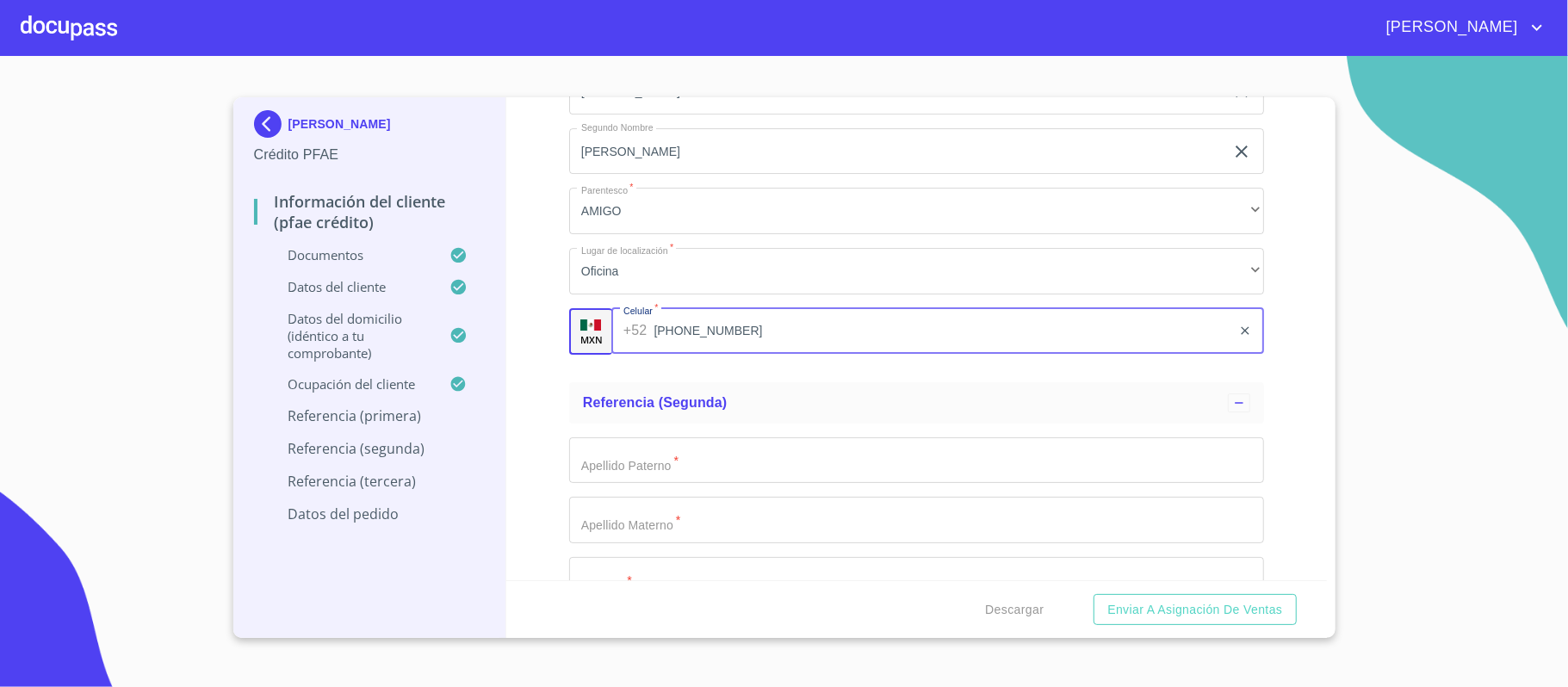
scroll to position [8948, 0]
type input "[PHONE_NUMBER]"
click at [541, 420] on div "Información del cliente (PFAE crédito) Documentos Documento de identificación. …" at bounding box center [916, 339] width 820 height 483
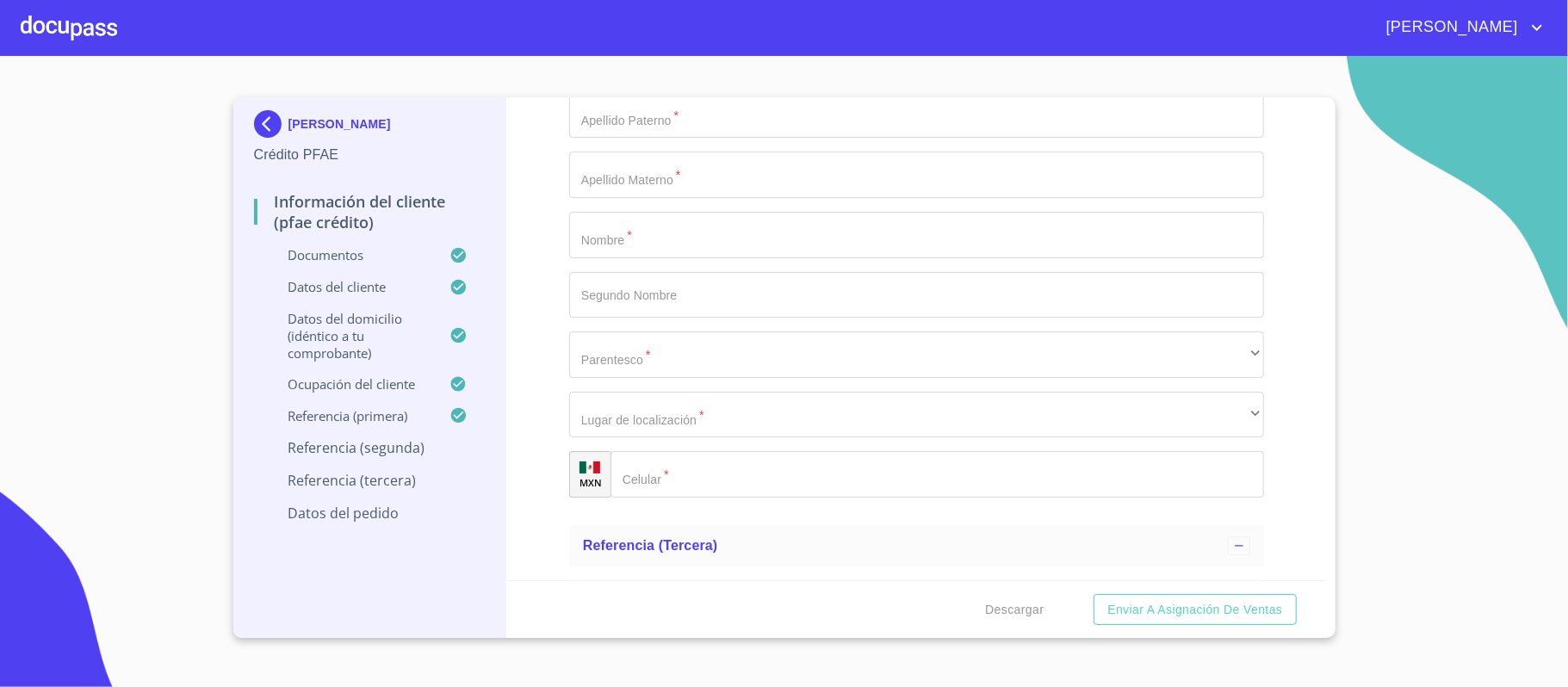
scroll to position [9178, 0]
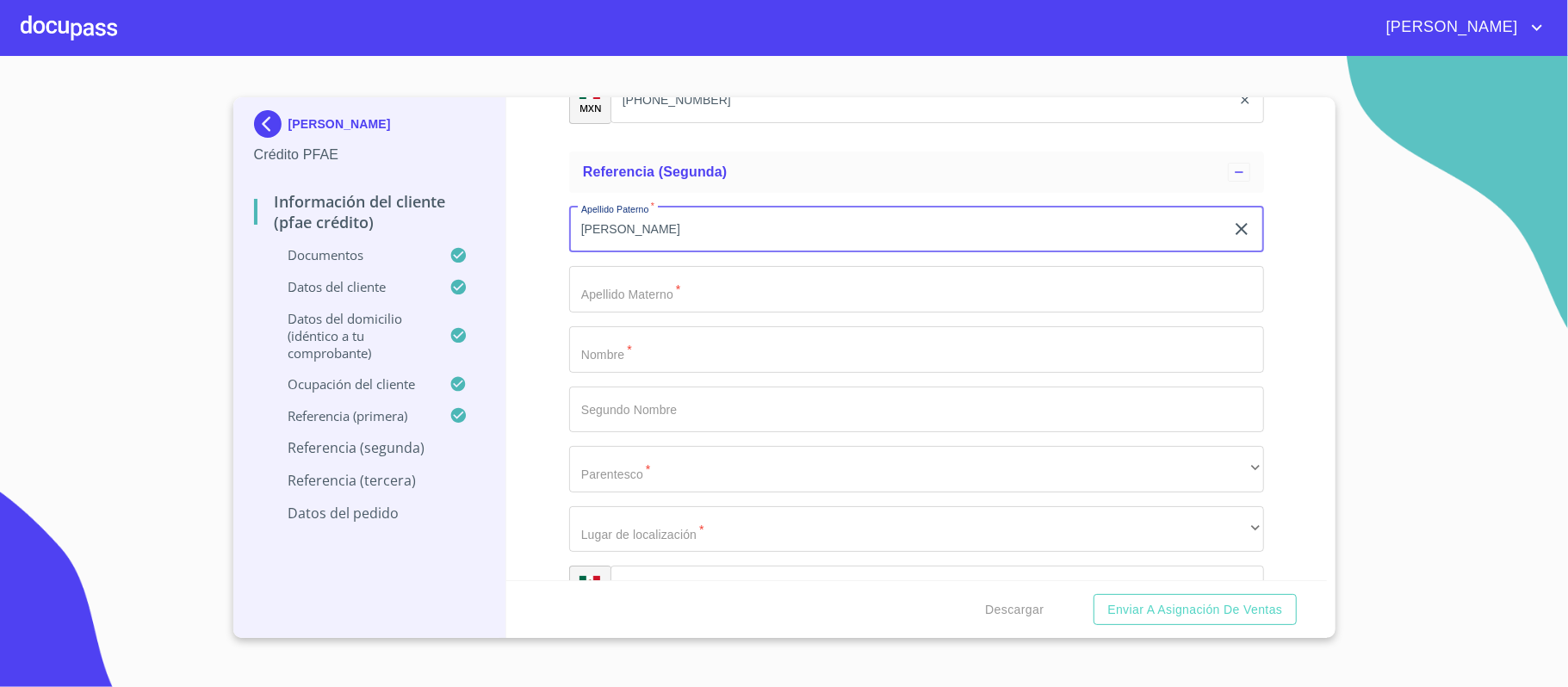
type input "[PERSON_NAME]"
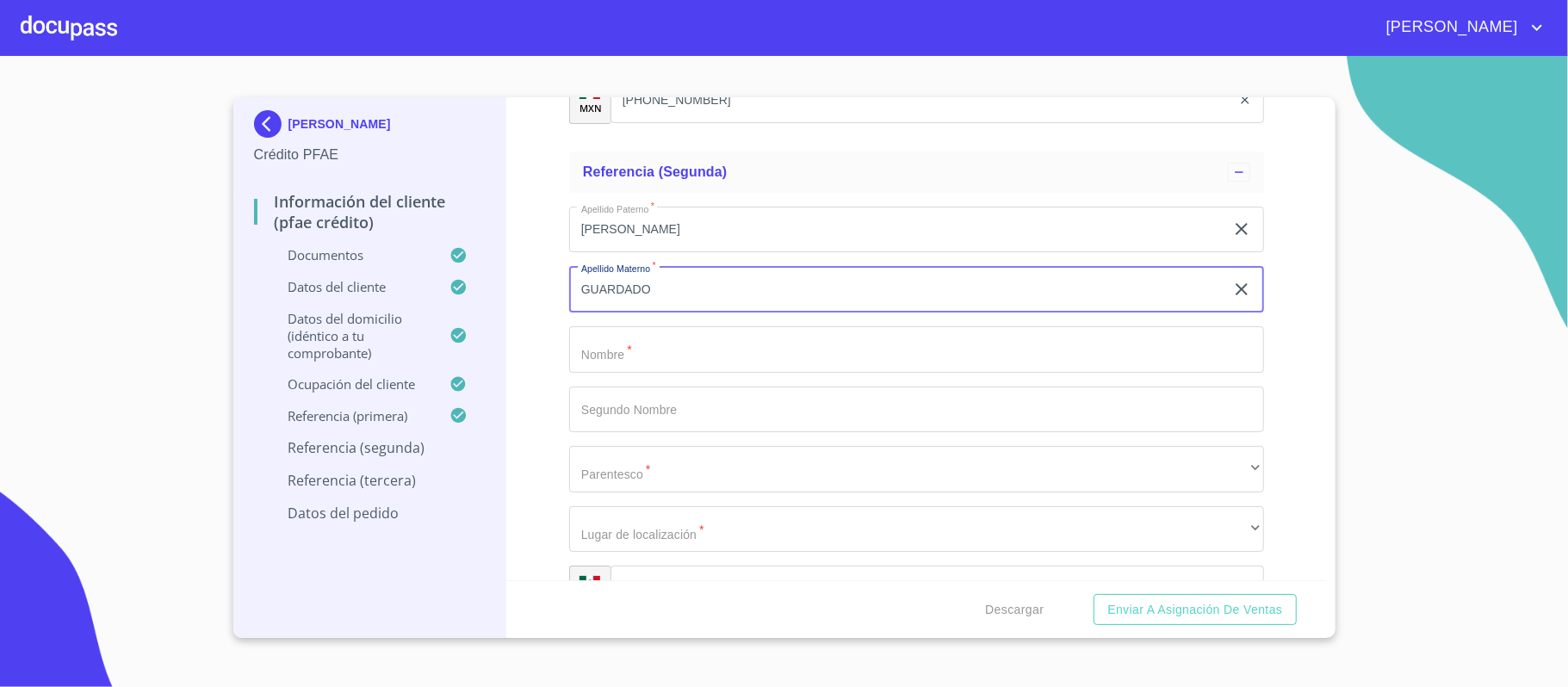
type input "GUARDADO"
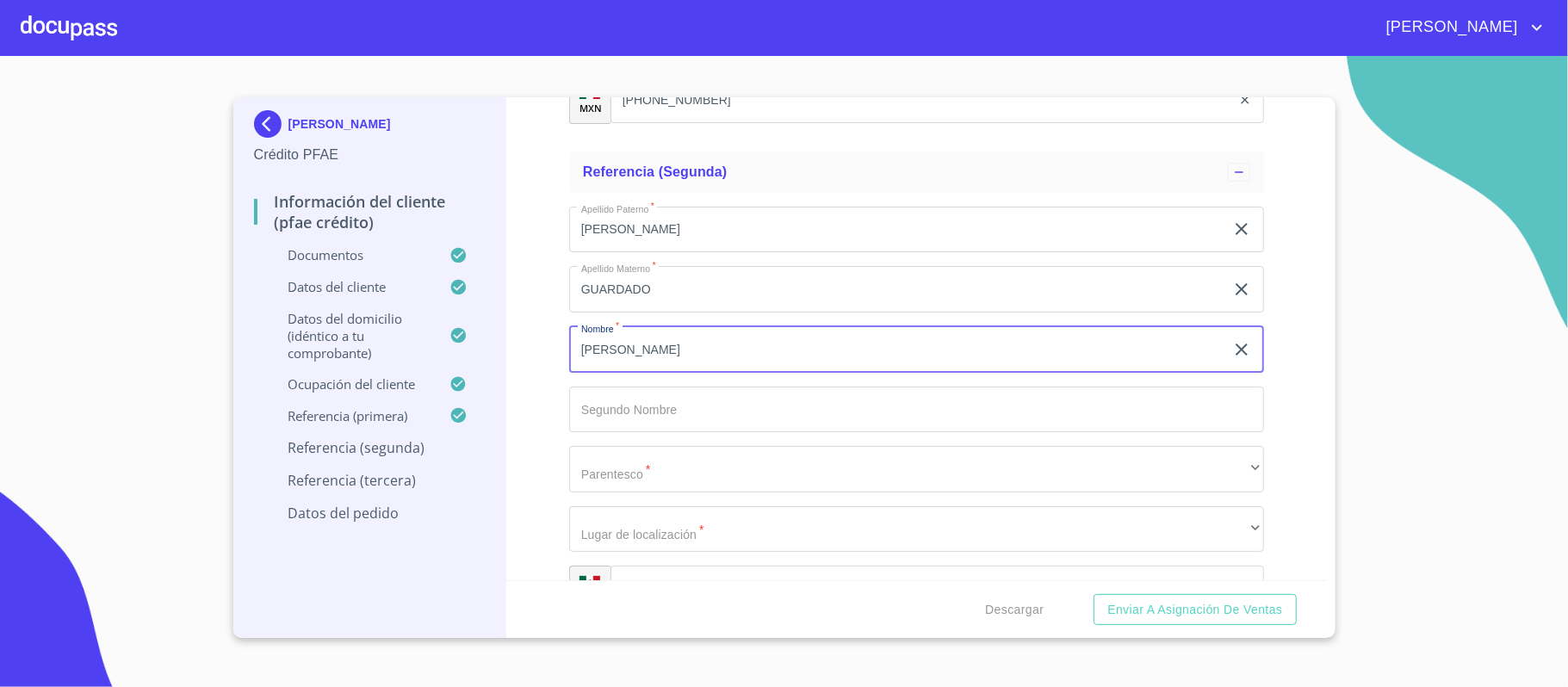
type input "[PERSON_NAME]"
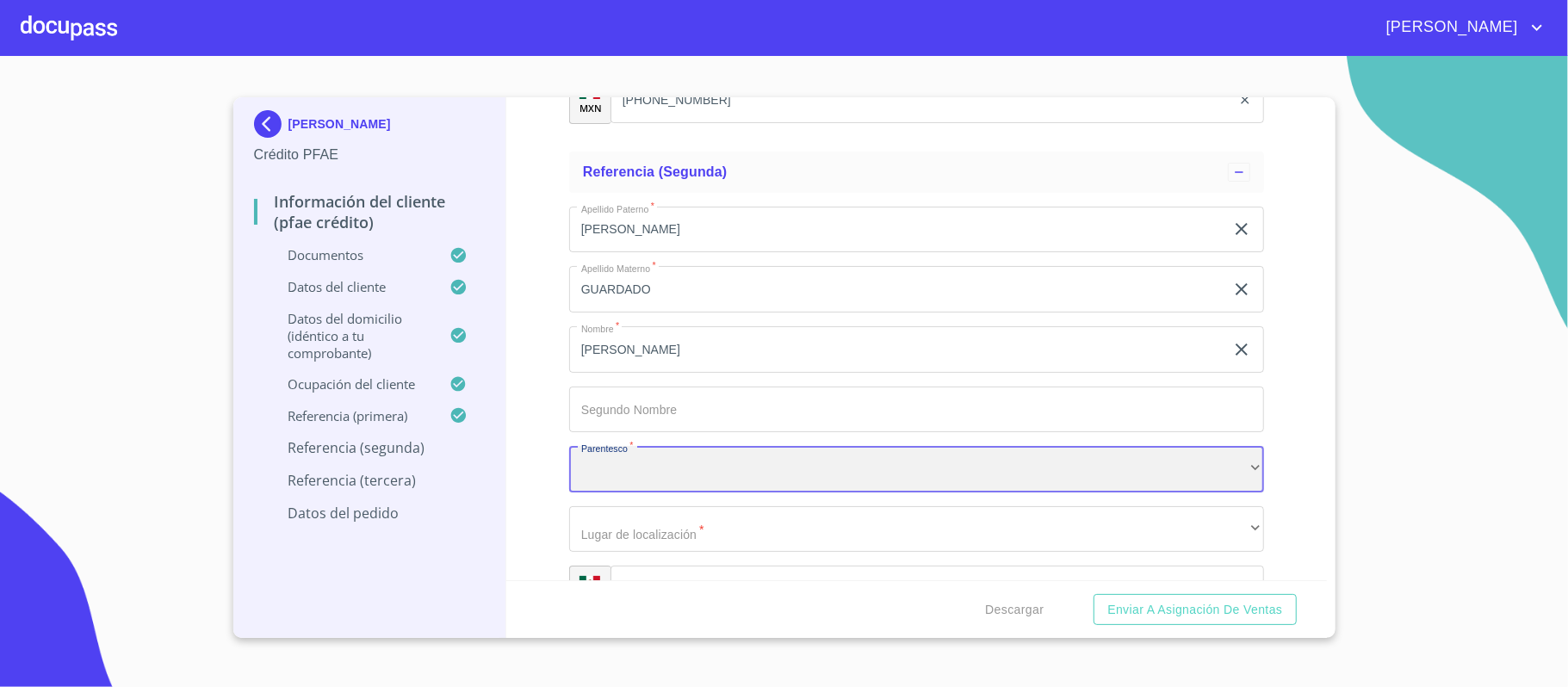
click at [658, 459] on div "​" at bounding box center [917, 469] width 695 height 46
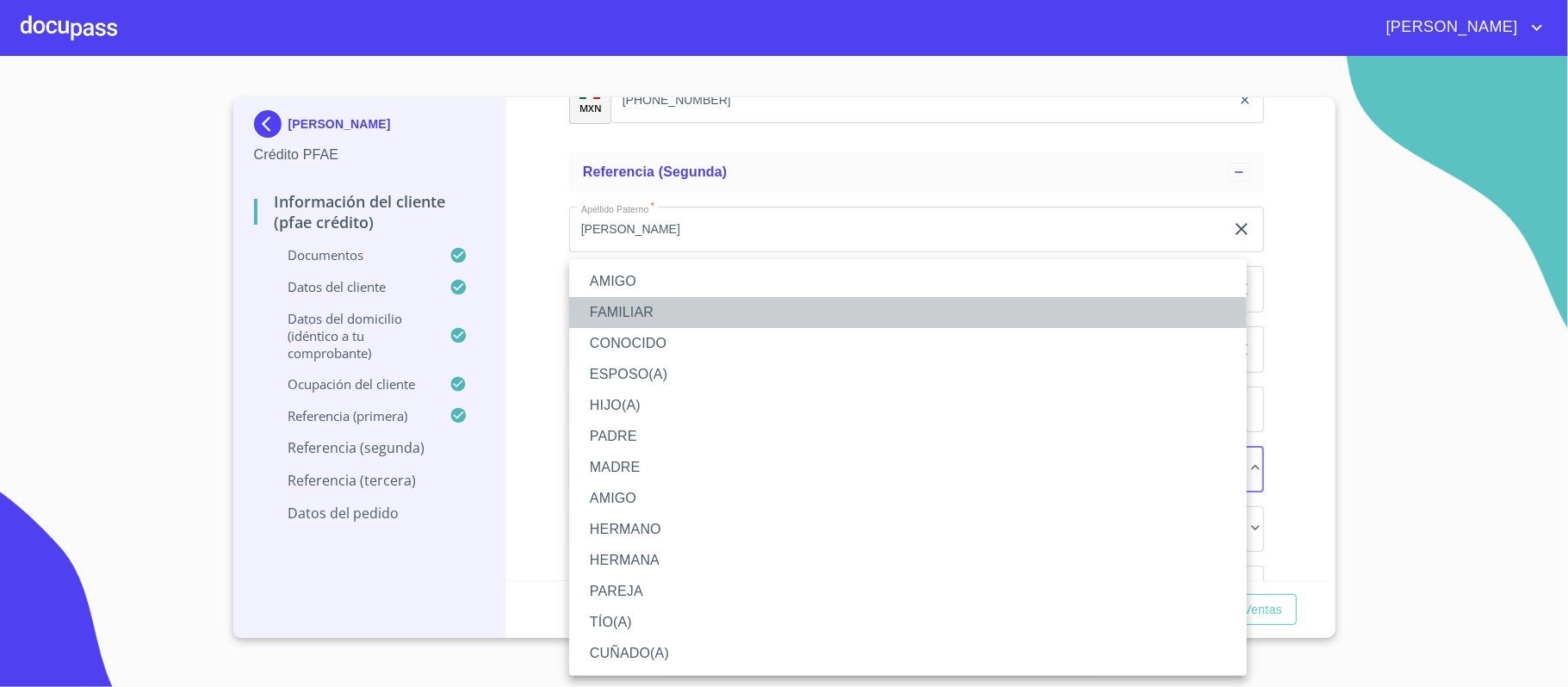
click at [629, 299] on li "FAMILIAR" at bounding box center [908, 312] width 678 height 31
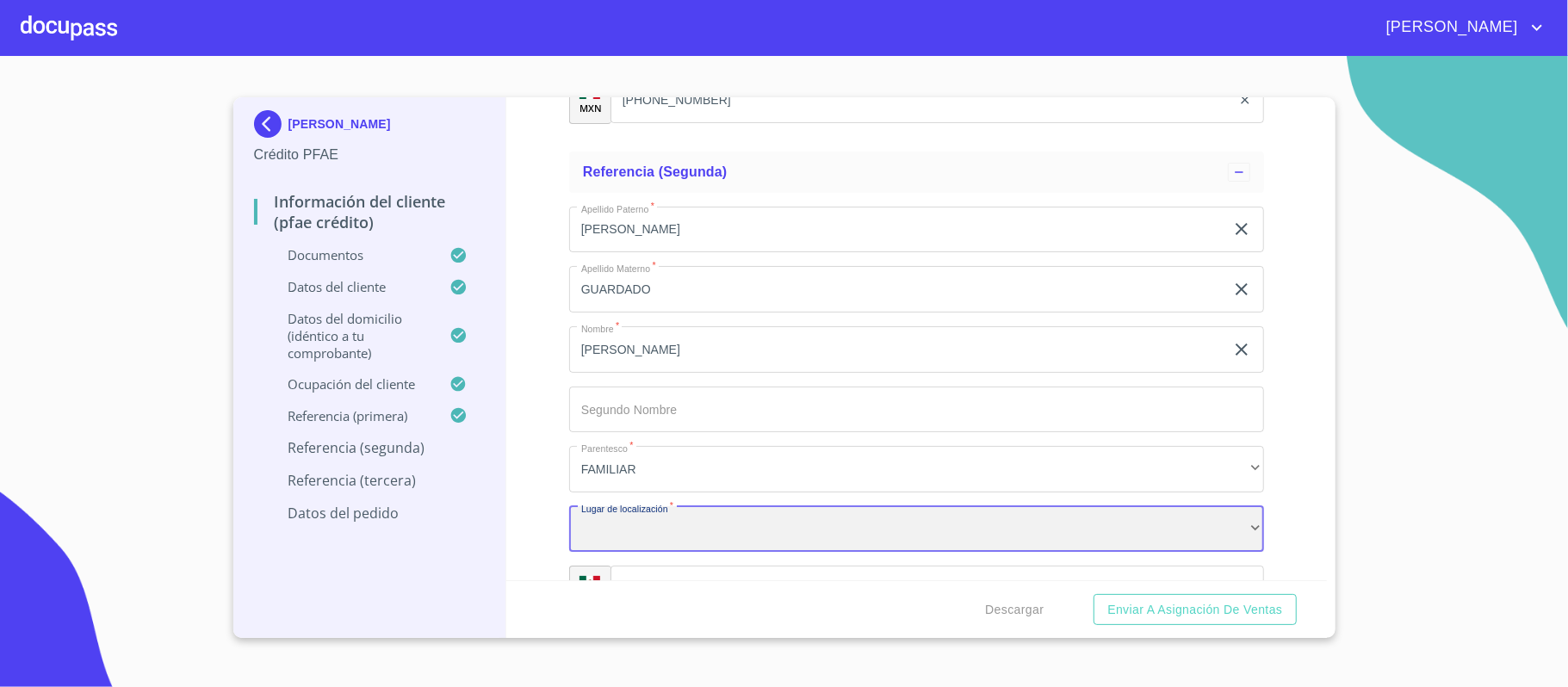
click at [603, 521] on div "​" at bounding box center [917, 529] width 695 height 46
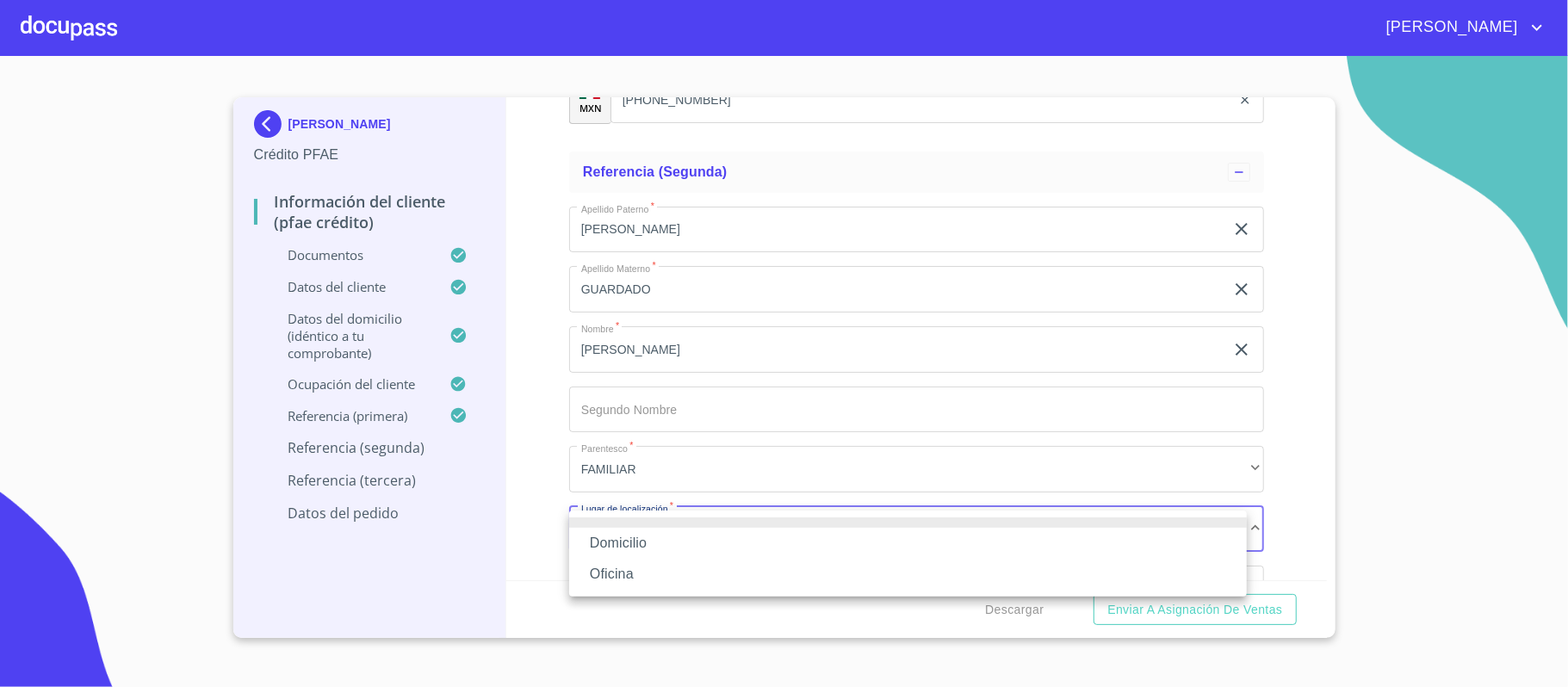
click at [627, 573] on li "Oficina" at bounding box center [908, 573] width 678 height 31
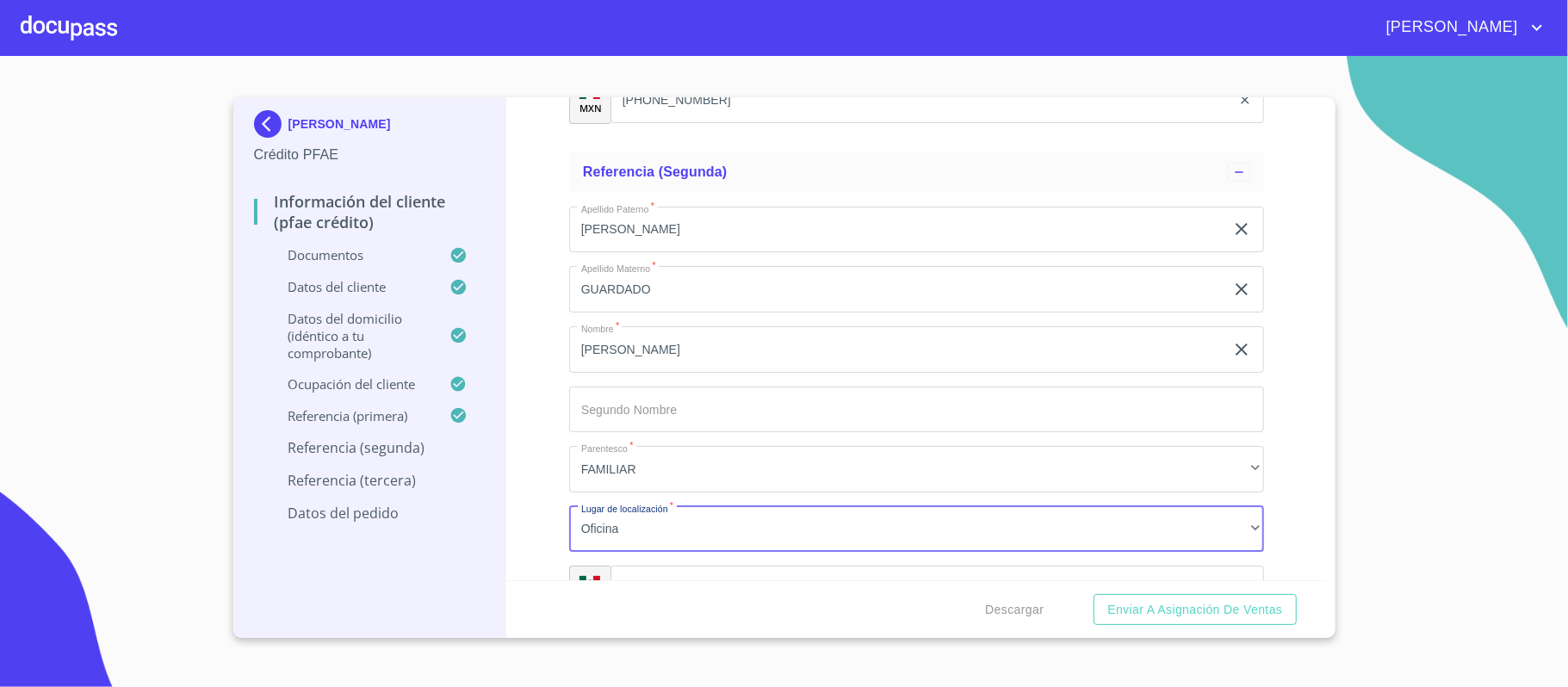
click at [552, 415] on div "Información del cliente (PFAE crédito) Documentos Documento de identificación. …" at bounding box center [916, 339] width 820 height 483
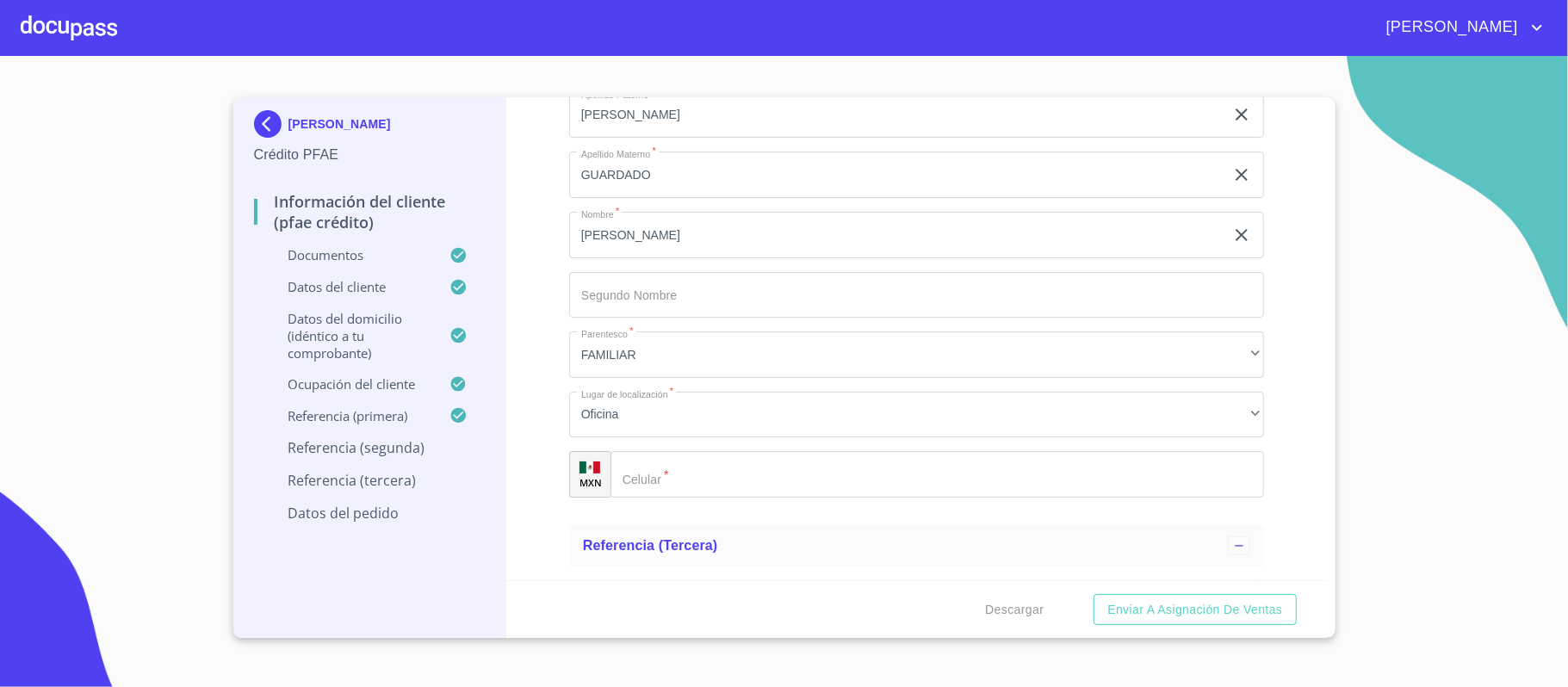
scroll to position [9407, 0]
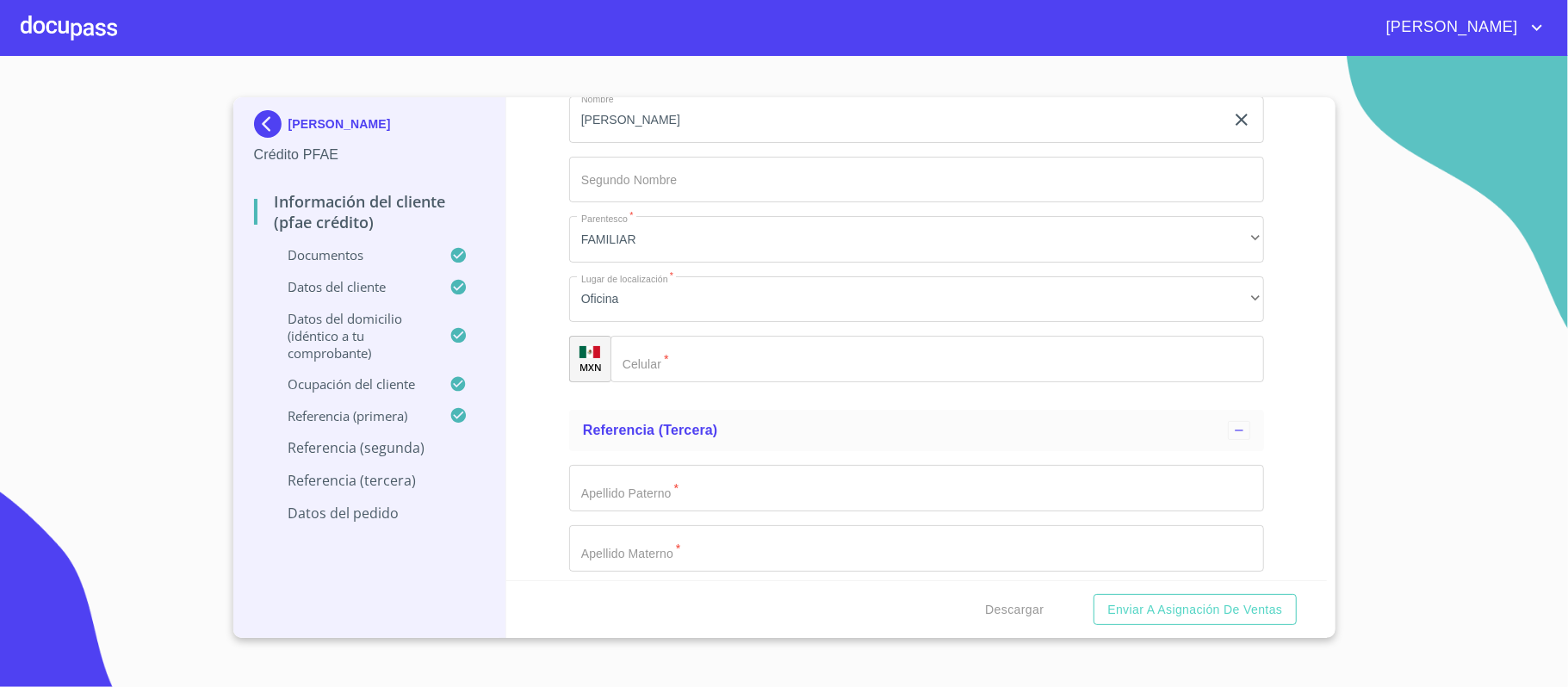
click at [652, 375] on input "Documento de identificación.   *" at bounding box center [937, 359] width 654 height 46
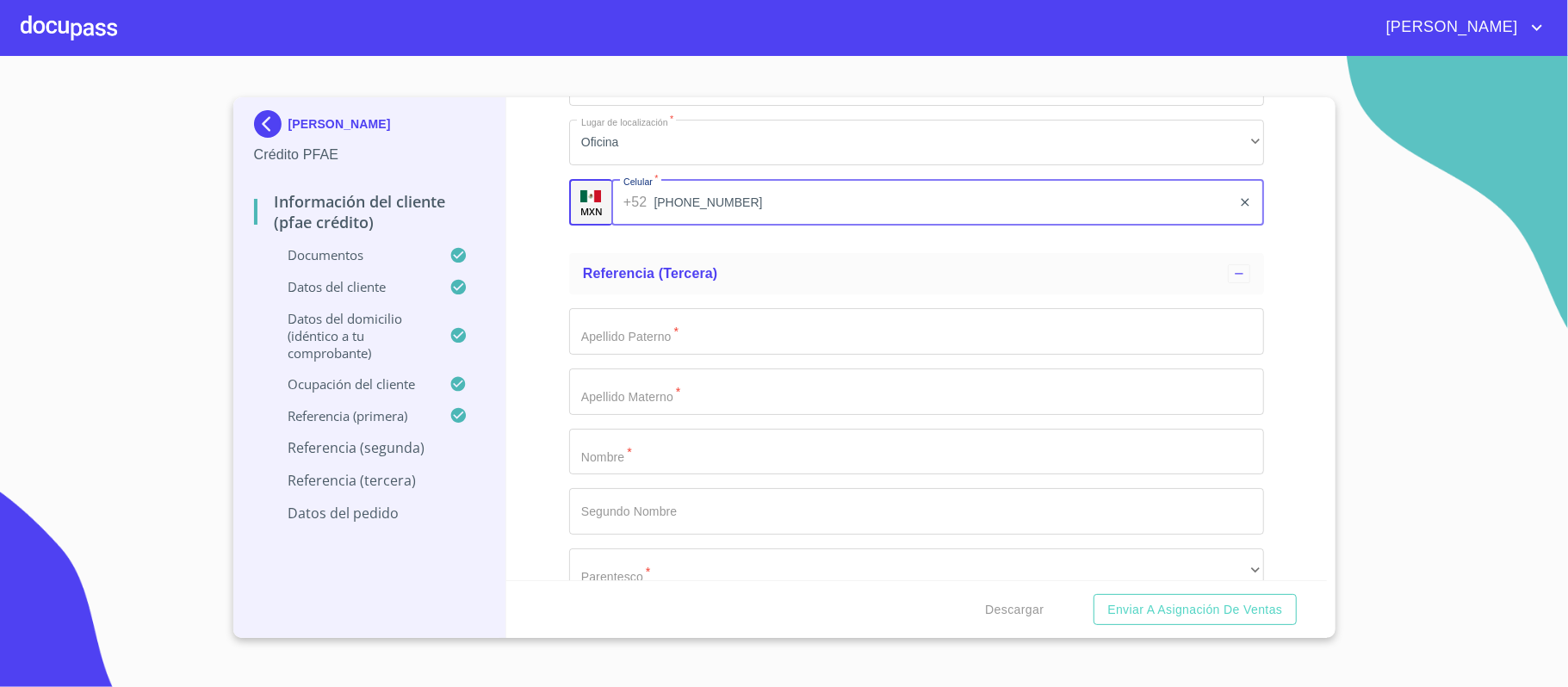
scroll to position [9636, 0]
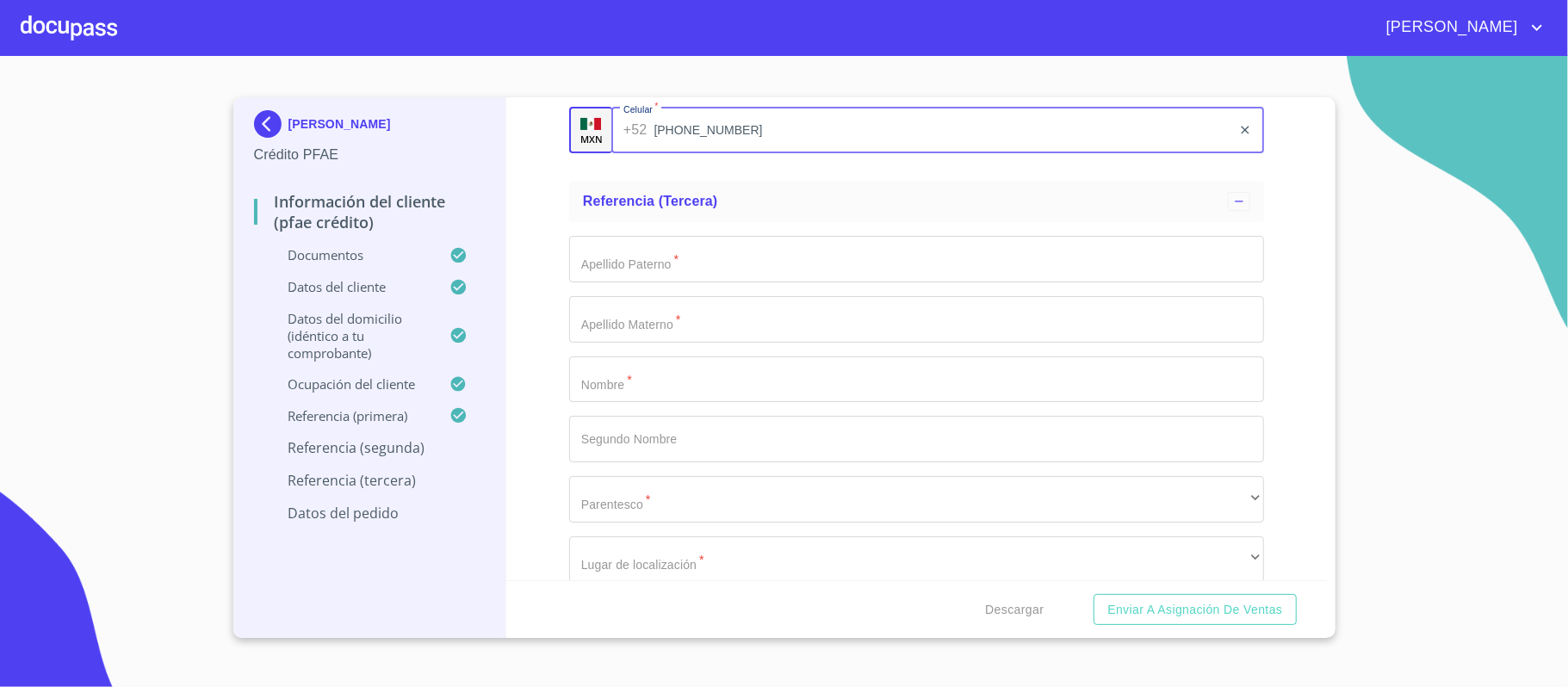
type input "[PHONE_NUMBER]"
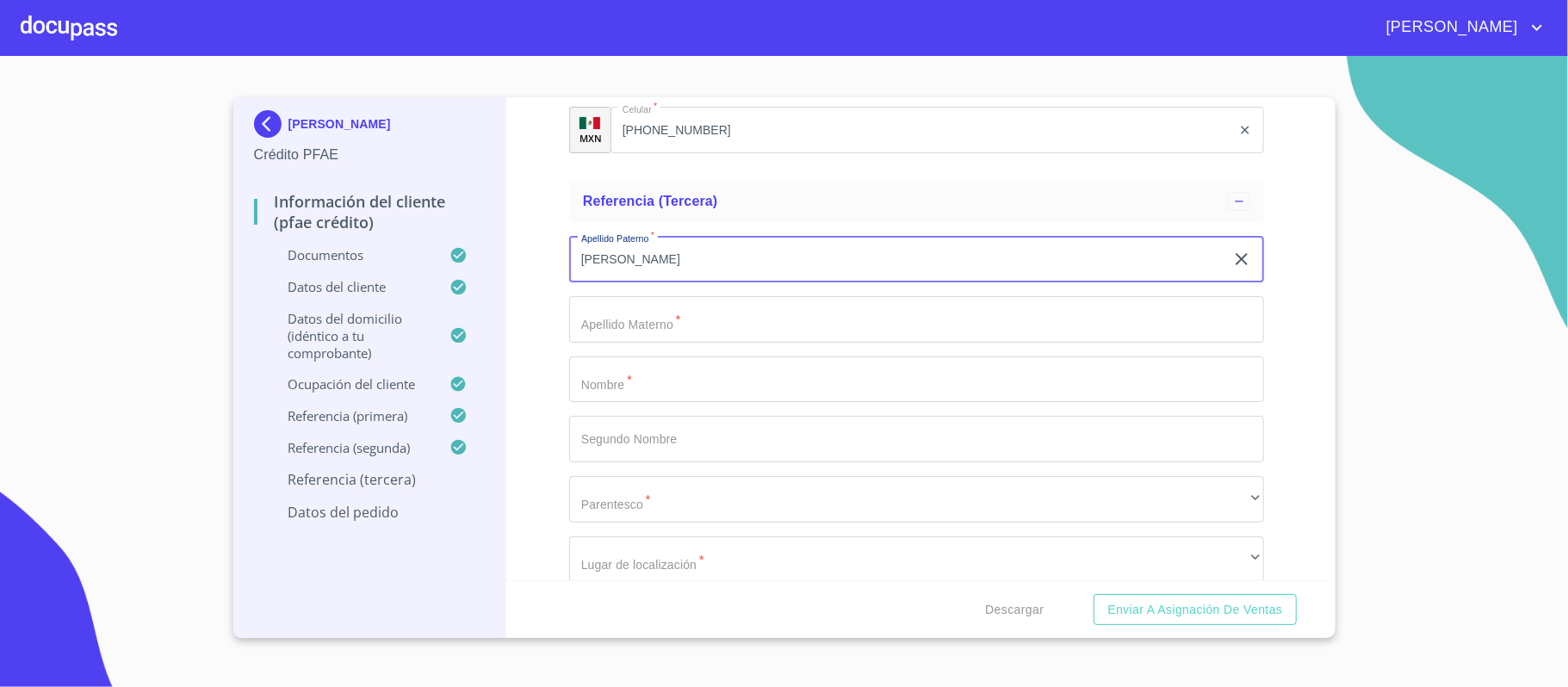
type input "[PERSON_NAME]"
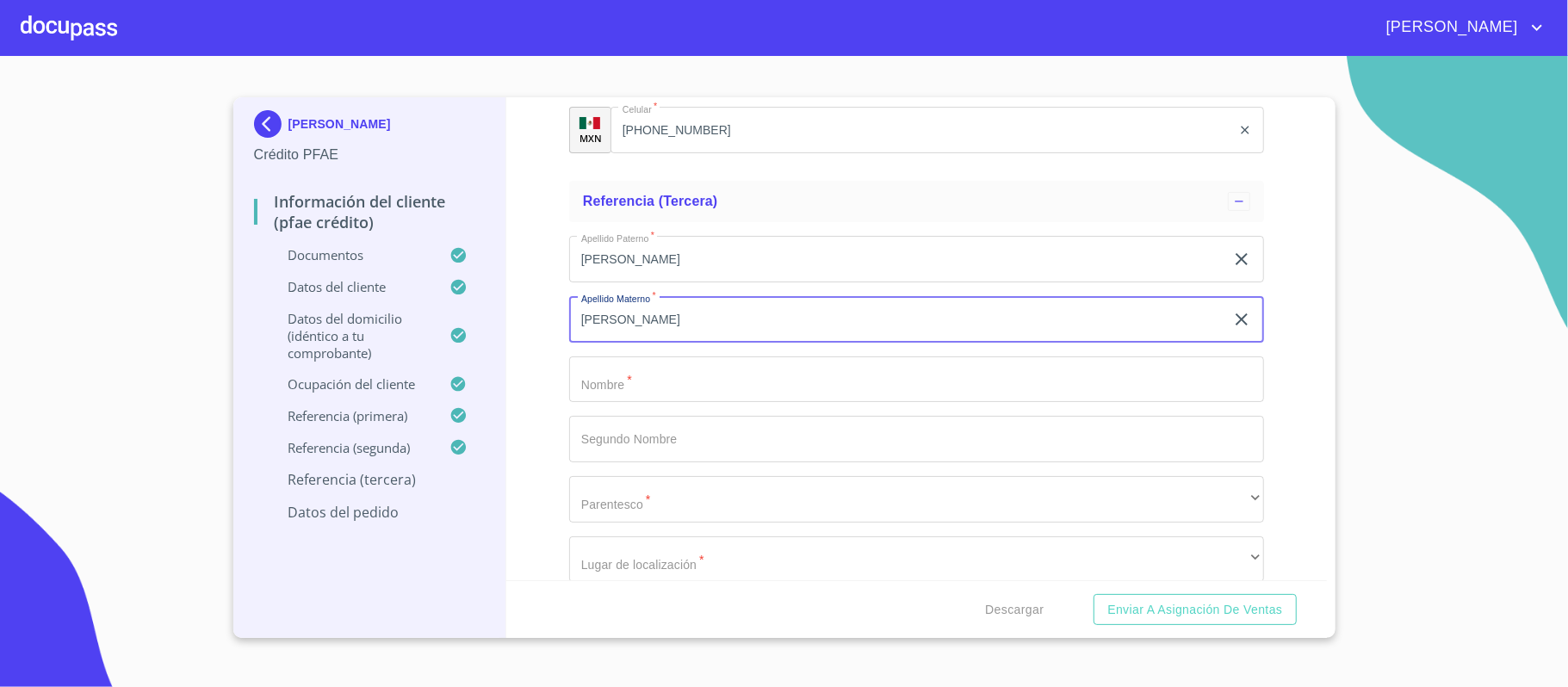
type input "[PERSON_NAME]"
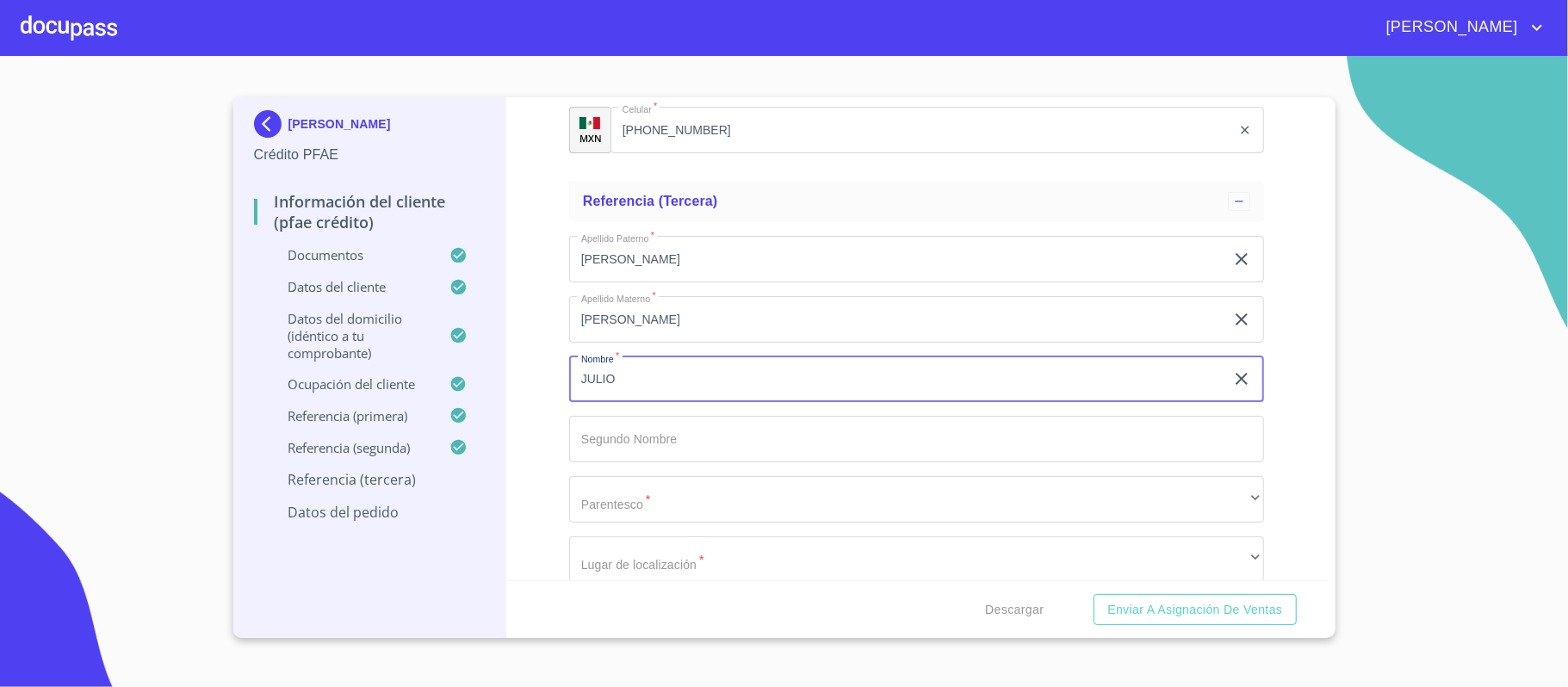
type input "JULIO"
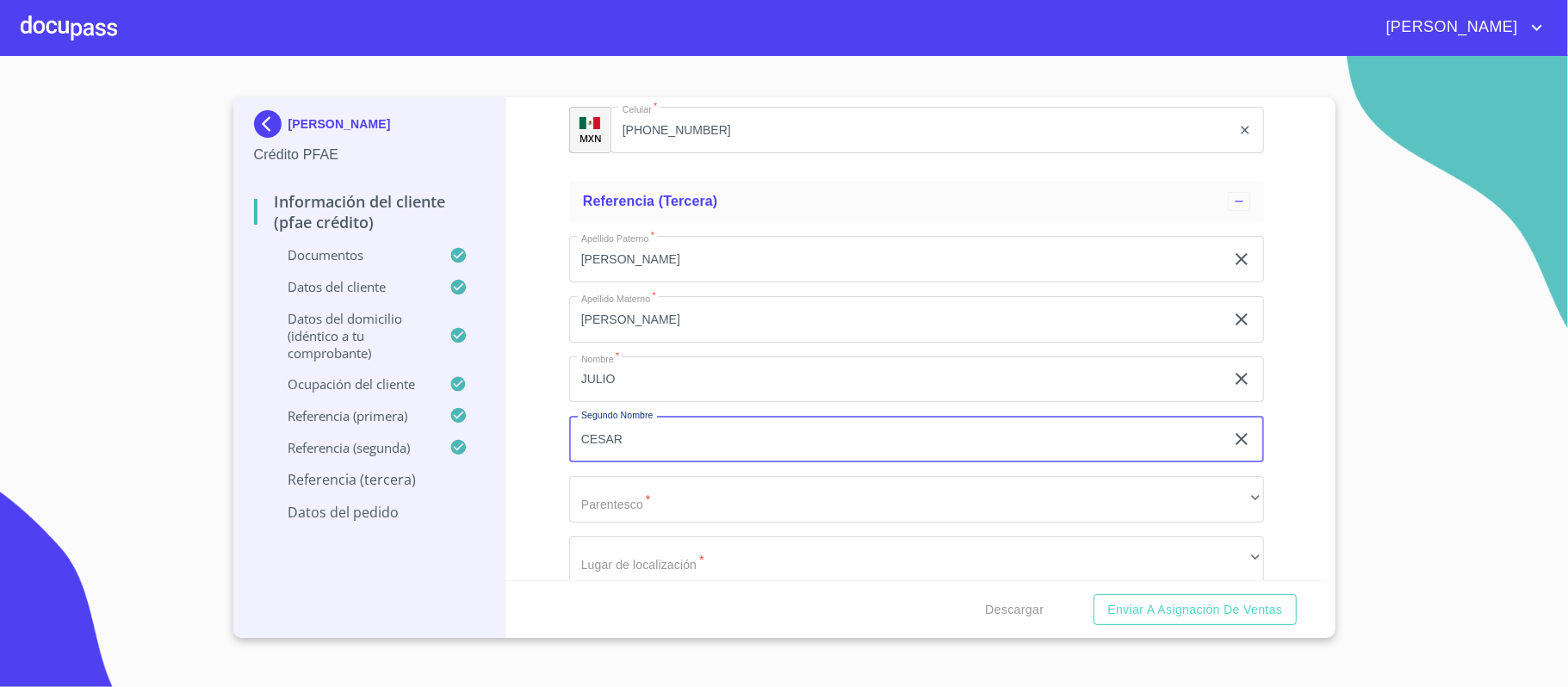
type input "CESAR"
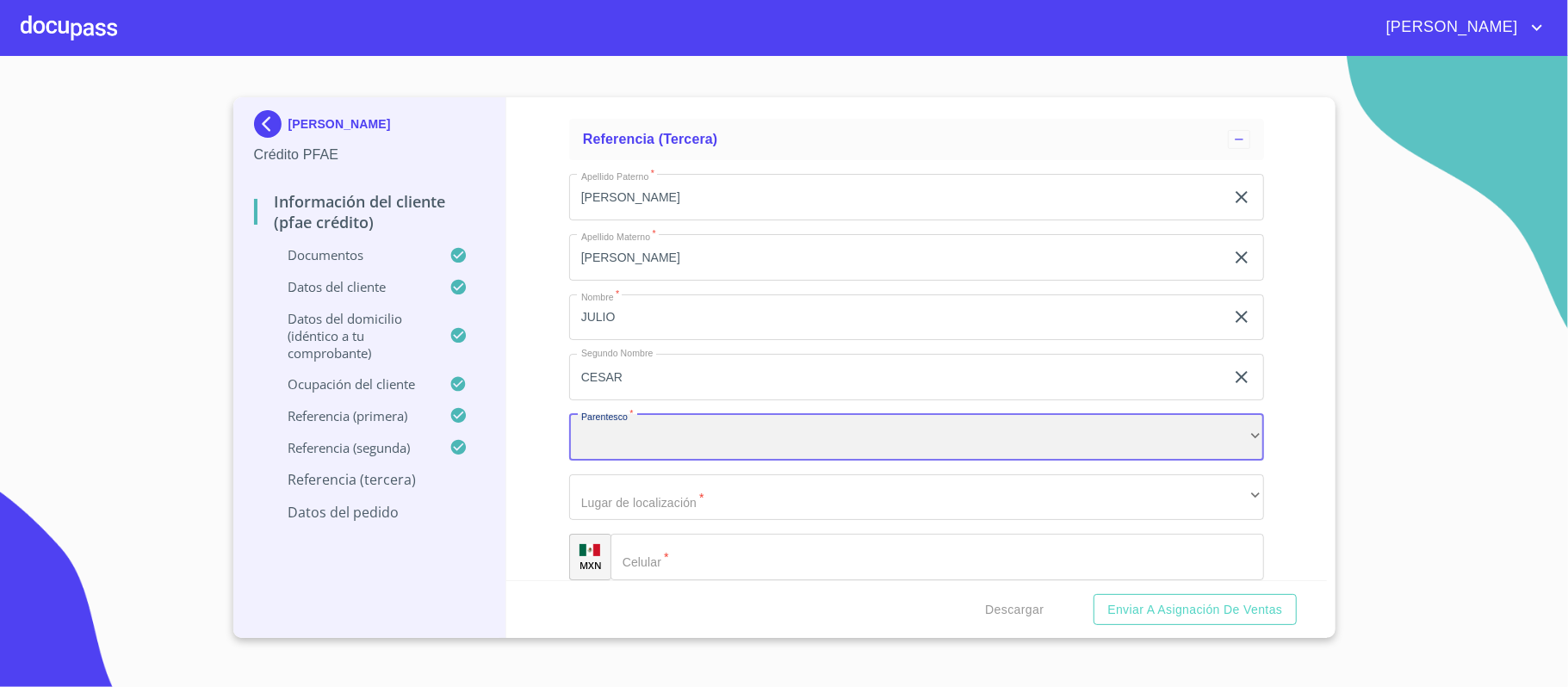
scroll to position [9752, 0]
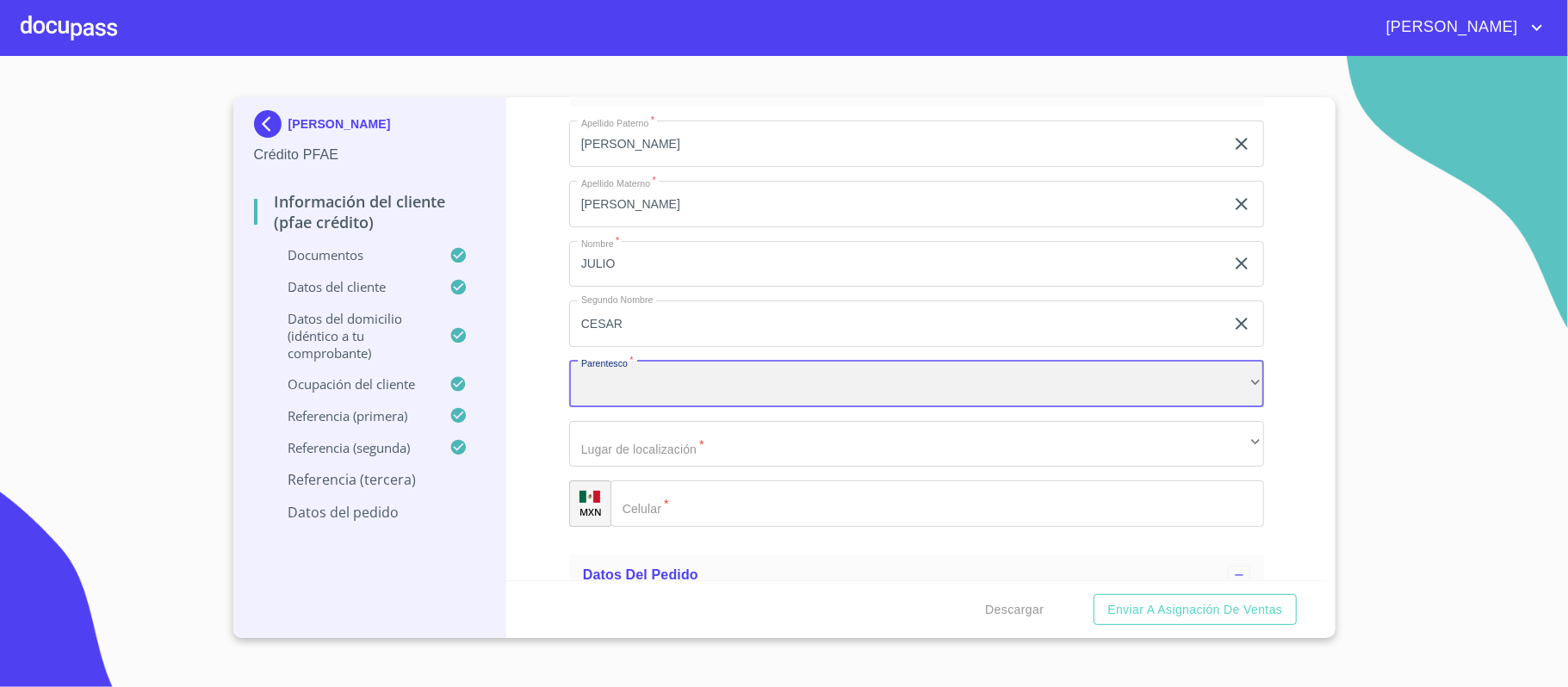
click at [636, 395] on div "​" at bounding box center [917, 383] width 695 height 46
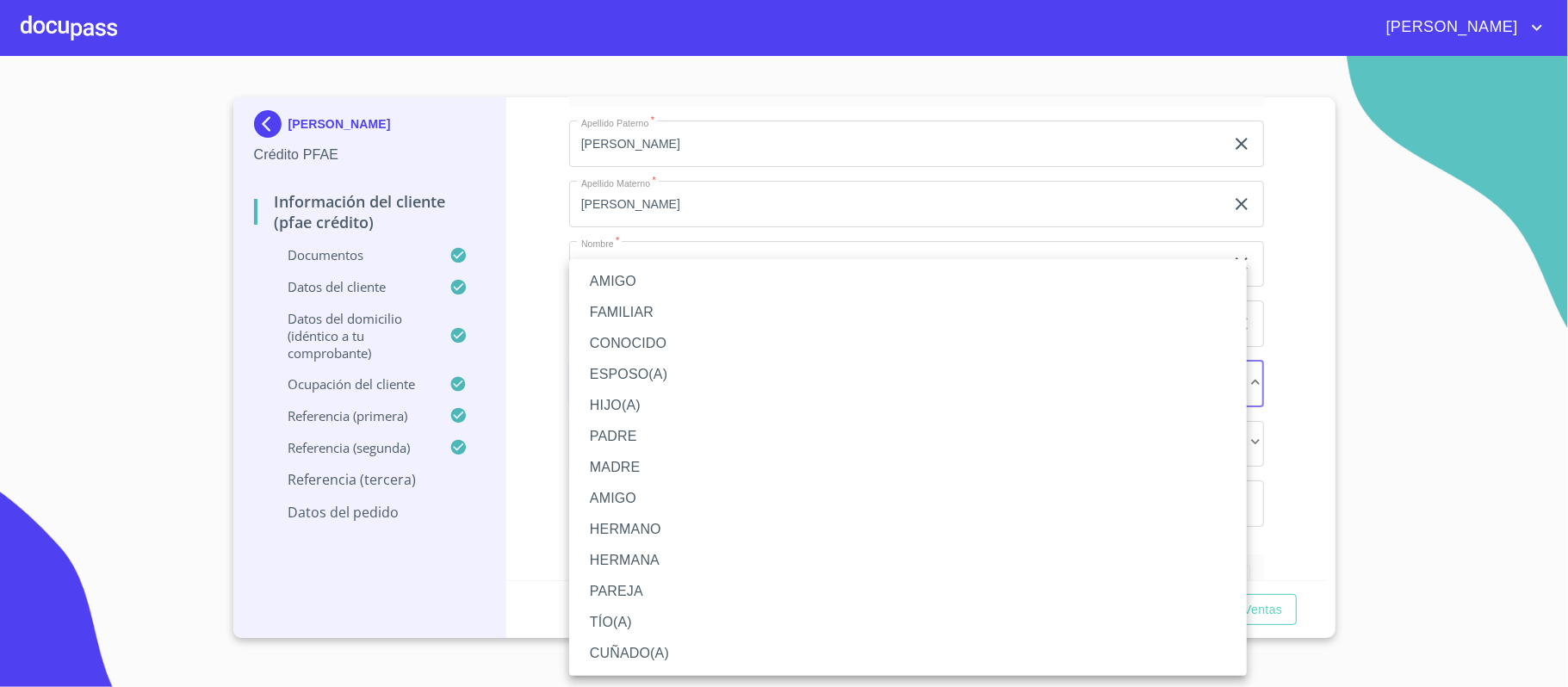
click at [643, 277] on li "AMIGO" at bounding box center [908, 281] width 678 height 31
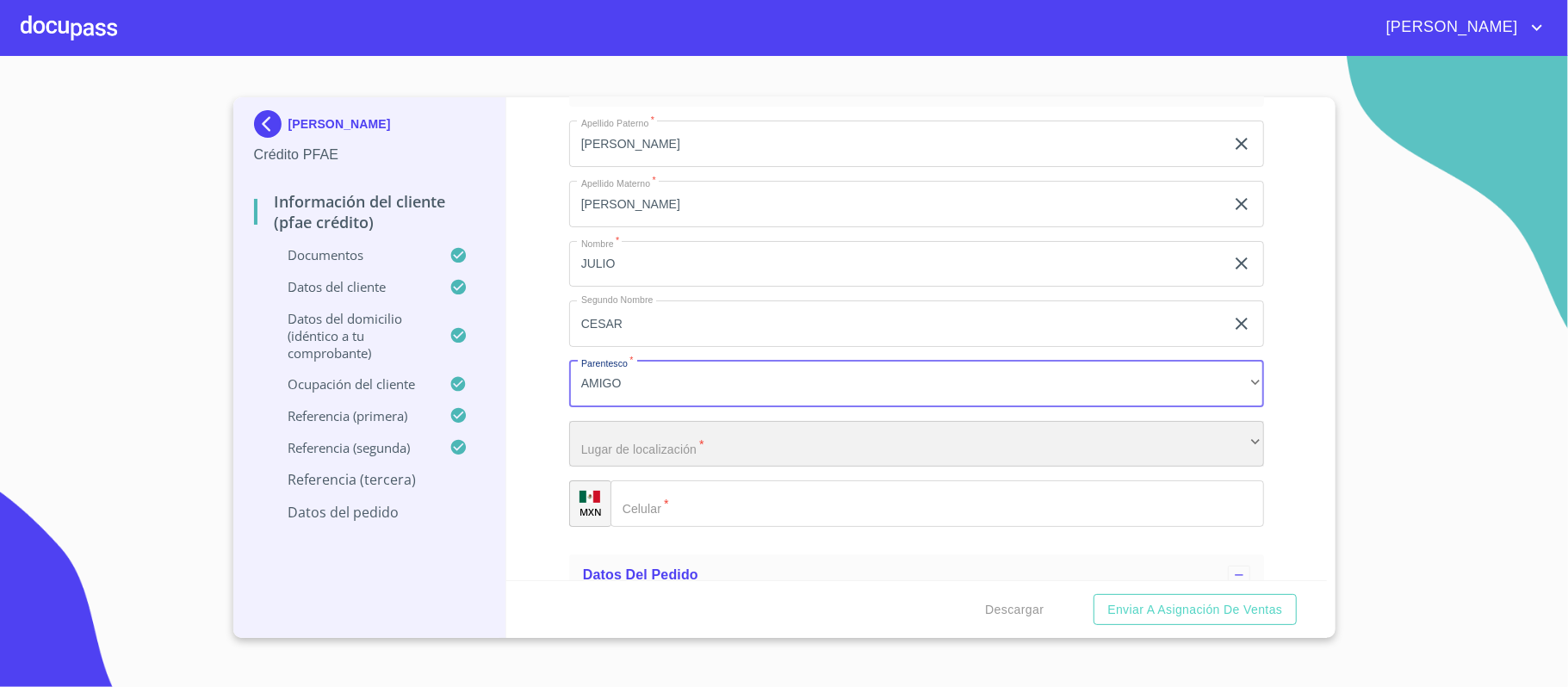
click at [645, 451] on div "​" at bounding box center [917, 444] width 695 height 46
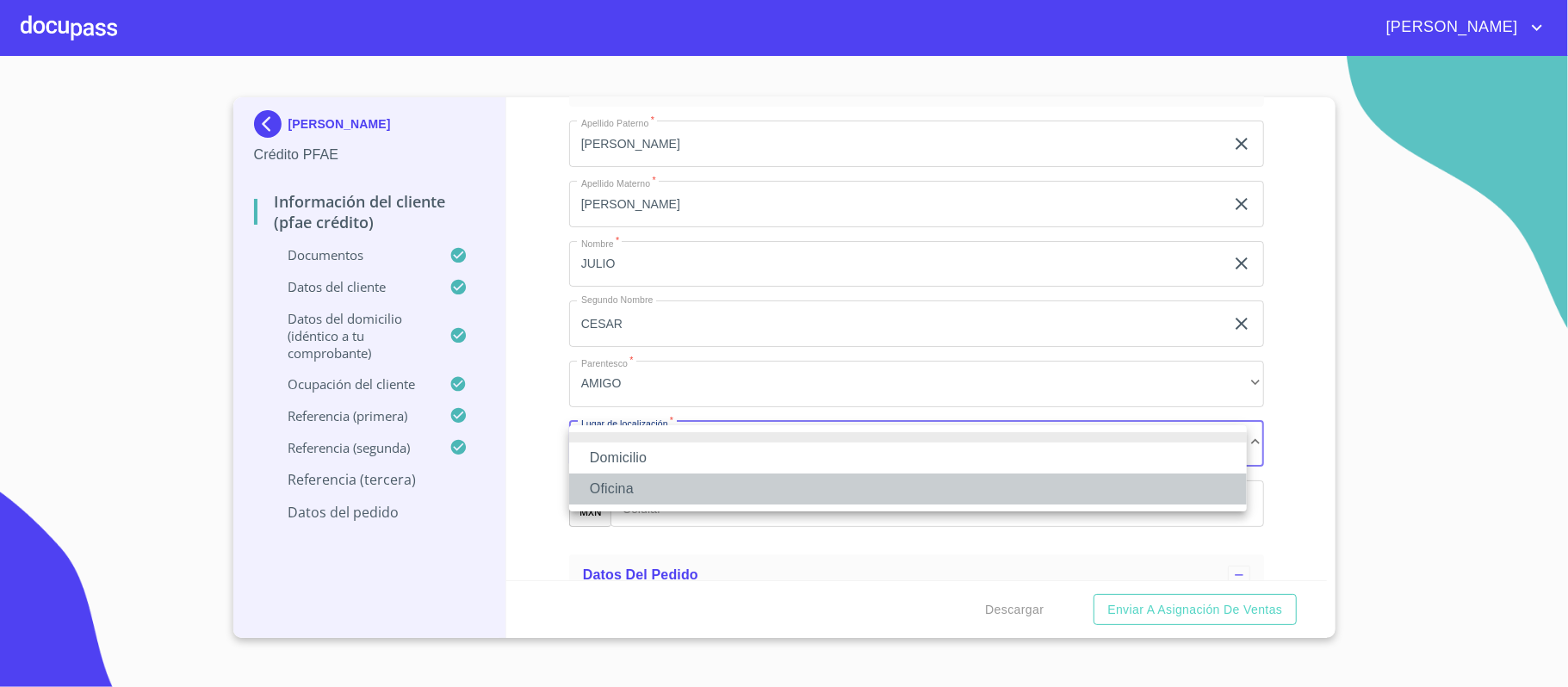
click at [605, 487] on li "Oficina" at bounding box center [908, 488] width 678 height 31
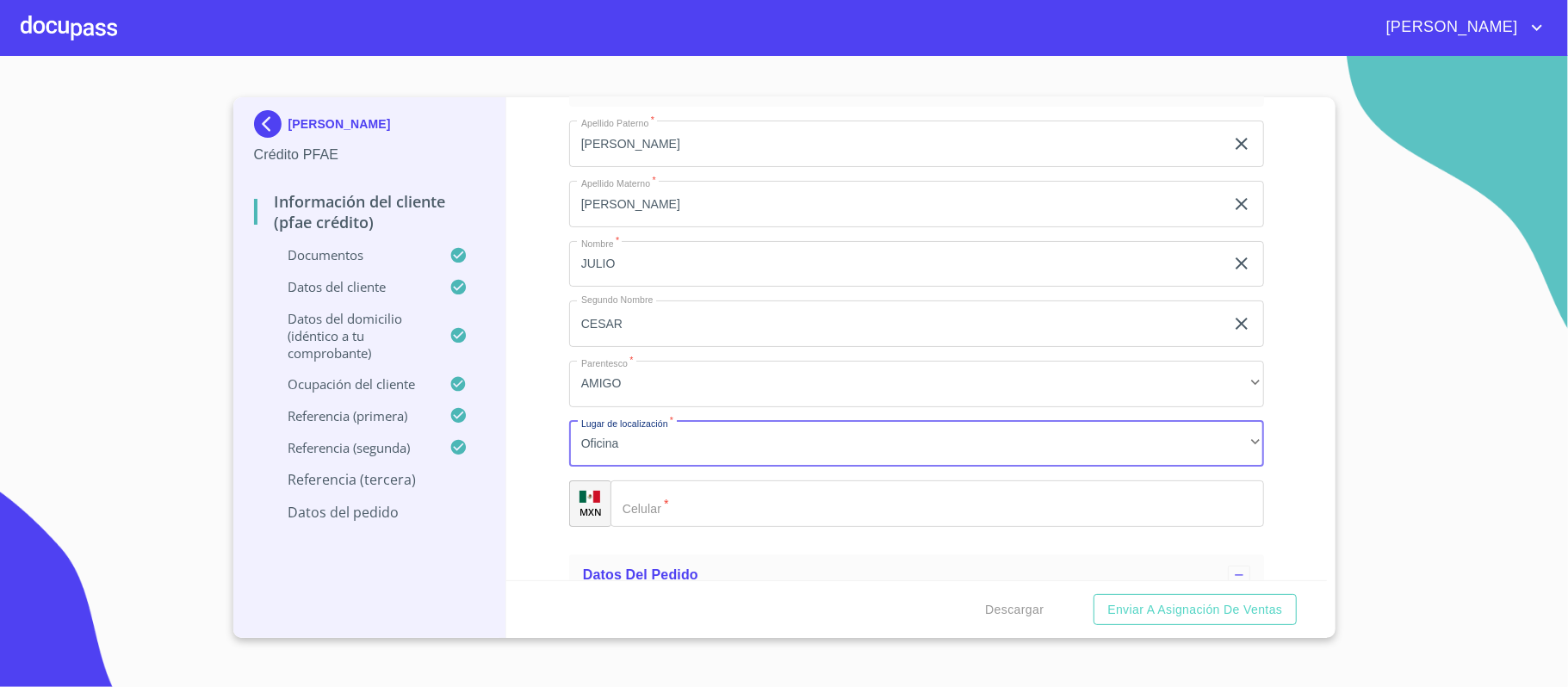
click at [721, 509] on input "Documento de identificación.   *" at bounding box center [937, 503] width 654 height 46
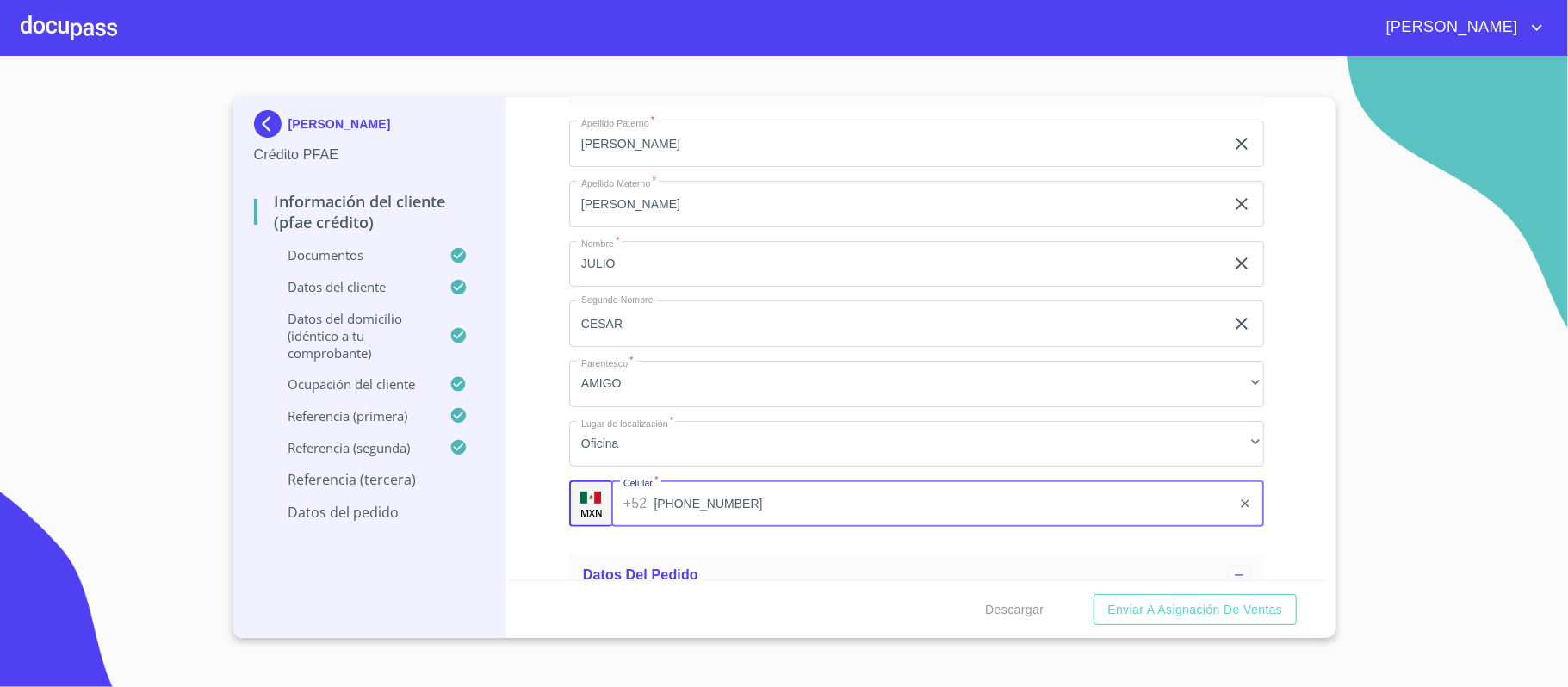
type input "[PHONE_NUMBER]"
click at [543, 446] on div "Información del cliente (PFAE crédito) Documentos Documento de identificación. …" at bounding box center [916, 339] width 820 height 483
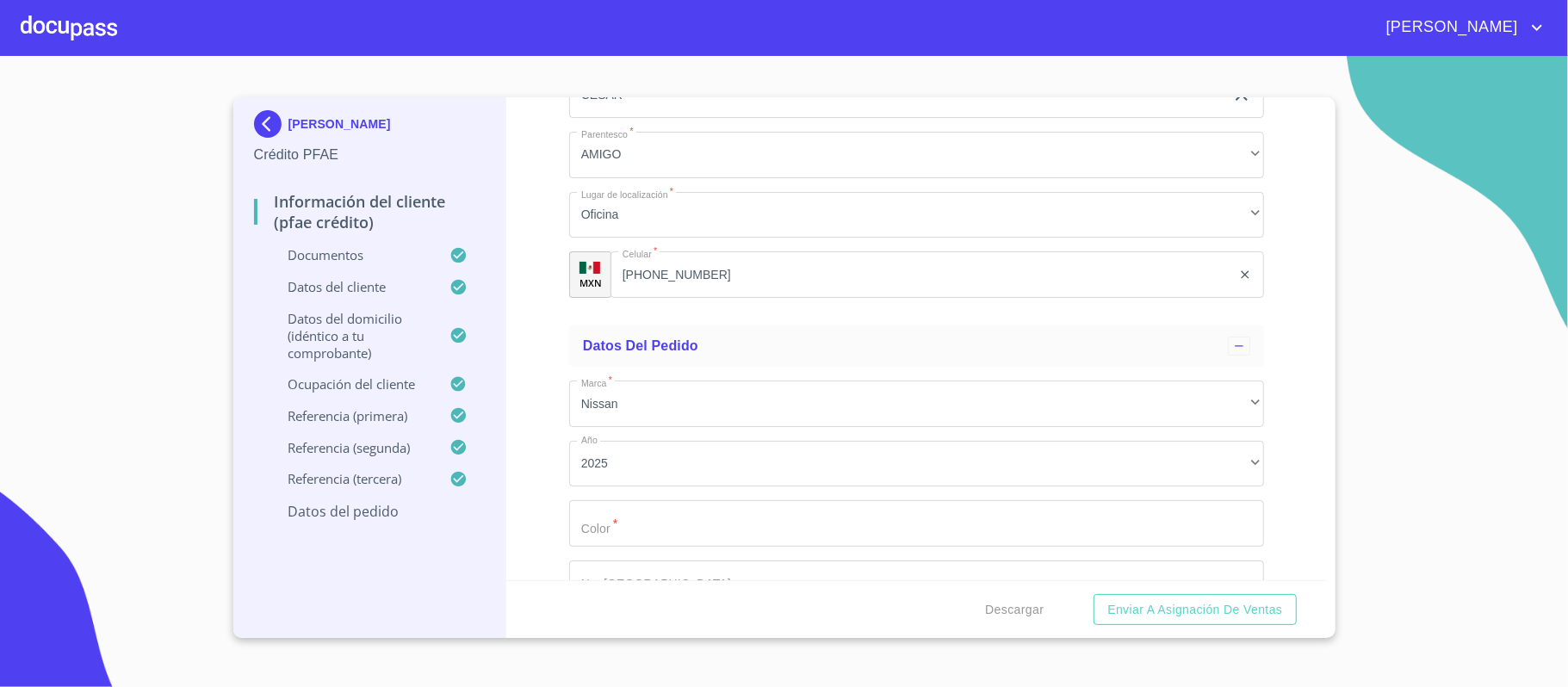
scroll to position [10090, 0]
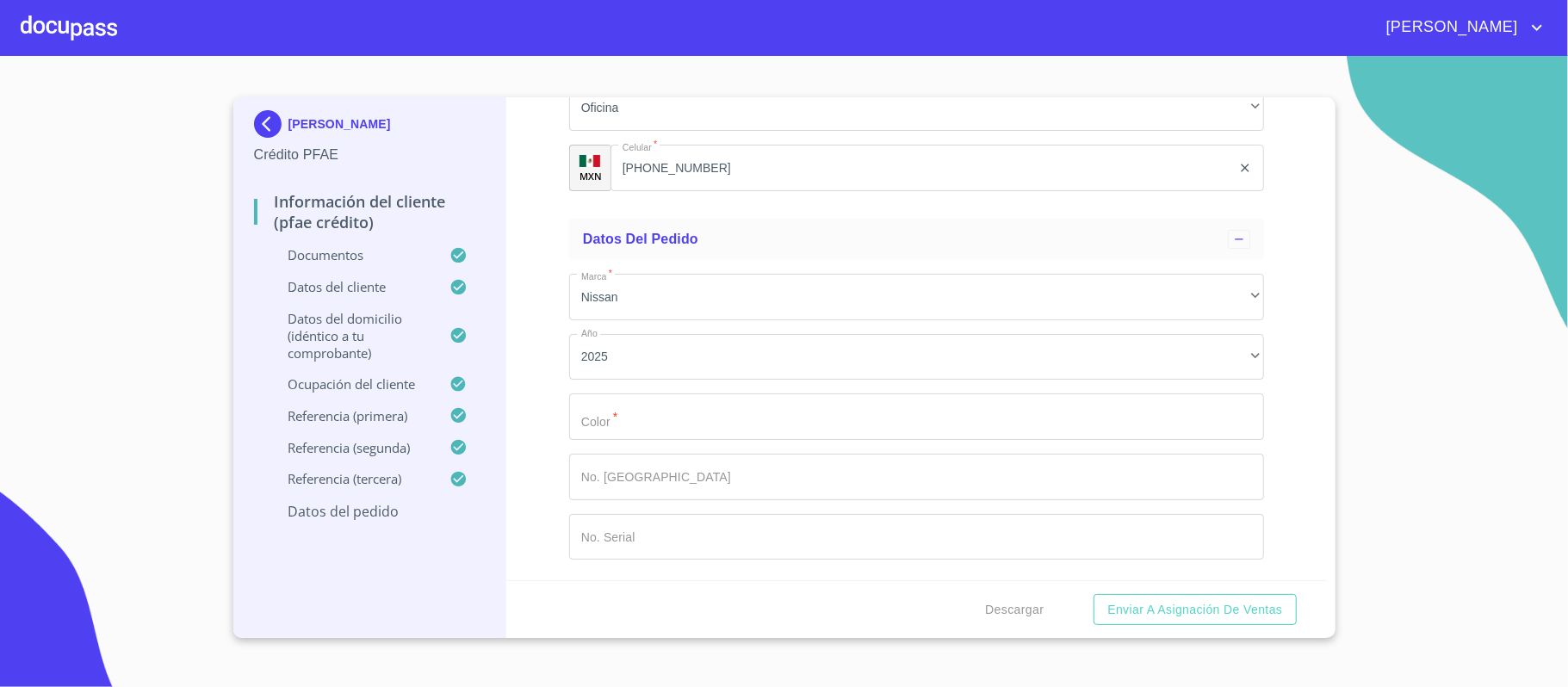
type input "BLANCO"
click at [534, 400] on div "Información del cliente (PFAE crédito) Documentos Documento de identificación. …" at bounding box center [916, 339] width 820 height 483
click at [1283, 530] on div "Información del cliente (PFAE crédito) Documentos Documento de identificación. …" at bounding box center [916, 339] width 820 height 483
click at [1027, 605] on span "Descargar" at bounding box center [1014, 610] width 59 height 22
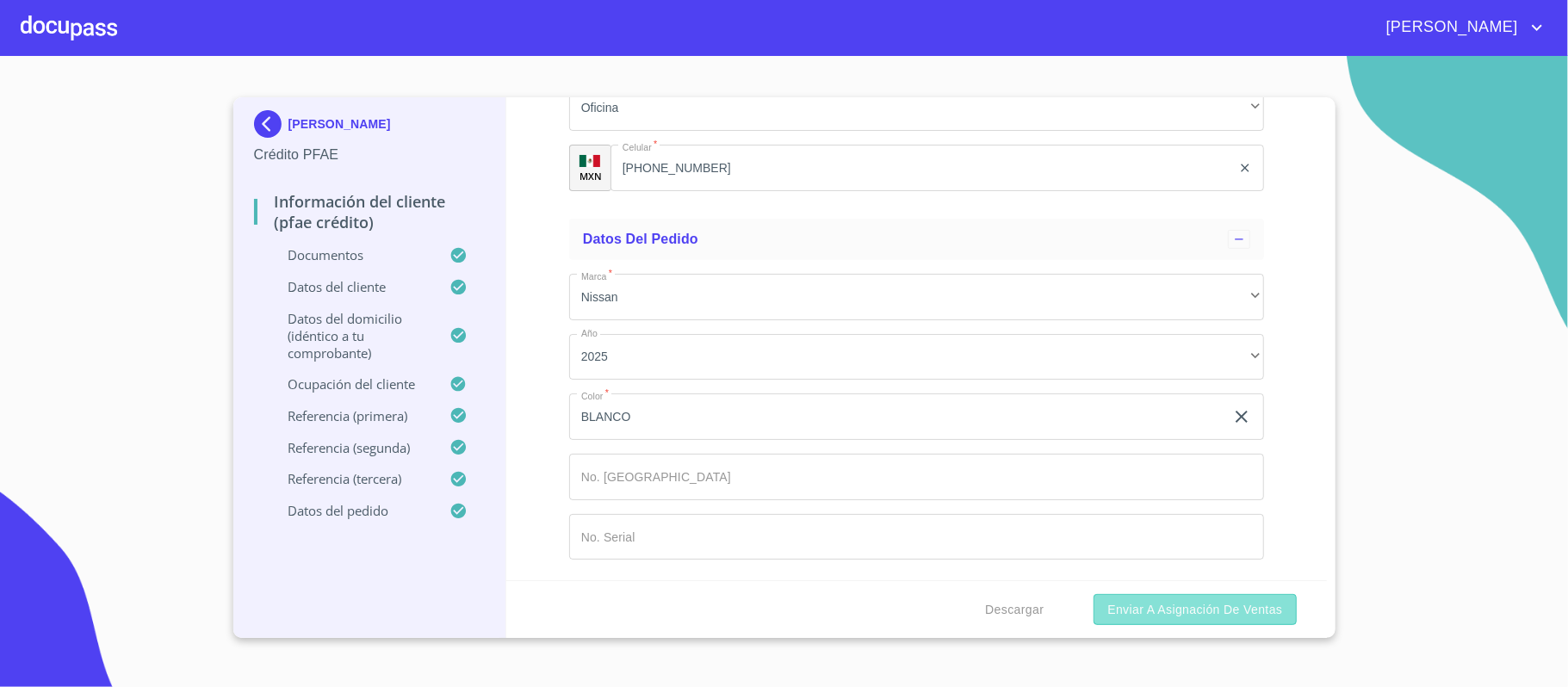
click at [1141, 601] on span "Enviar a Asignación de Ventas" at bounding box center [1195, 610] width 175 height 22
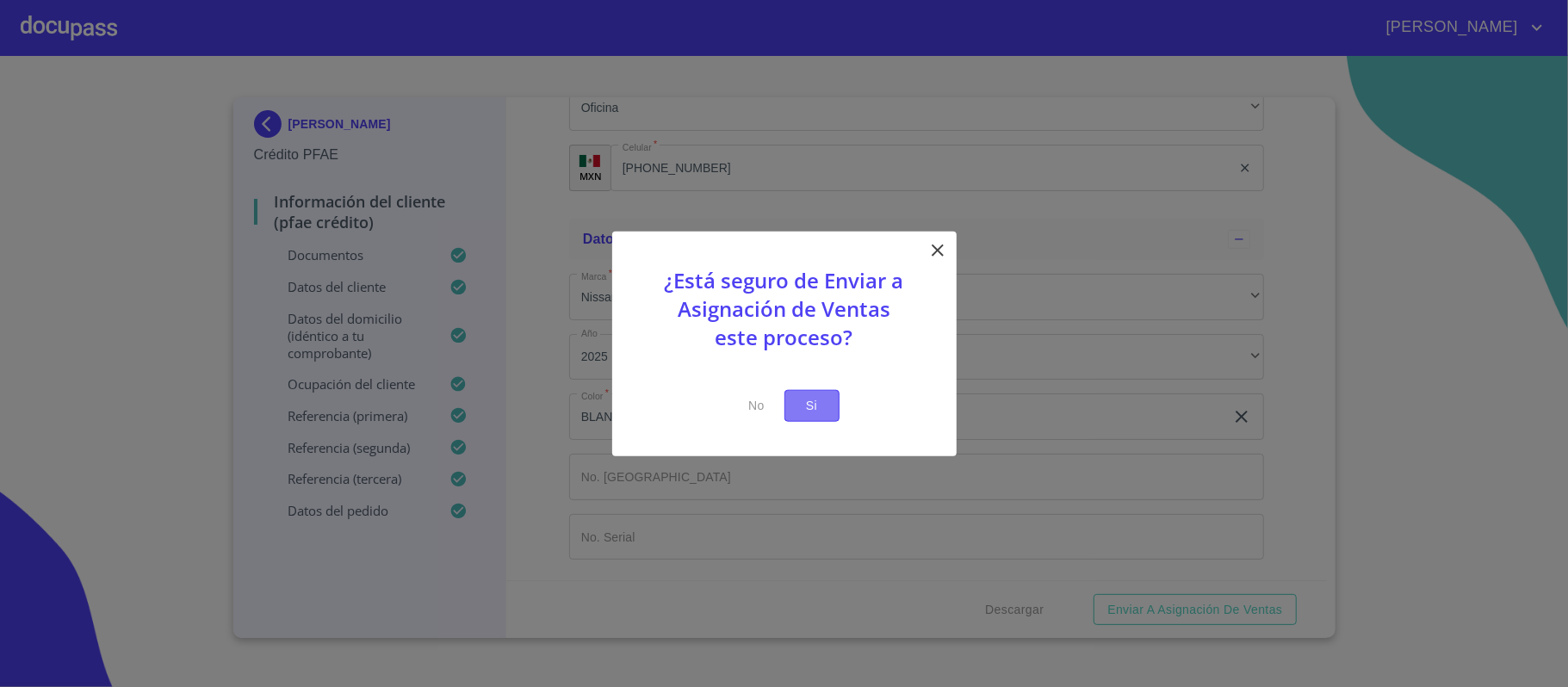
click at [811, 404] on span "Si" at bounding box center [812, 405] width 27 height 22
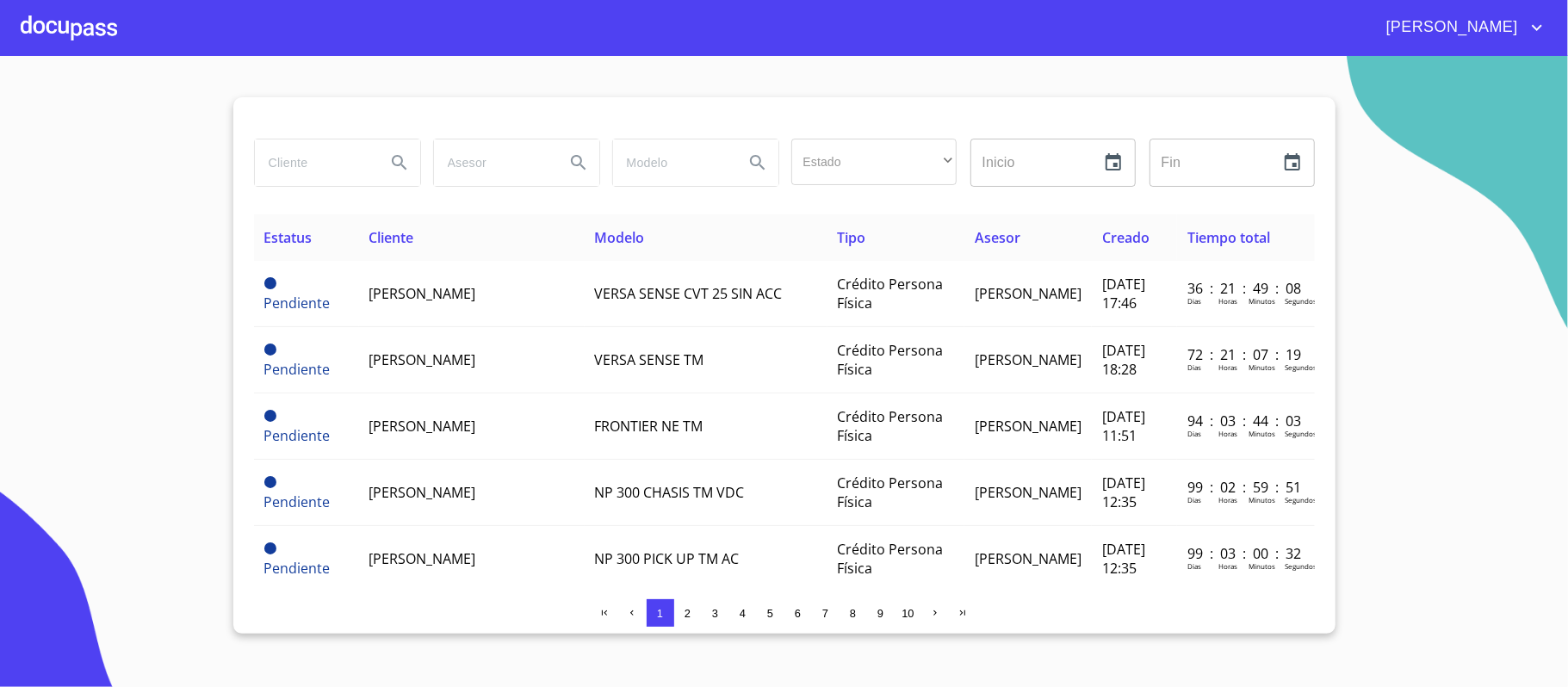
click at [1490, 19] on span "[PERSON_NAME]" at bounding box center [1450, 27] width 153 height 27
click at [1516, 39] on li "Salir" at bounding box center [1520, 36] width 56 height 31
